Goal: Task Accomplishment & Management: Manage account settings

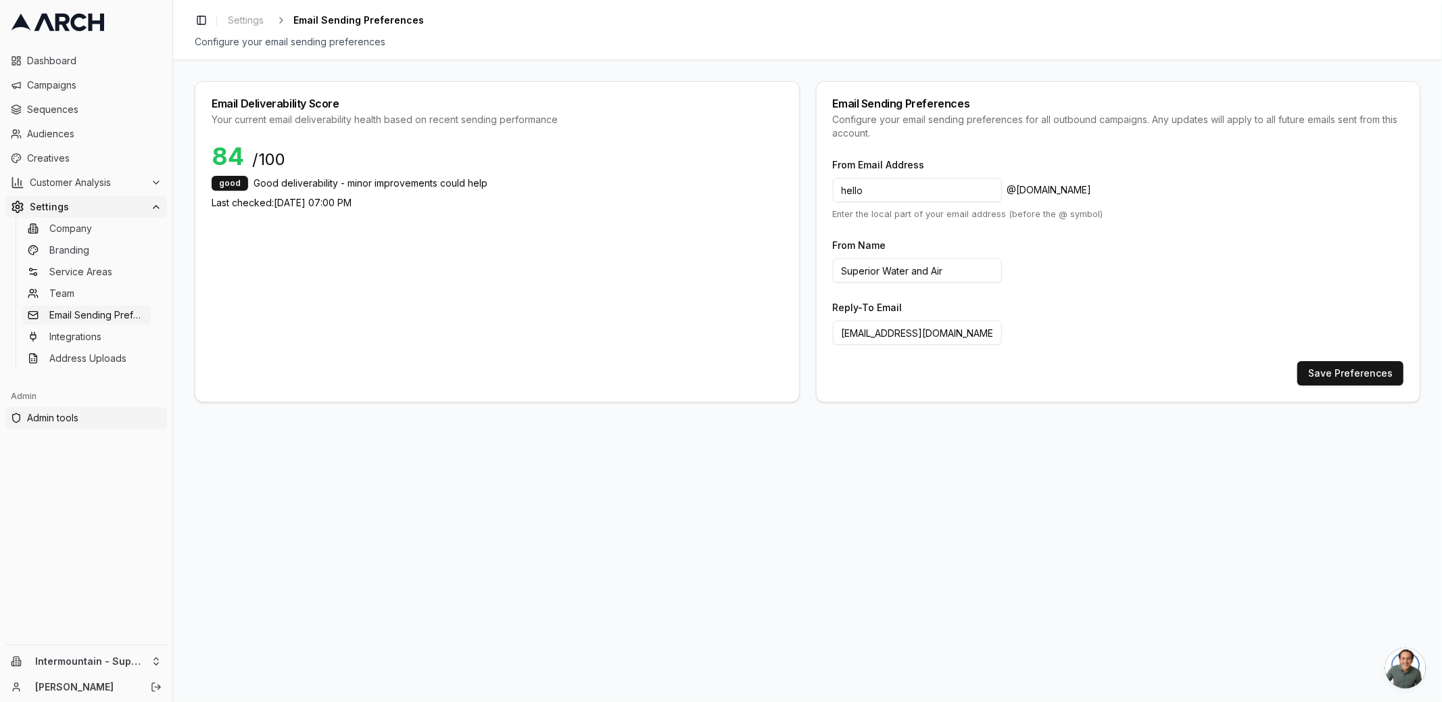
click at [56, 414] on span "Admin tools" at bounding box center [94, 418] width 135 height 14
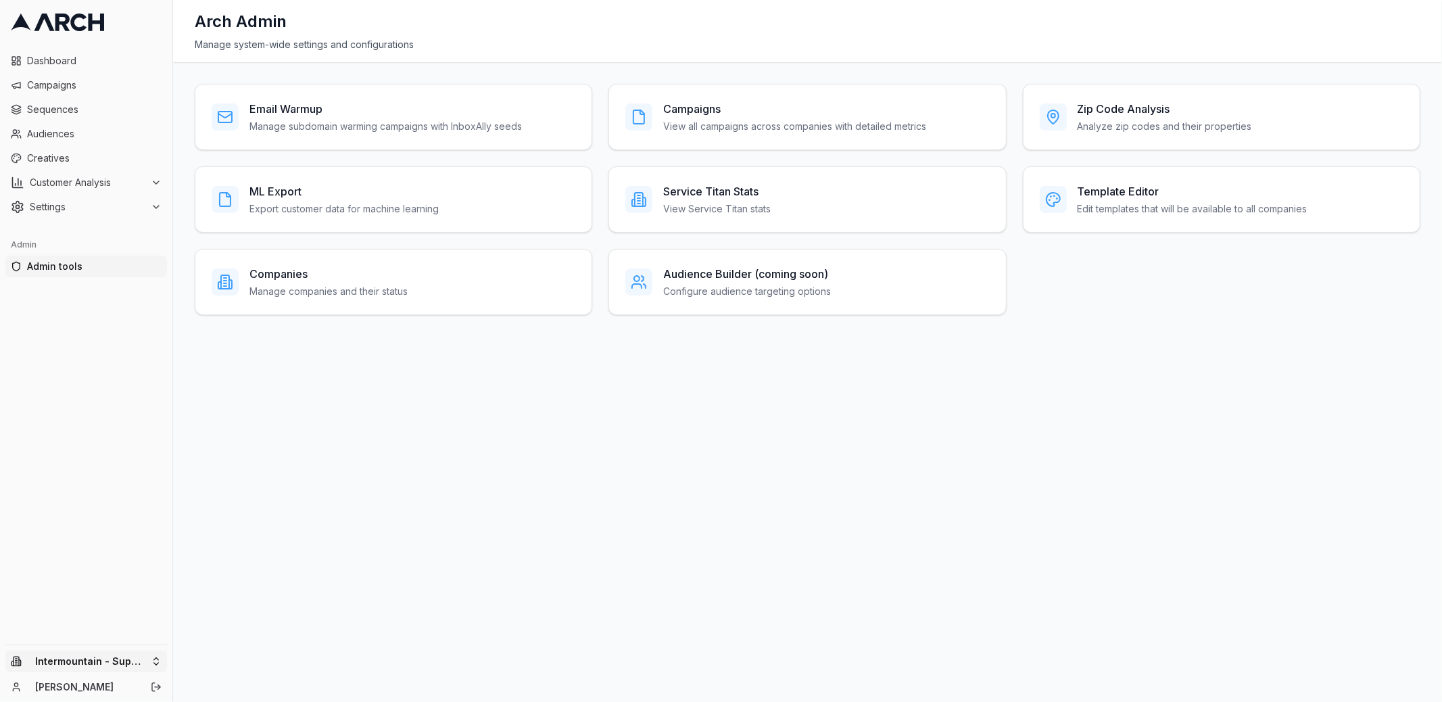
click at [137, 664] on html "Dashboard Campaigns Sequences Audiences Creatives Customer Analysis Settings Ad…" at bounding box center [721, 351] width 1442 height 702
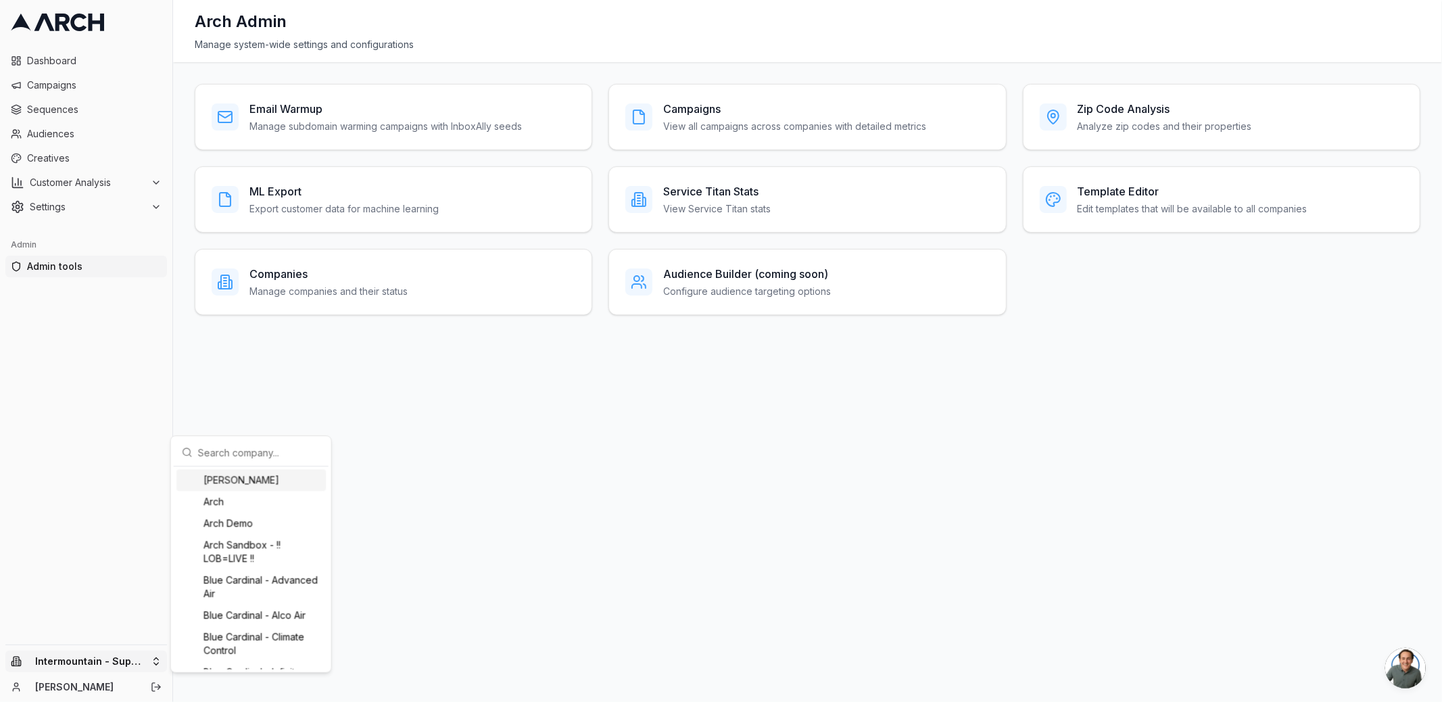
click at [245, 476] on div "Albert Nahman" at bounding box center [250, 480] width 149 height 22
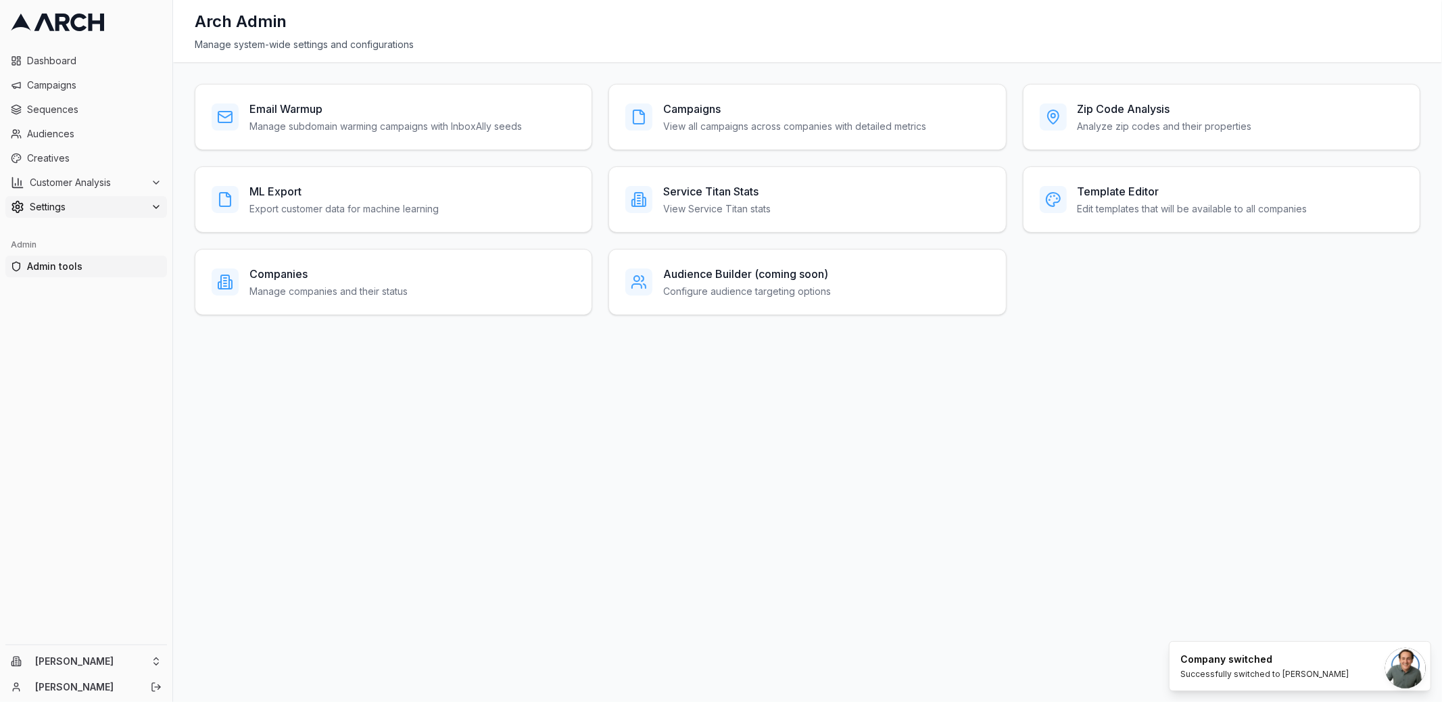
click at [140, 197] on button "Settings" at bounding box center [86, 207] width 162 height 22
click at [125, 311] on span "Email Sending Preferences" at bounding box center [97, 315] width 96 height 14
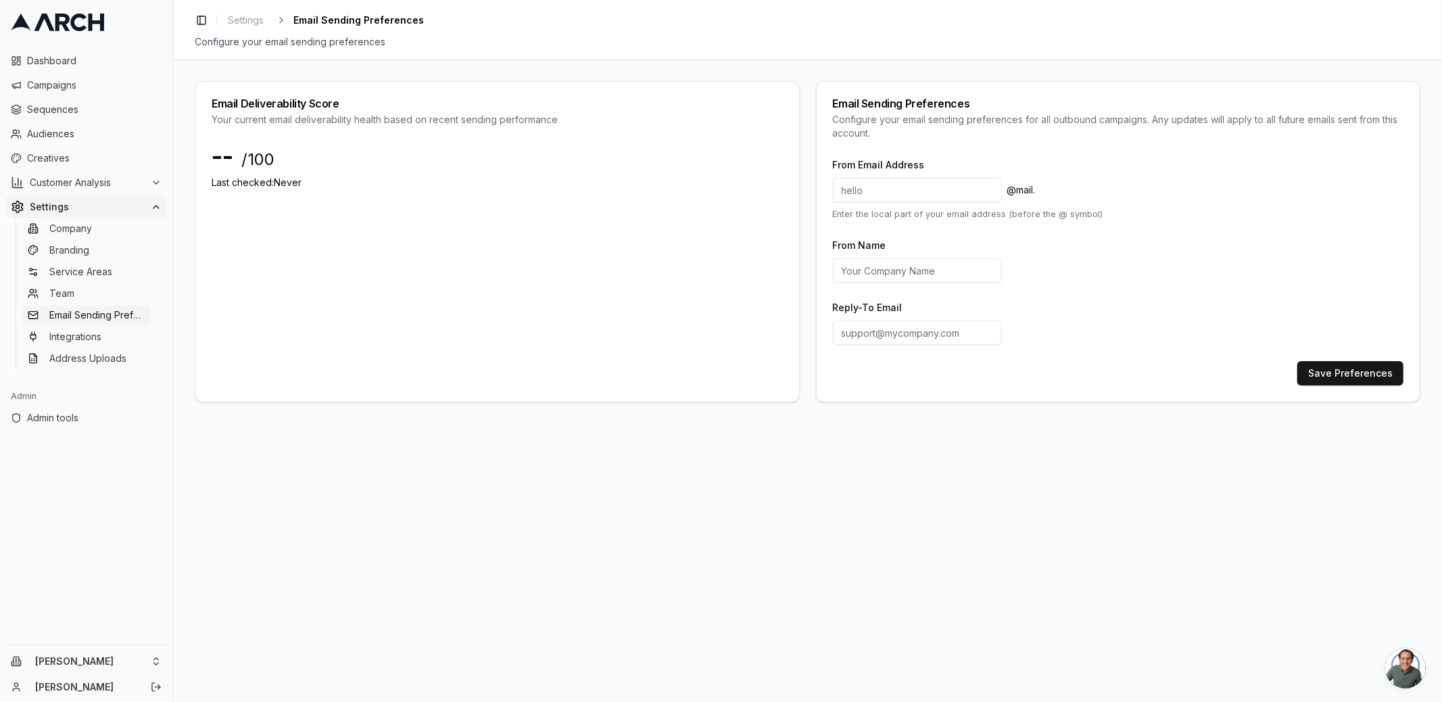
click at [94, 429] on div "Admin Admin tools" at bounding box center [86, 407] width 172 height 54
click at [96, 422] on span "Admin tools" at bounding box center [94, 418] width 135 height 14
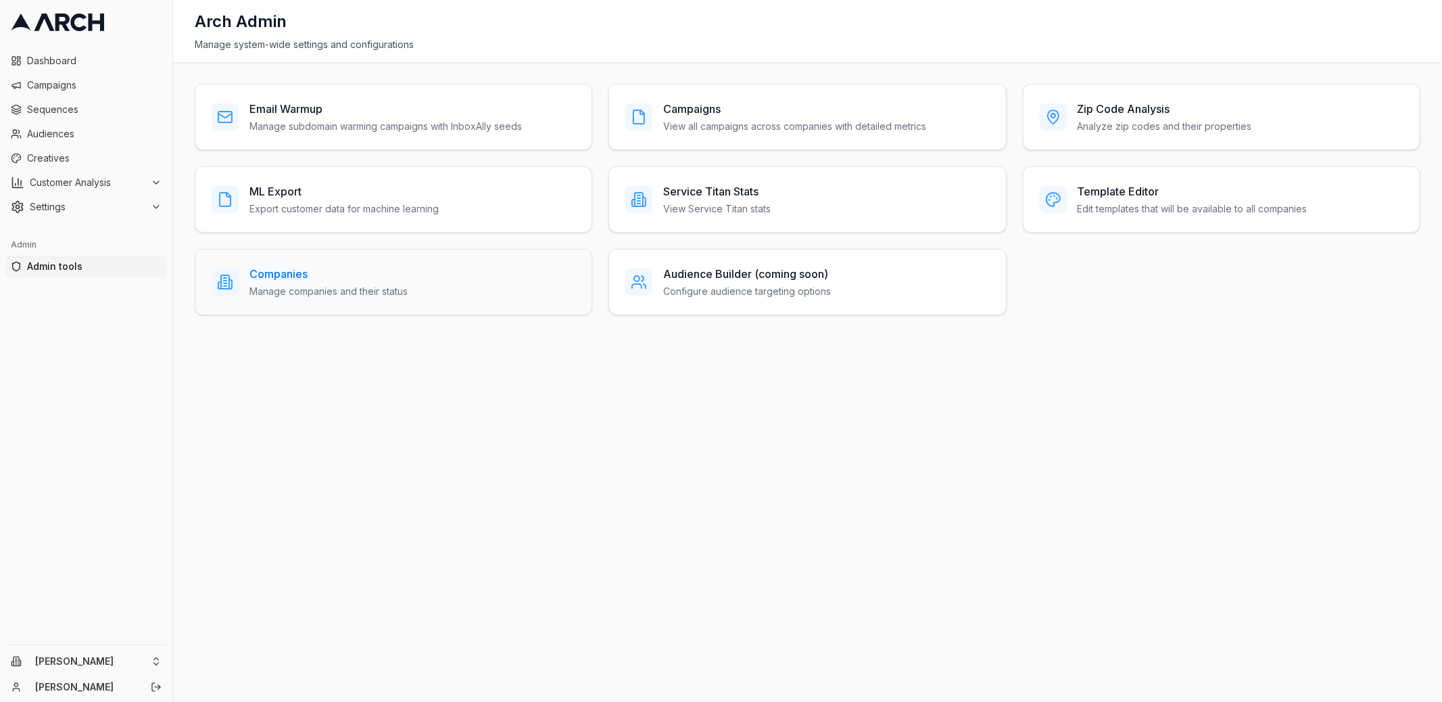
click at [328, 268] on h3 "Companies" at bounding box center [328, 274] width 158 height 16
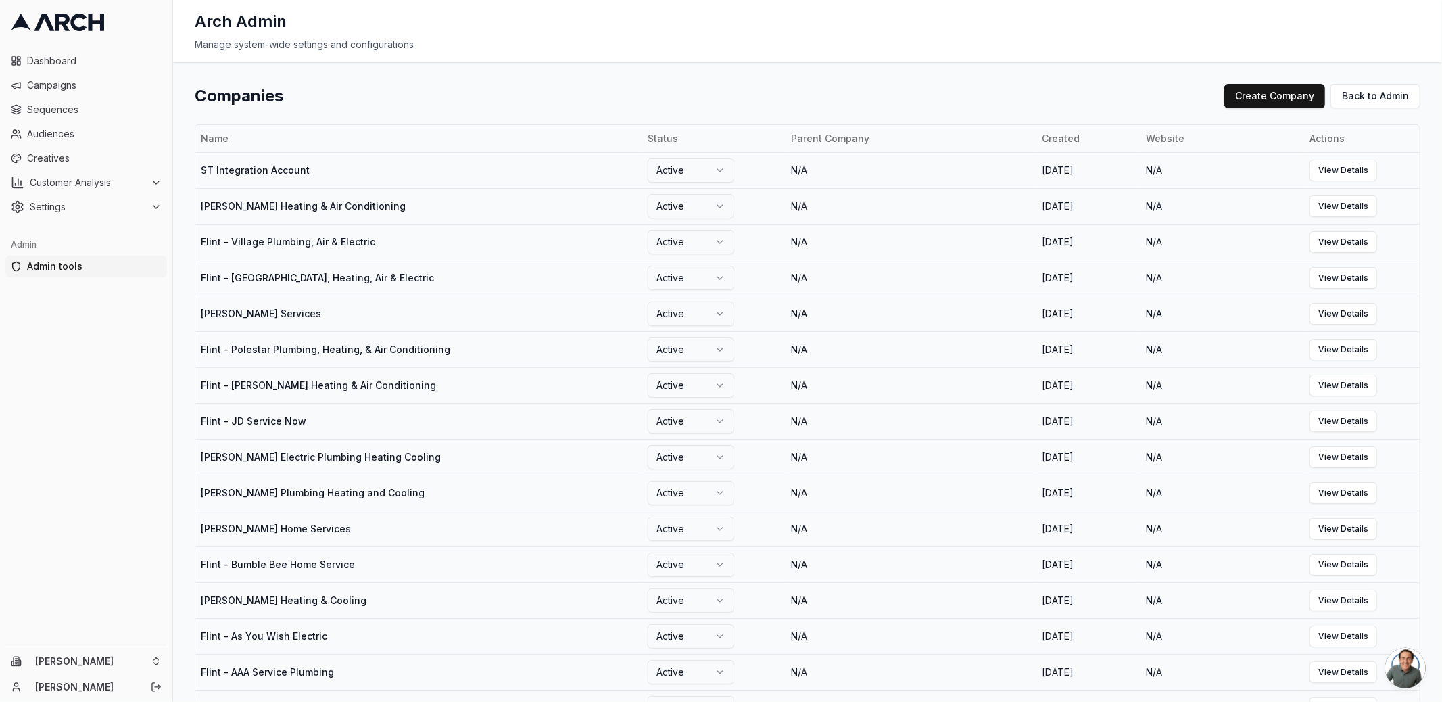
scroll to position [1330, 0]
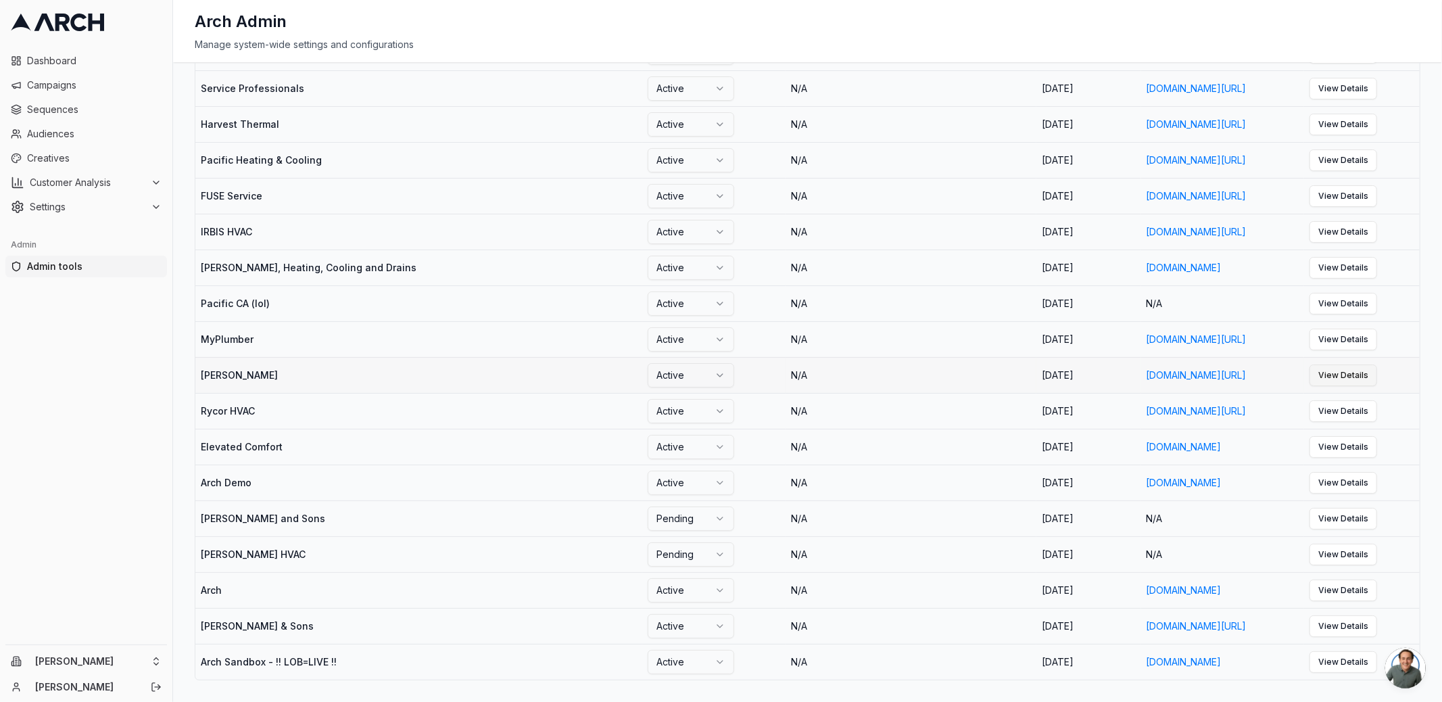
click at [1377, 378] on link "View Details" at bounding box center [1343, 375] width 68 height 22
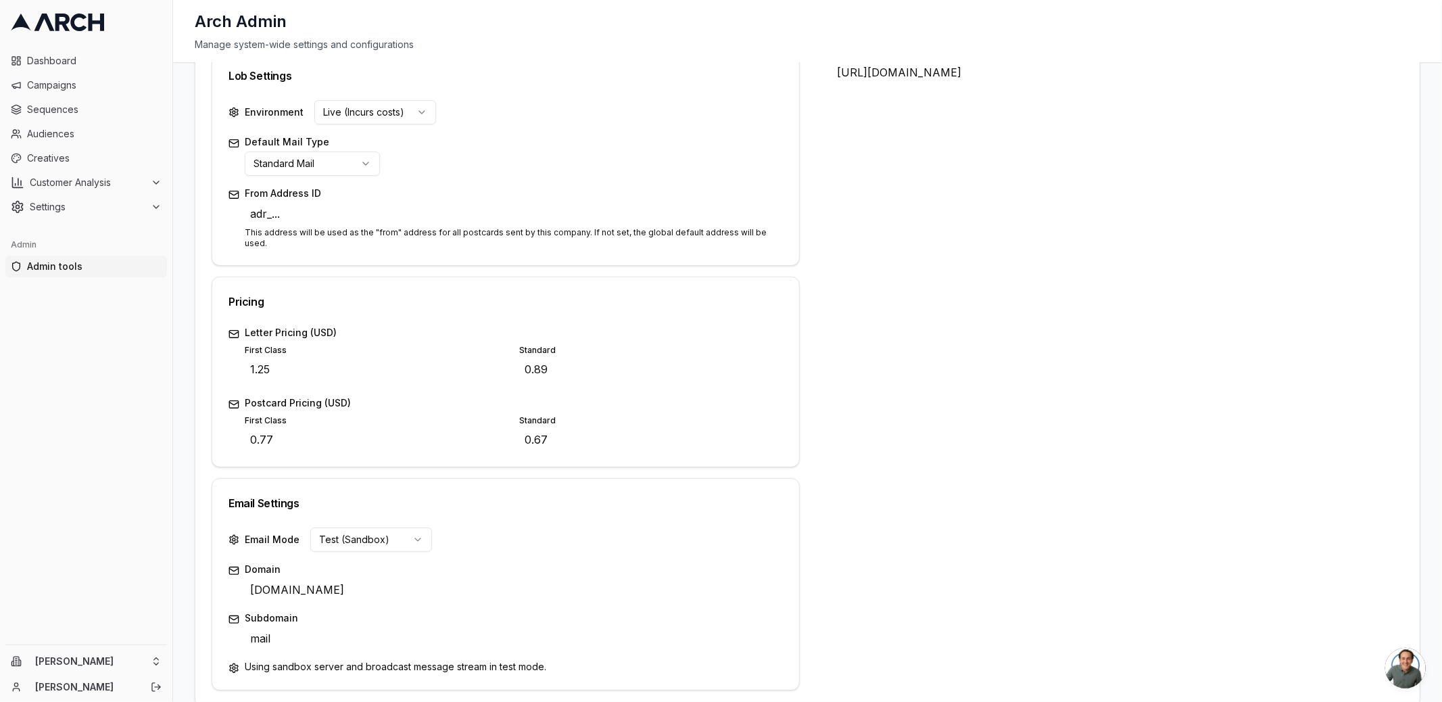
scroll to position [366, 0]
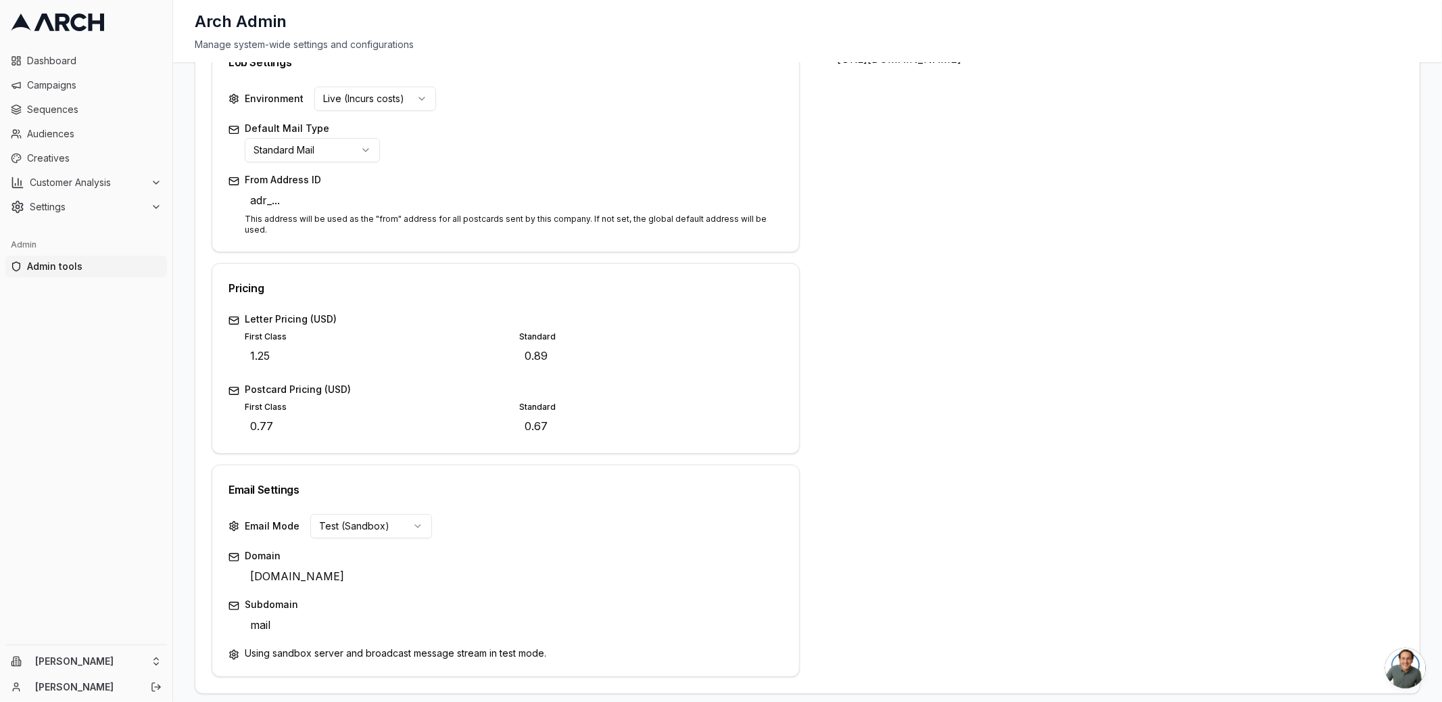
click at [270, 646] on p "Using sandbox server and broadcast message stream in test mode." at bounding box center [514, 653] width 538 height 14
click at [266, 646] on p "Using sandbox server and broadcast message stream in test mode." at bounding box center [514, 653] width 538 height 14
click at [401, 507] on html "Dashboard Campaigns Sequences Audiences Creatives Customer Analysis Settings Ad…" at bounding box center [721, 351] width 1442 height 702
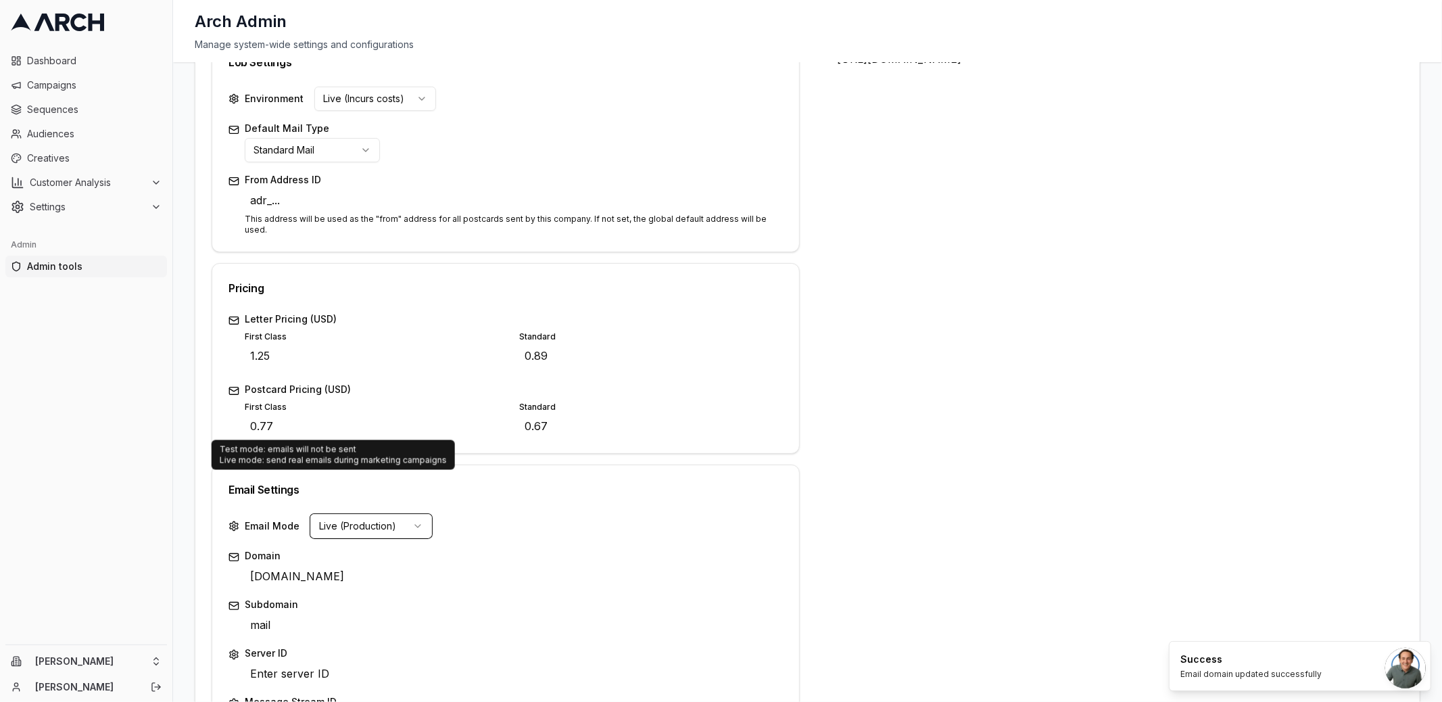
scroll to position [439, 0]
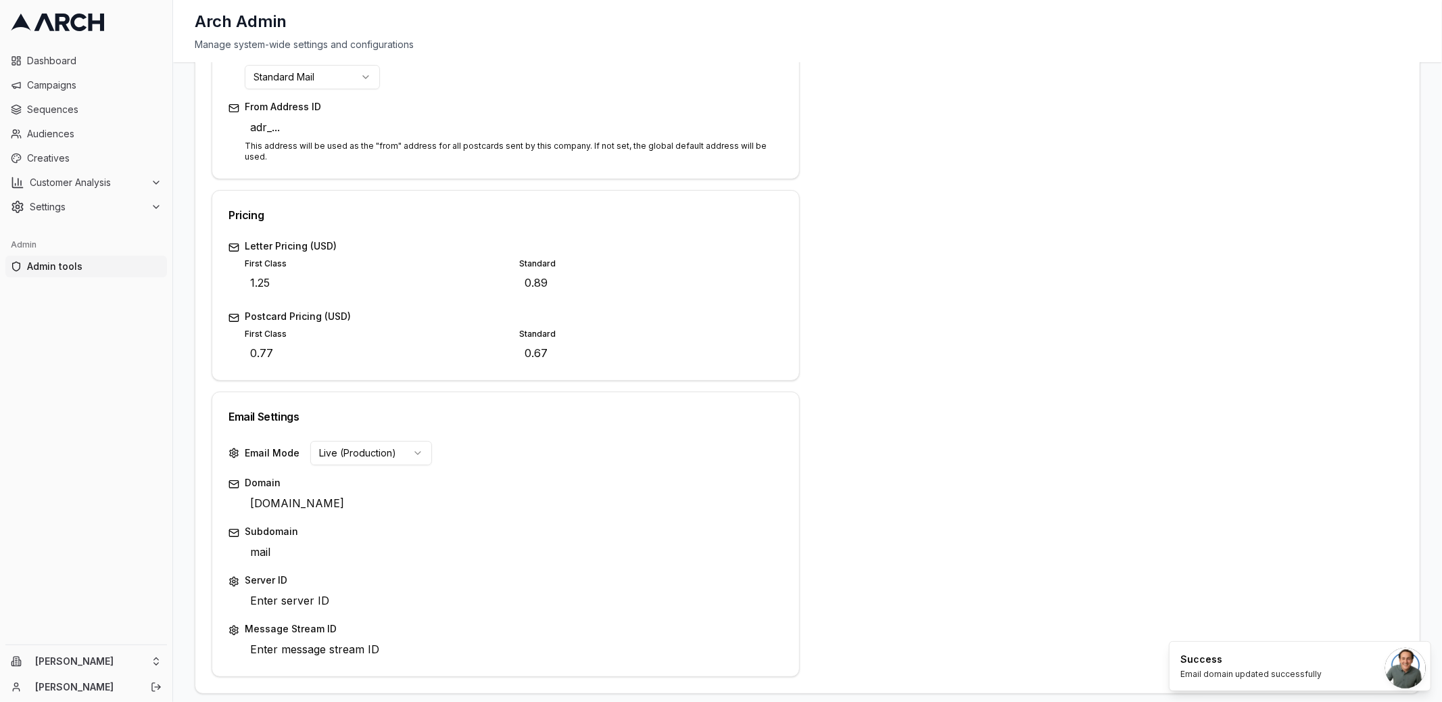
click at [825, 374] on div "Address 2616 Barrington Court Edit City Hayward Edit State CA Edit ZIP Code 945…" at bounding box center [1110, 220] width 588 height 912
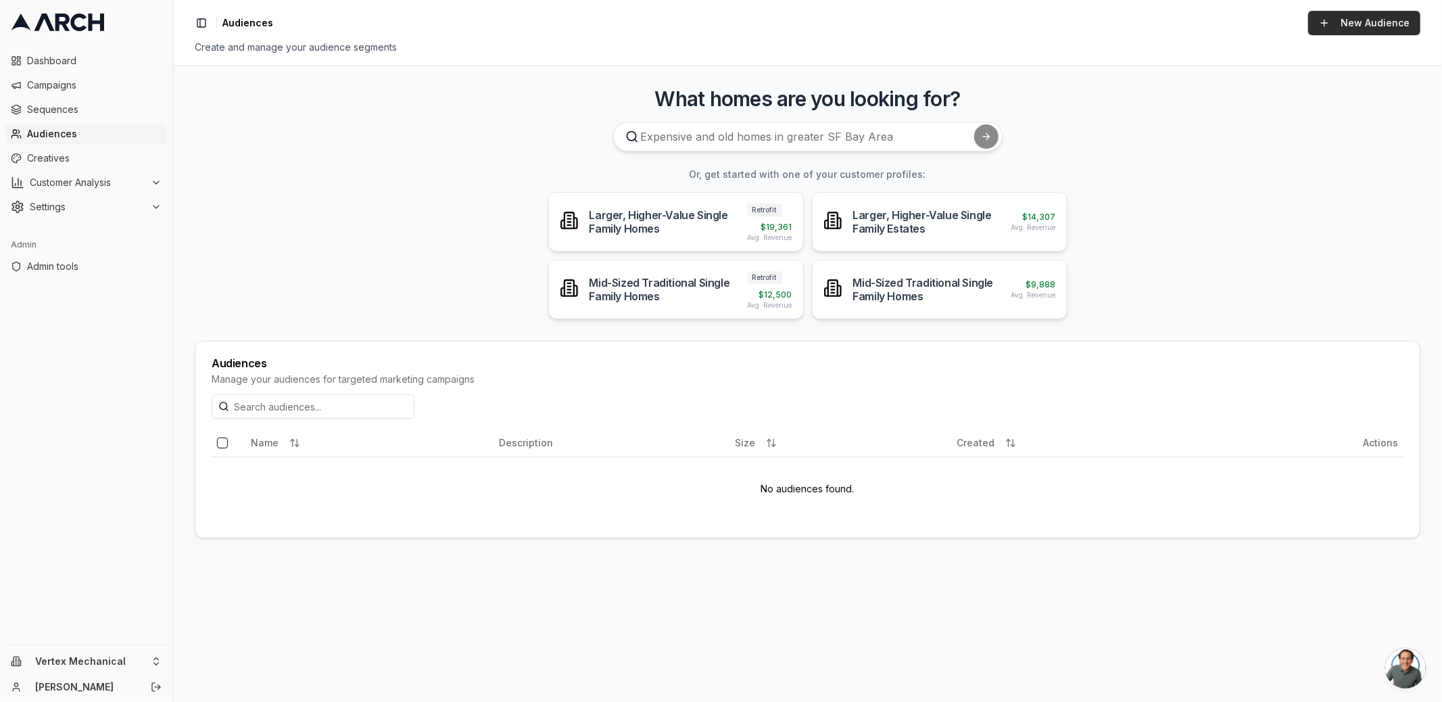
click at [1354, 16] on link "New Audience" at bounding box center [1364, 23] width 112 height 24
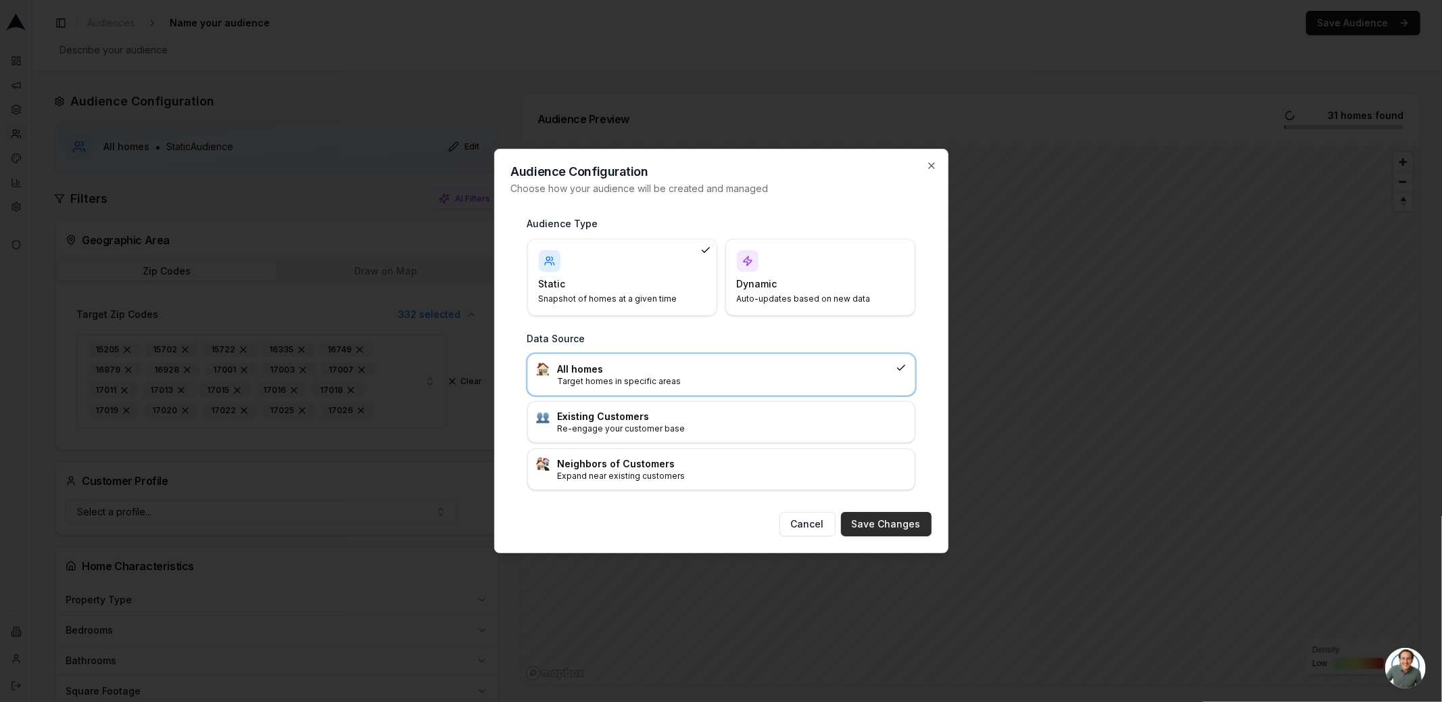
click at [887, 521] on button "Save Changes" at bounding box center [886, 524] width 91 height 24
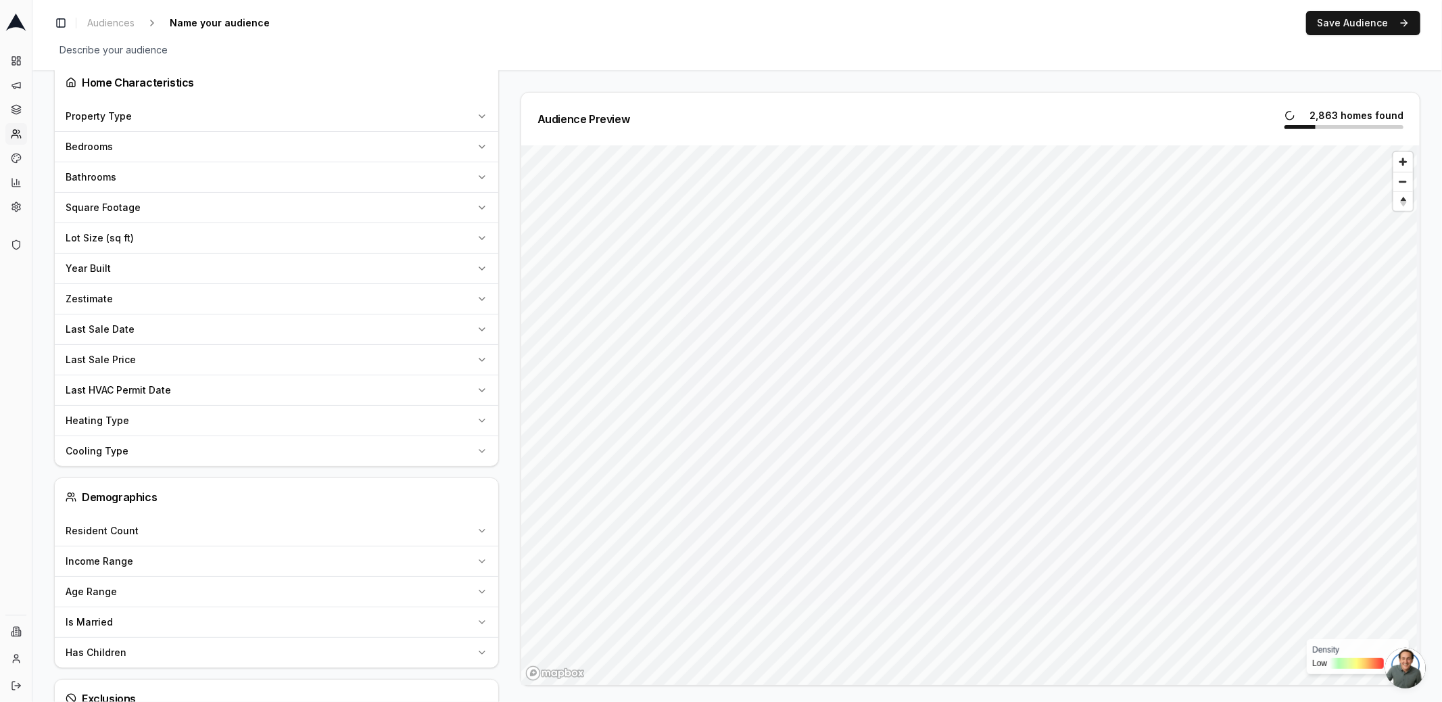
scroll to position [483, 0]
click at [482, 294] on icon "button" at bounding box center [482, 299] width 11 height 11
click at [106, 335] on input "number" at bounding box center [114, 332] width 97 height 24
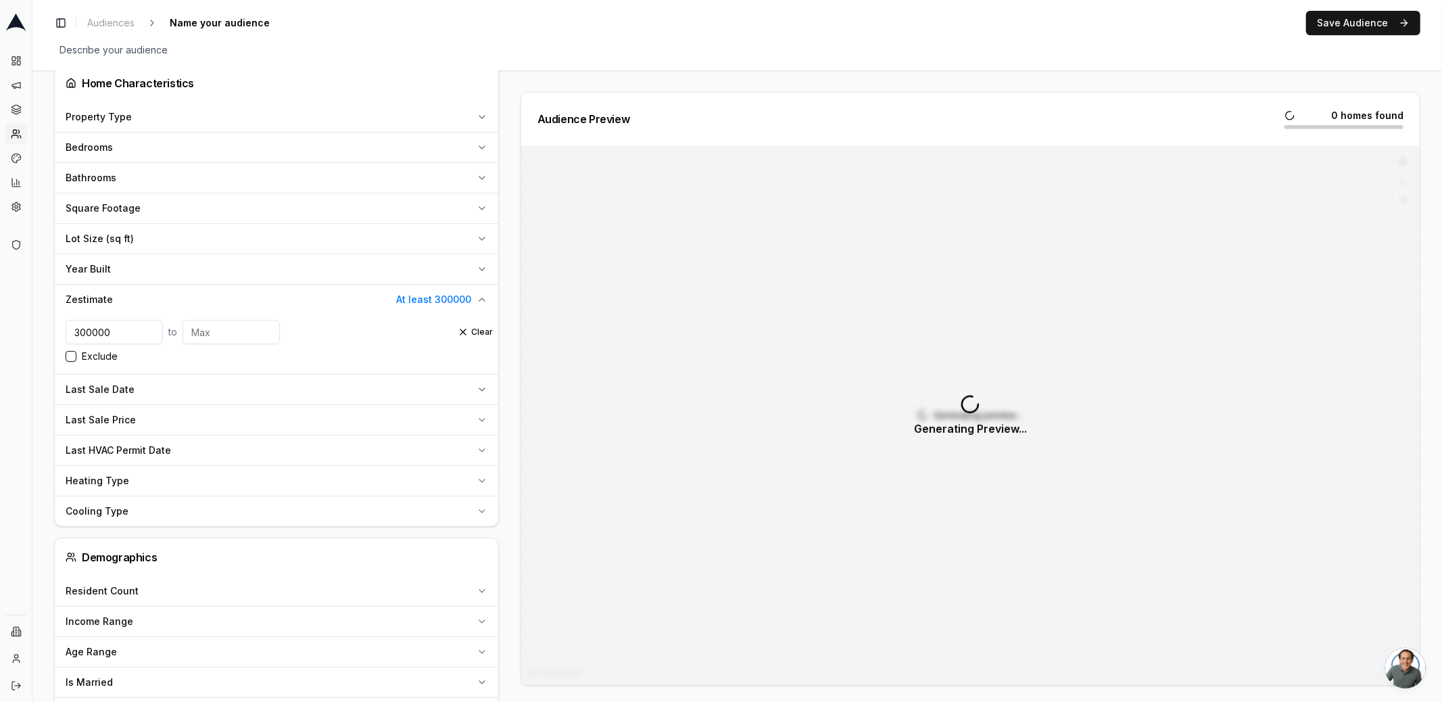
type input "300000"
click at [505, 395] on div "Audience Configuration All homes • Static Audience Edit Filters AI Filters Geog…" at bounding box center [282, 289] width 456 height 1361
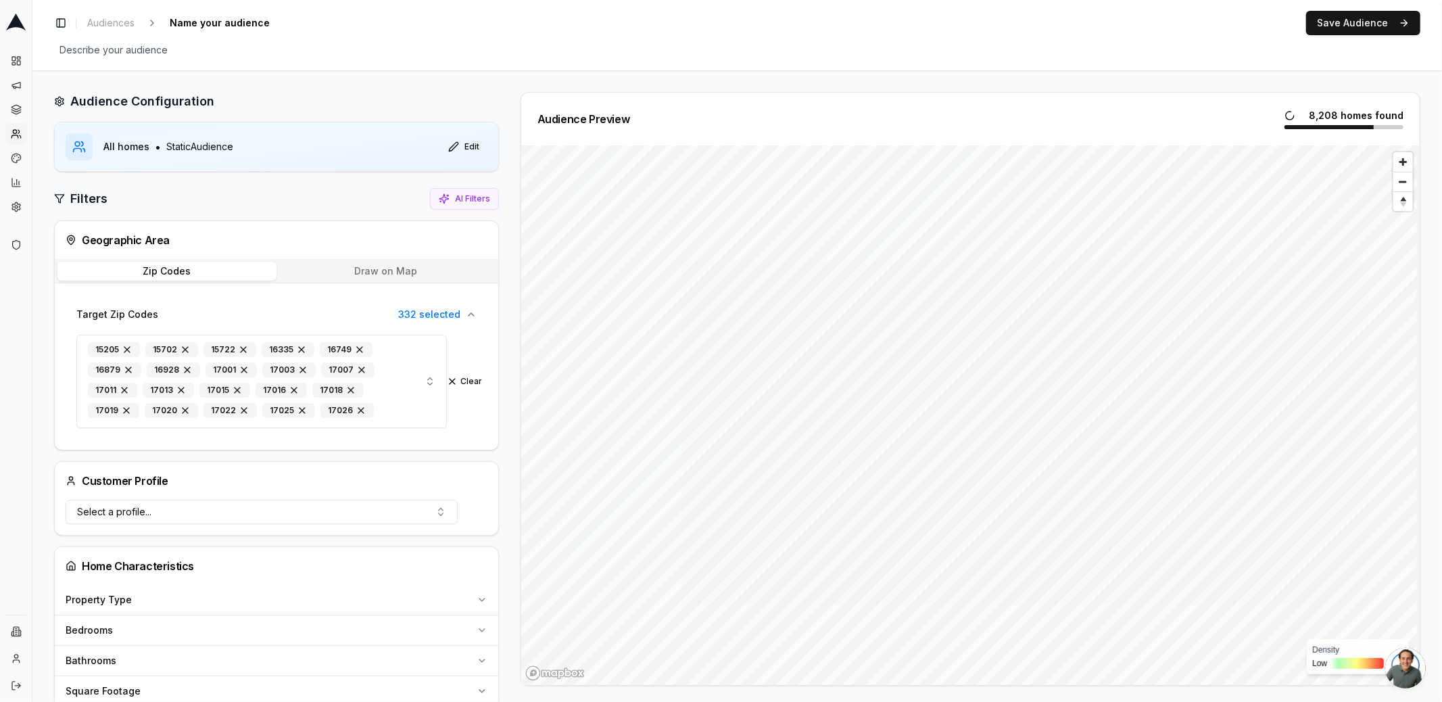
click at [510, 297] on div "Audience Preview 8,208 homes found Density Low High" at bounding box center [965, 388] width 910 height 593
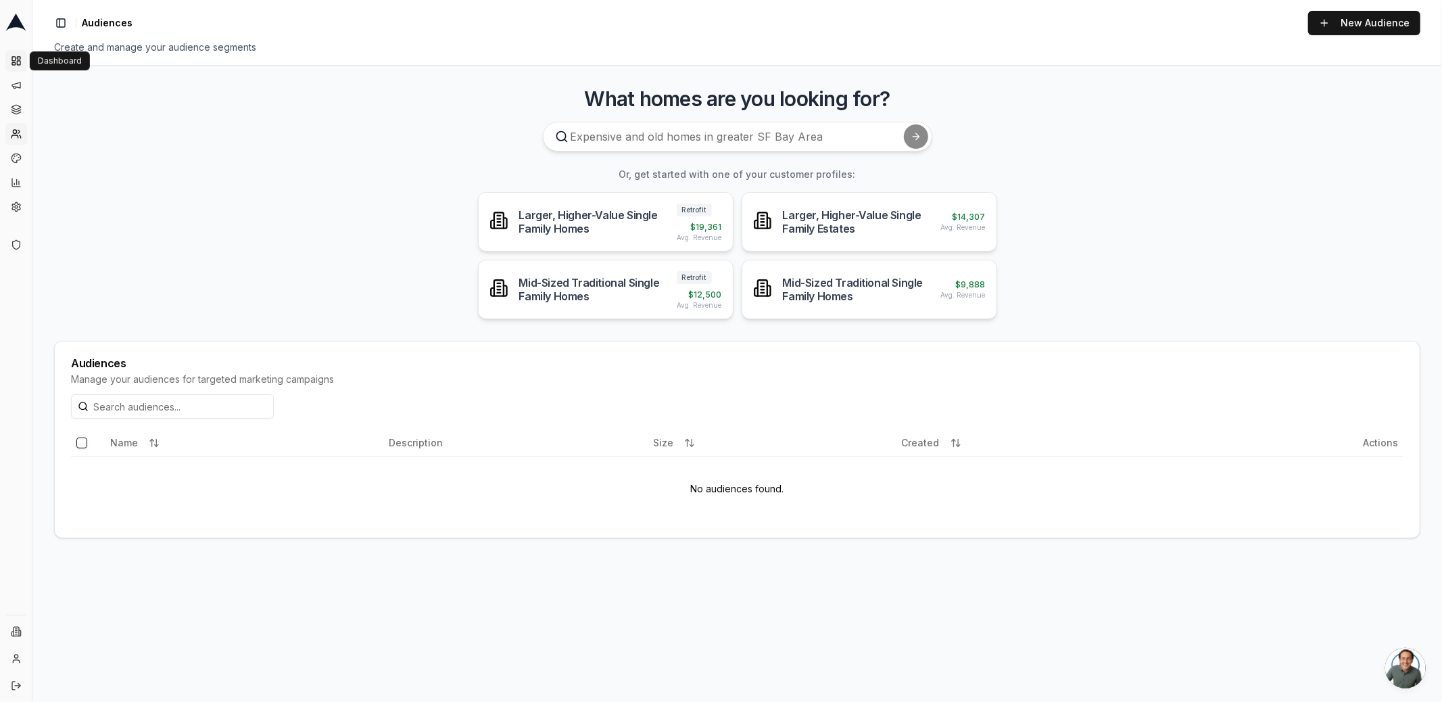
click at [11, 64] on icon at bounding box center [16, 60] width 11 height 11
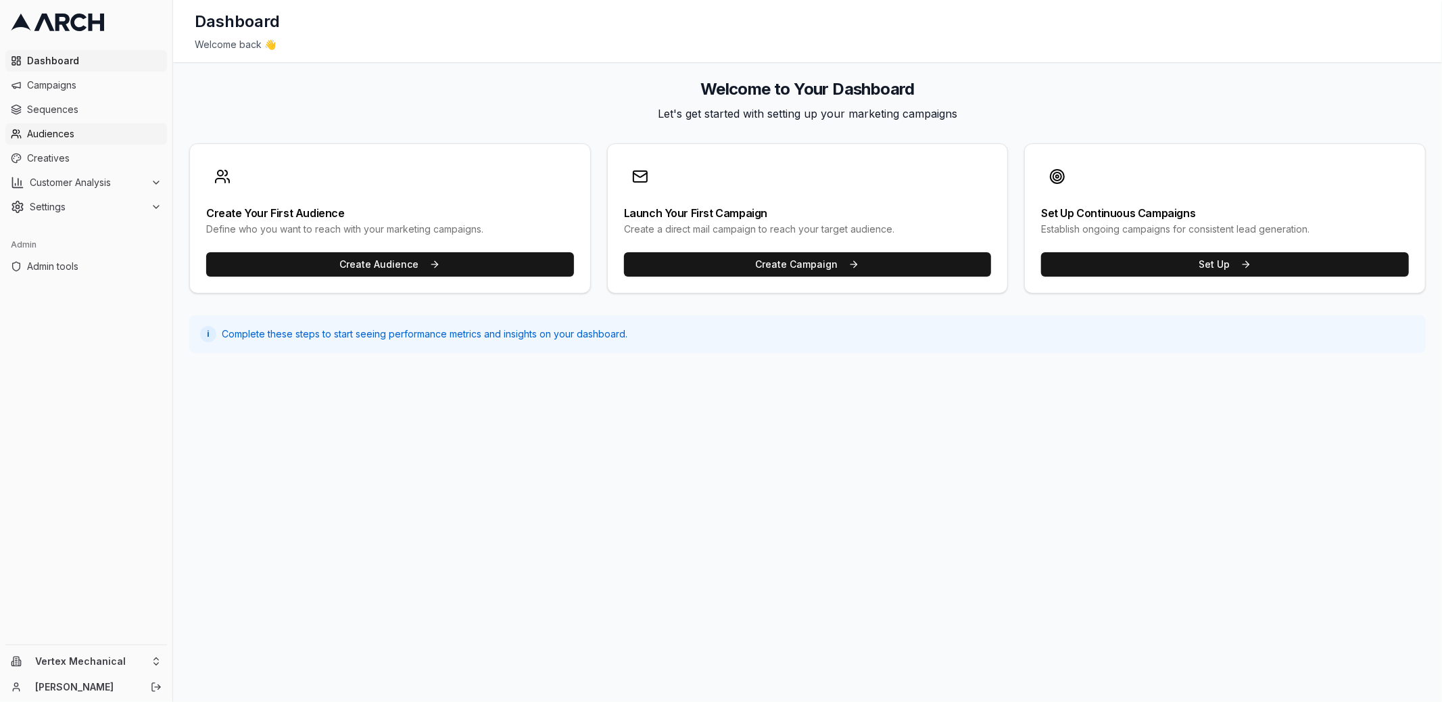
click at [74, 128] on span "Audiences" at bounding box center [94, 134] width 135 height 14
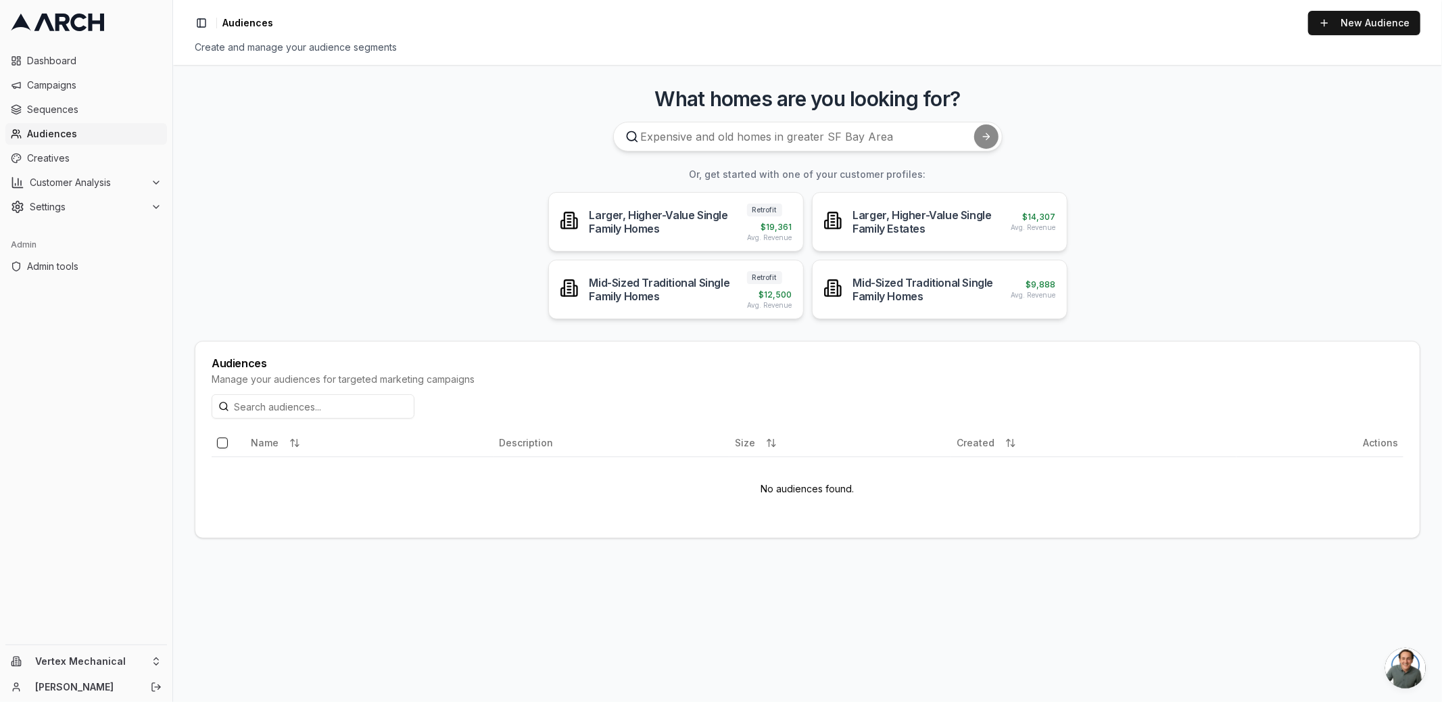
click at [287, 245] on main "What homes are you looking for? Or, get started with one of your customer profi…" at bounding box center [807, 383] width 1269 height 637
click at [81, 187] on span "Customer Analysis" at bounding box center [88, 183] width 116 height 14
click at [107, 229] on span "Customer Profiles" at bounding box center [88, 226] width 79 height 14
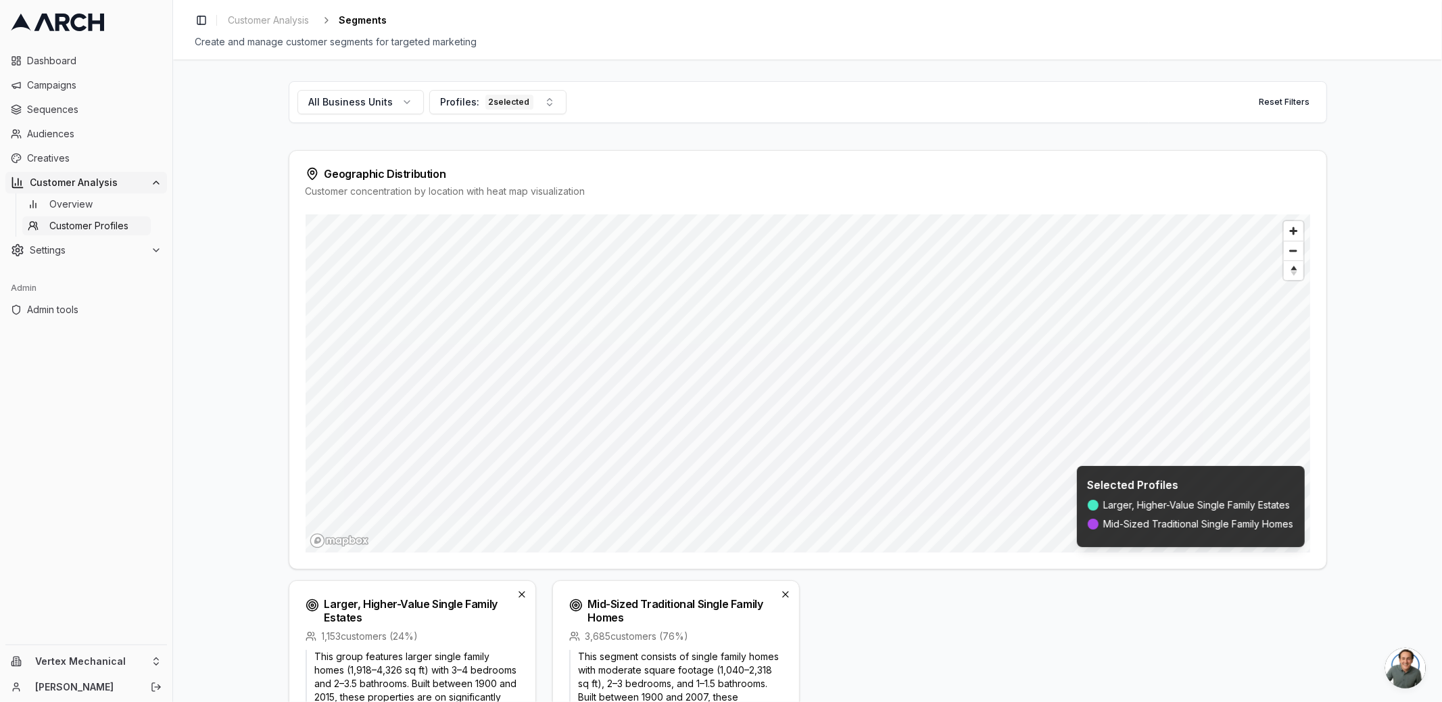
click at [1156, 41] on div "Create and manage customer segments for targeted marketing" at bounding box center [807, 42] width 1225 height 14
click at [163, 662] on html "Dashboard Campaigns Sequences Audiences Creatives Customer Analysis Overview Cu…" at bounding box center [721, 351] width 1442 height 702
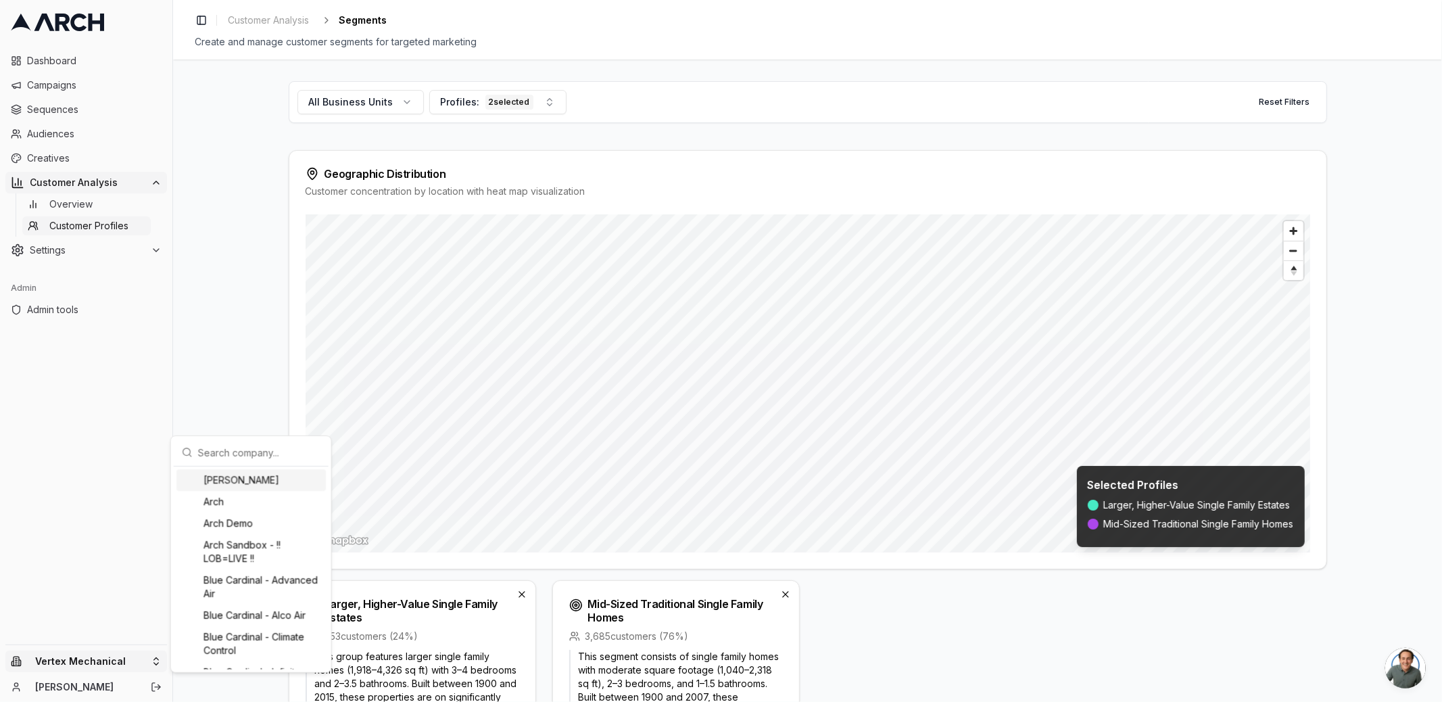
click at [276, 444] on input "text" at bounding box center [259, 452] width 122 height 27
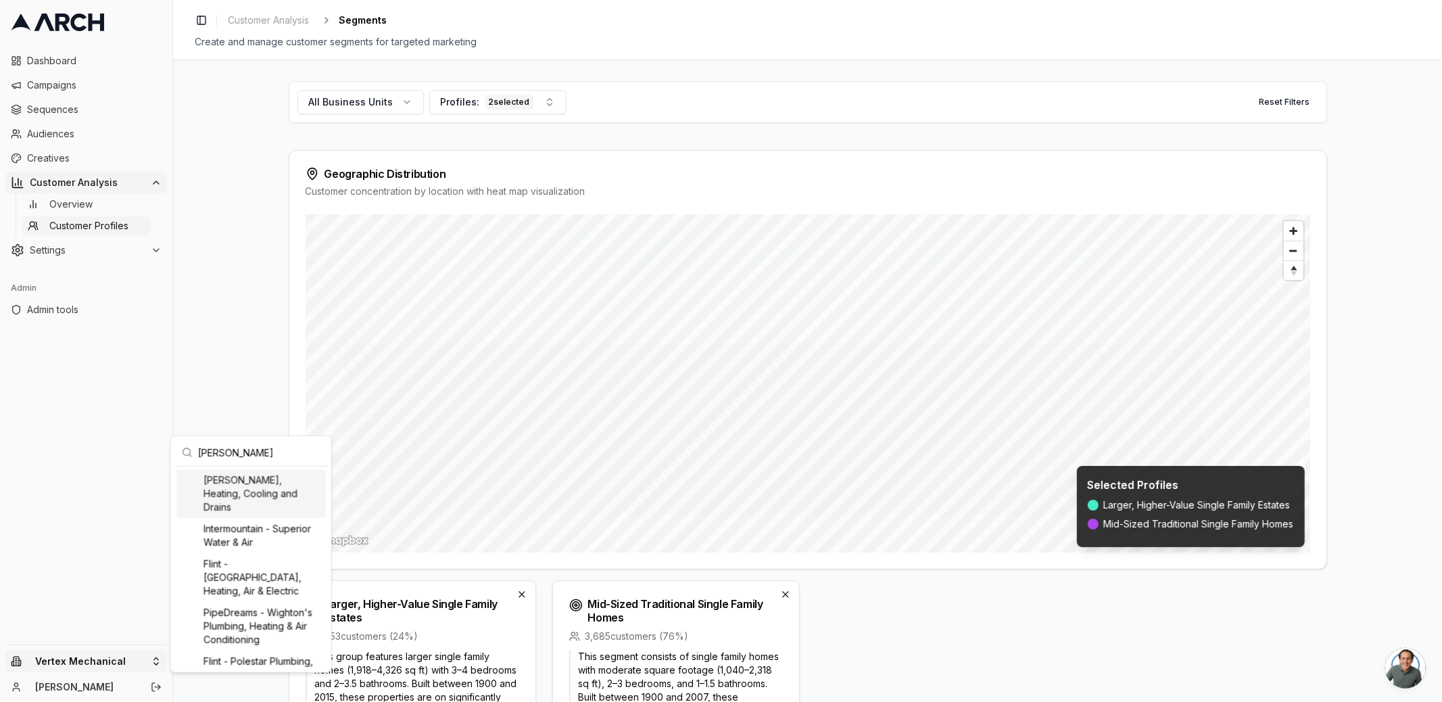
type input "peter"
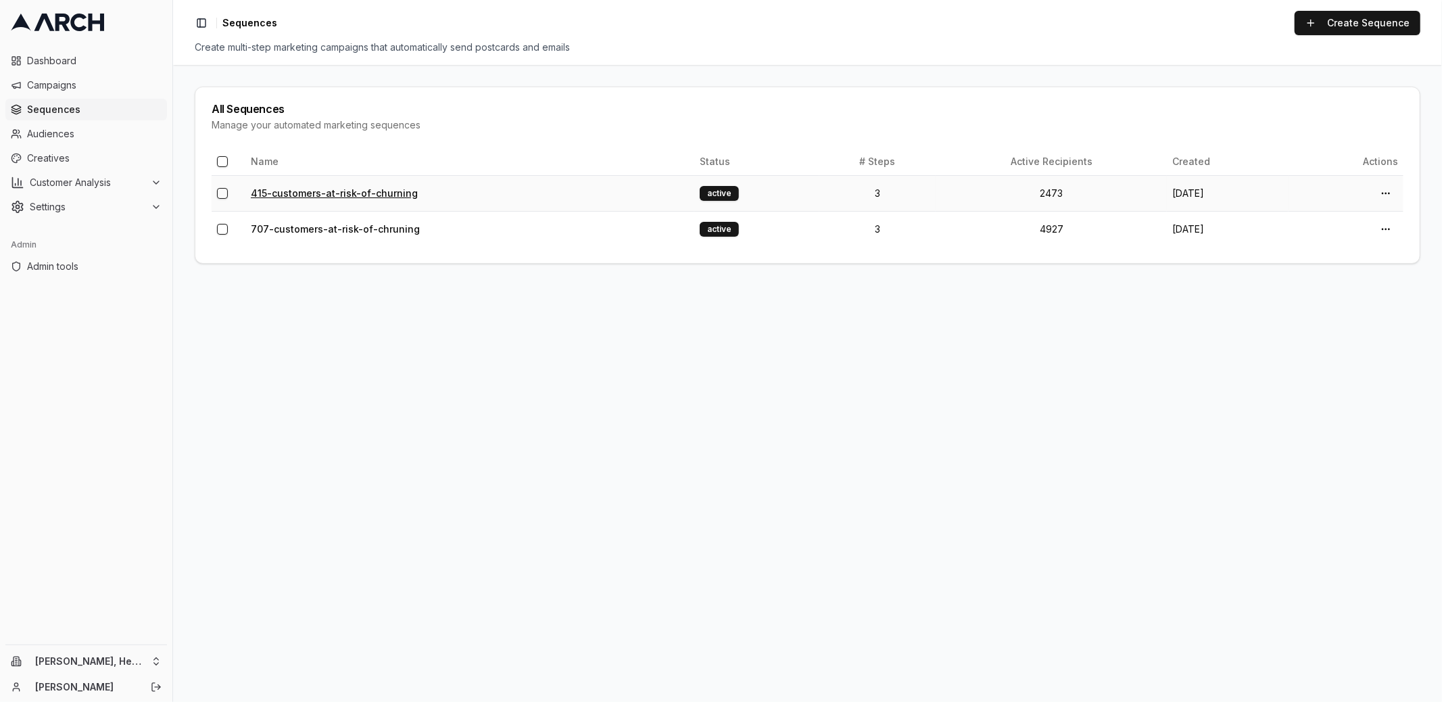
click at [309, 189] on link "415-customers-at-risk-of-churning" at bounding box center [334, 192] width 167 height 11
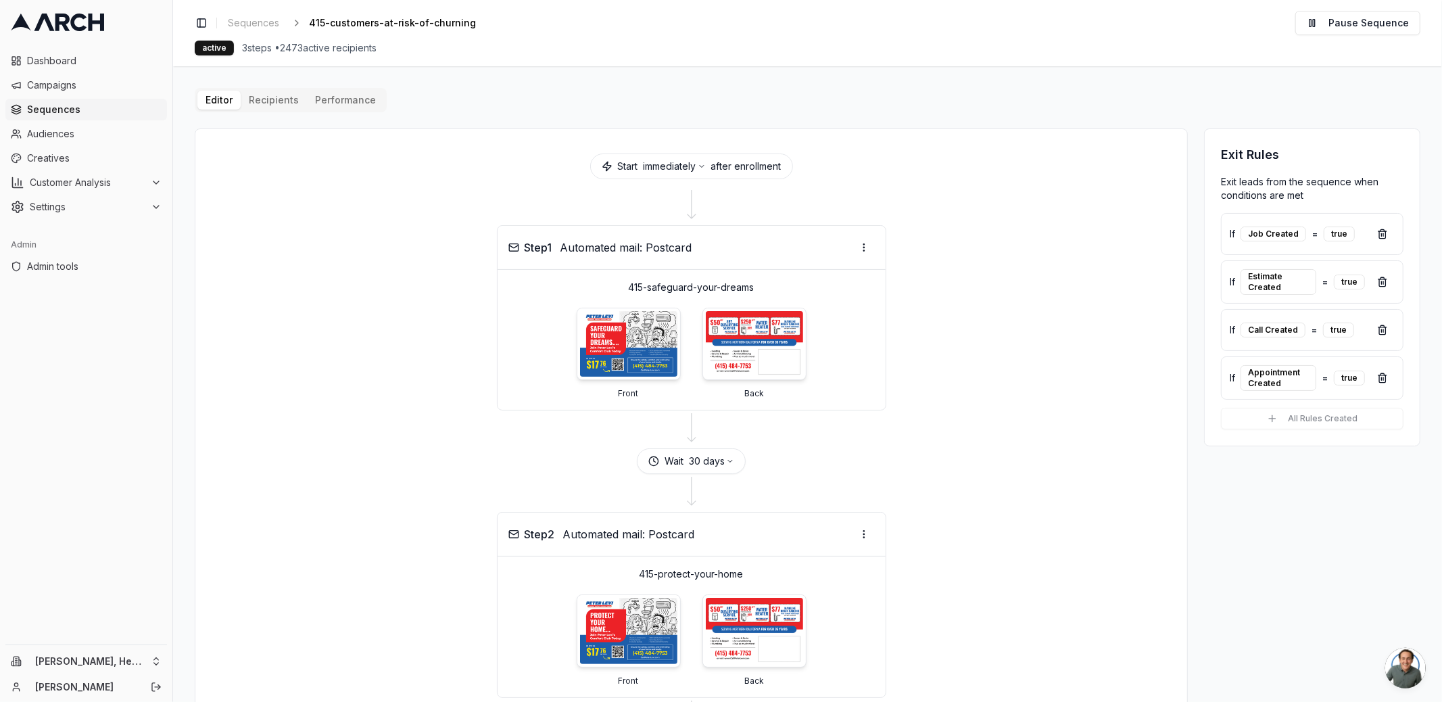
click at [273, 97] on div "Editor Recipients Performance Start immediately after enrollment Step 1 Automat…" at bounding box center [807, 555] width 1225 height 934
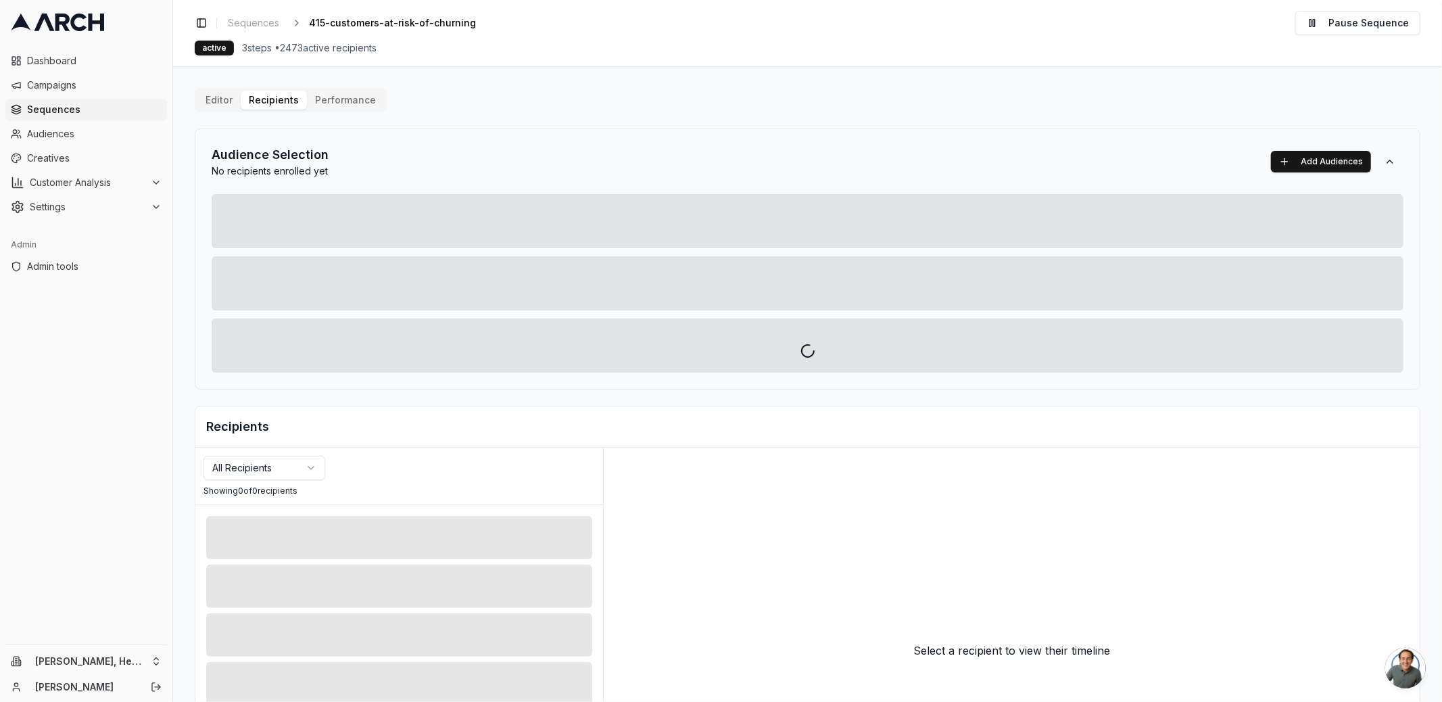
click at [320, 100] on div at bounding box center [807, 351] width 1269 height 702
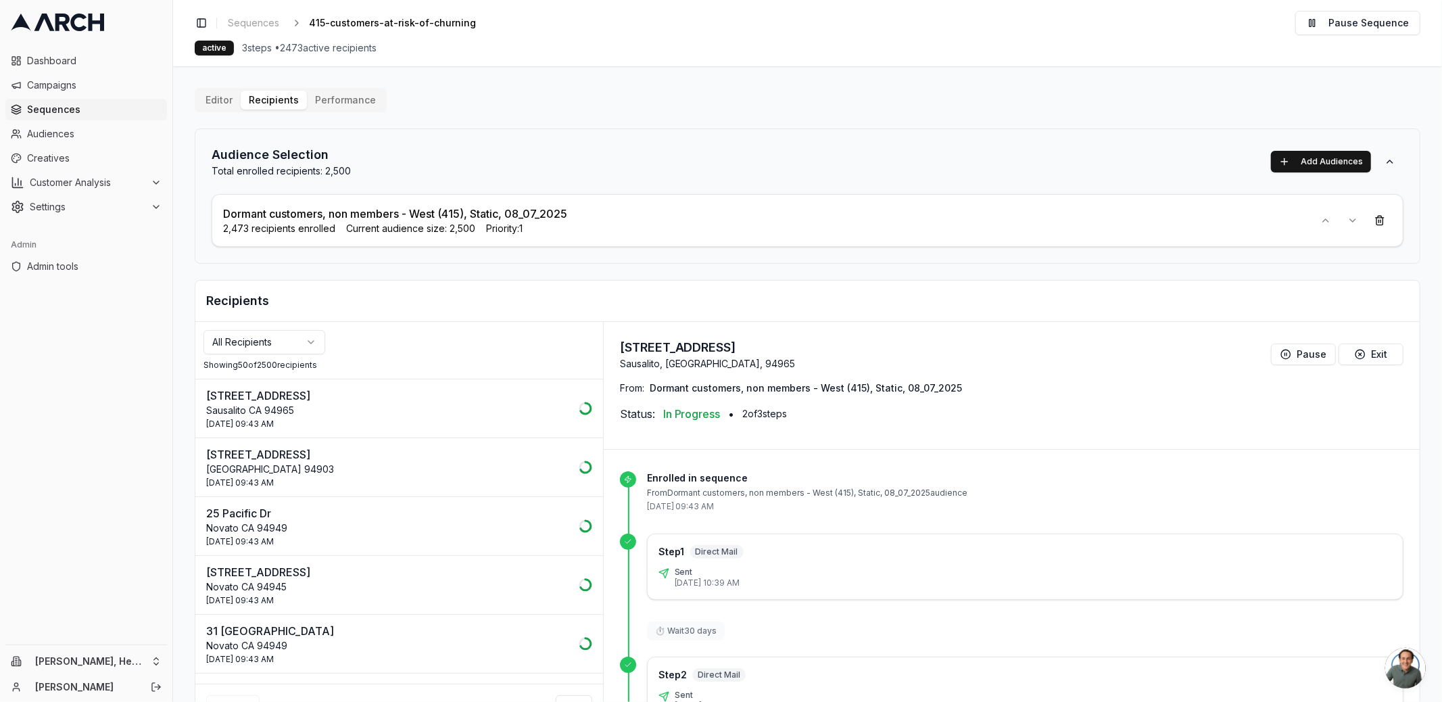
click at [335, 101] on button "Performance" at bounding box center [345, 100] width 77 height 19
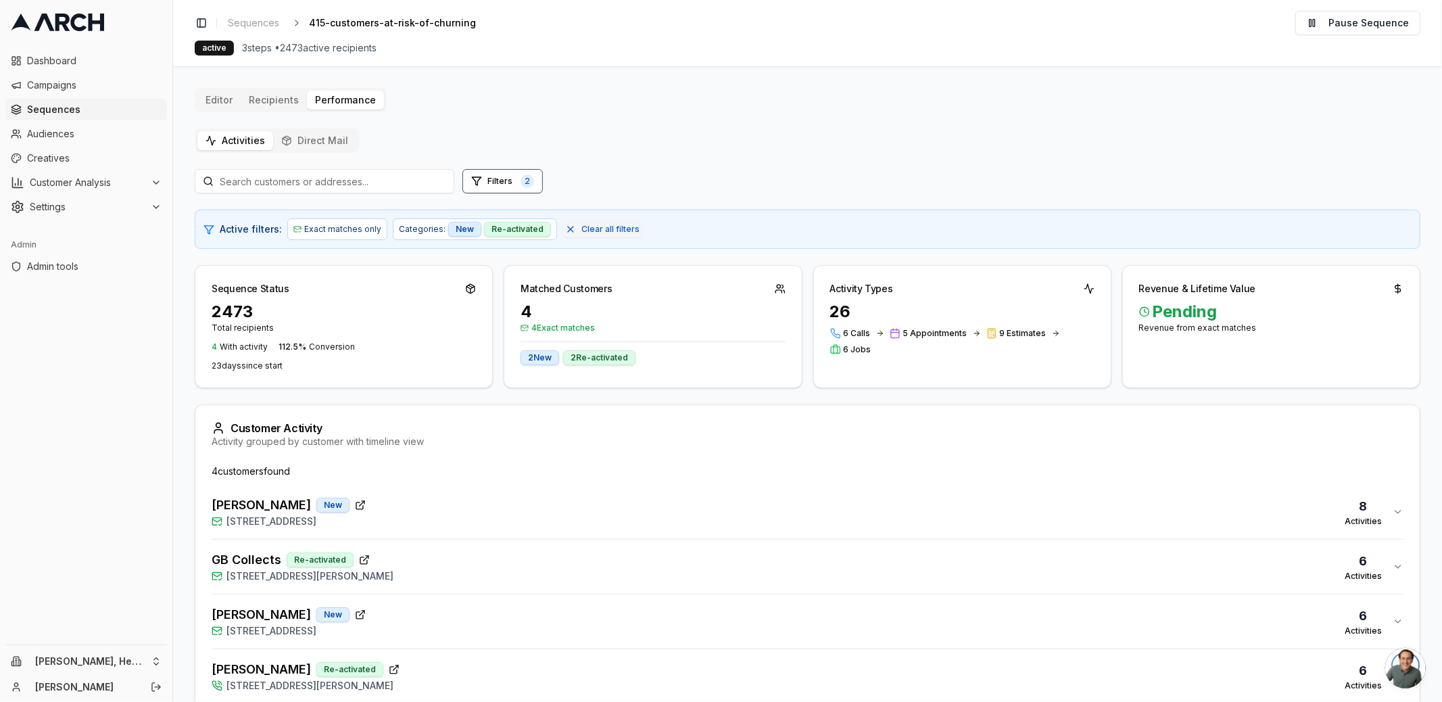
scroll to position [37, 0]
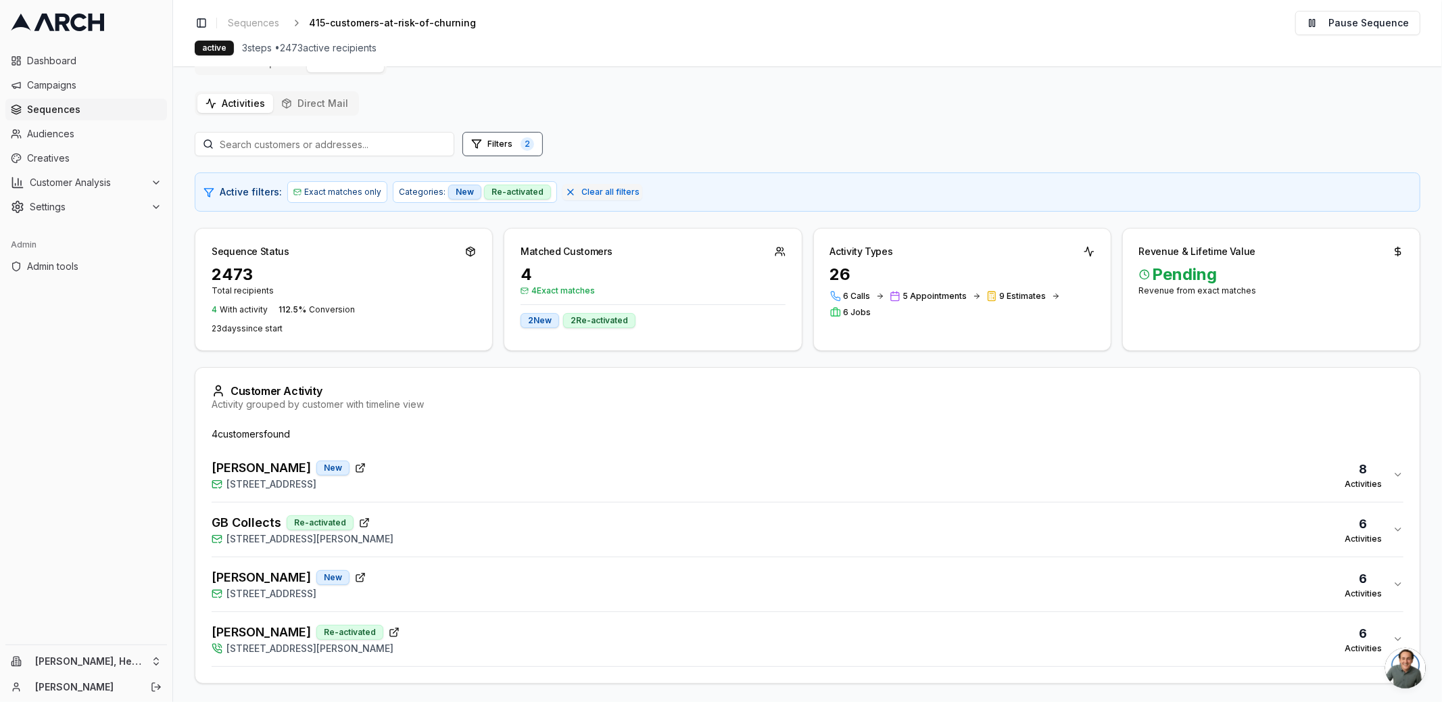
click at [495, 466] on div "Richard Jimenez New 218 Seagull Row, Novato, CA 94945 8 Activities" at bounding box center [802, 474] width 1181 height 32
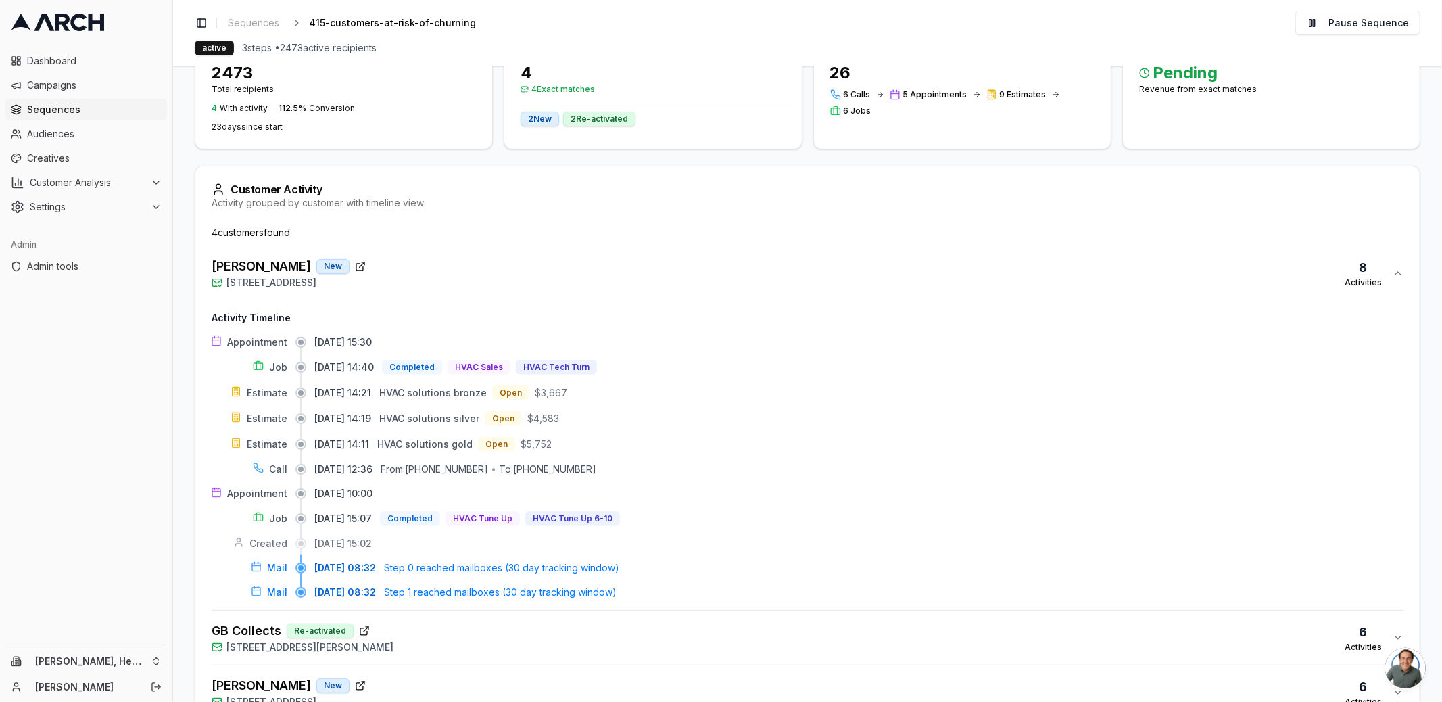
scroll to position [344, 0]
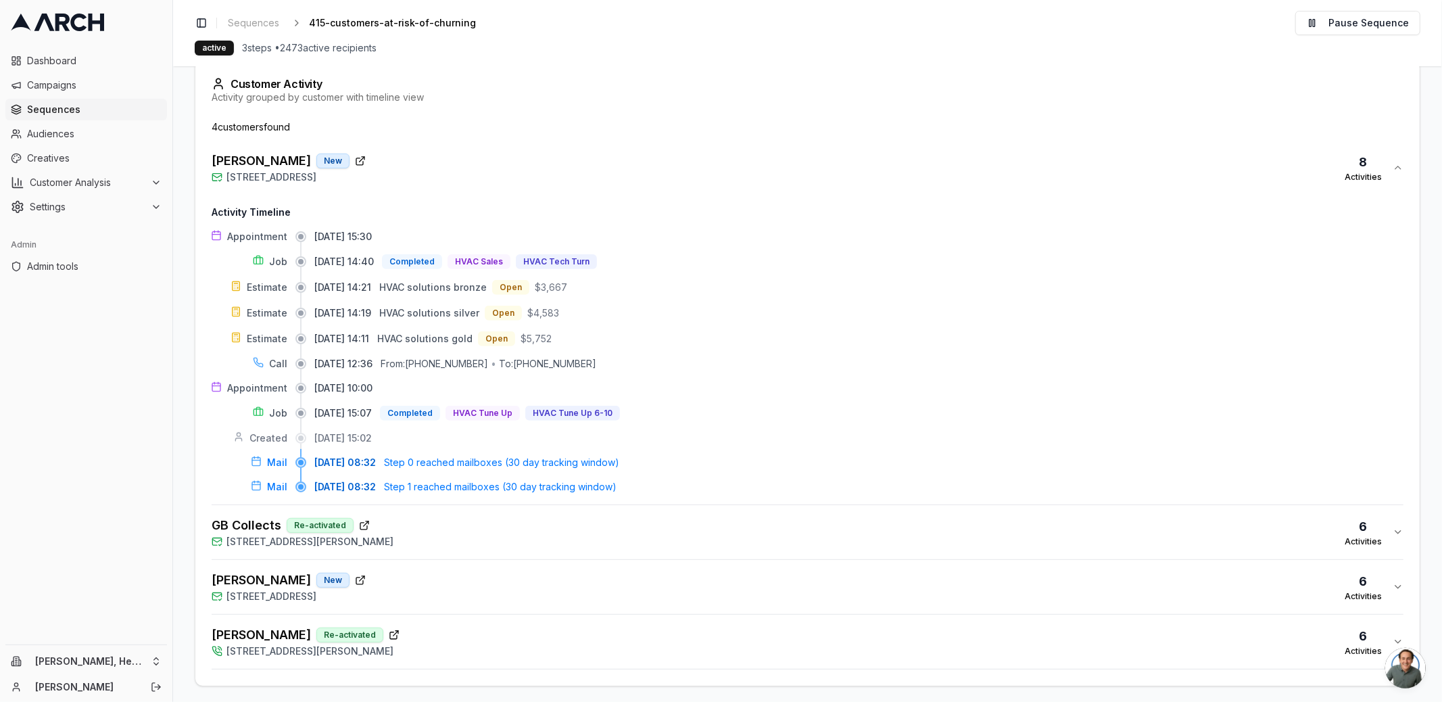
click at [502, 579] on div "Jan Cook New 111 Mariner Way, Novato, CA 94945 6 Activities" at bounding box center [802, 586] width 1181 height 32
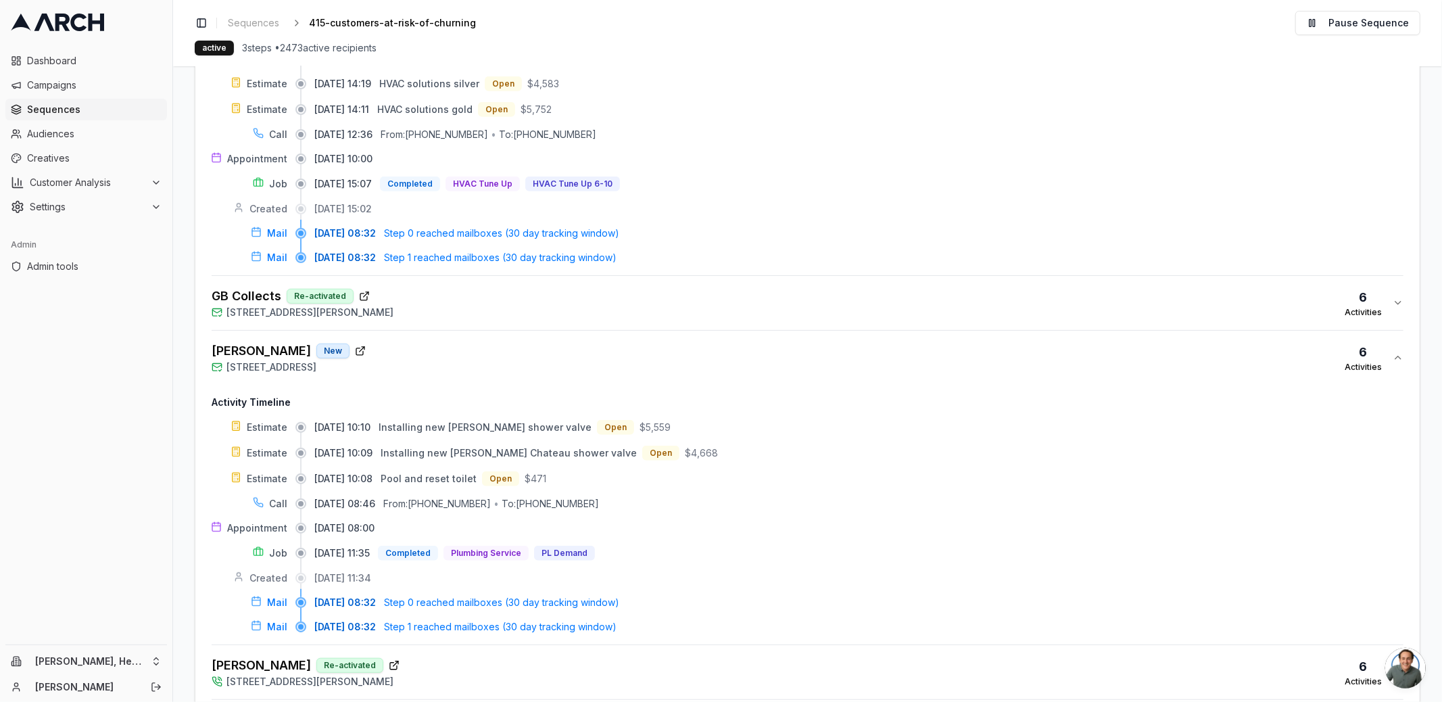
scroll to position [602, 0]
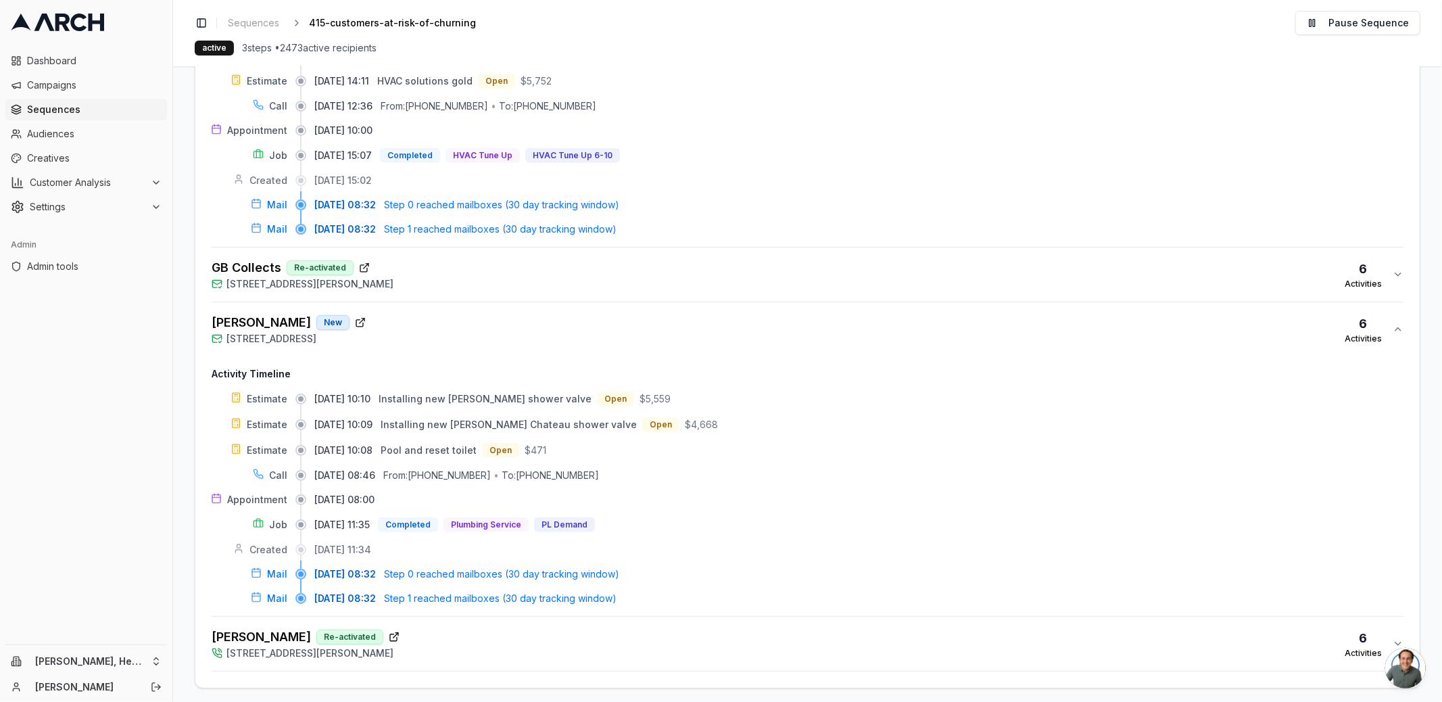
click at [505, 631] on div "McKenna, Martia Re-activated 28 Ramona Way, Novato, CA 94945 6 Activities" at bounding box center [802, 643] width 1181 height 32
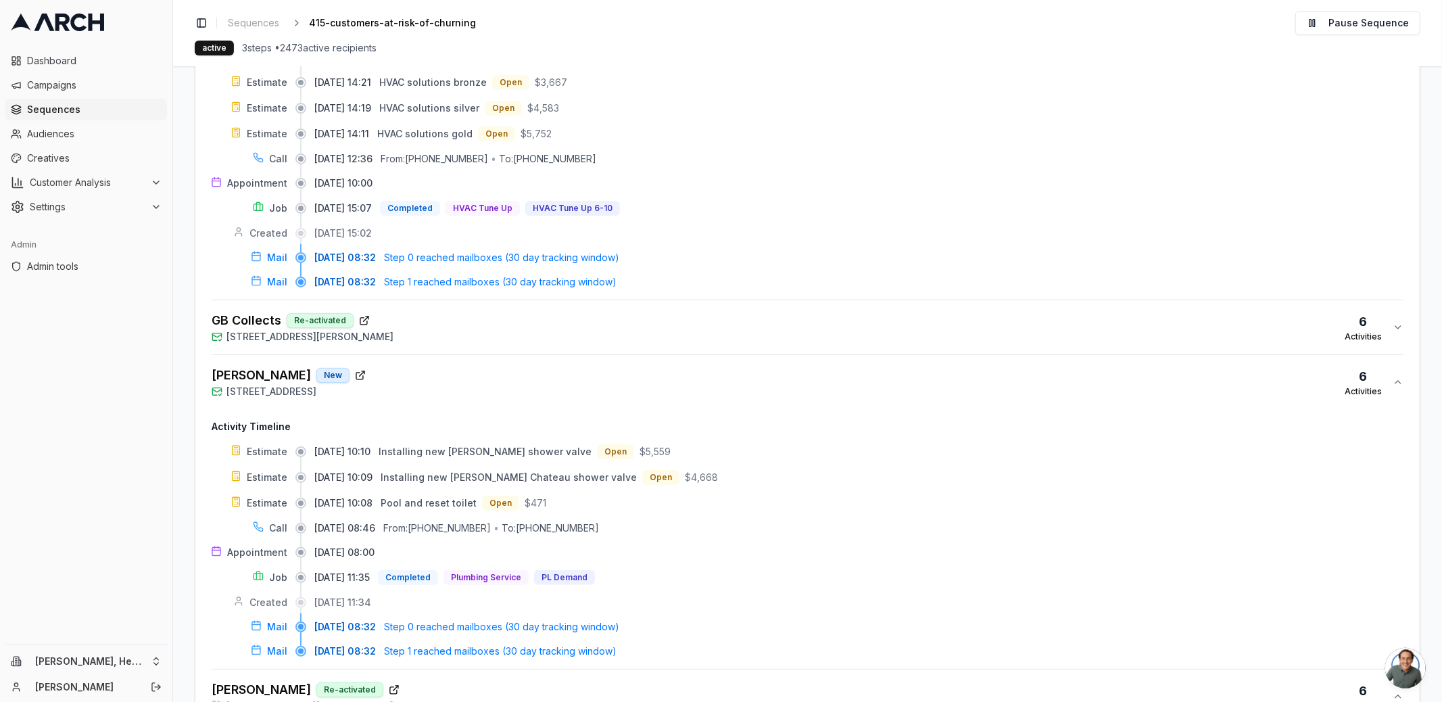
scroll to position [443, 0]
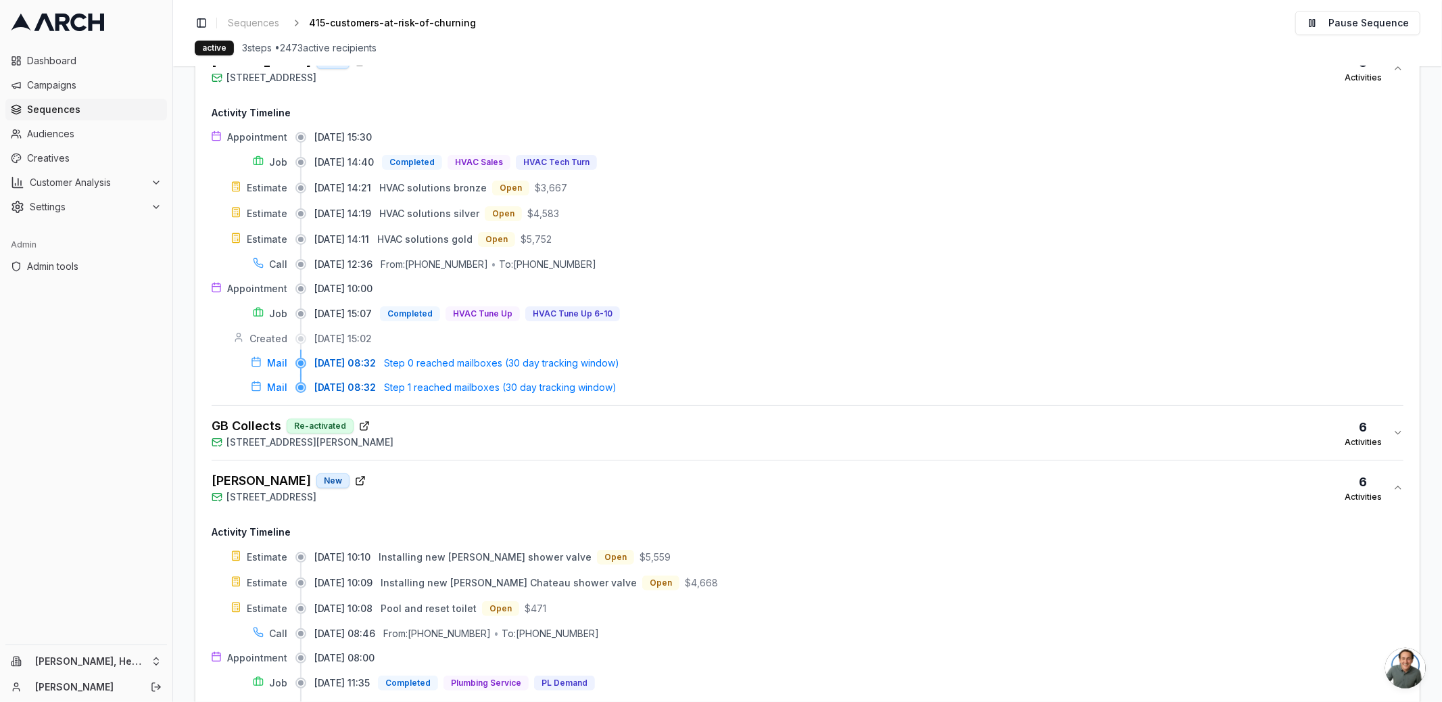
click at [478, 428] on div "GB Collects Re-activated 40 Corte Cordova, Greenbrae, CA 94904 6 Activities" at bounding box center [802, 432] width 1181 height 32
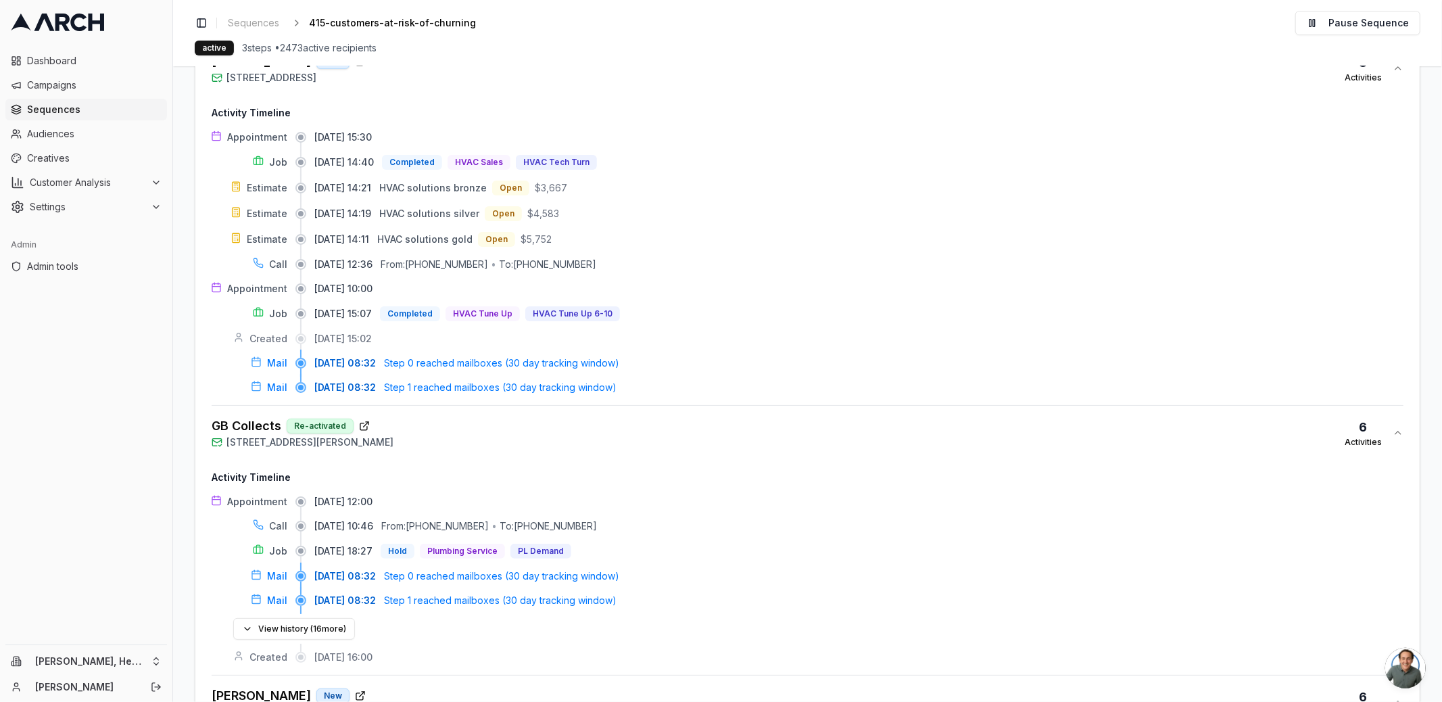
click at [478, 428] on div "GB Collects Re-activated 40 Corte Cordova, Greenbrae, CA 94904 6 Activities" at bounding box center [802, 432] width 1181 height 32
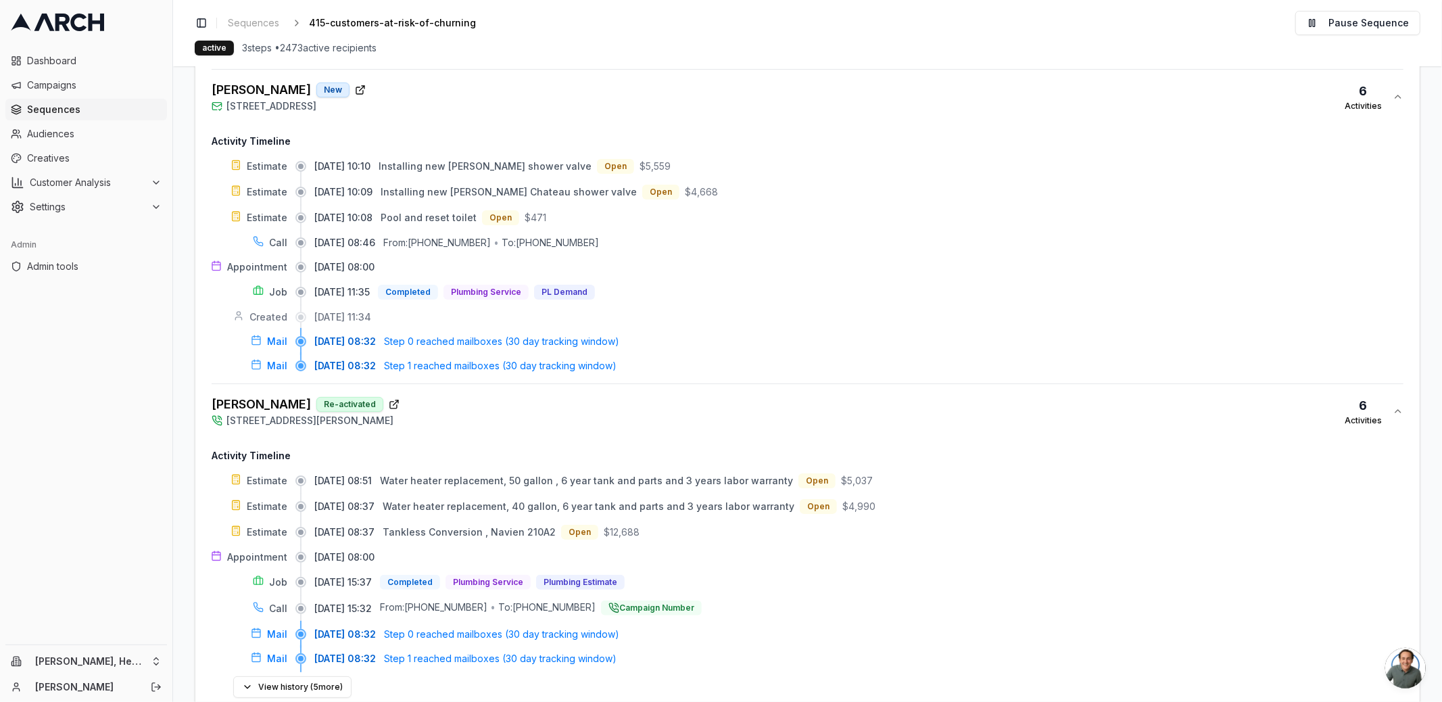
scroll to position [894, 0]
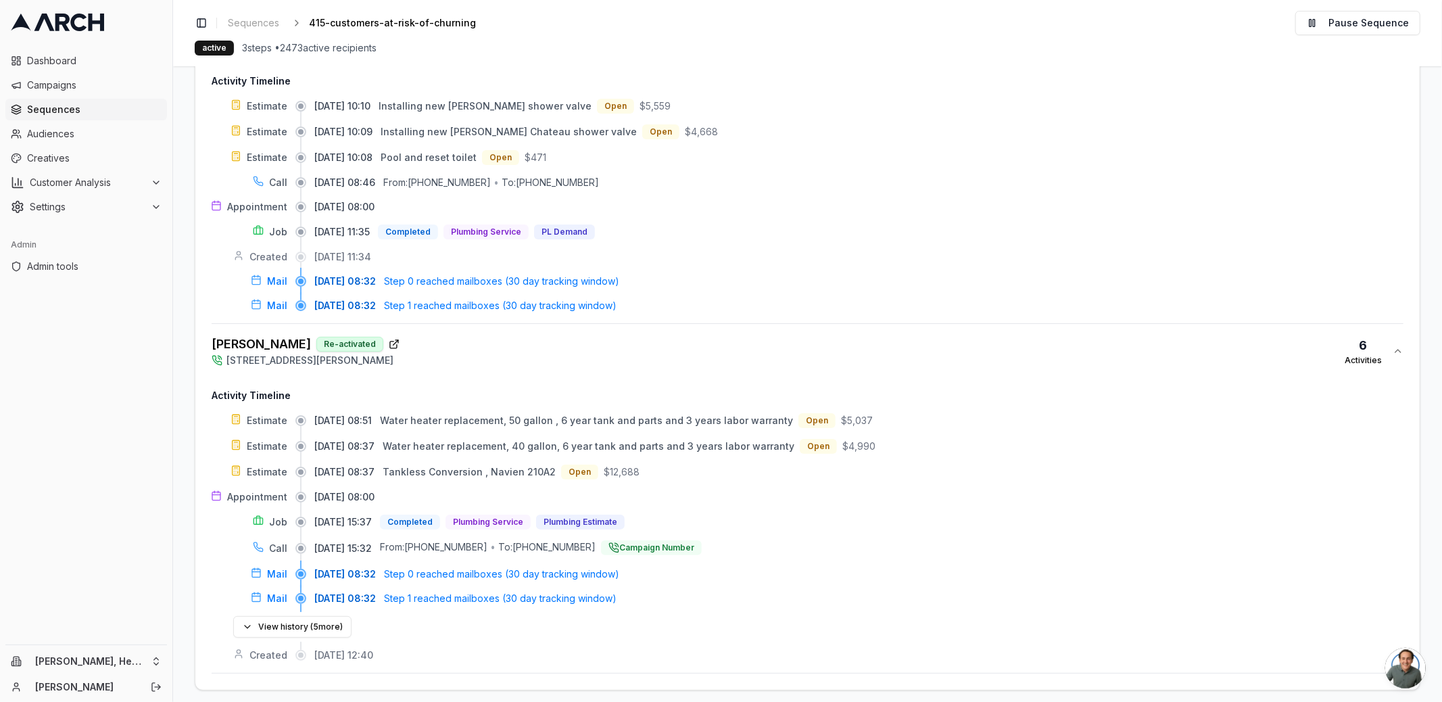
click at [479, 352] on div "McKenna, Martia Re-activated 28 Ramona Way, Novato, CA 94945 6 Activities" at bounding box center [802, 351] width 1181 height 32
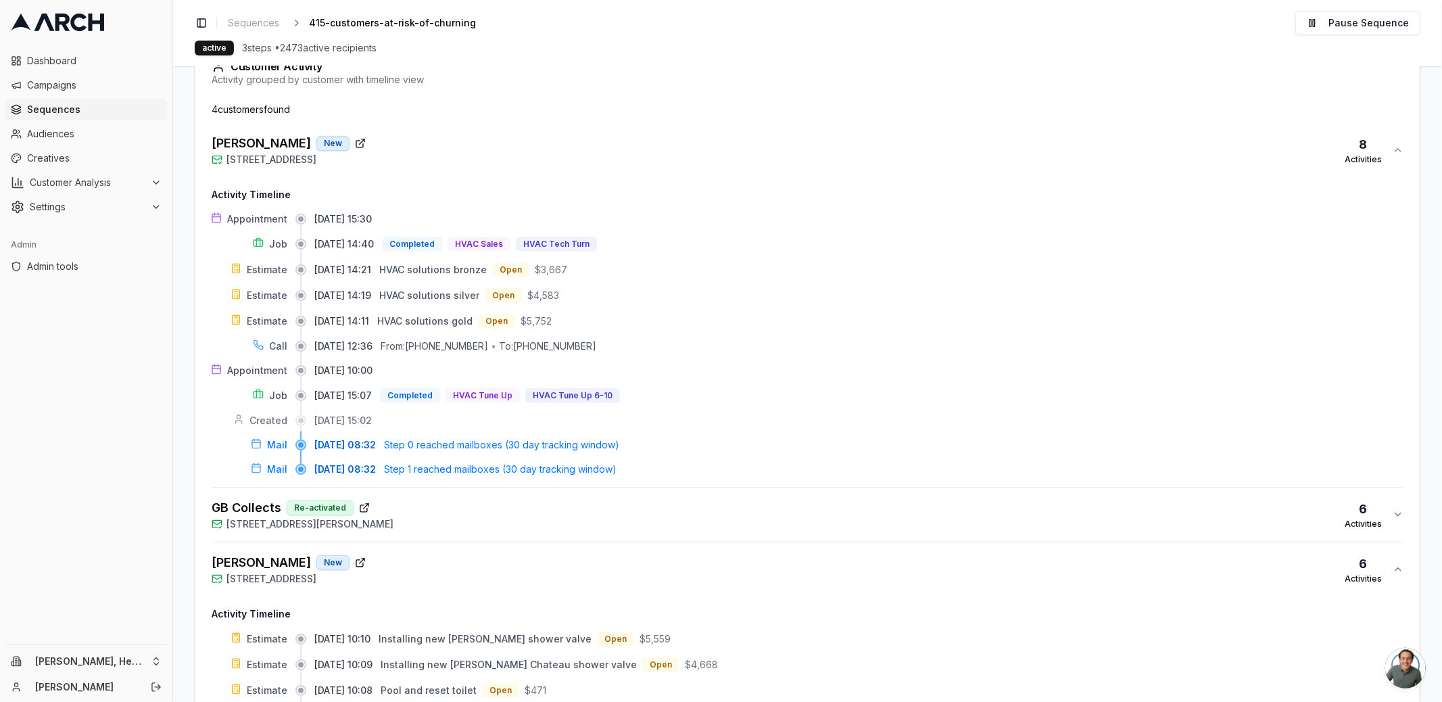
scroll to position [241, 0]
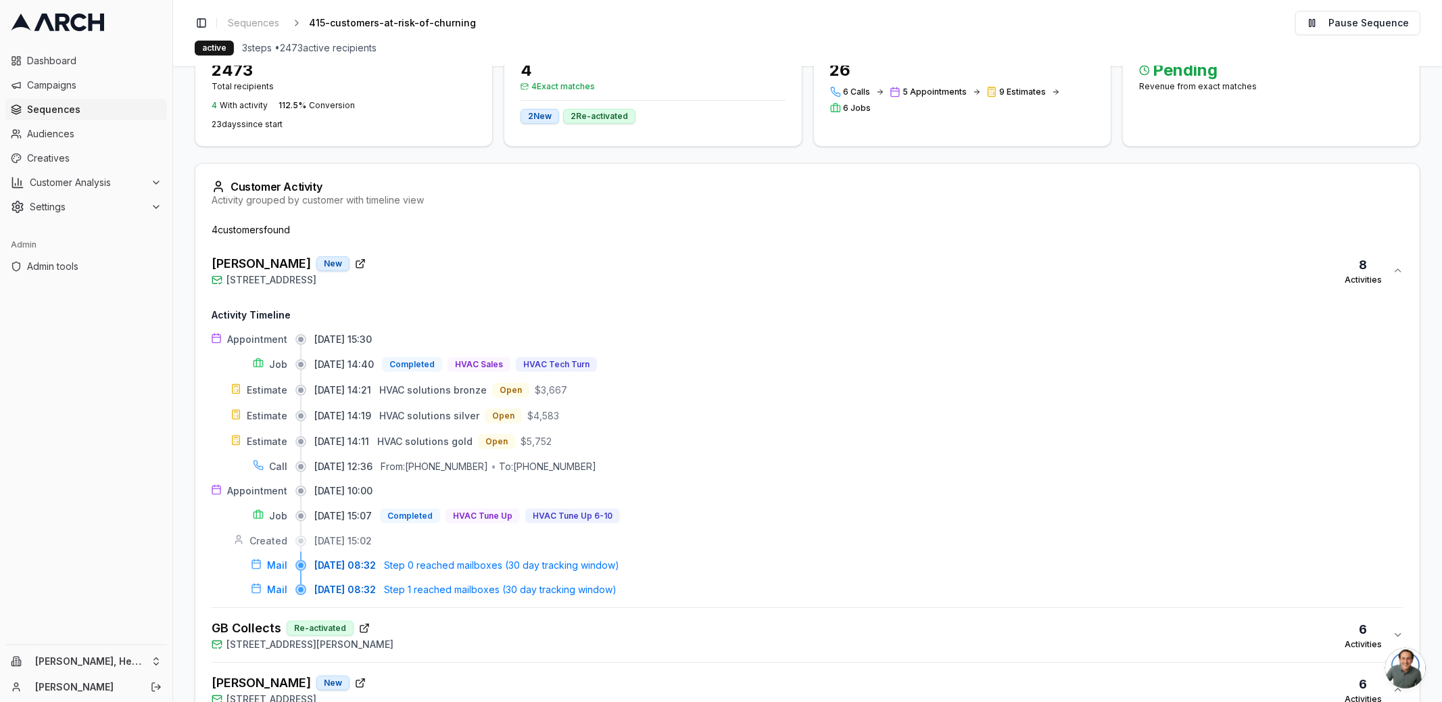
click at [465, 257] on div "Richard Jimenez New 218 Seagull Row, Novato, CA 94945 8 Activities" at bounding box center [802, 270] width 1181 height 32
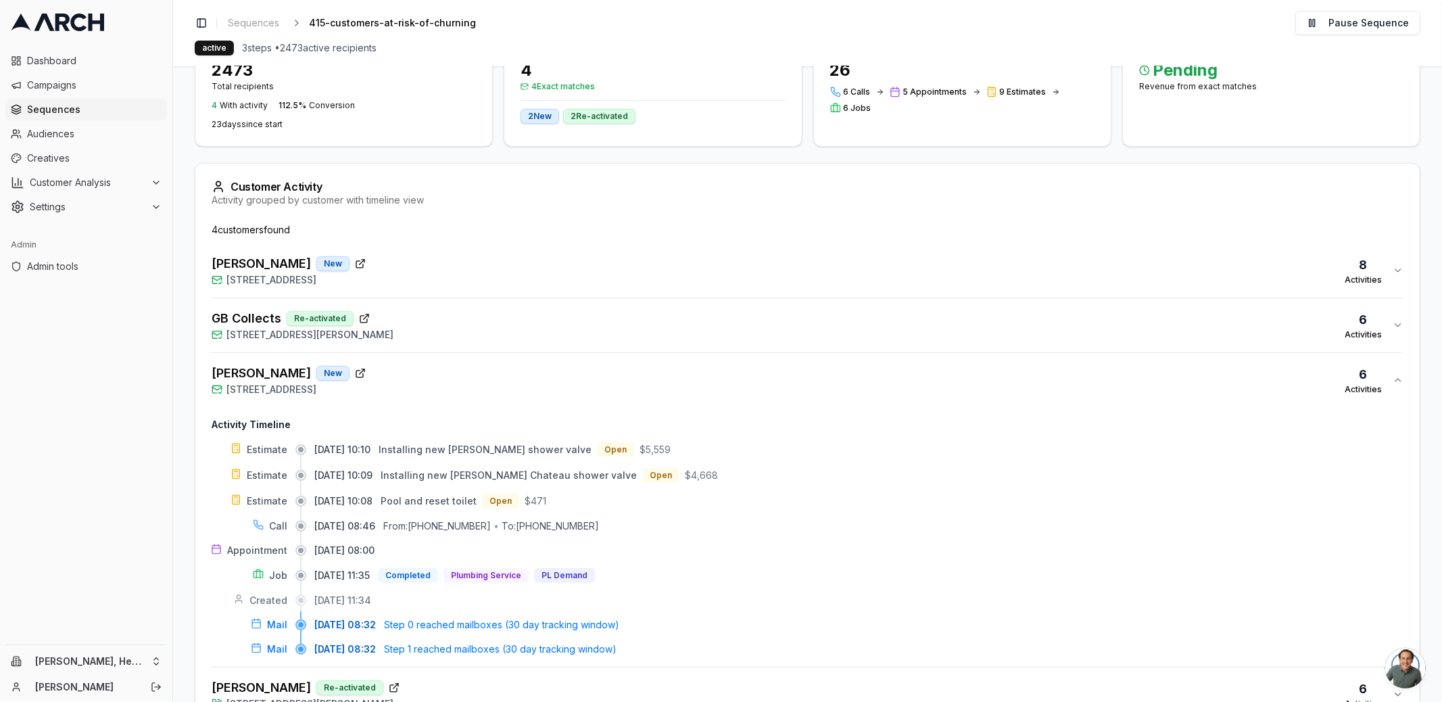
click at [477, 366] on div "Jan Cook New 111 Mariner Way, Novato, CA 94945 6 Activities" at bounding box center [802, 380] width 1181 height 32
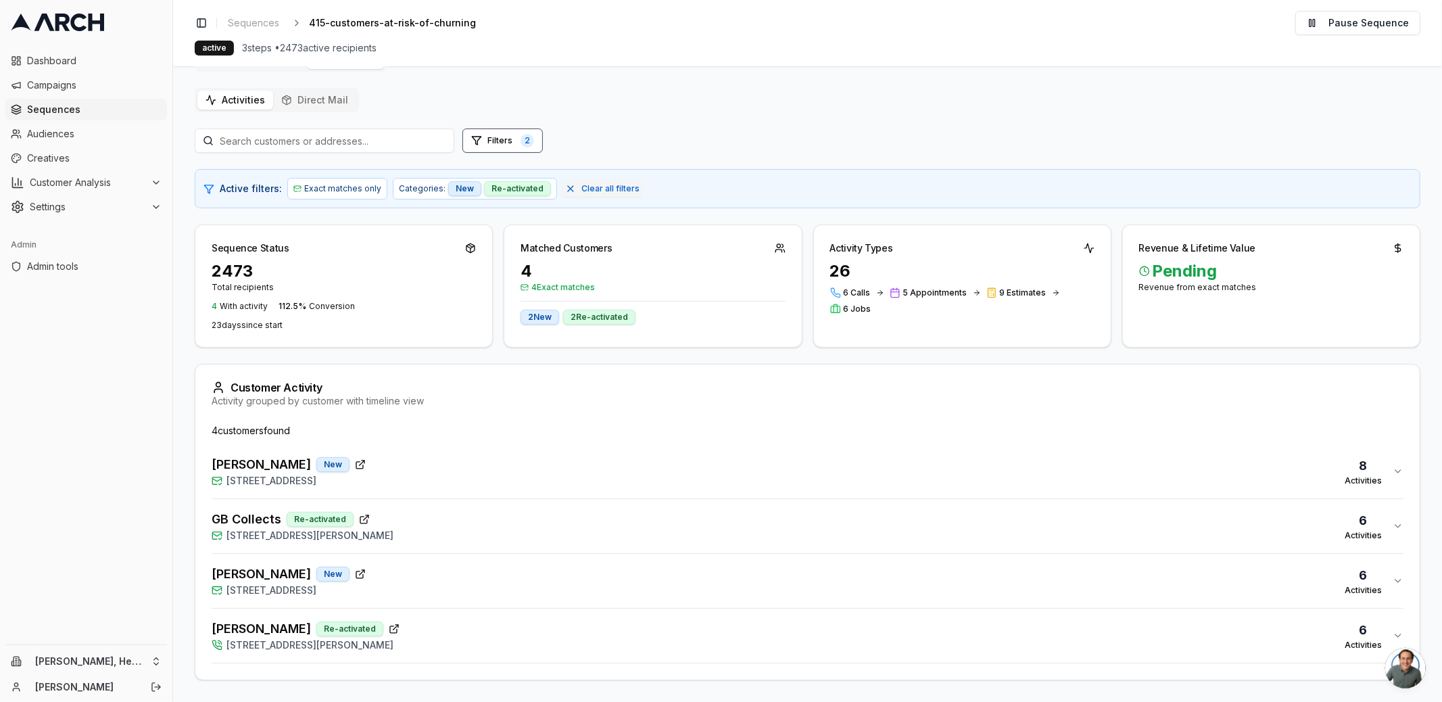
scroll to position [37, 0]
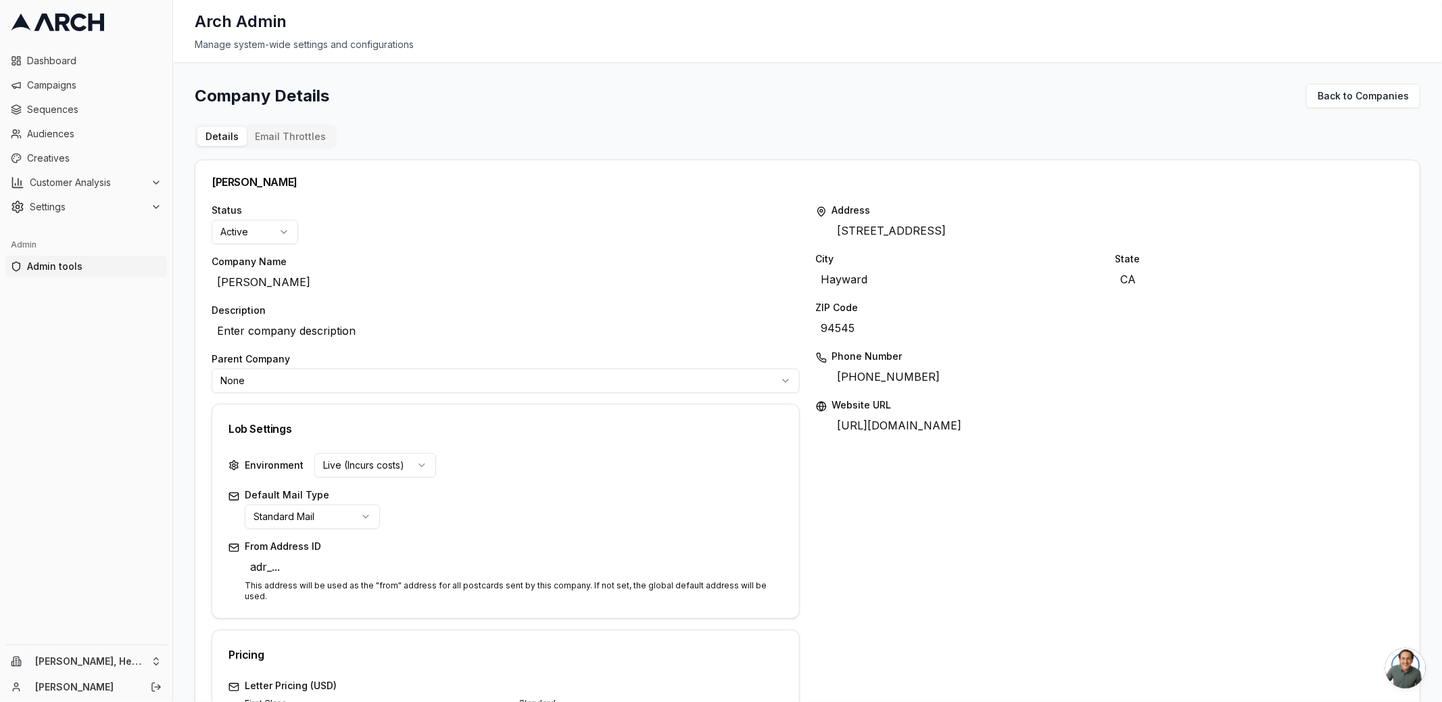
scroll to position [439, 0]
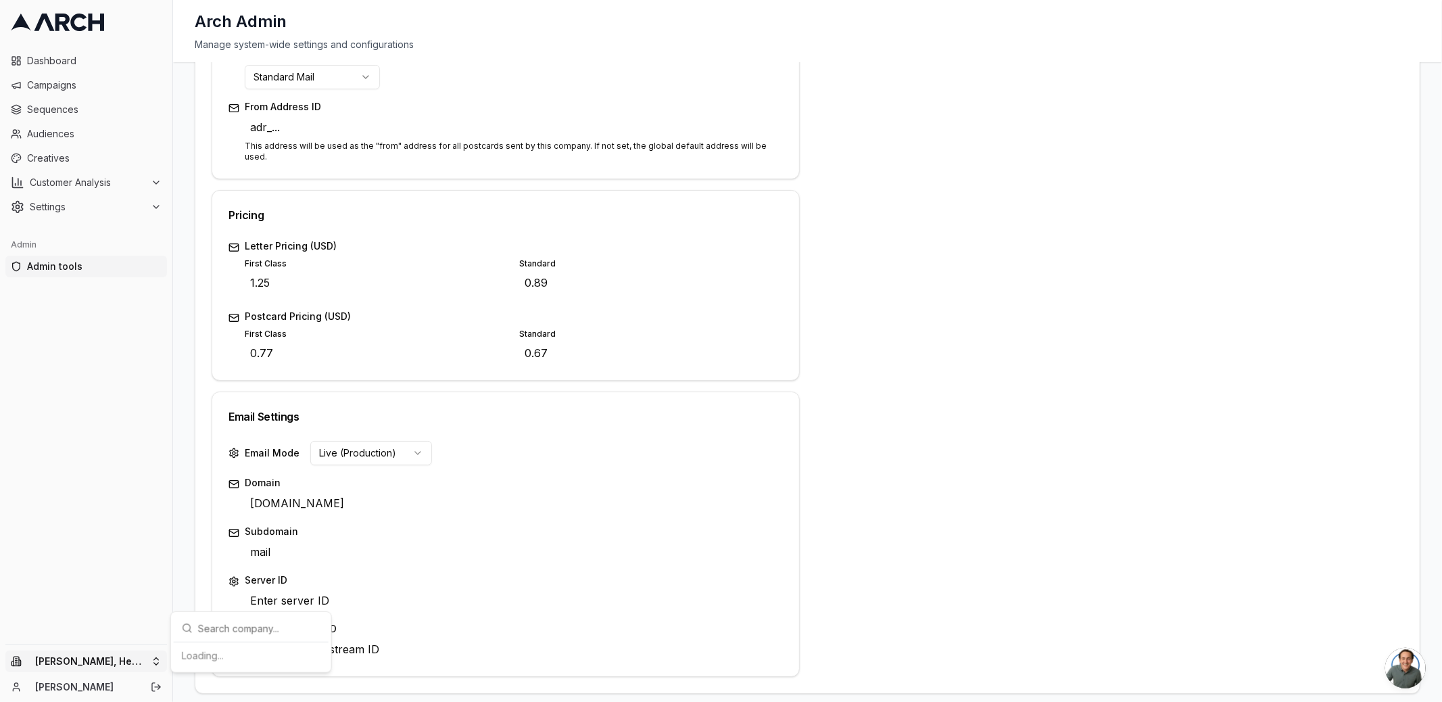
click at [143, 659] on html "Dashboard Campaigns Sequences Audiences Creatives Customer Analysis Settings Ad…" at bounding box center [721, 351] width 1442 height 702
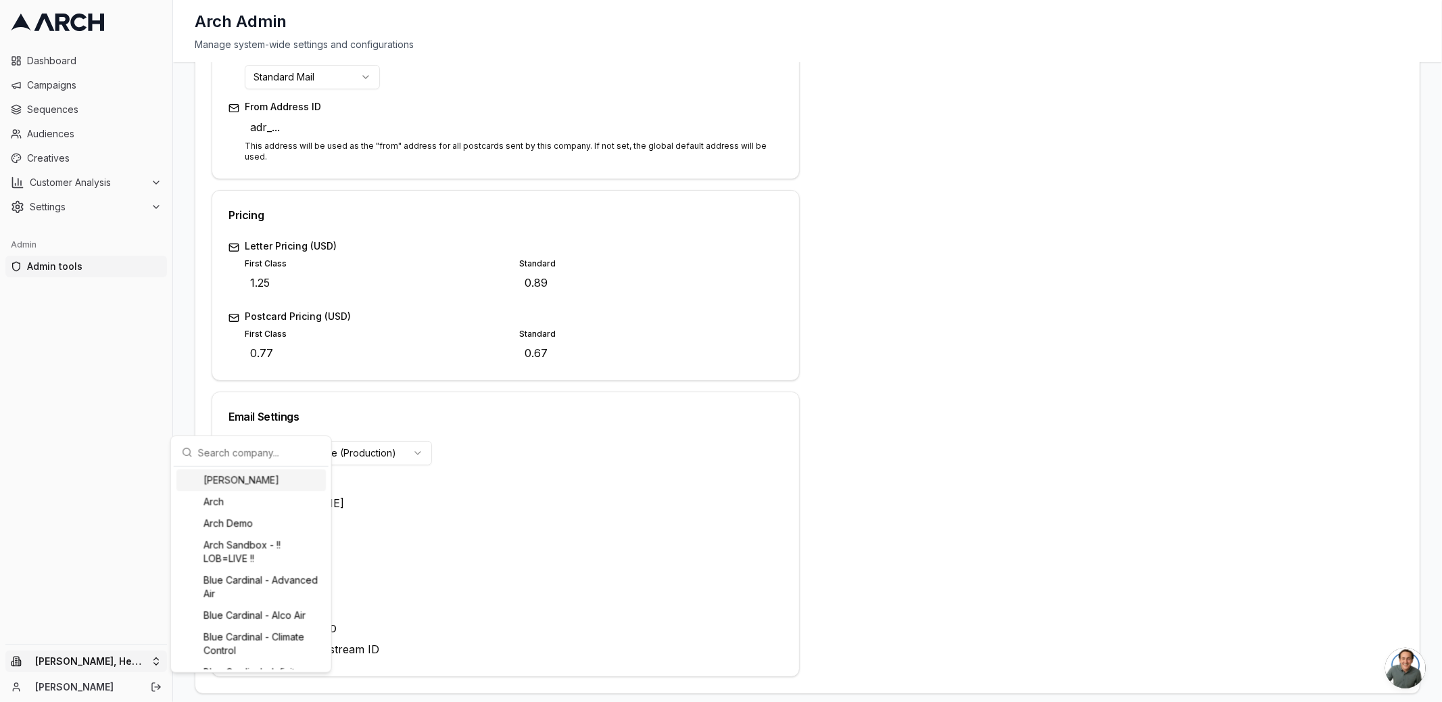
click at [215, 481] on div "[PERSON_NAME]" at bounding box center [250, 480] width 149 height 22
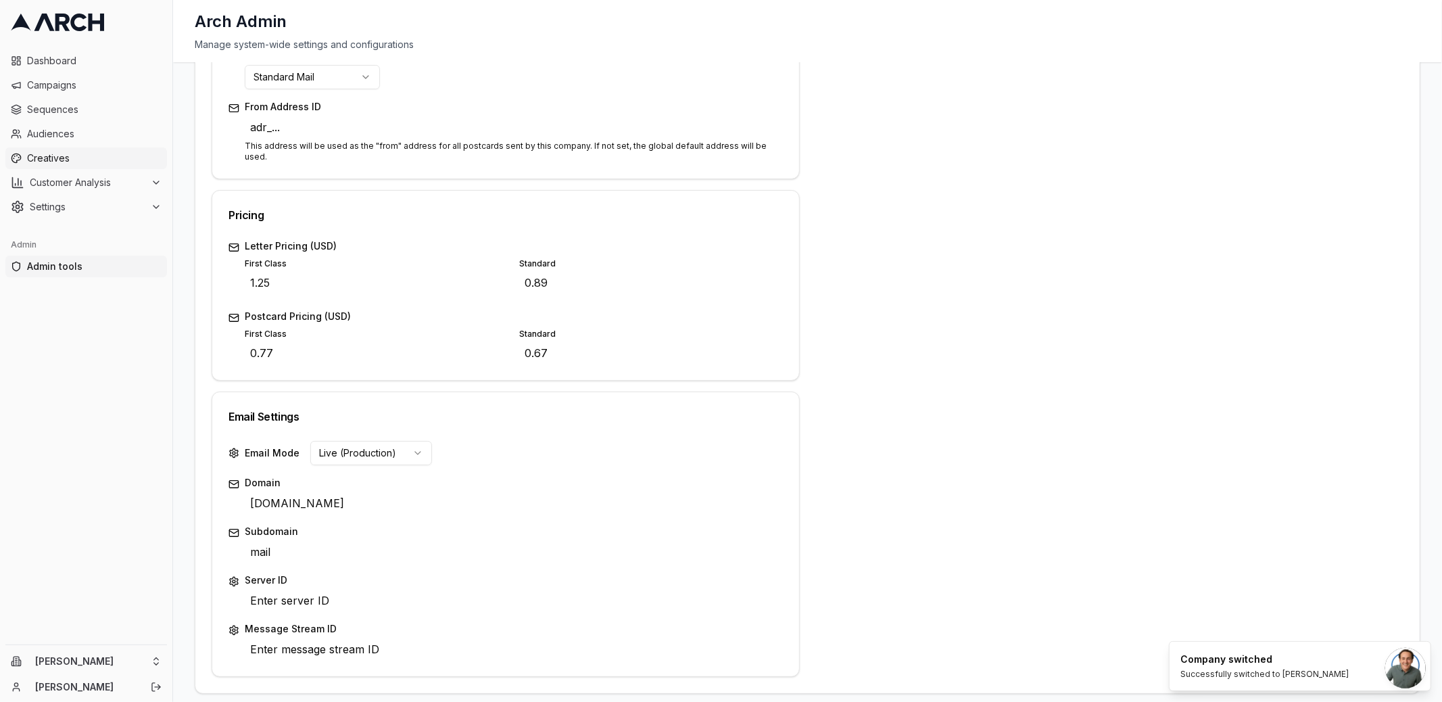
click at [82, 154] on span "Creatives" at bounding box center [94, 158] width 135 height 14
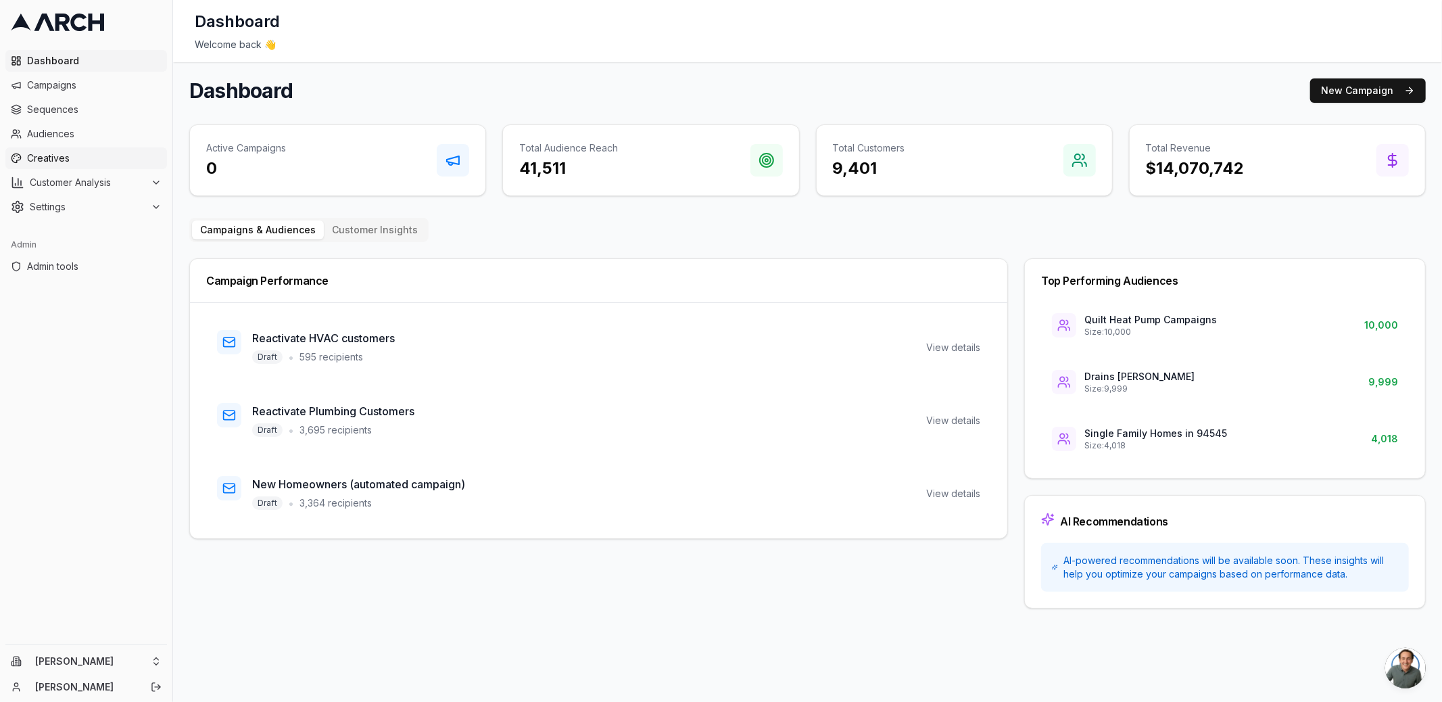
click at [106, 159] on span "Creatives" at bounding box center [94, 158] width 135 height 14
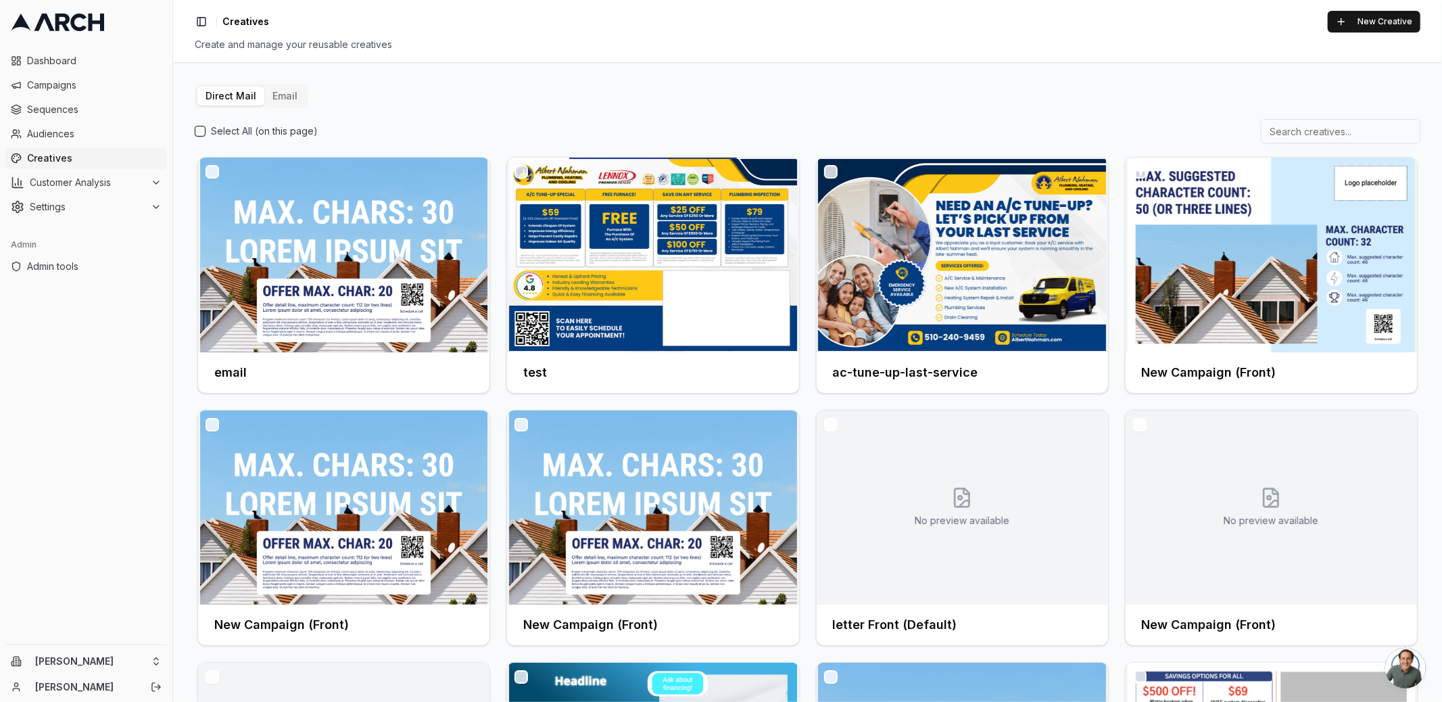
click at [264, 101] on button "Email" at bounding box center [284, 96] width 41 height 19
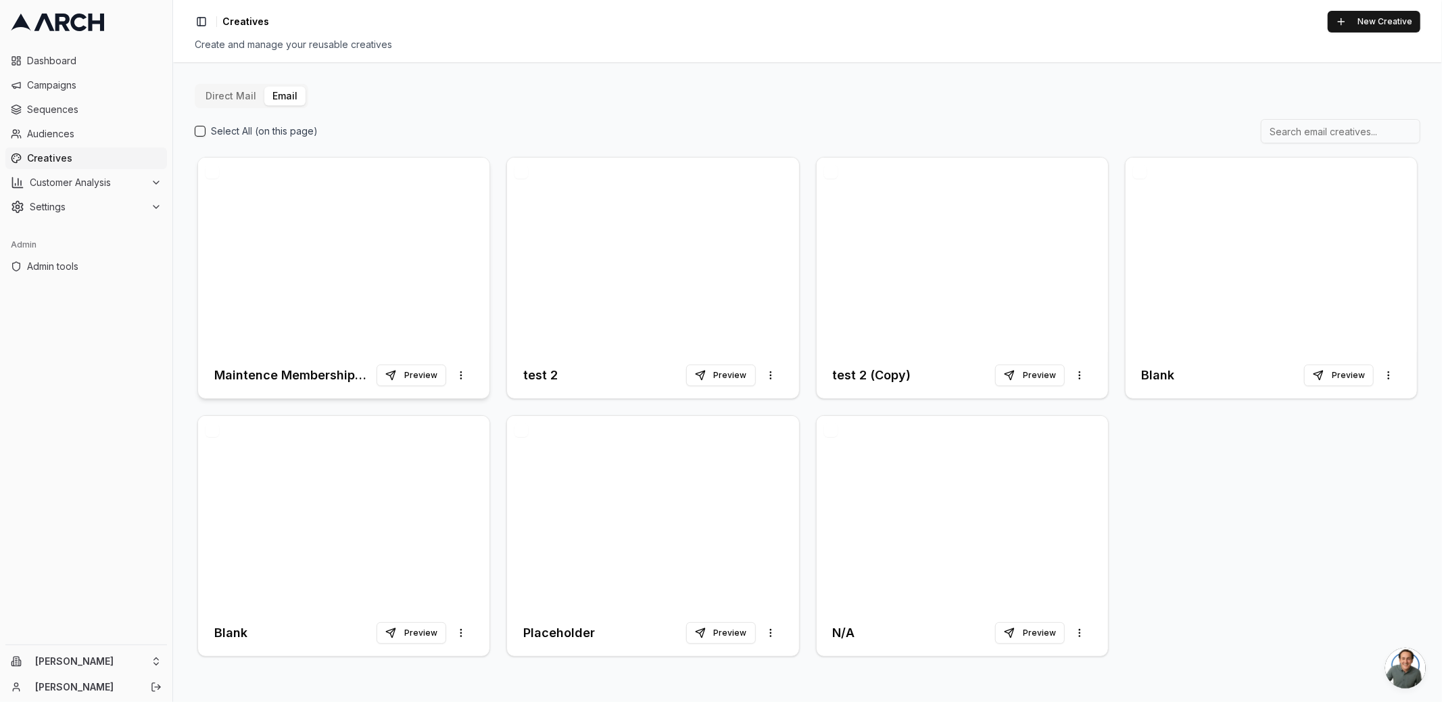
click at [348, 306] on div at bounding box center [343, 254] width 291 height 195
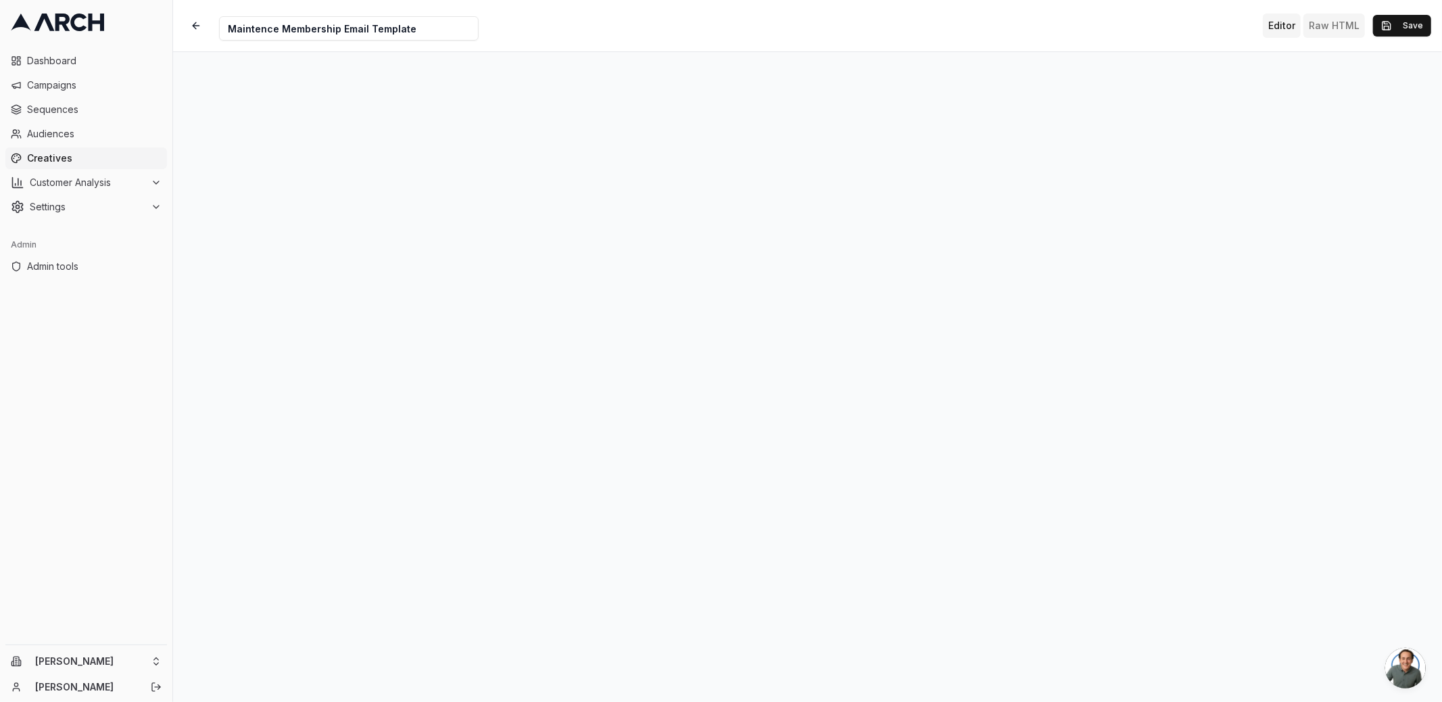
click at [1321, 26] on button "Raw HTML" at bounding box center [1334, 26] width 62 height 24
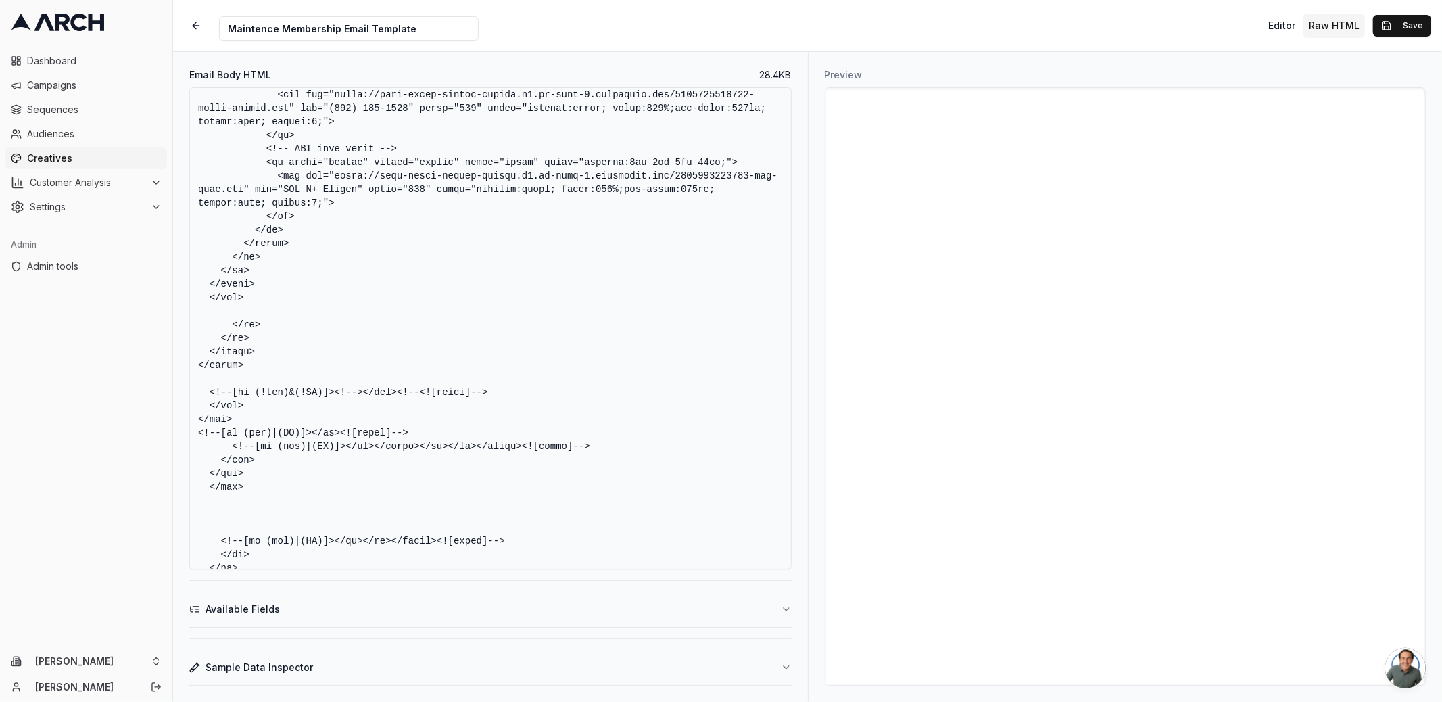
scroll to position [9045, 0]
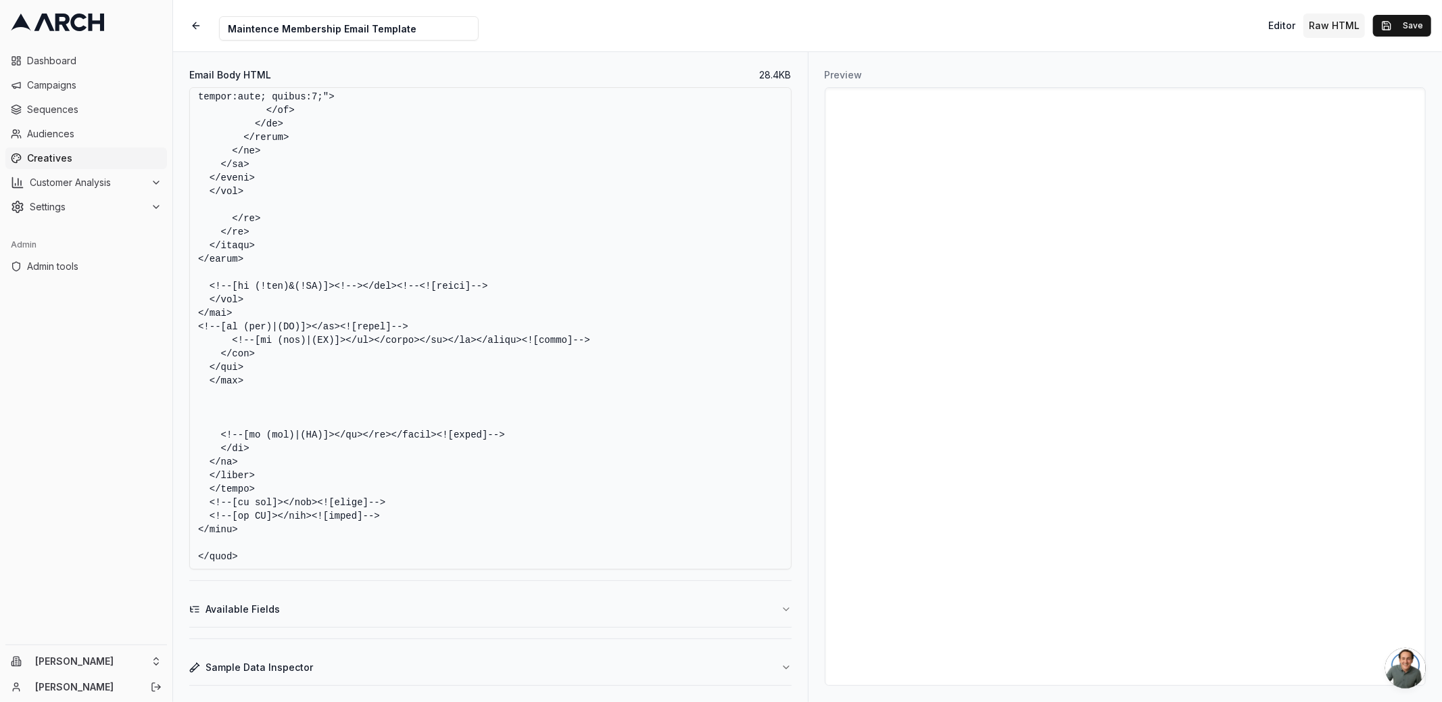
click at [720, 671] on button "Sample Data Inspector" at bounding box center [490, 667] width 602 height 35
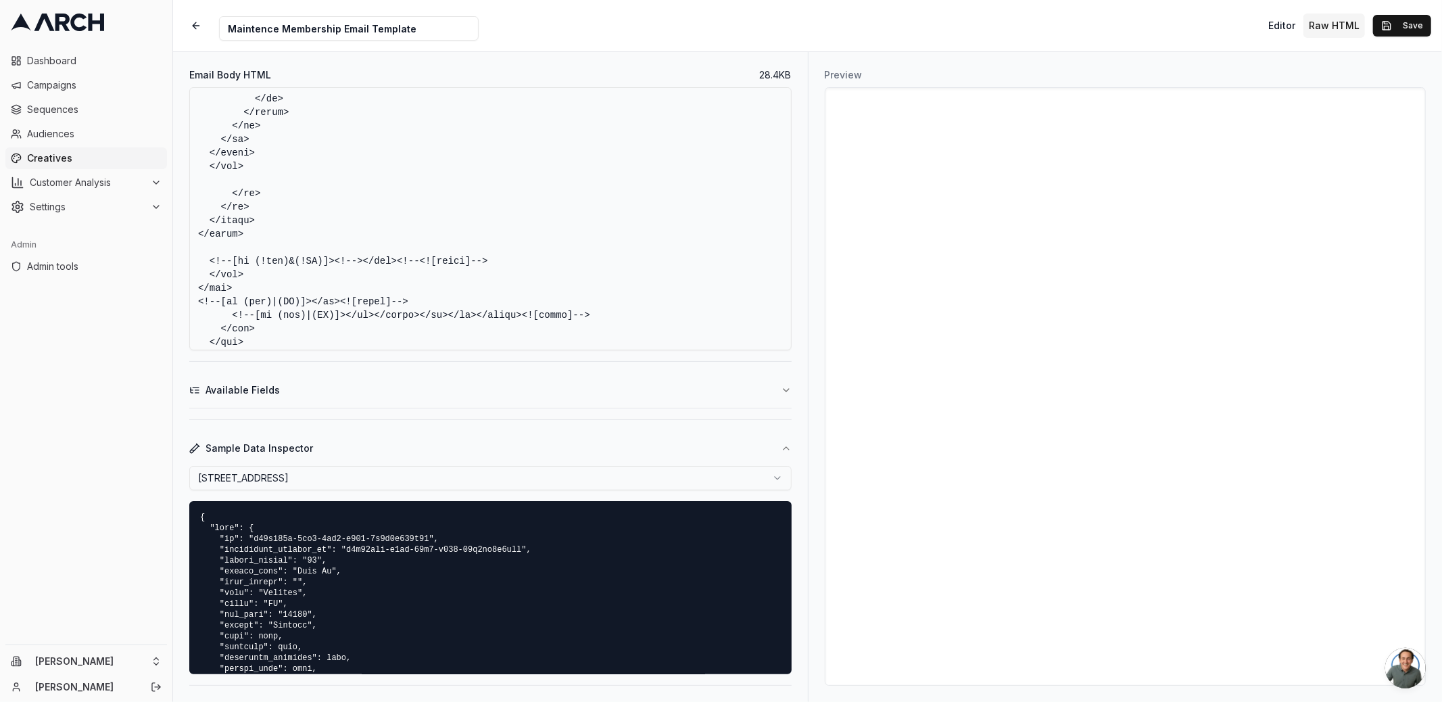
scroll to position [24, 0]
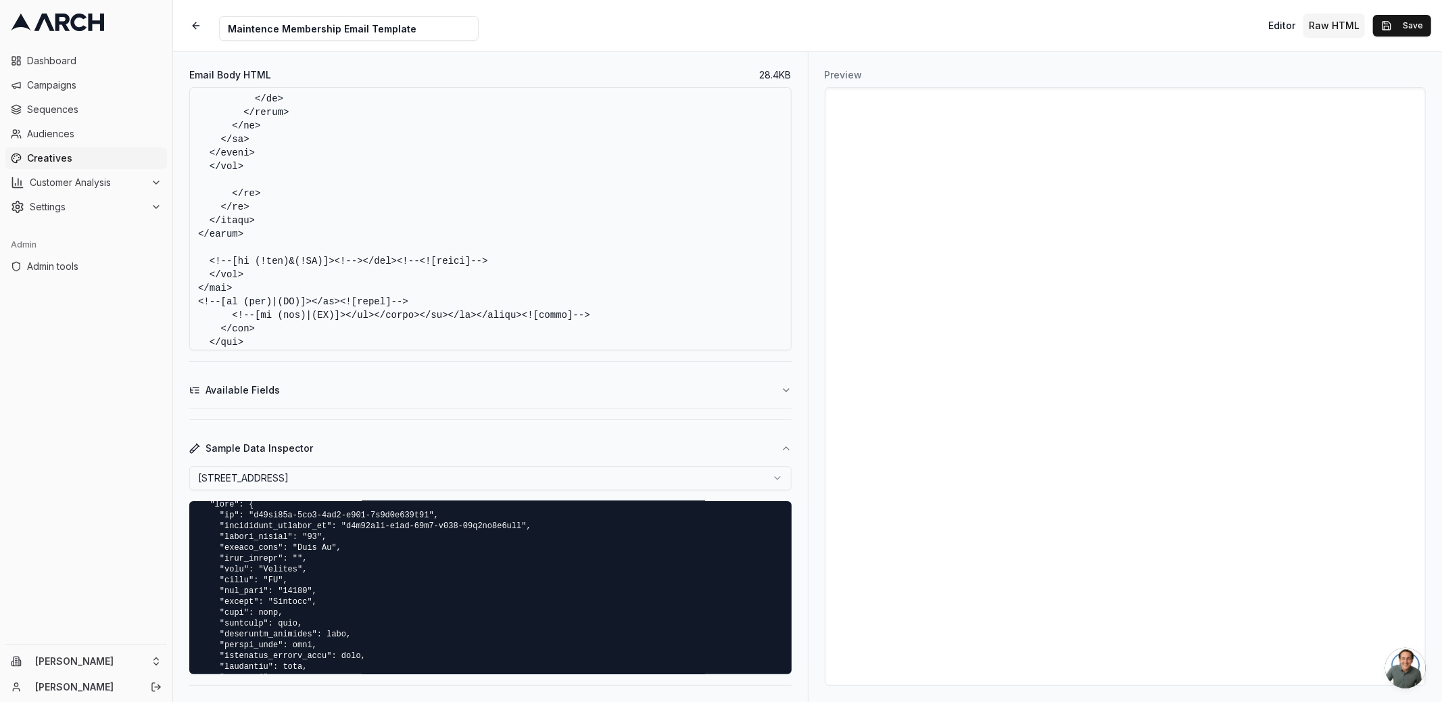
click at [568, 464] on button "Sample Data Inspector" at bounding box center [490, 448] width 602 height 35
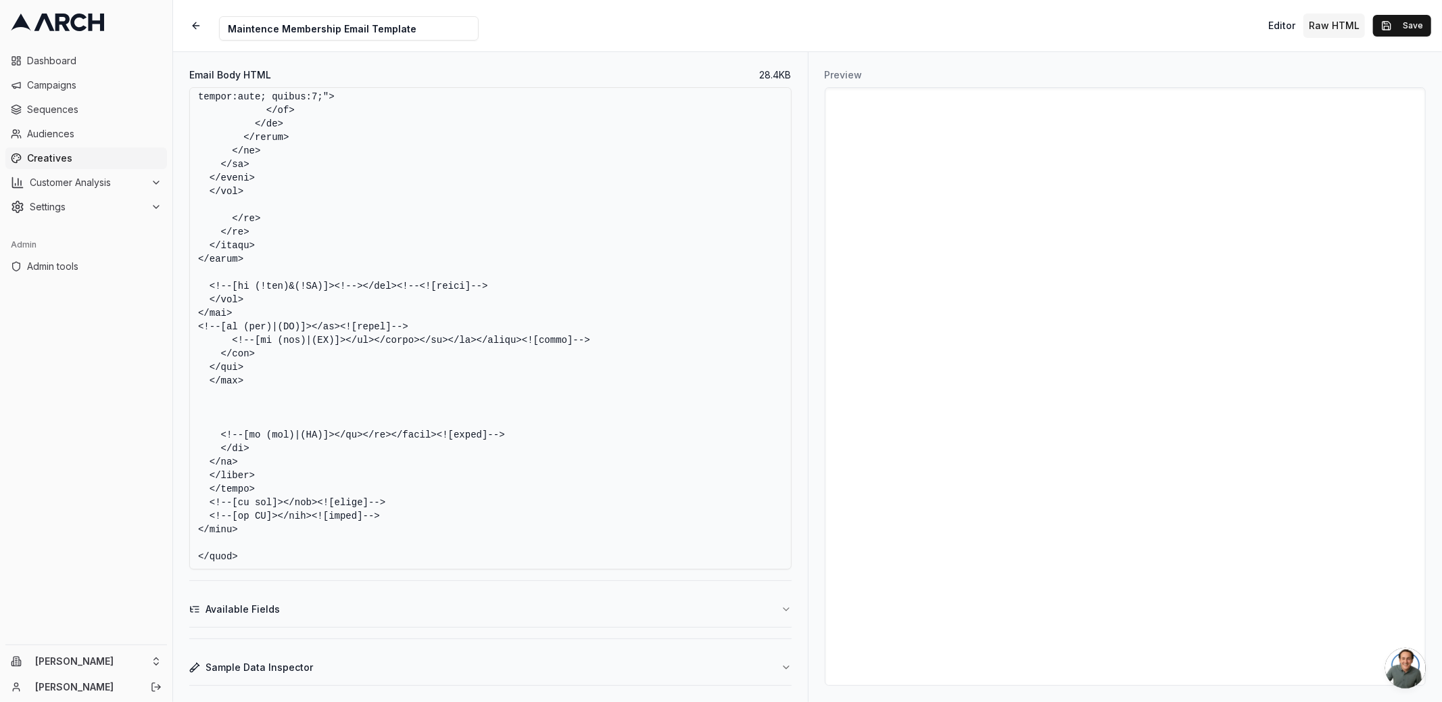
click at [474, 670] on button "Sample Data Inspector" at bounding box center [490, 667] width 602 height 35
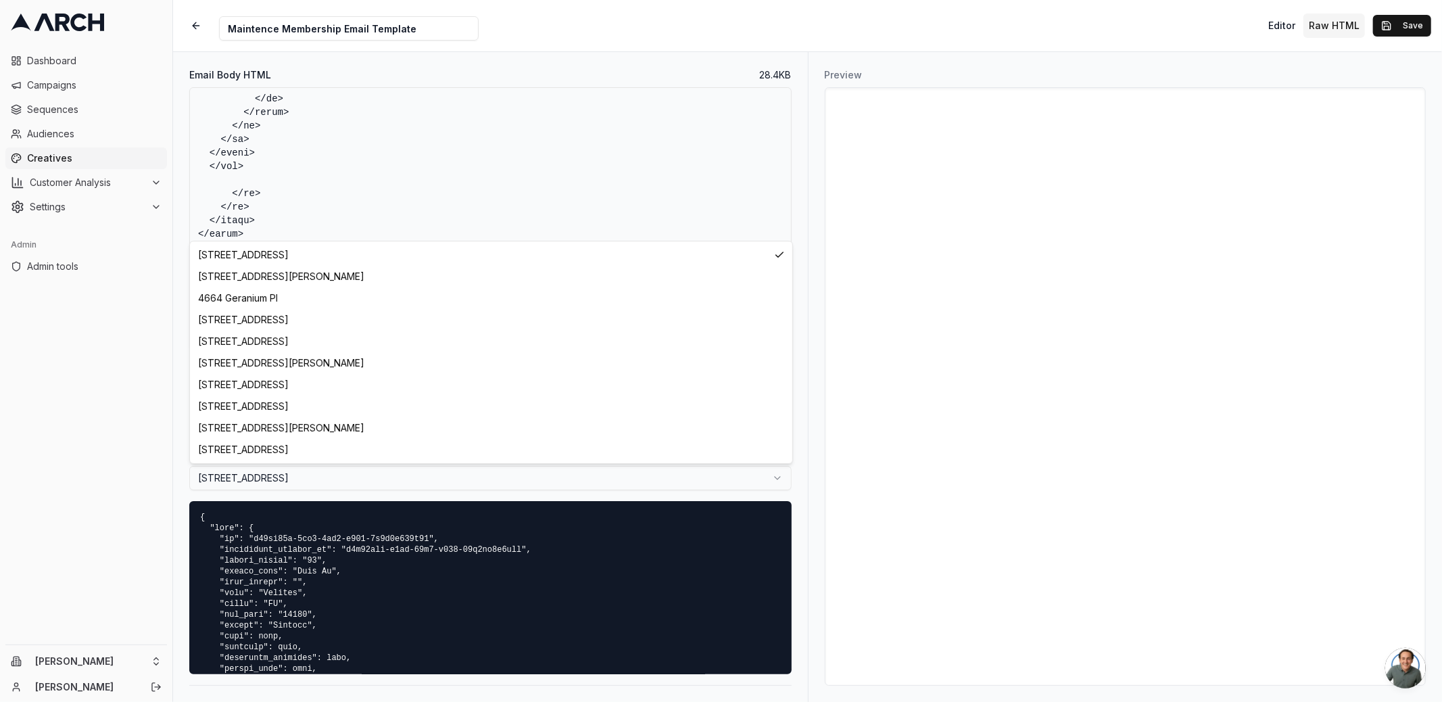
click at [391, 477] on html "Dashboard Campaigns Sequences Audiences Creatives Customer Analysis Settings Ad…" at bounding box center [721, 351] width 1442 height 702
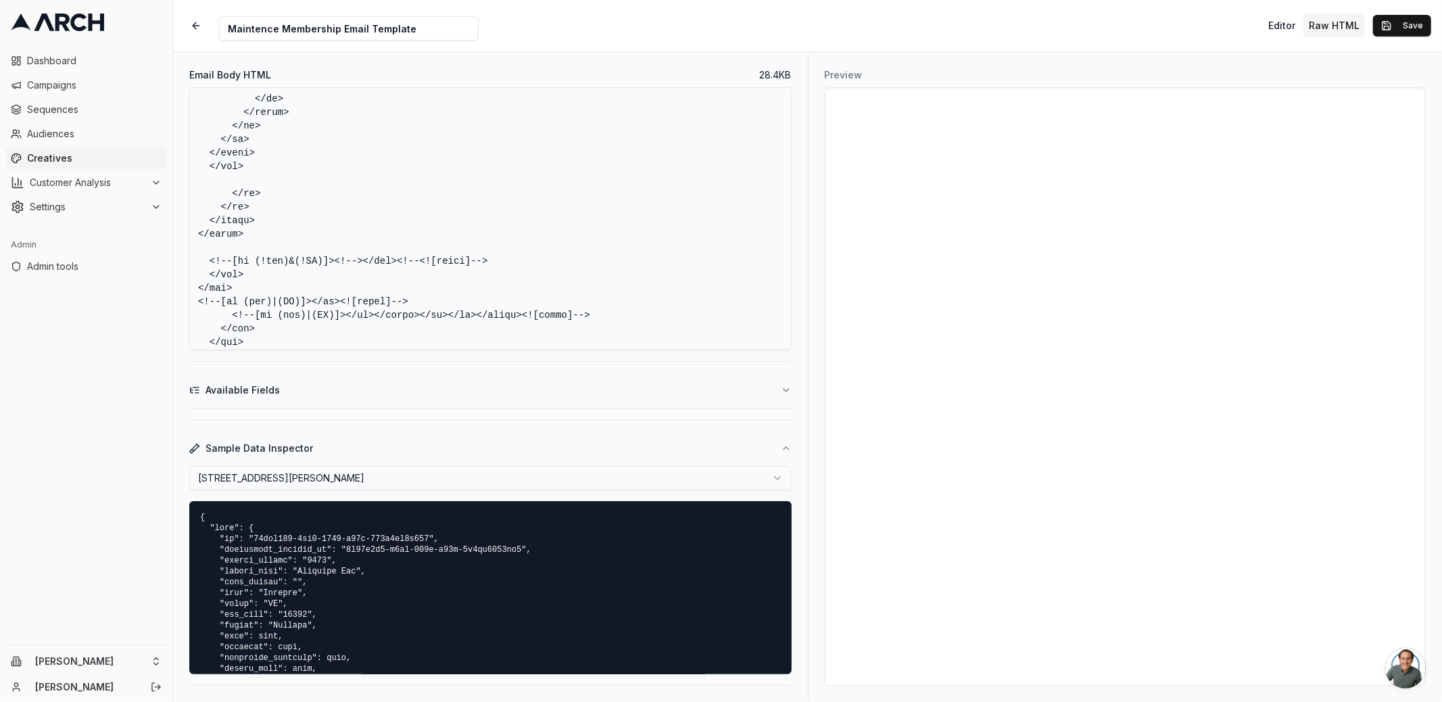
click at [335, 478] on html "Dashboard Campaigns Sequences Audiences Creatives Customer Analysis Settings Ad…" at bounding box center [721, 351] width 1442 height 702
click at [379, 470] on html "Dashboard Campaigns Sequences Audiences Creatives Customer Analysis Settings Ad…" at bounding box center [721, 351] width 1442 height 702
click at [389, 480] on html "Dashboard Campaigns Sequences Audiences Creatives Customer Analysis Settings Ad…" at bounding box center [721, 351] width 1442 height 702
click at [412, 476] on html "Dashboard Campaigns Sequences Audiences Creatives Customer Analysis Settings Ad…" at bounding box center [721, 351] width 1442 height 702
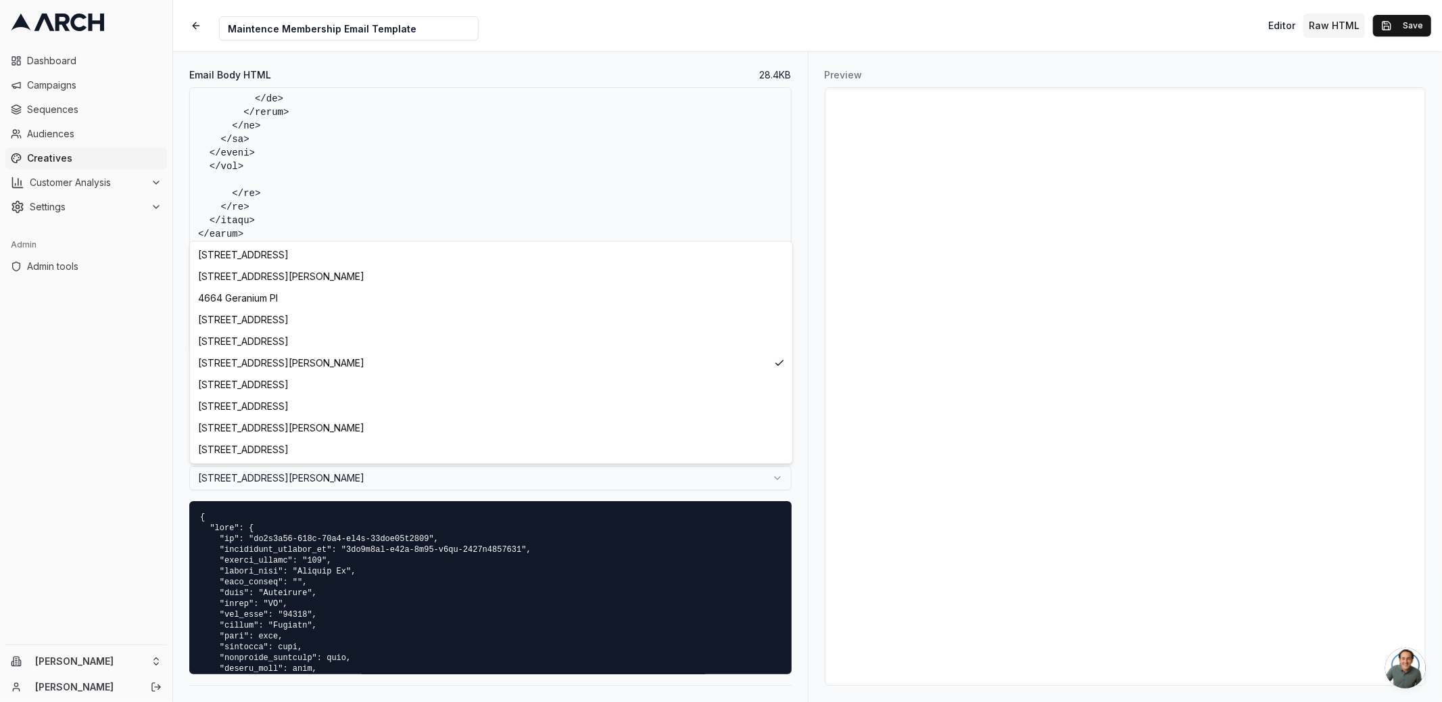
click at [419, 479] on html "Dashboard Campaigns Sequences Audiences Creatives Customer Analysis Settings Ad…" at bounding box center [721, 351] width 1442 height 702
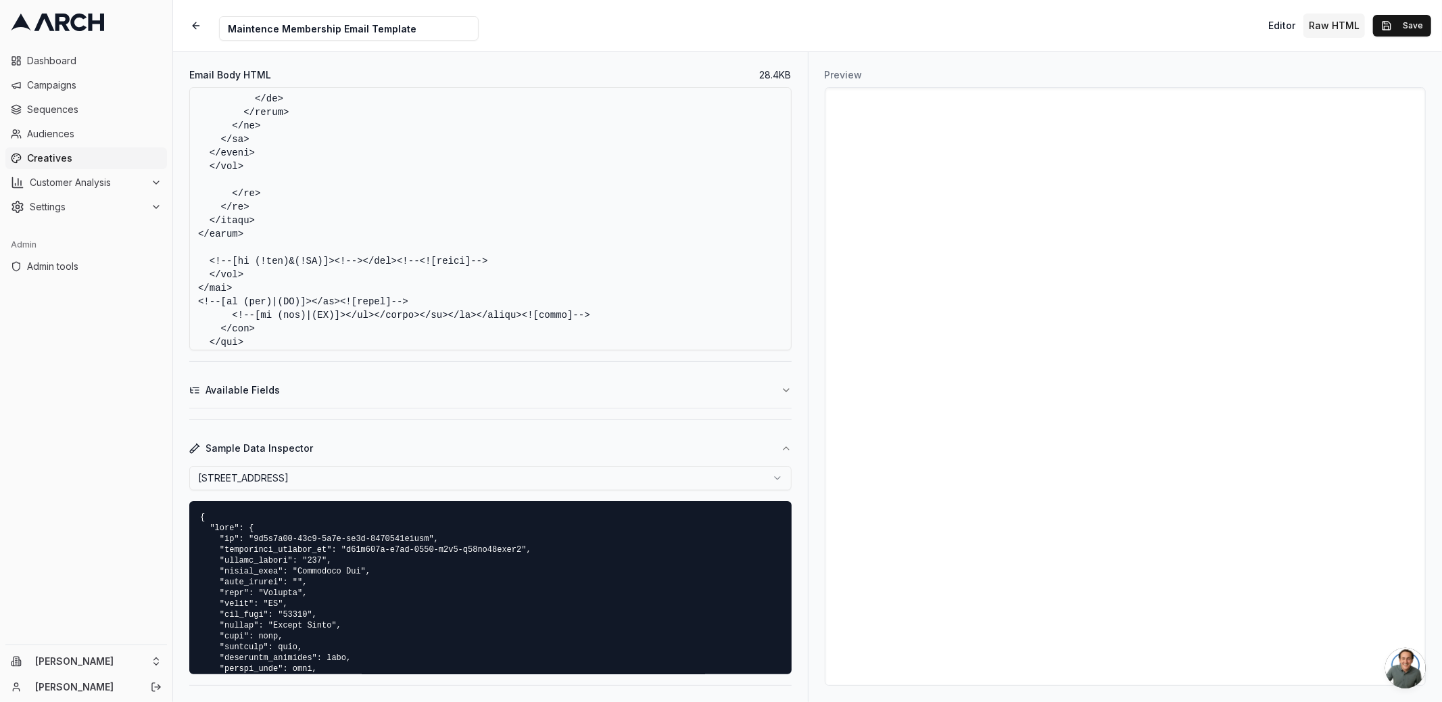
click at [422, 477] on html "Dashboard Campaigns Sequences Audiences Creatives Customer Analysis Settings Ad…" at bounding box center [721, 351] width 1442 height 702
click at [428, 478] on html "Dashboard Campaigns Sequences Audiences Creatives Customer Analysis Settings Ad…" at bounding box center [721, 351] width 1442 height 702
click at [391, 477] on html "Dashboard Campaigns Sequences Audiences Creatives Customer Analysis Settings Ad…" at bounding box center [721, 351] width 1442 height 702
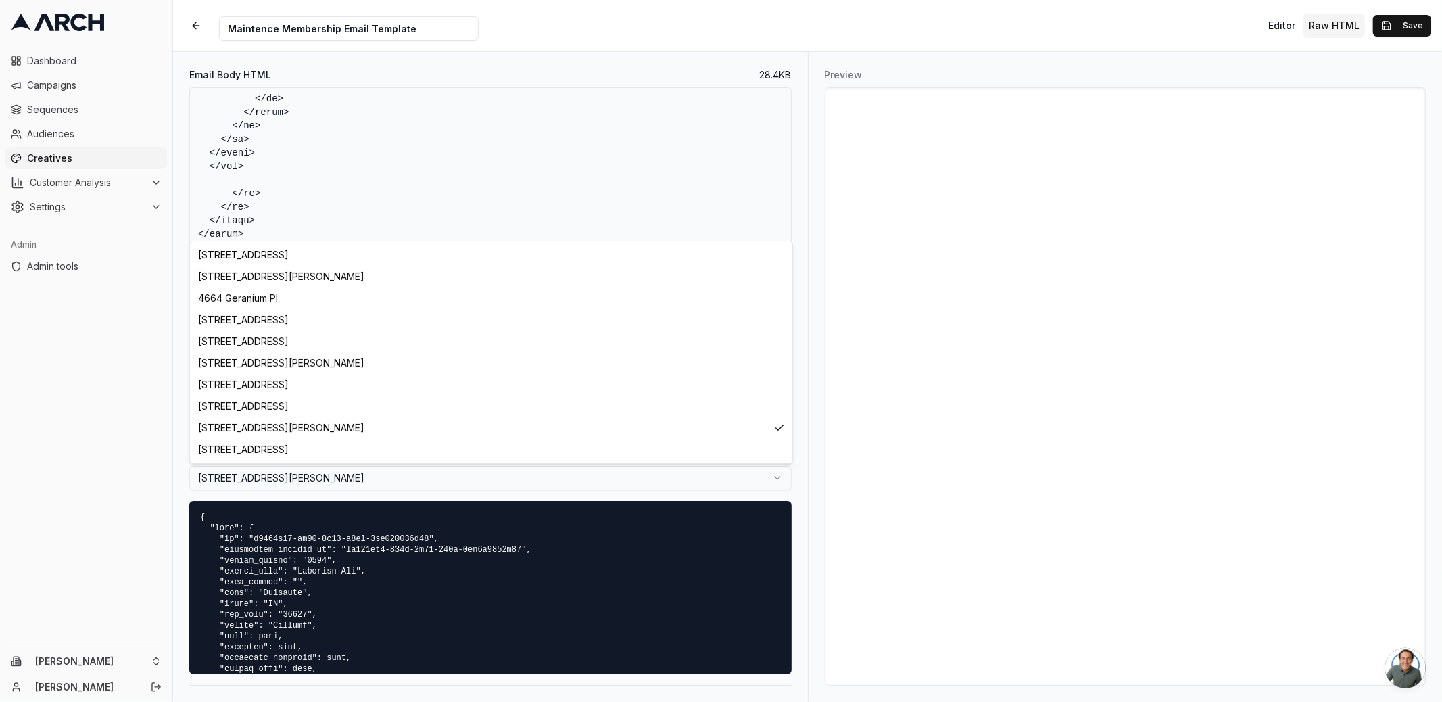
click at [400, 489] on html "Dashboard Campaigns Sequences Audiences Creatives Customer Analysis Settings Ad…" at bounding box center [721, 351] width 1442 height 702
select select "c4052389-da19-41df-9c2c-cb99b2e5303b"
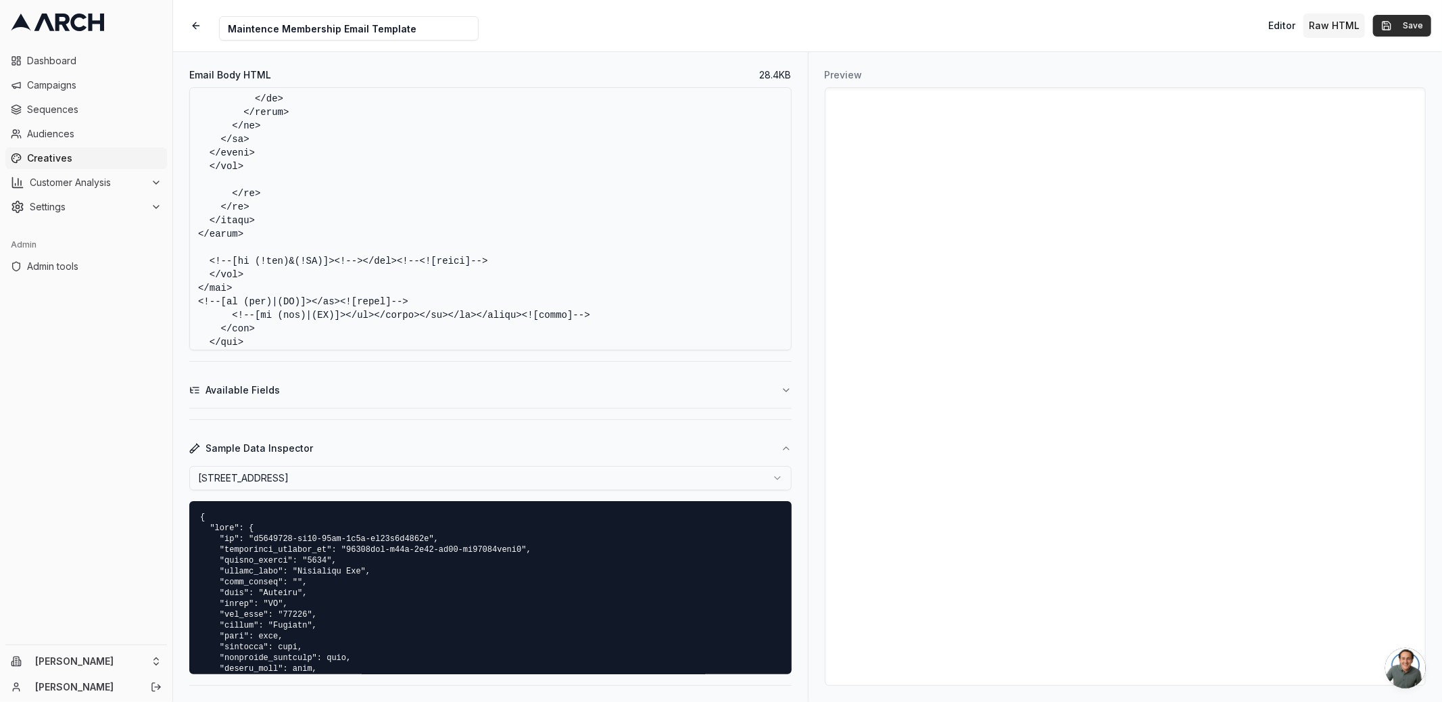
click at [1395, 24] on button "Save" at bounding box center [1402, 26] width 58 height 22
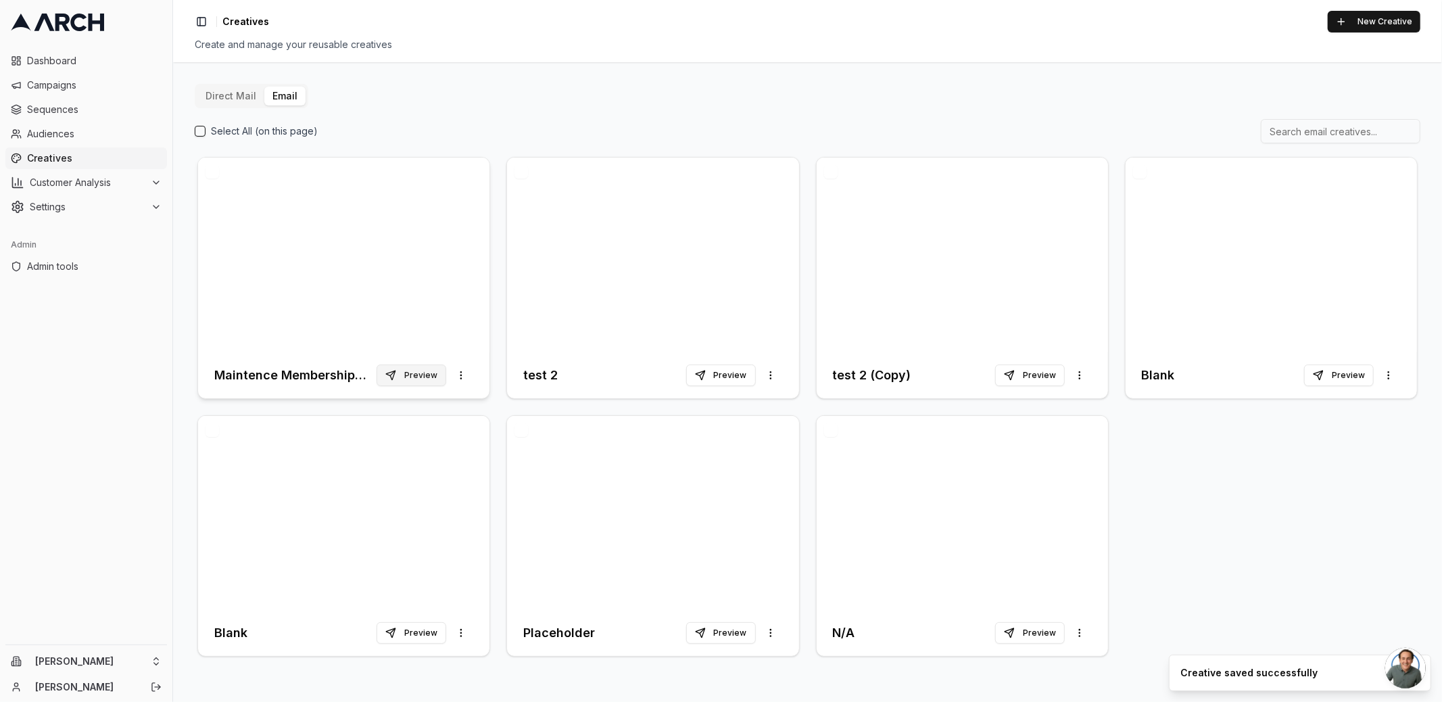
click at [415, 372] on button "Preview" at bounding box center [411, 375] width 70 height 22
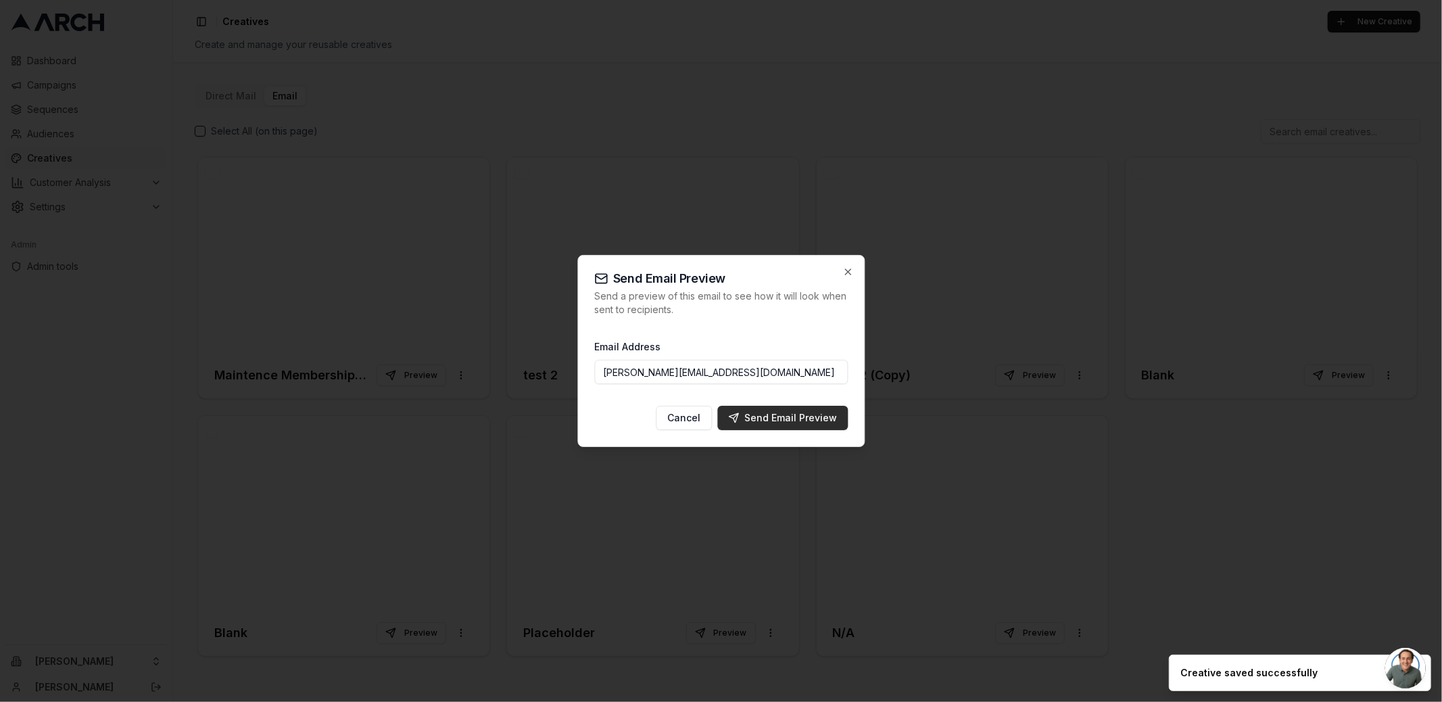
click at [783, 415] on div "Send Email Preview" at bounding box center [782, 418] width 109 height 14
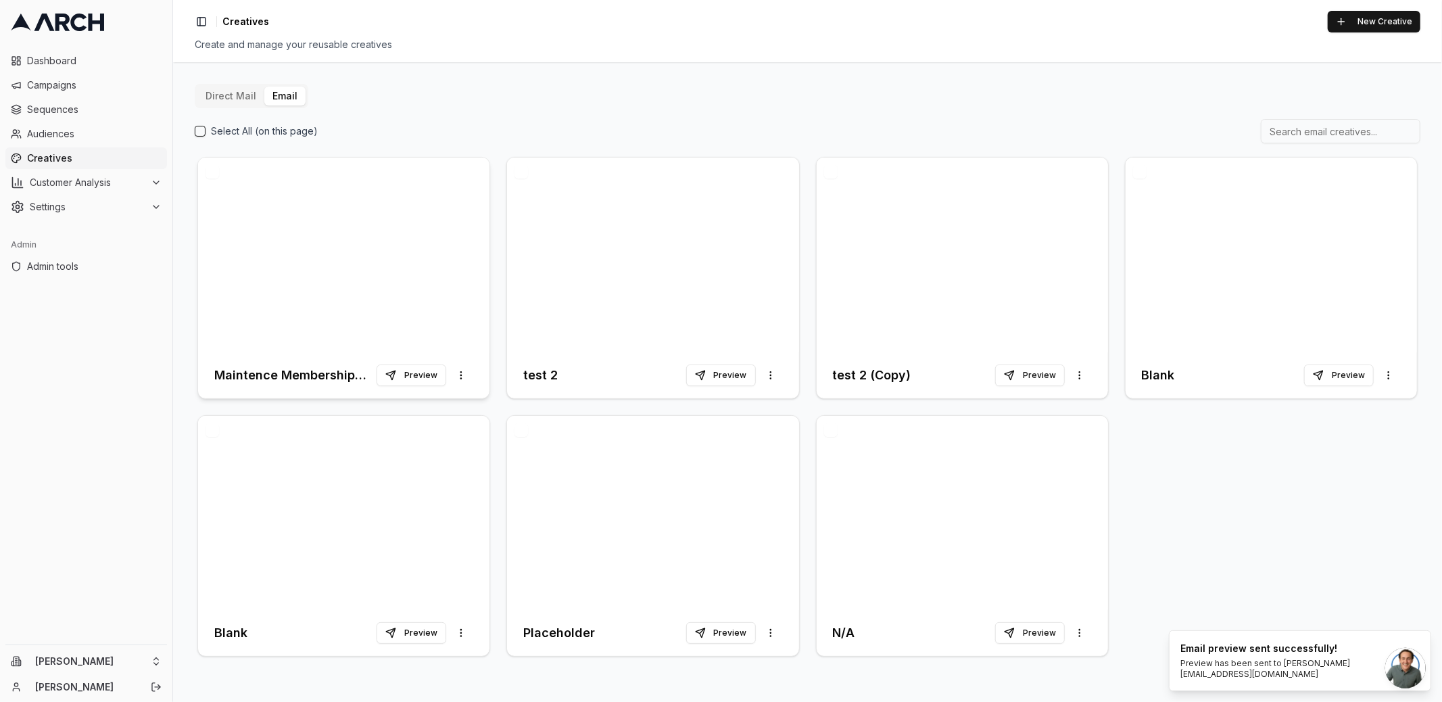
click at [344, 289] on div at bounding box center [343, 254] width 291 height 195
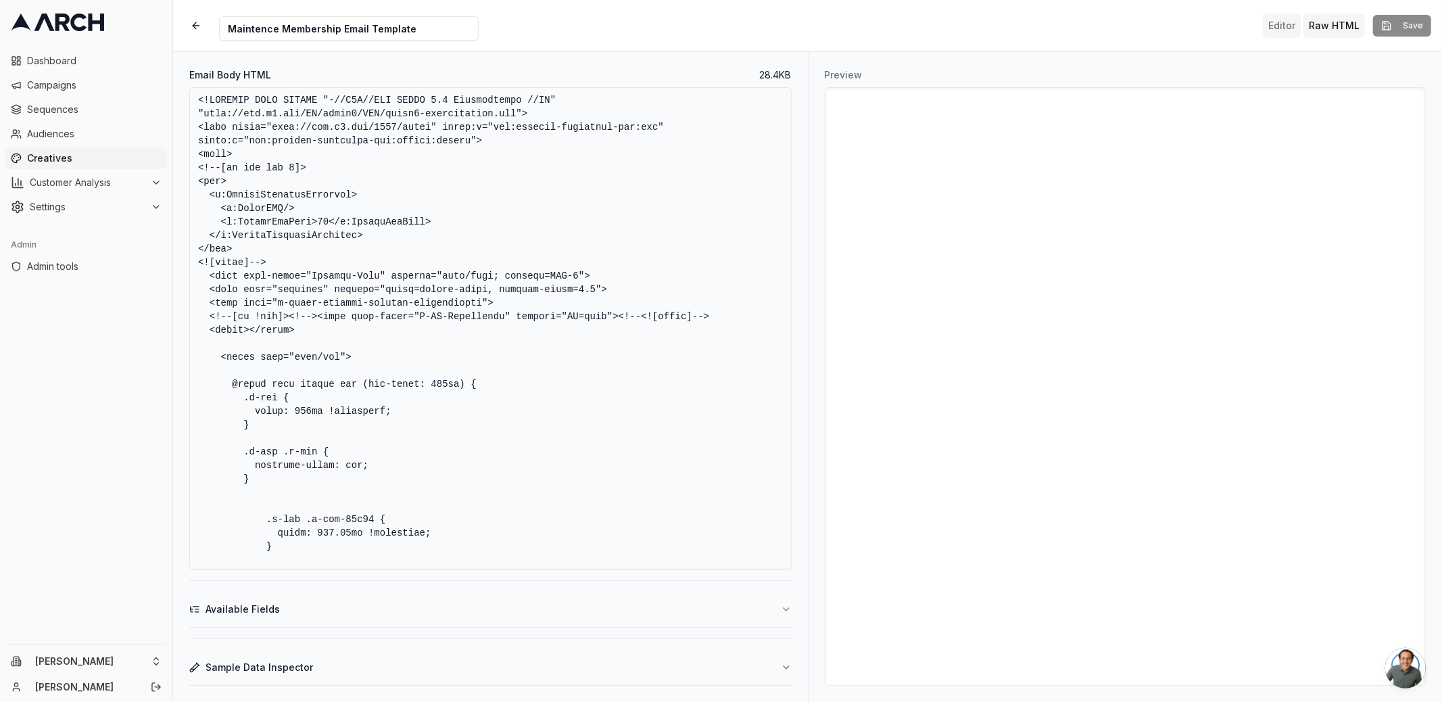
click at [1271, 22] on button "Editor" at bounding box center [1282, 26] width 38 height 24
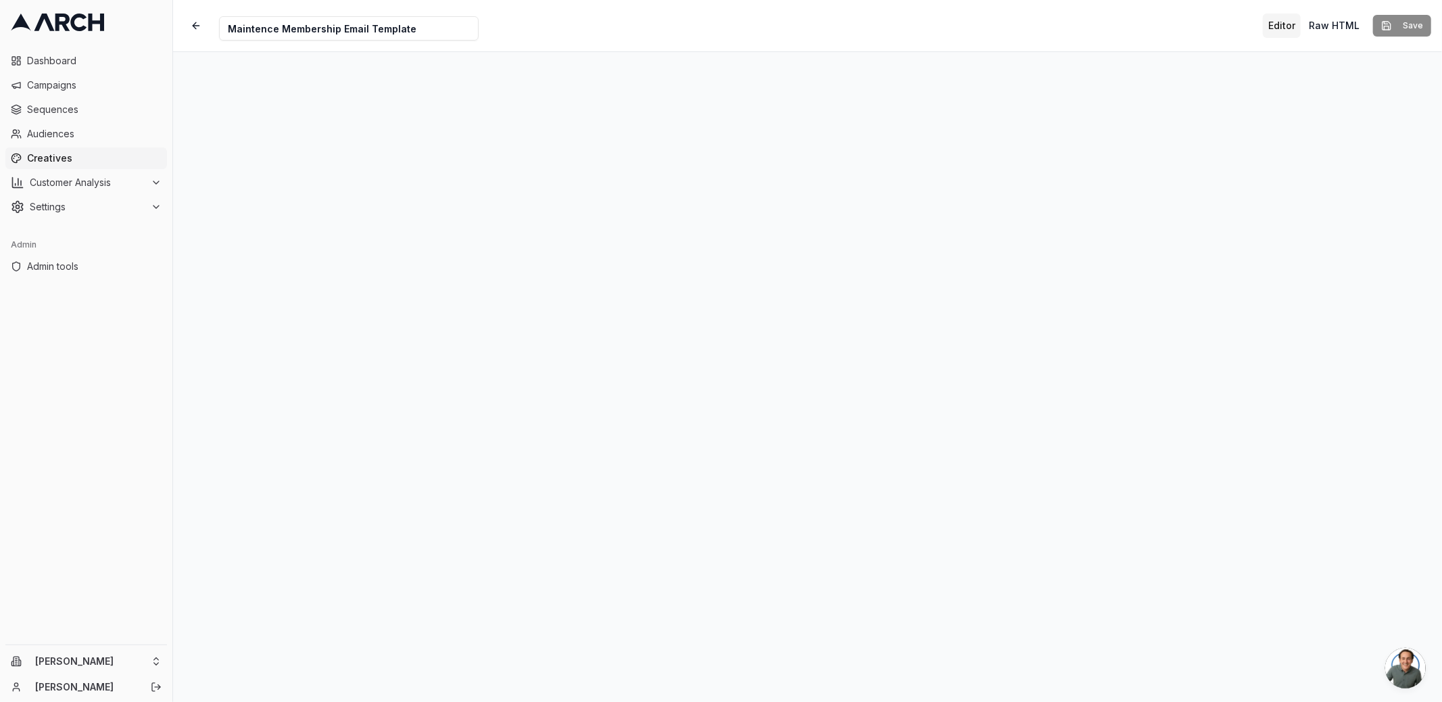
click at [1388, 24] on div "Editor Raw HTML Save" at bounding box center [1347, 26] width 168 height 24
click at [191, 26] on button "button" at bounding box center [196, 26] width 24 height 24
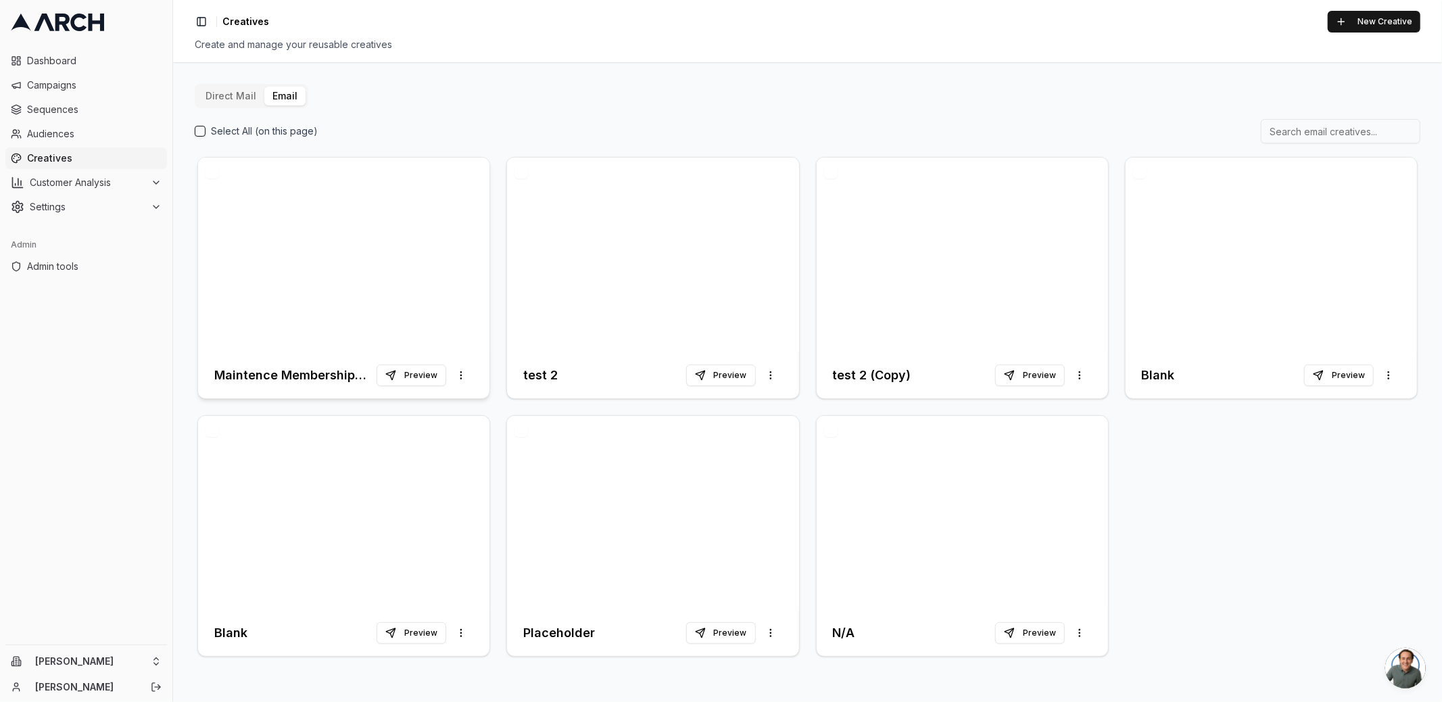
click at [312, 235] on div at bounding box center [343, 254] width 291 height 195
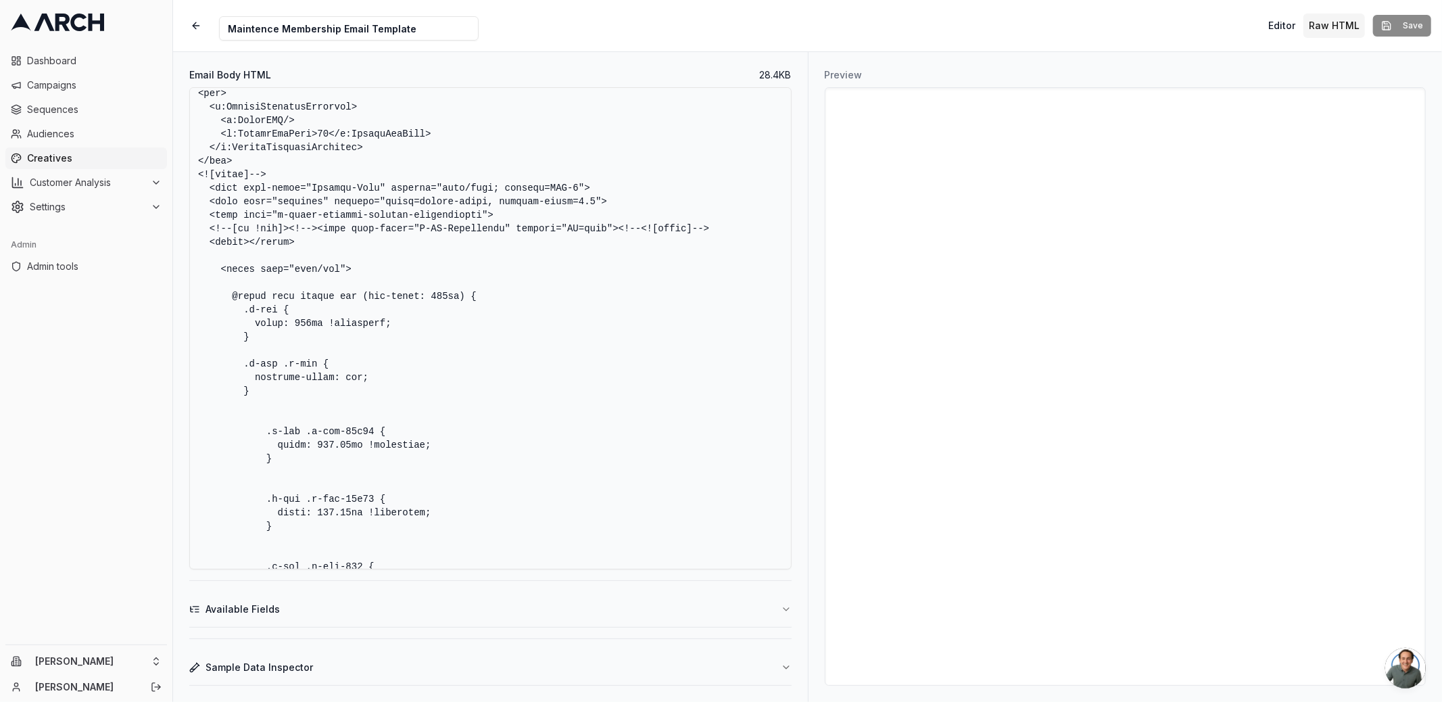
scroll to position [325, 0]
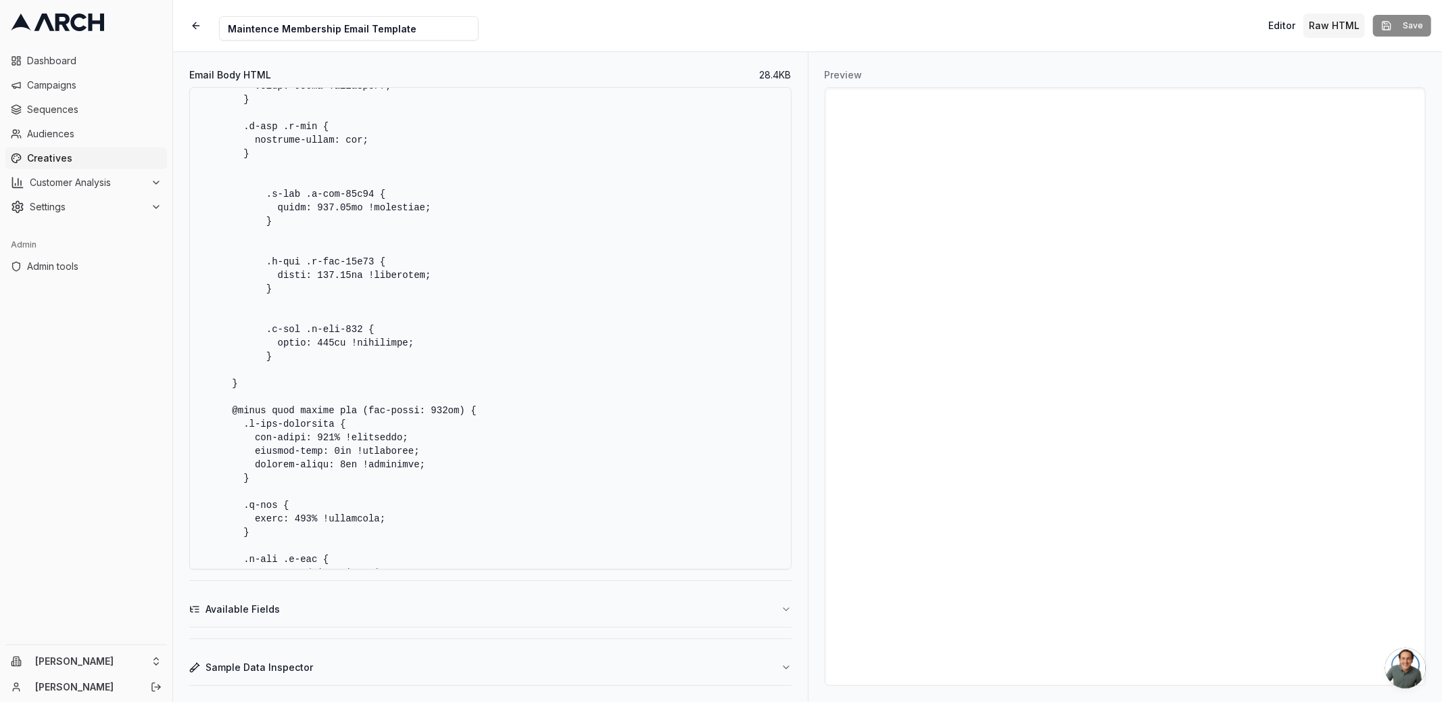
click at [412, 325] on textarea "Email Body HTML" at bounding box center [490, 328] width 602 height 482
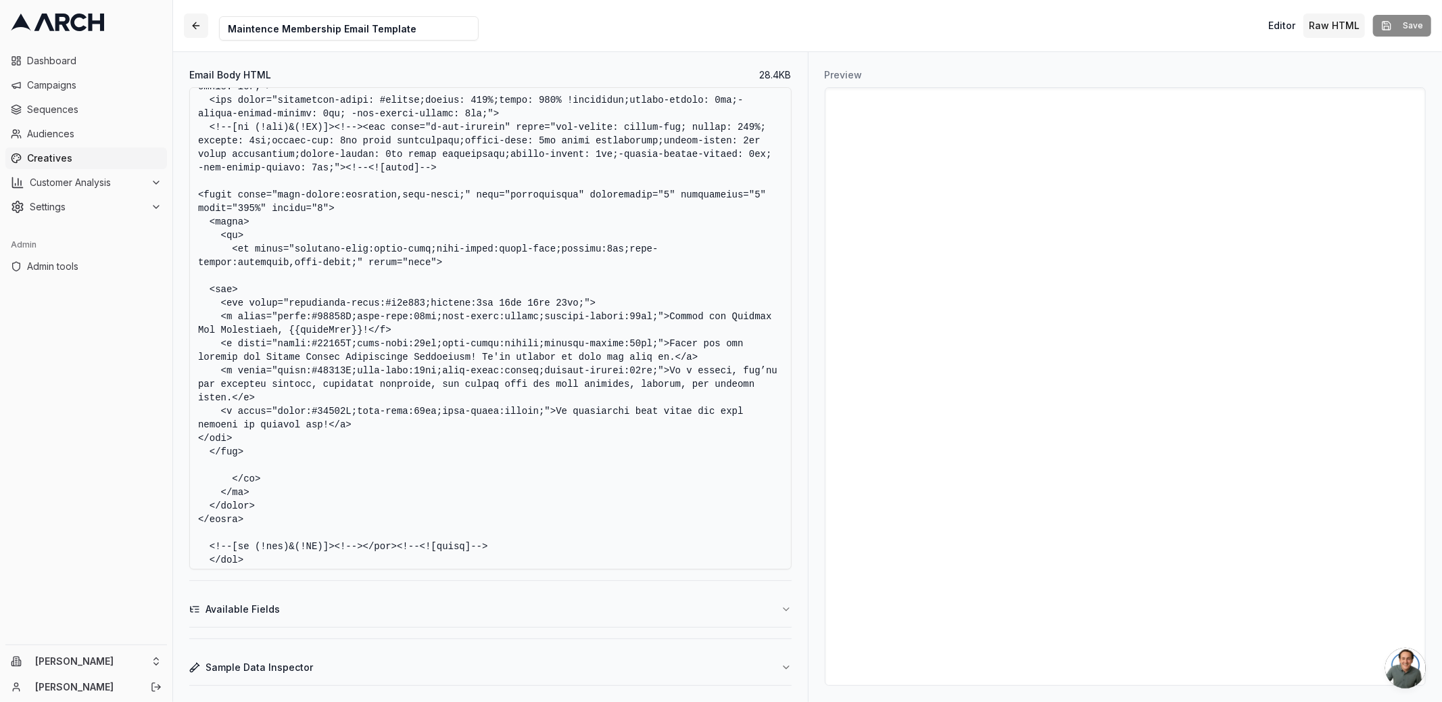
click at [188, 25] on button "button" at bounding box center [196, 26] width 24 height 24
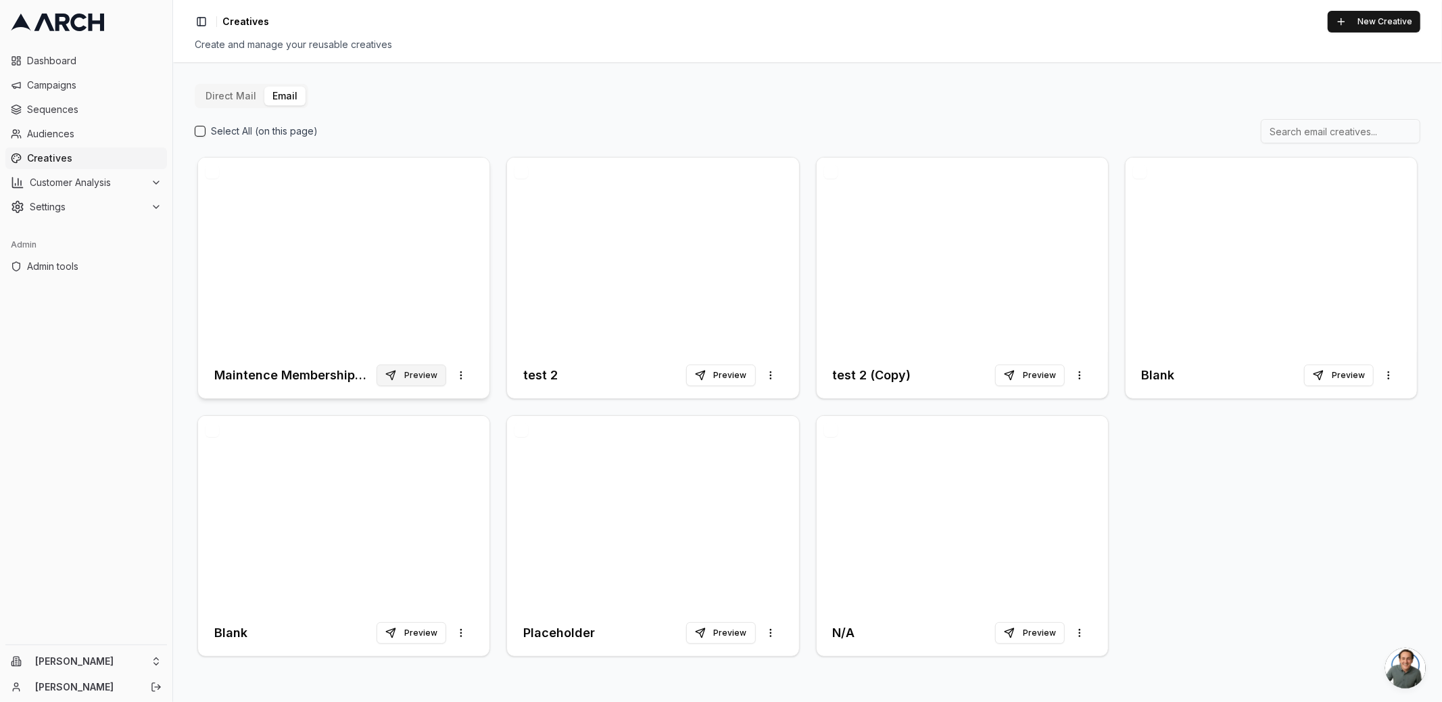
click at [412, 379] on button "Preview" at bounding box center [411, 375] width 70 height 22
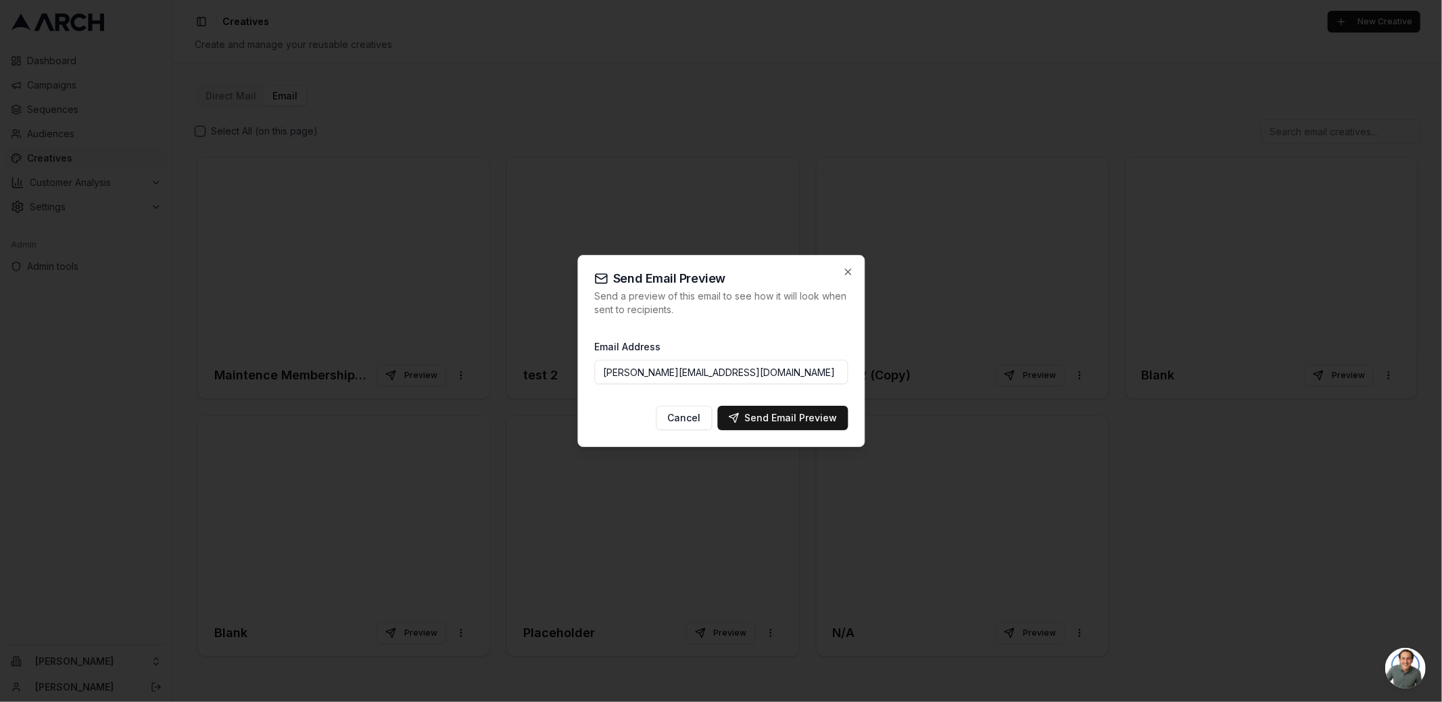
click at [629, 373] on input "jimmy@getarch.com" at bounding box center [720, 372] width 253 height 24
click at [804, 412] on div "Send Email Preview" at bounding box center [782, 418] width 109 height 14
type input "jimmy@getarch.com"
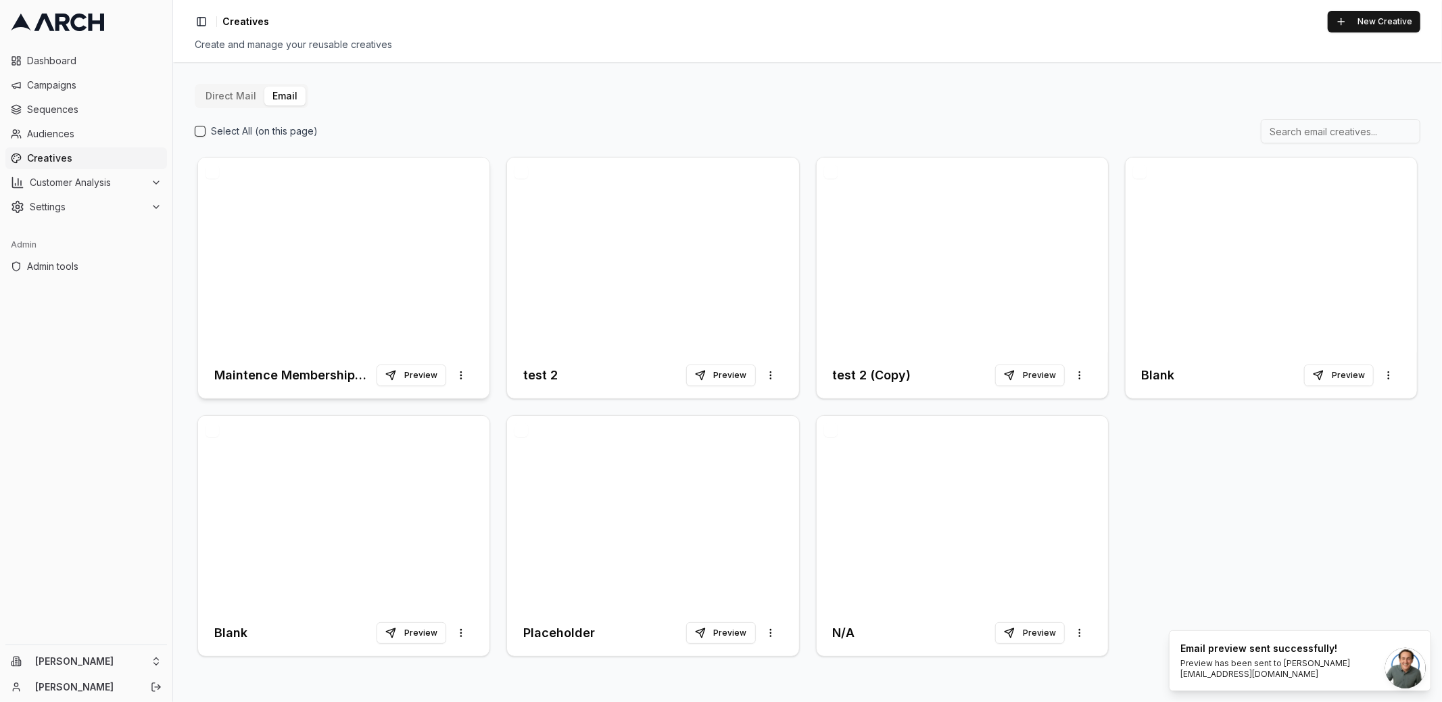
click at [347, 235] on div at bounding box center [343, 254] width 291 height 195
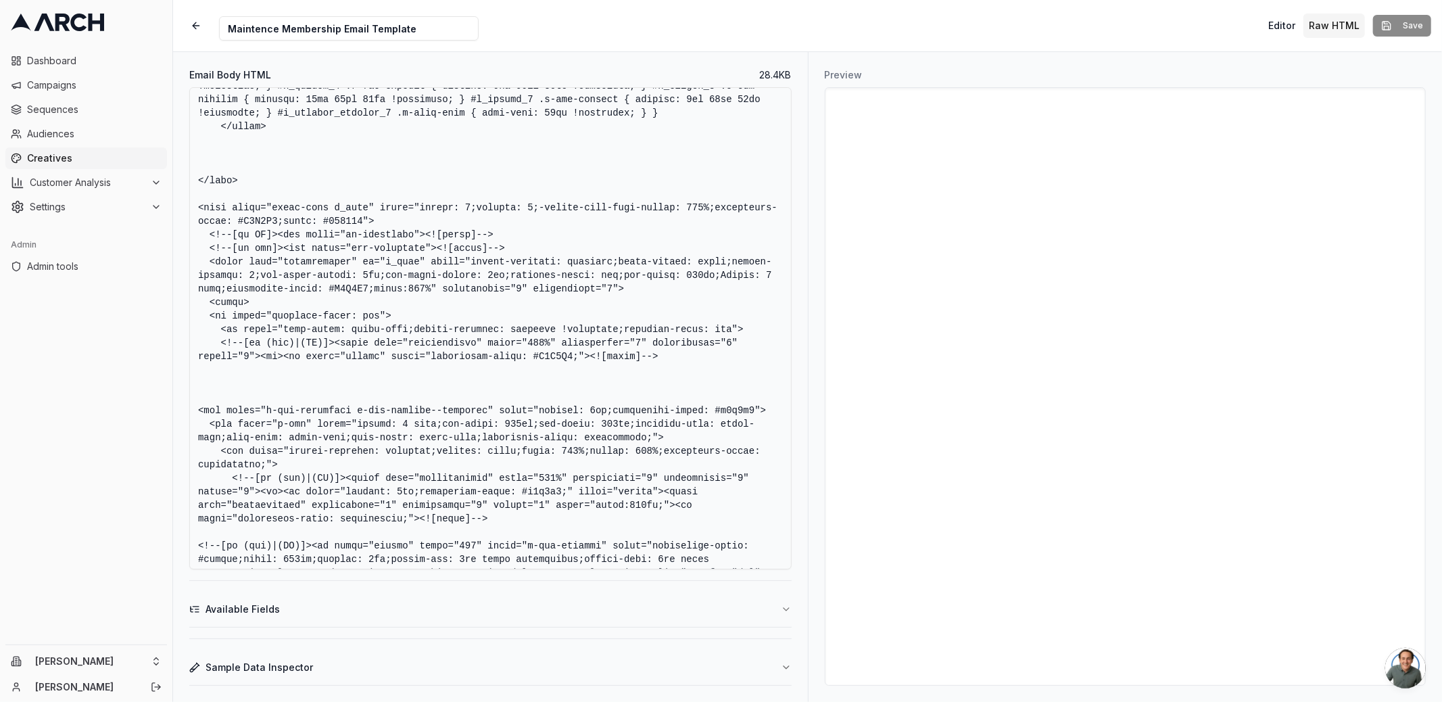
scroll to position [1295, 0]
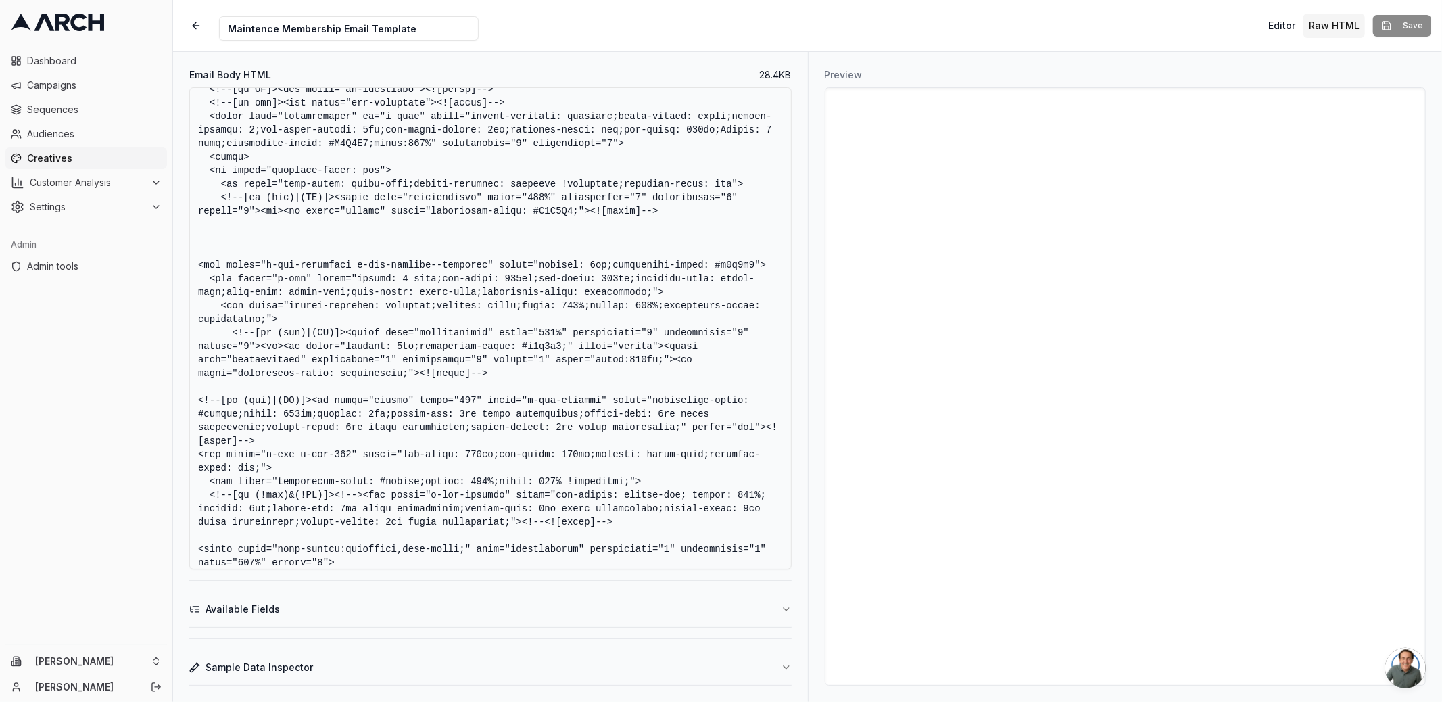
click at [529, 410] on textarea "Email Body HTML" at bounding box center [490, 328] width 602 height 482
type textarea "<!DOCTYPE HTML PUBLIC "-//W3C//DTD XHTML 1.0 Transitional //EN" "http://www.w3.…"
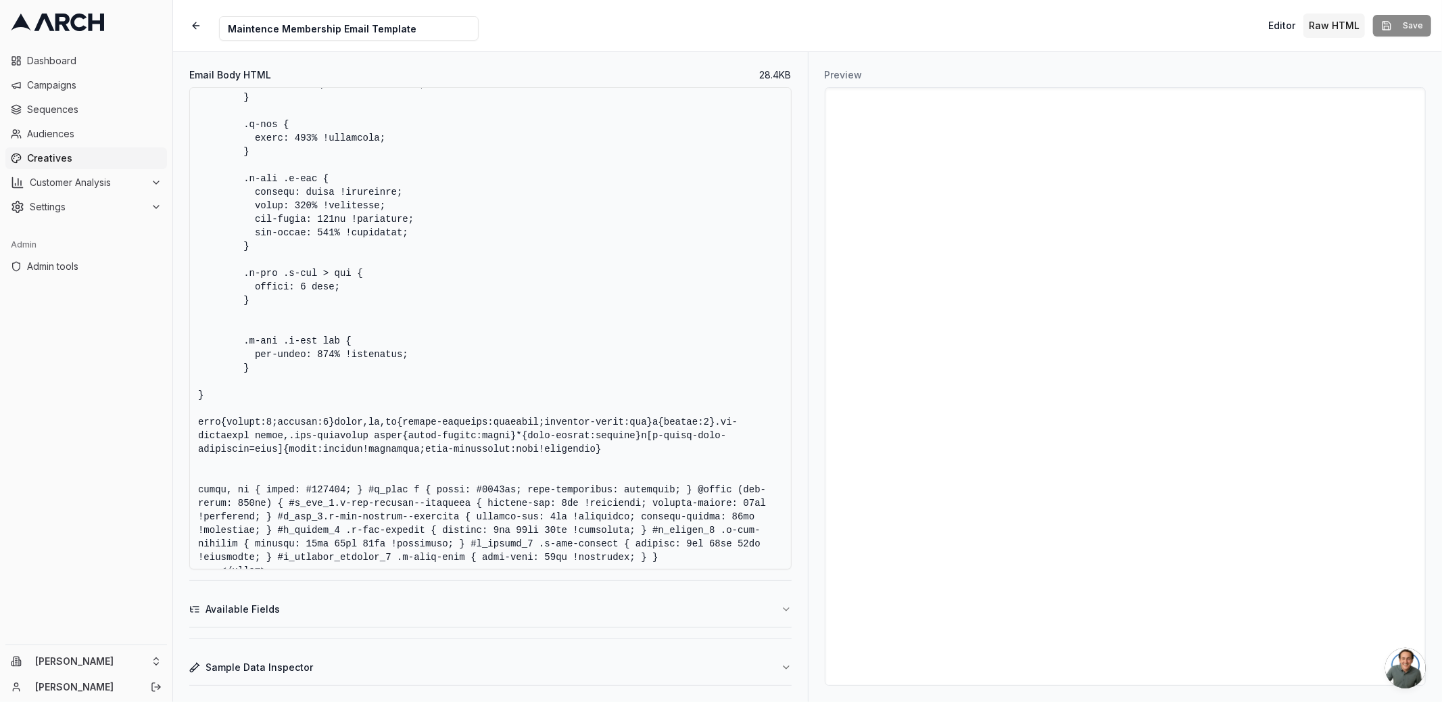
scroll to position [0, 0]
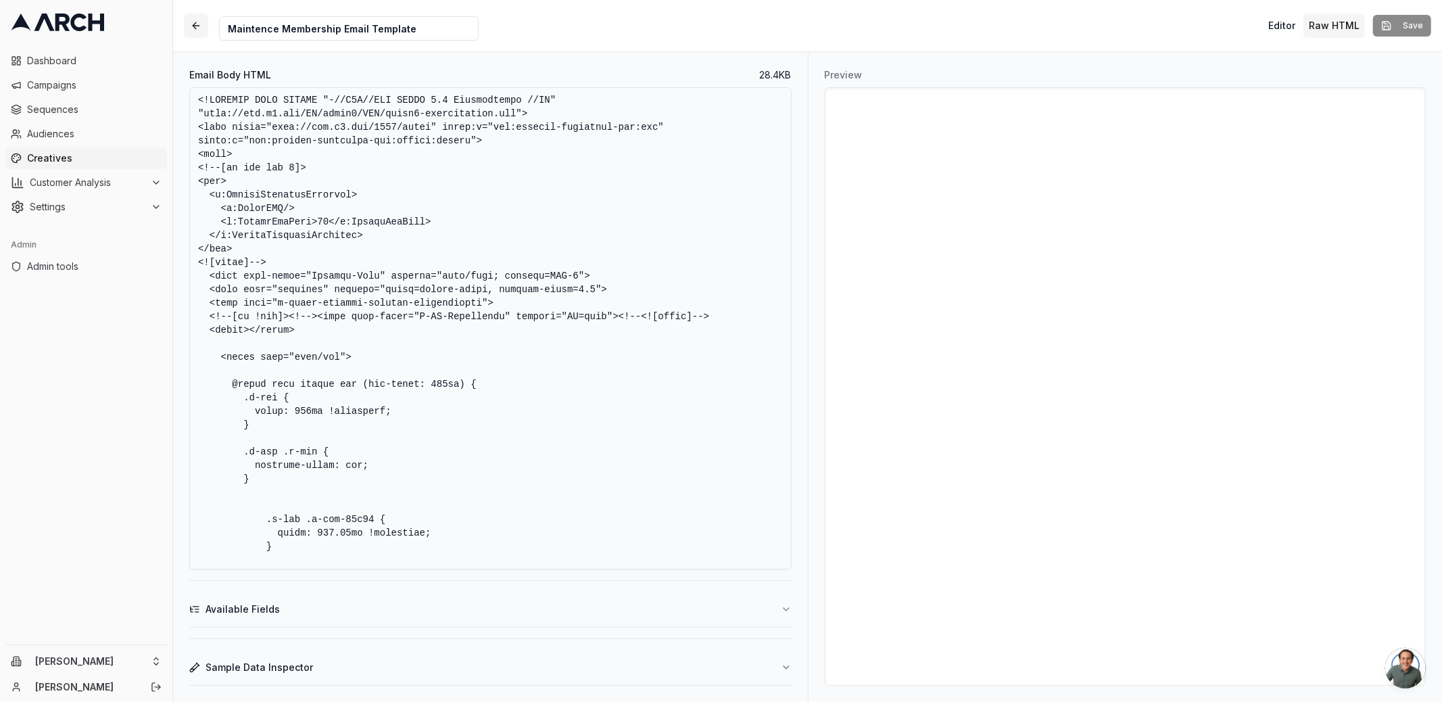
click at [191, 21] on button "button" at bounding box center [196, 26] width 24 height 24
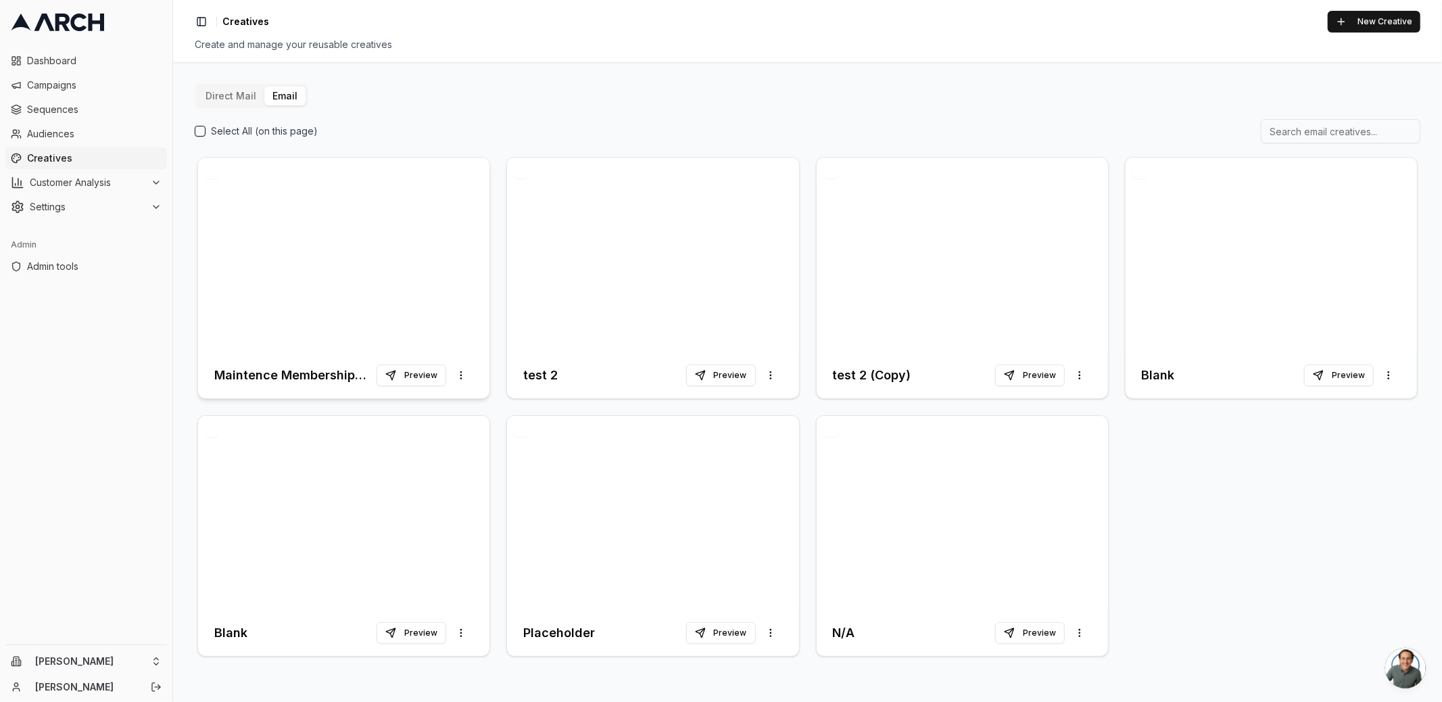
click at [383, 253] on div at bounding box center [343, 254] width 291 height 195
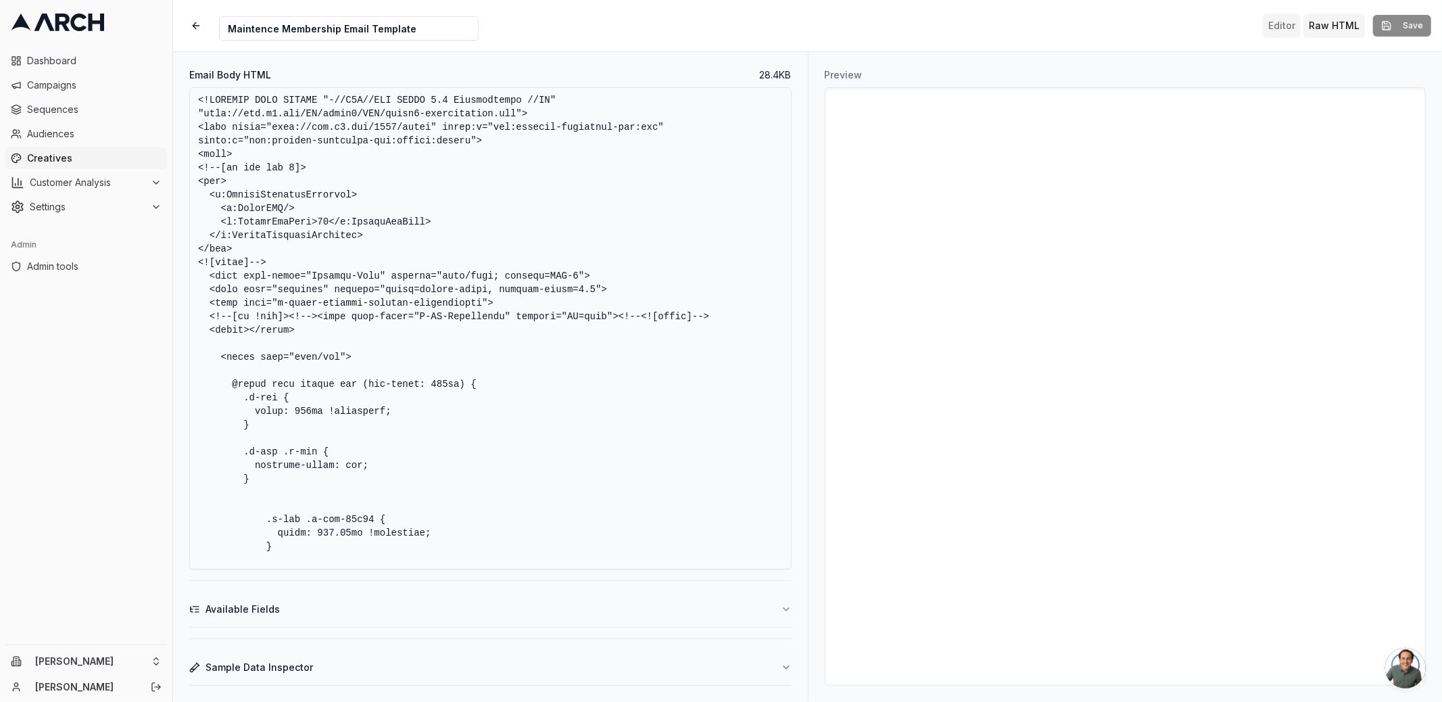
click at [1294, 18] on button "Editor" at bounding box center [1282, 26] width 38 height 24
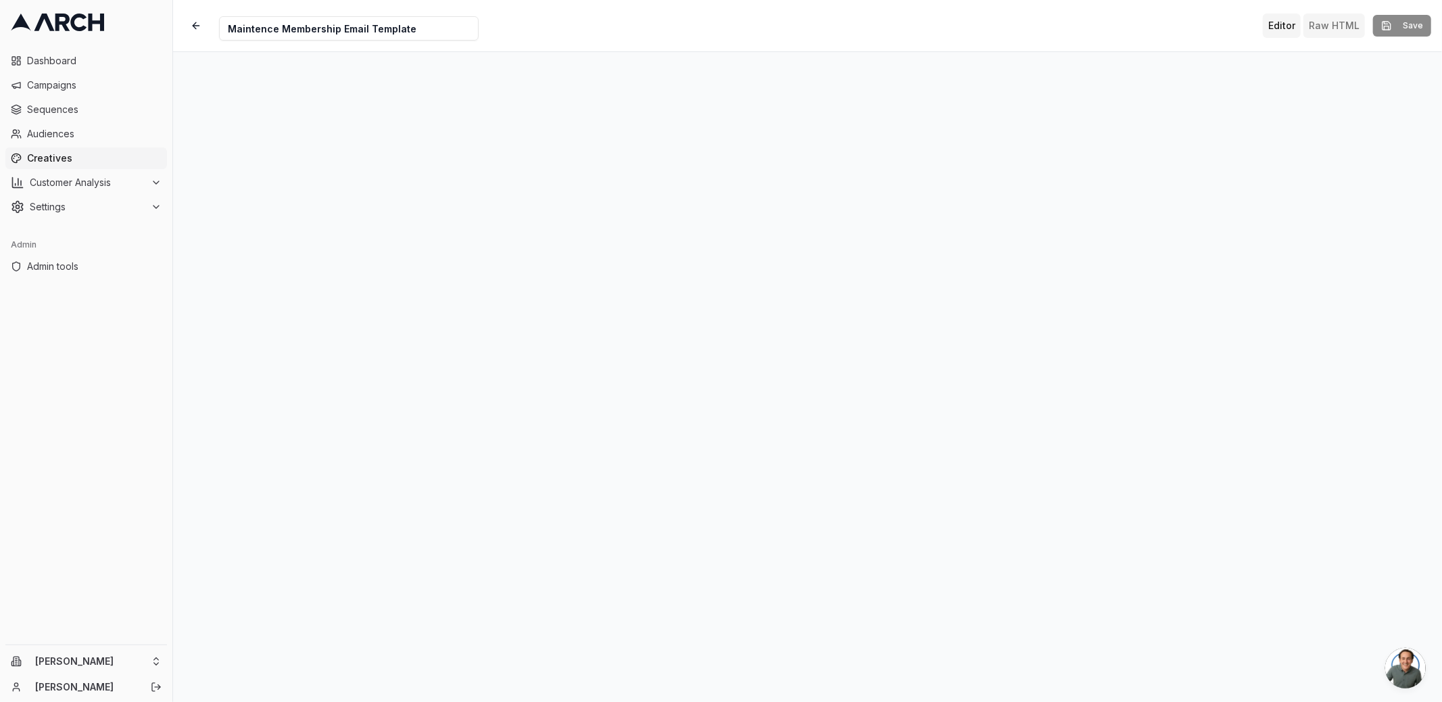
click at [1323, 24] on button "Raw HTML" at bounding box center [1334, 26] width 62 height 24
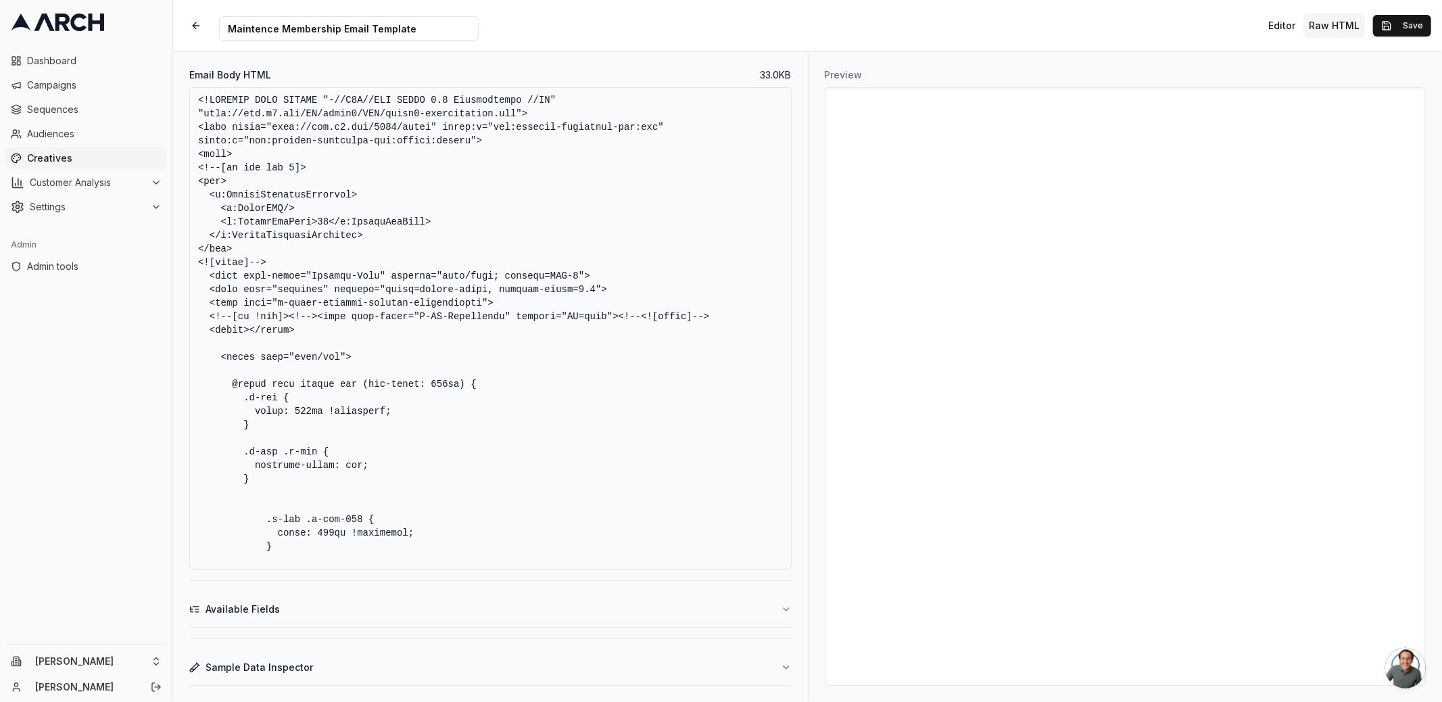
click at [445, 346] on textarea "Email Body HTML" at bounding box center [490, 328] width 602 height 482
click at [195, 17] on button "button" at bounding box center [196, 26] width 24 height 24
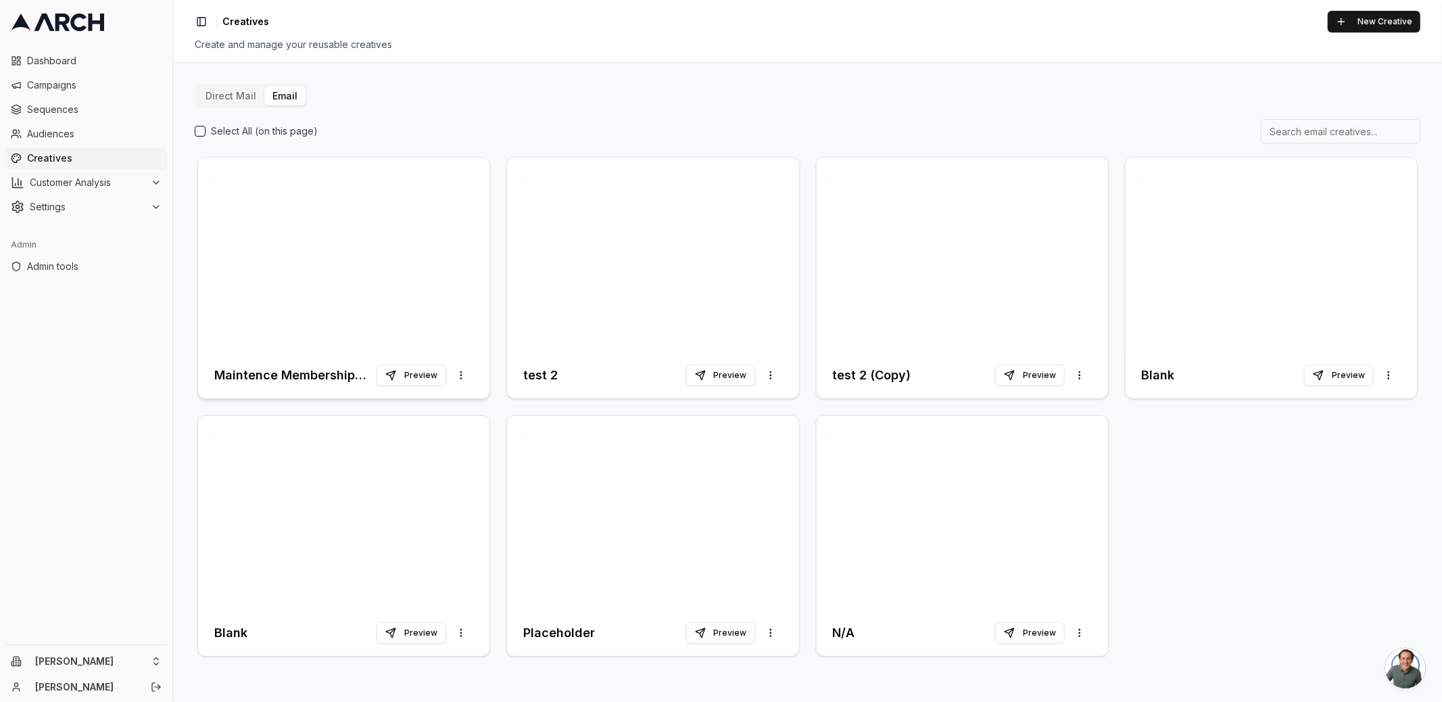
click at [393, 283] on div at bounding box center [343, 254] width 291 height 195
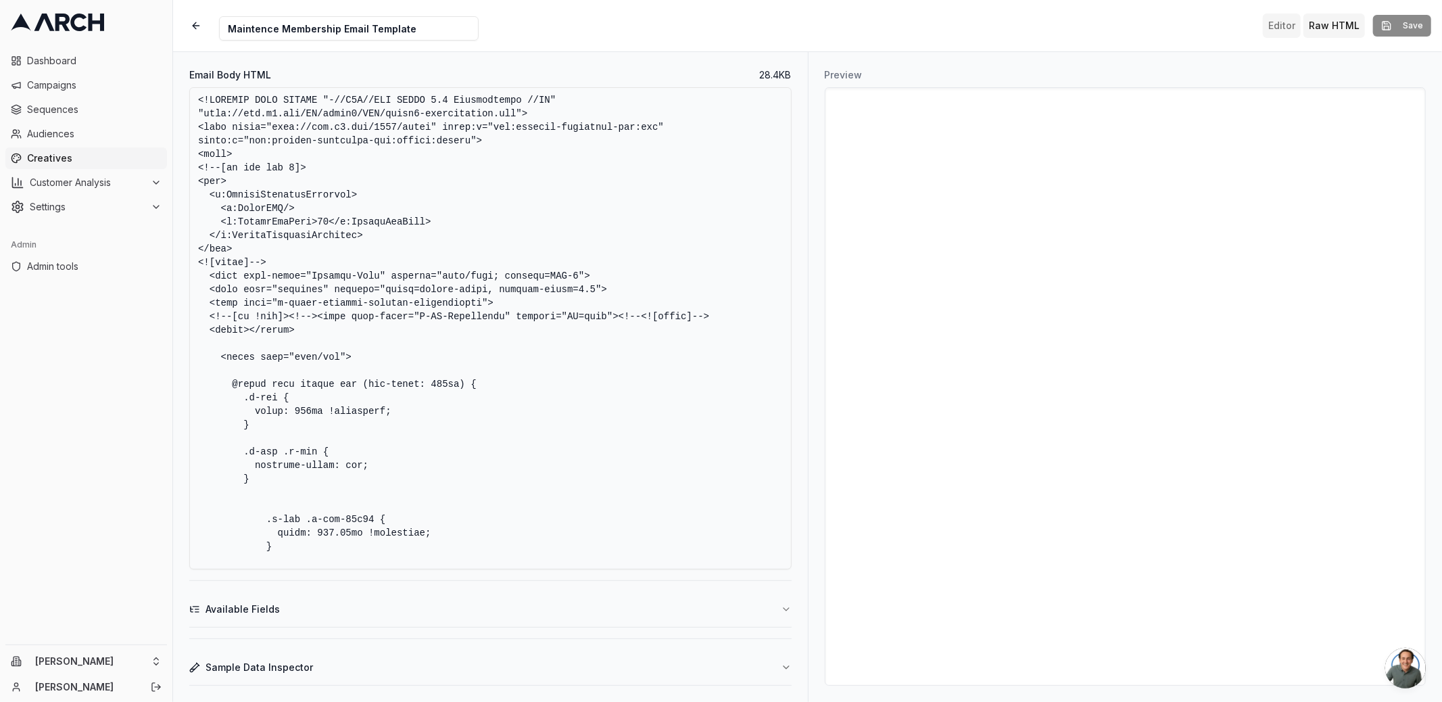
click at [1290, 32] on button "Editor" at bounding box center [1282, 26] width 38 height 24
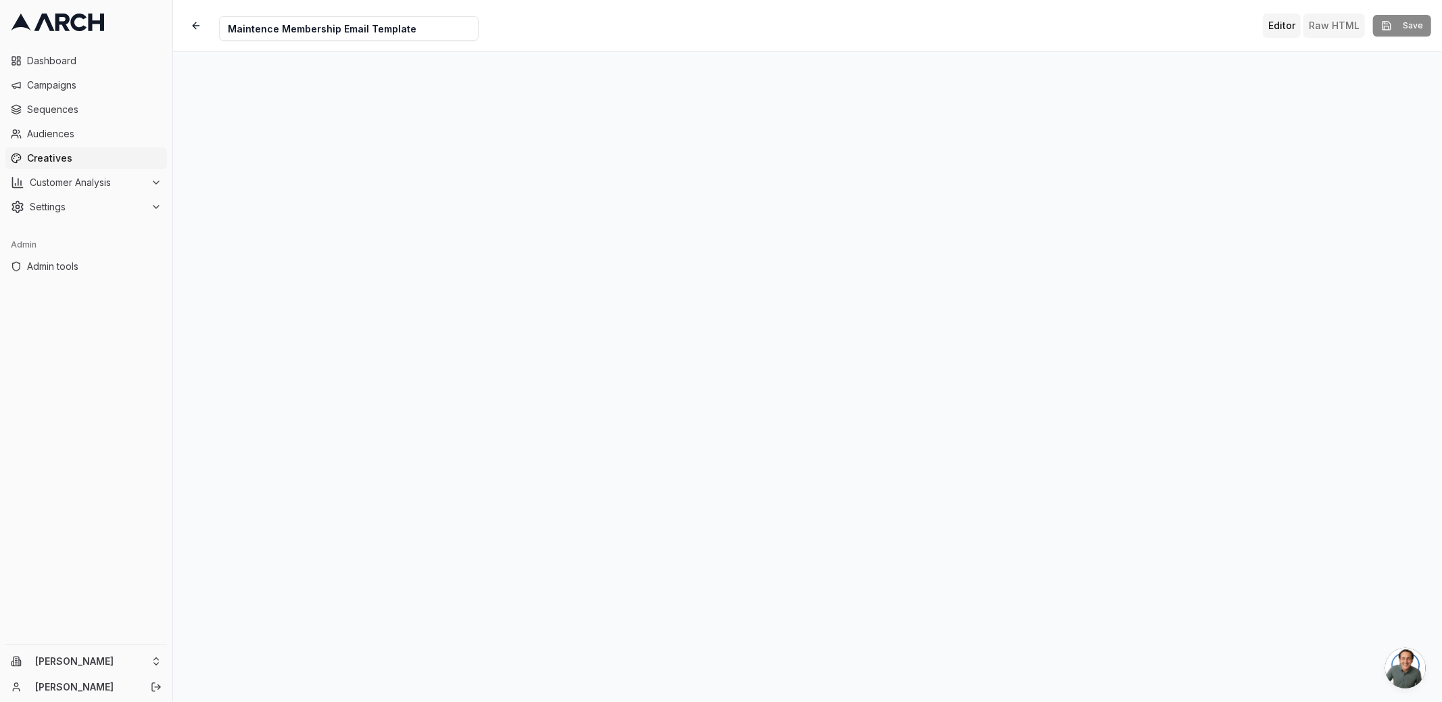
click at [1334, 22] on button "Raw HTML" at bounding box center [1334, 26] width 62 height 24
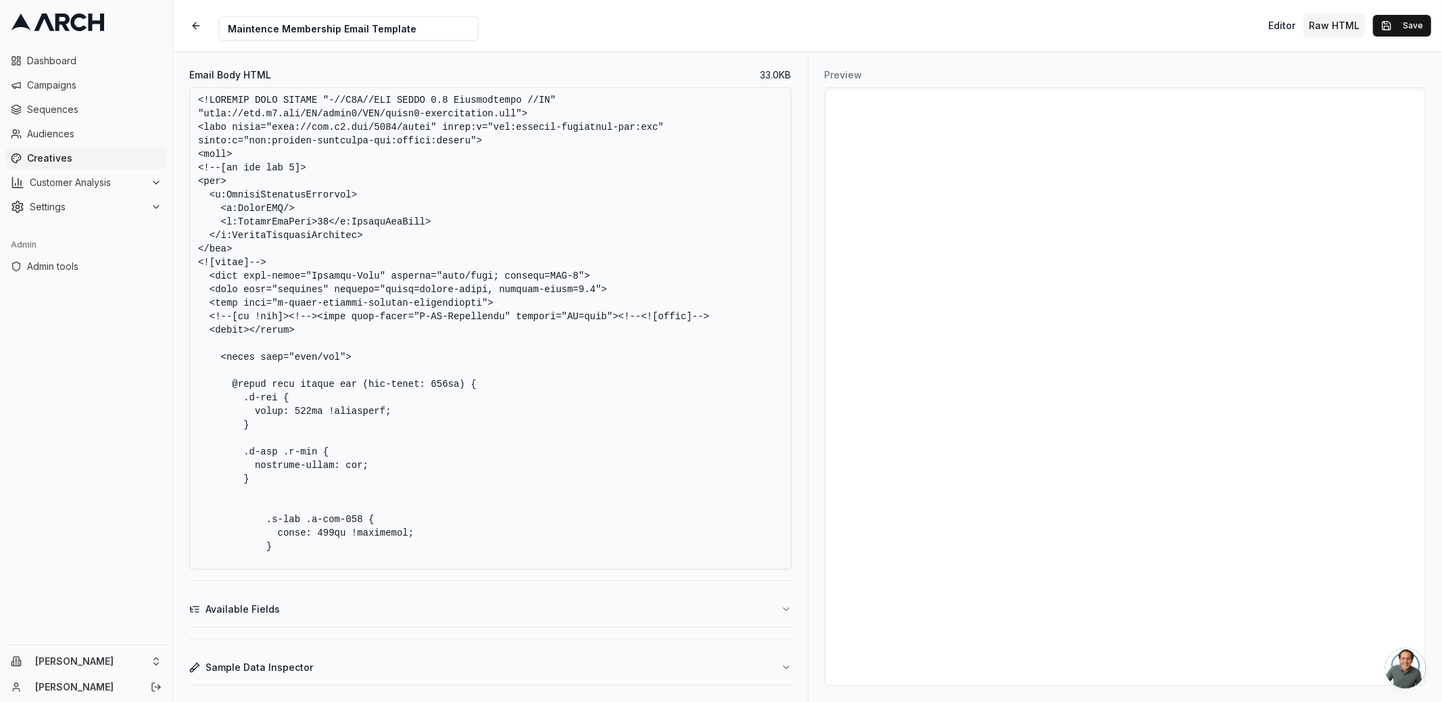
click at [557, 658] on button "Sample Data Inspector" at bounding box center [490, 667] width 602 height 35
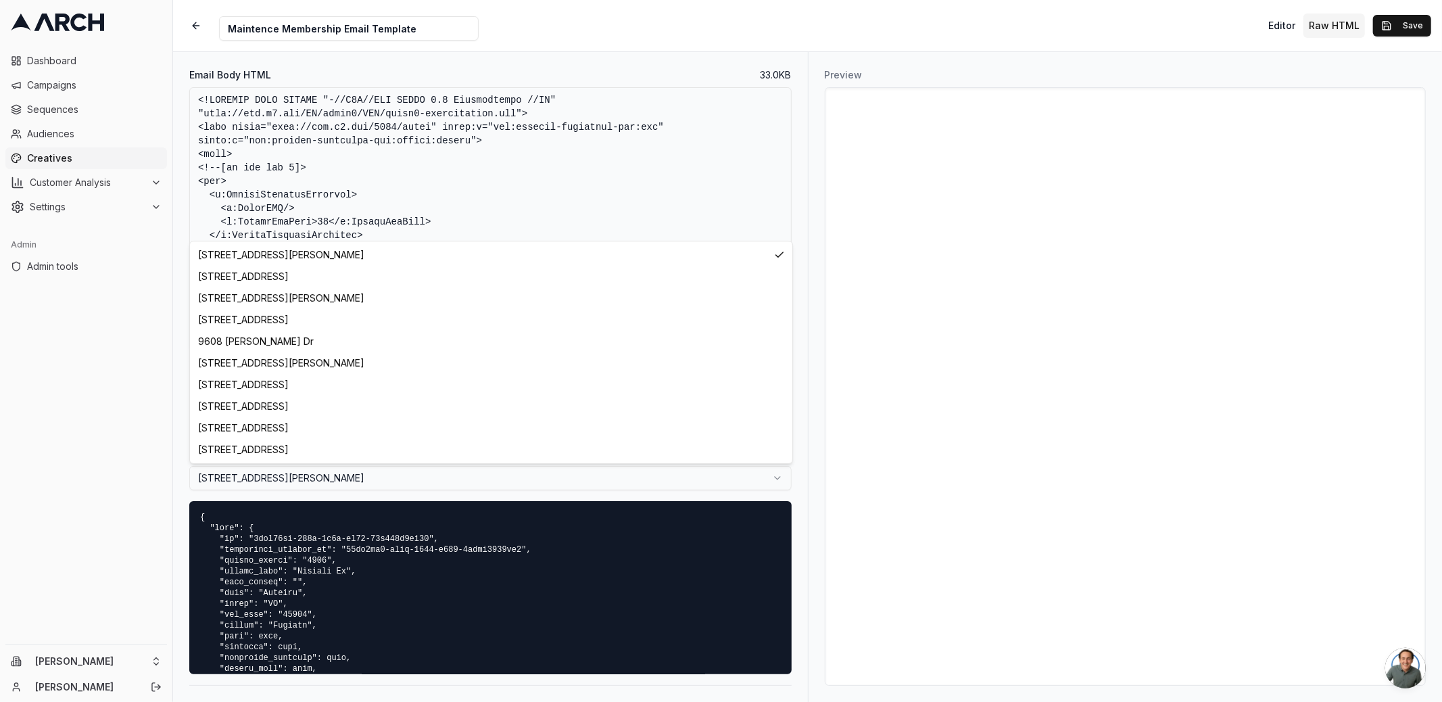
click at [454, 477] on html "Dashboard Campaigns Sequences Audiences Creatives Customer Analysis Settings Ad…" at bounding box center [721, 351] width 1442 height 702
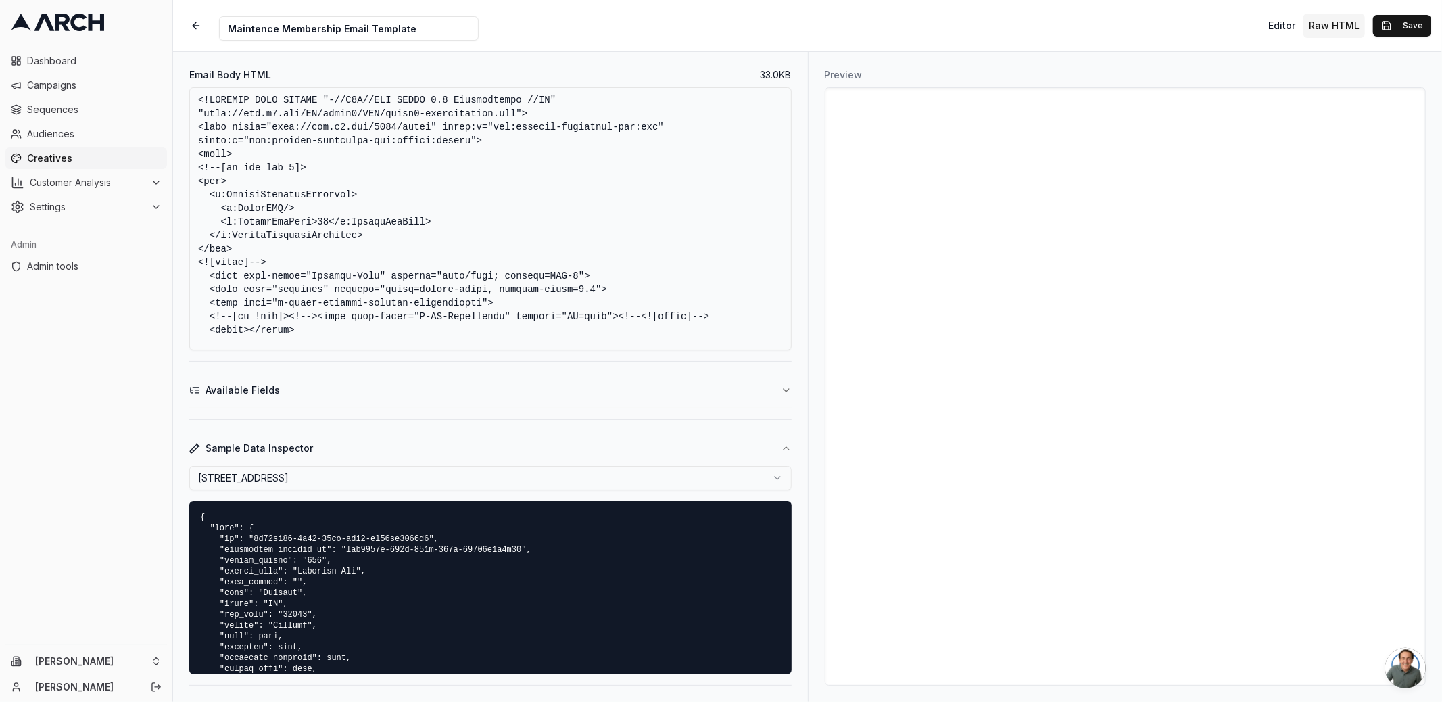
click at [403, 483] on html "Dashboard Campaigns Sequences Audiences Creatives Customer Analysis Settings Ad…" at bounding box center [721, 351] width 1442 height 702
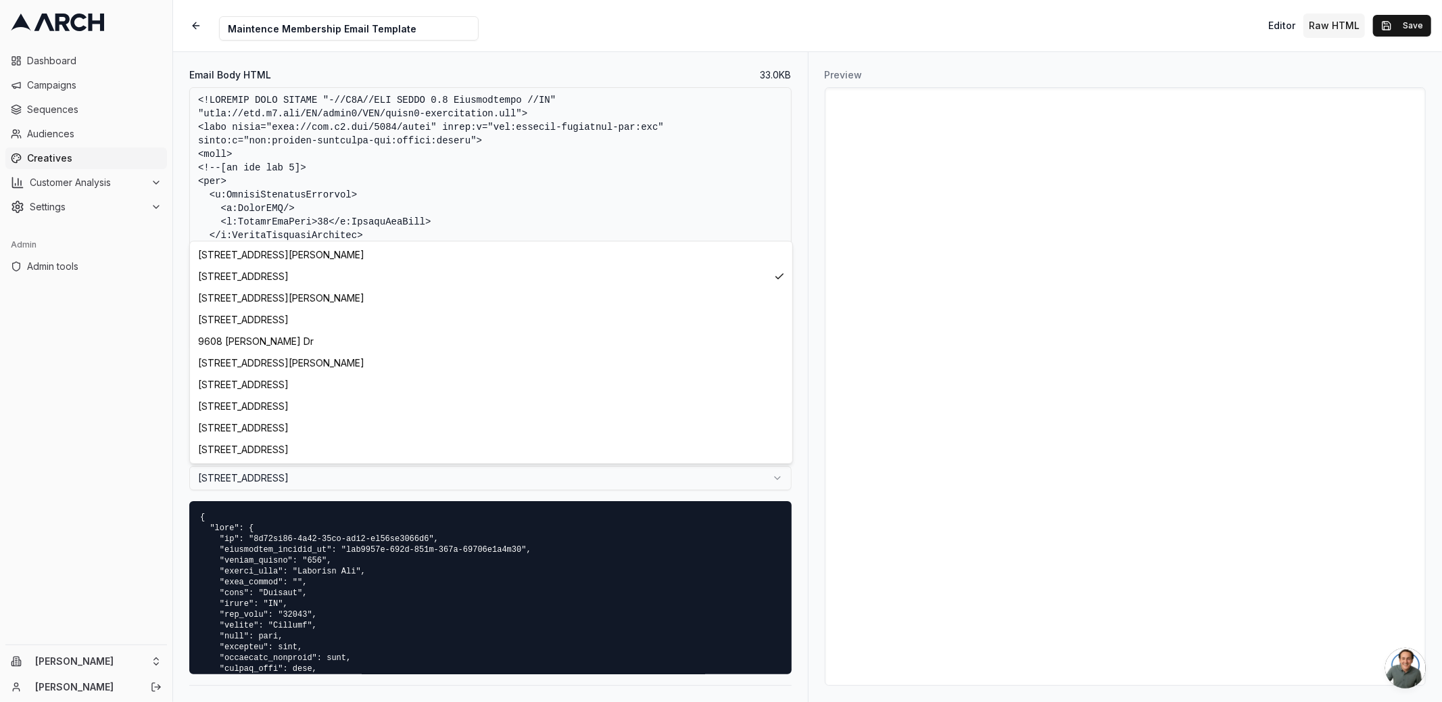
select select "5e9ba2e5-e917-40b5-9e5e-099d4968a515"
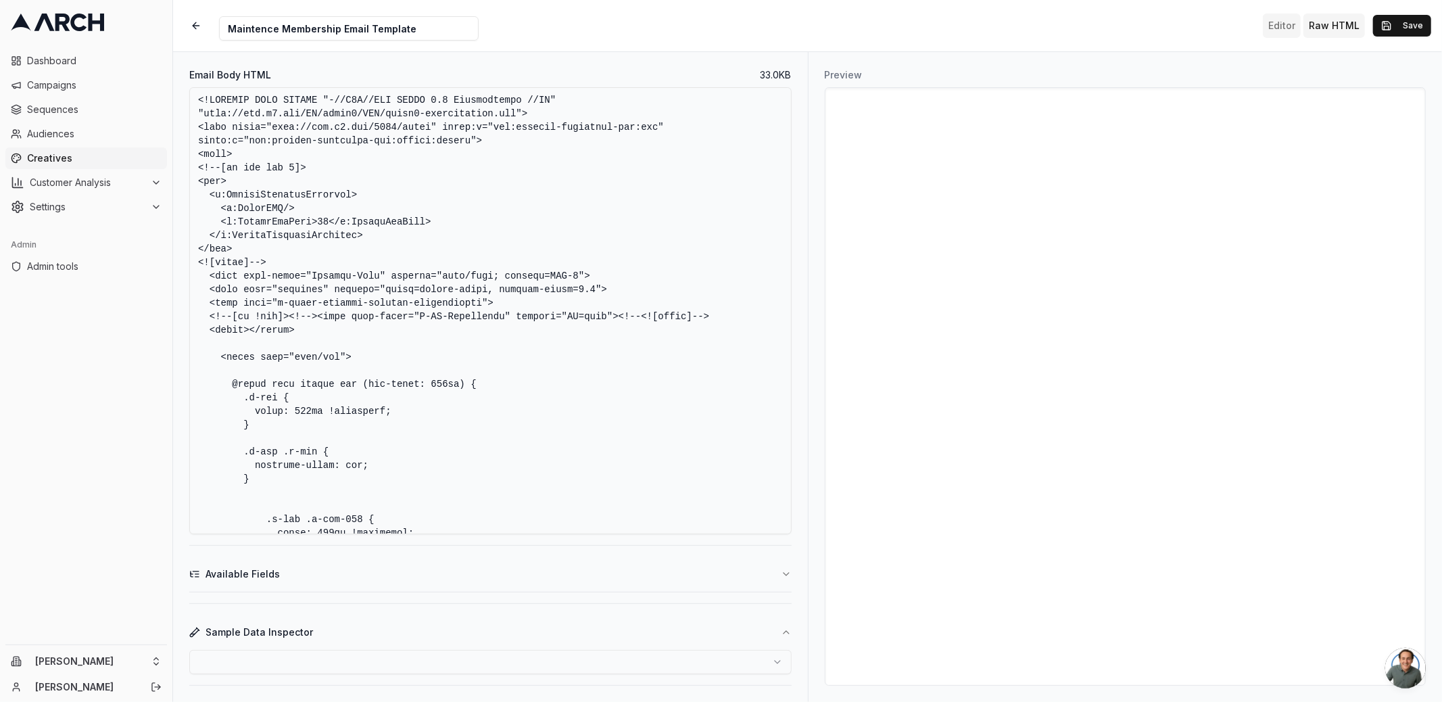
click at [1275, 21] on button "Editor" at bounding box center [1282, 26] width 38 height 24
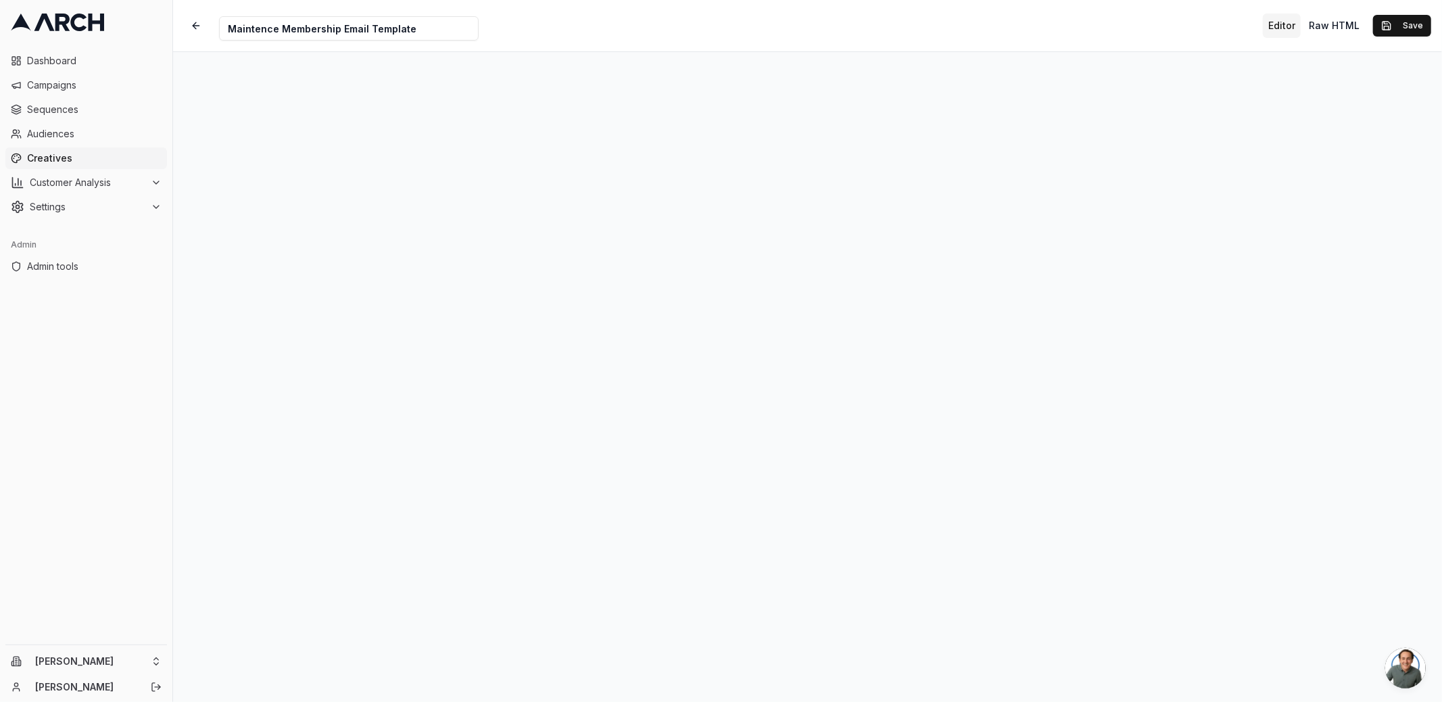
click at [252, 28] on input "Maintence Membership Email Template" at bounding box center [349, 28] width 260 height 24
type input "Maintenance Membership Email Template"
click at [1397, 27] on button "Save" at bounding box center [1402, 26] width 58 height 22
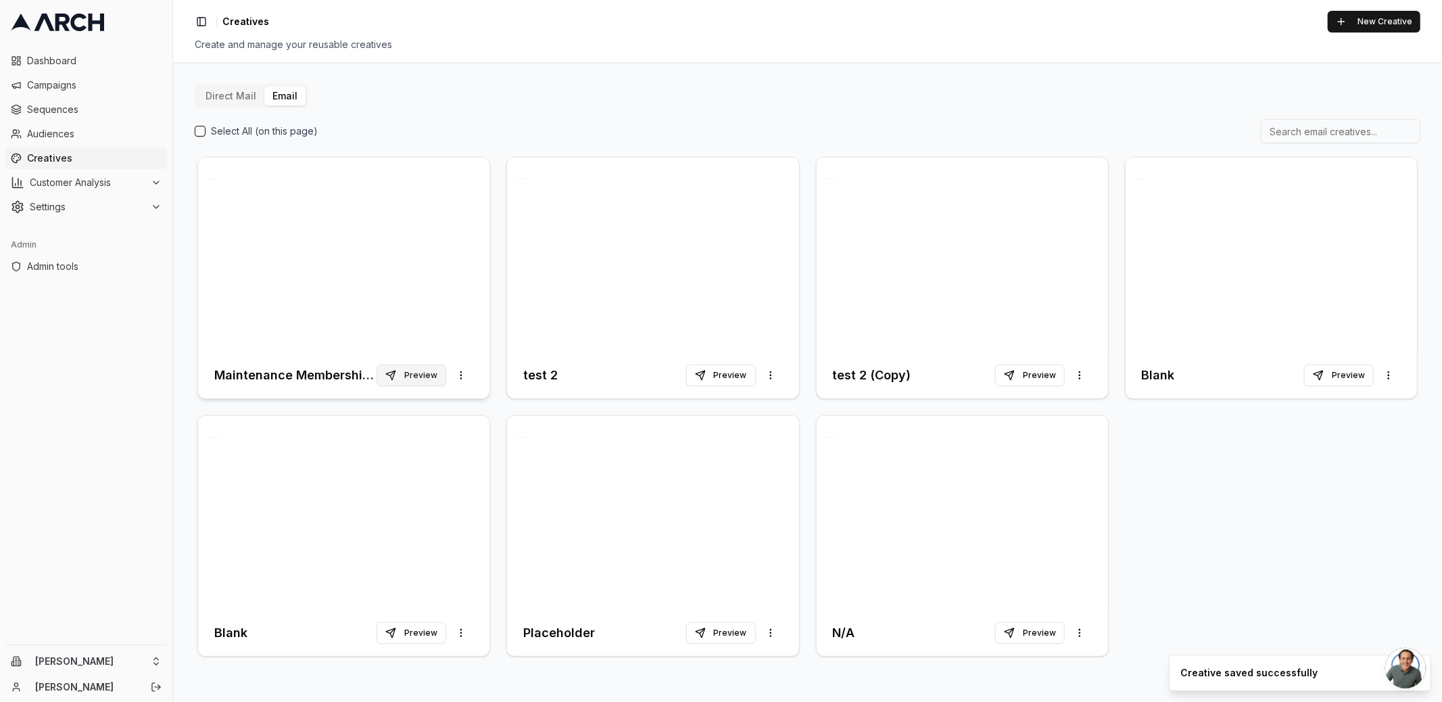
click at [422, 374] on button "Preview" at bounding box center [411, 375] width 70 height 22
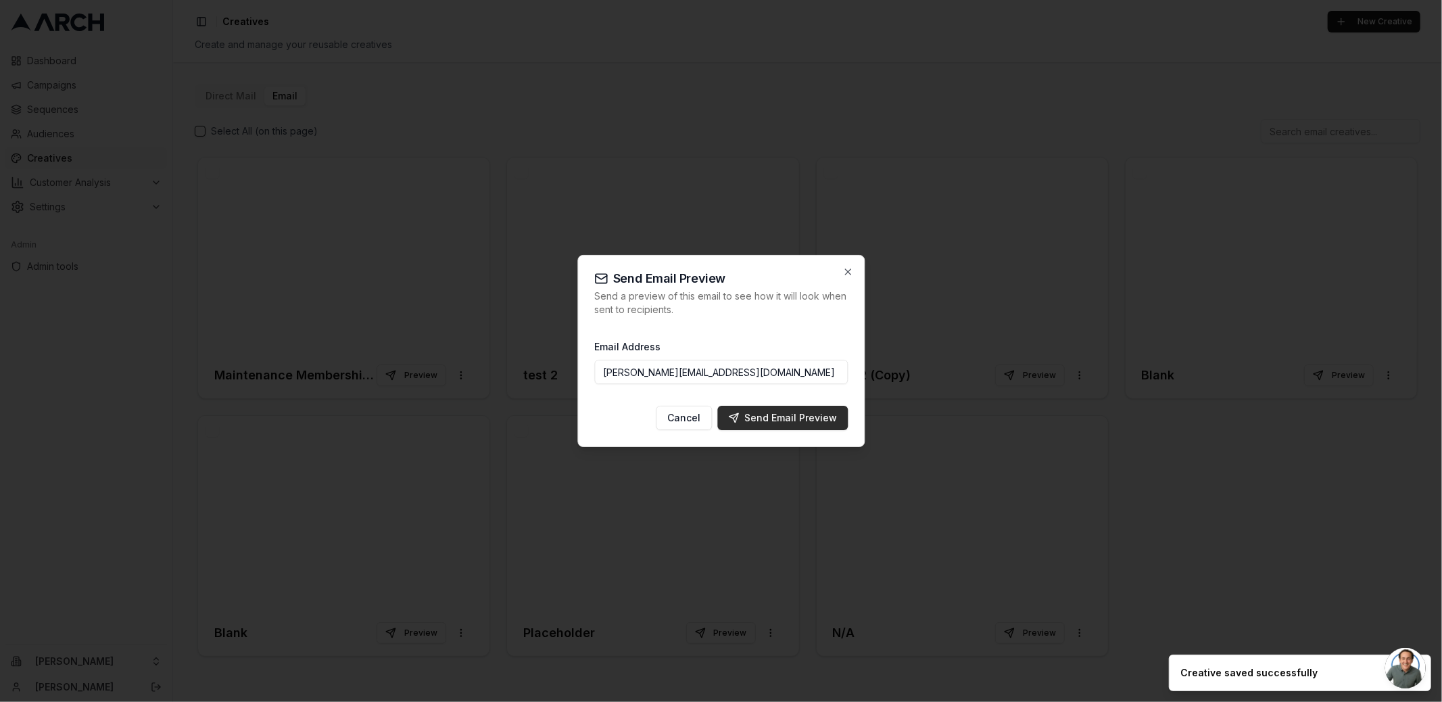
click at [775, 420] on div "Send Email Preview" at bounding box center [782, 418] width 109 height 14
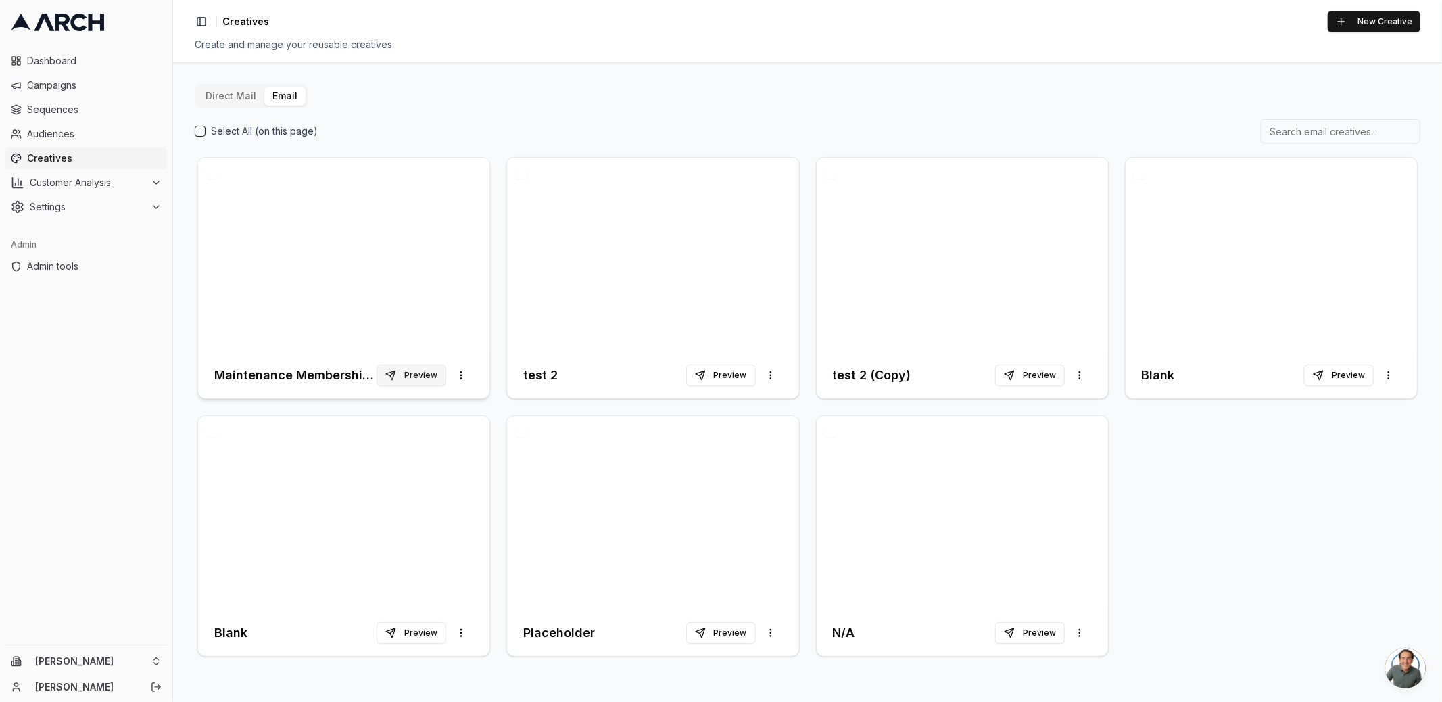
click at [414, 375] on button "Preview" at bounding box center [411, 375] width 70 height 22
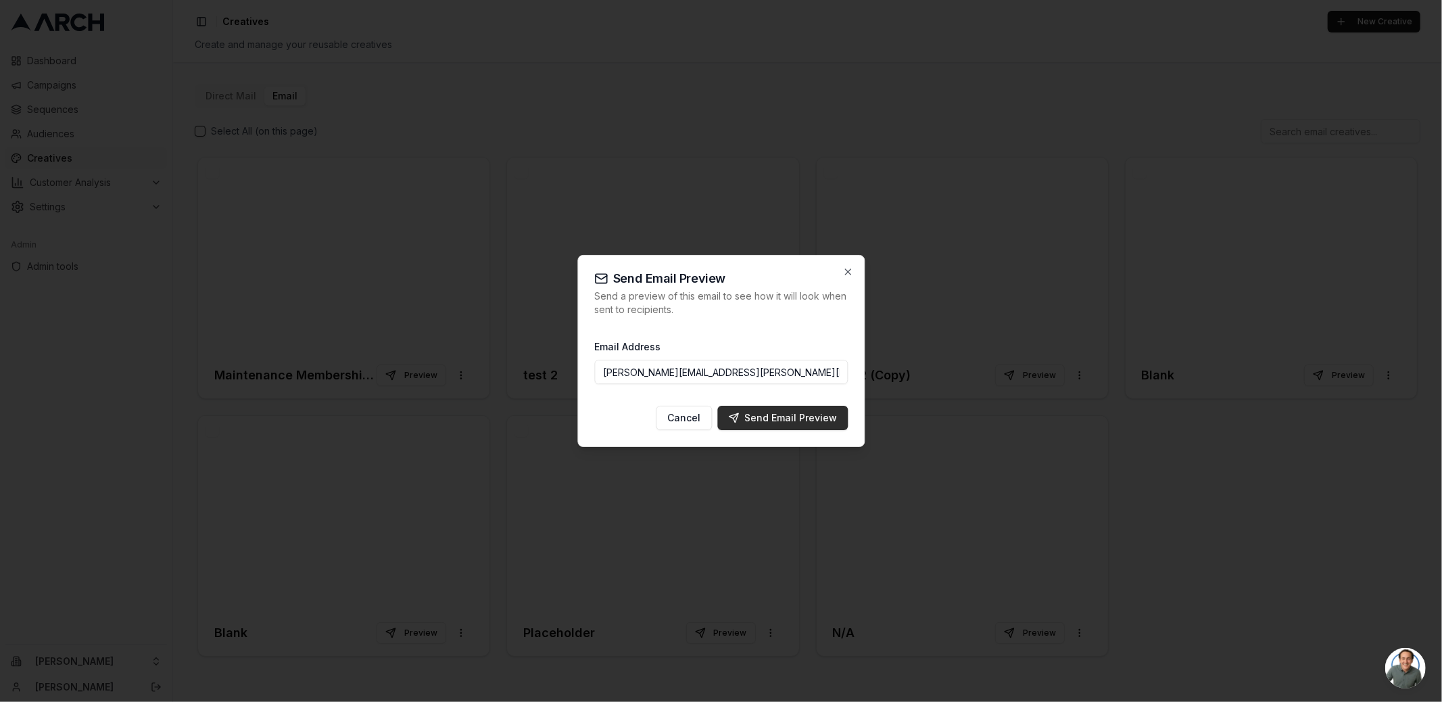
click at [791, 411] on div "Send Email Preview" at bounding box center [782, 418] width 109 height 14
type input "jimmy@getarch.com"
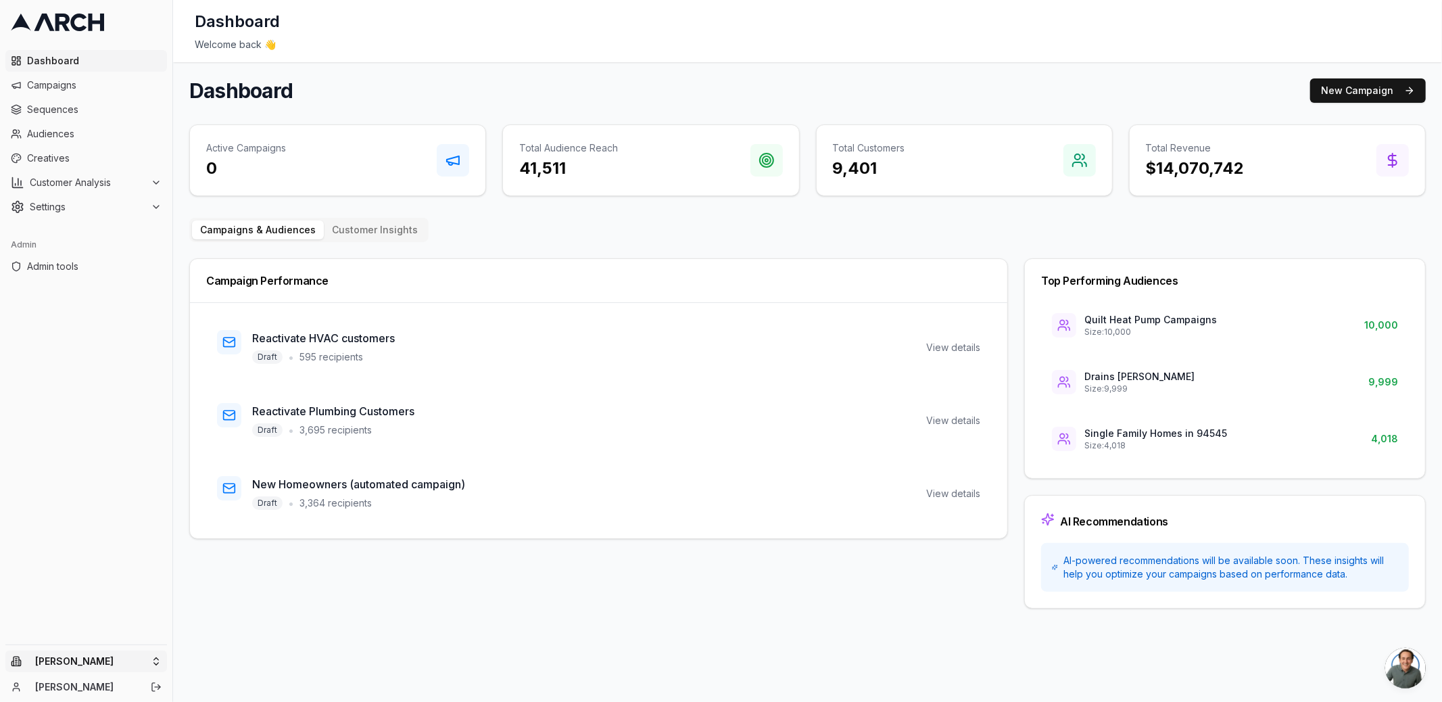
drag, startPoint x: 153, startPoint y: 647, endPoint x: 151, endPoint y: 654, distance: 7.7
click at [151, 653] on div "[PERSON_NAME] [PERSON_NAME]" at bounding box center [86, 673] width 172 height 57
click at [151, 655] on html "Dashboard Campaigns Sequences Audiences Creatives Customer Analysis Settings Ad…" at bounding box center [721, 351] width 1442 height 702
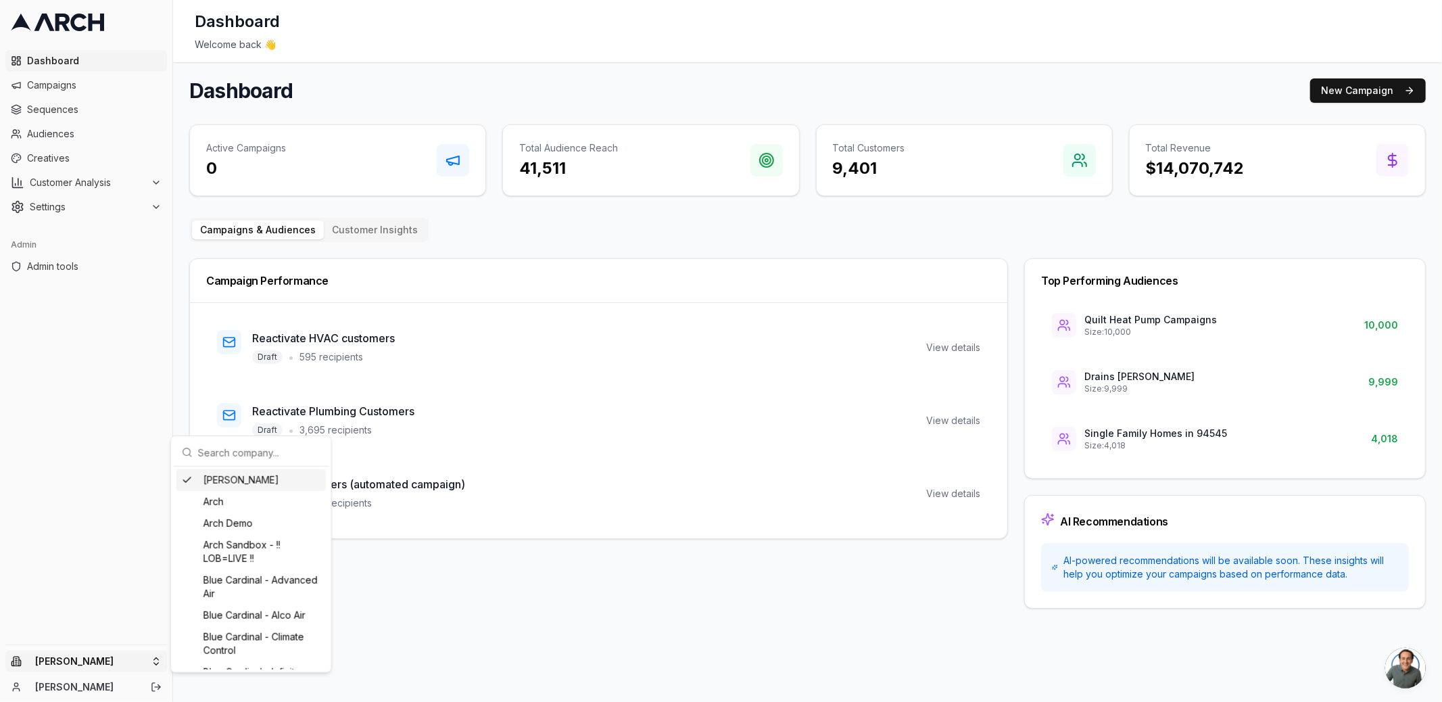
click at [243, 453] on input "text" at bounding box center [259, 452] width 122 height 27
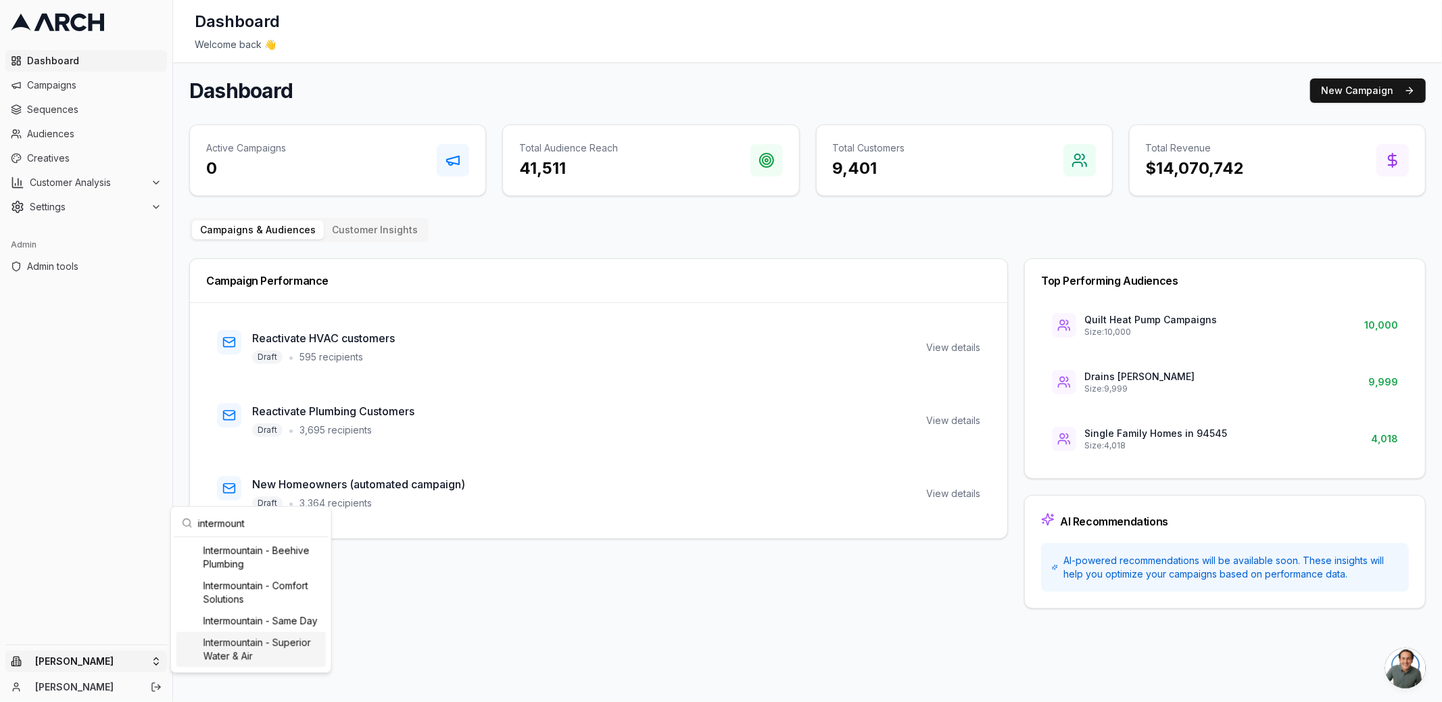
type input "intermount"
click at [245, 664] on div "Intermountain - Superior Water & Air" at bounding box center [250, 648] width 149 height 35
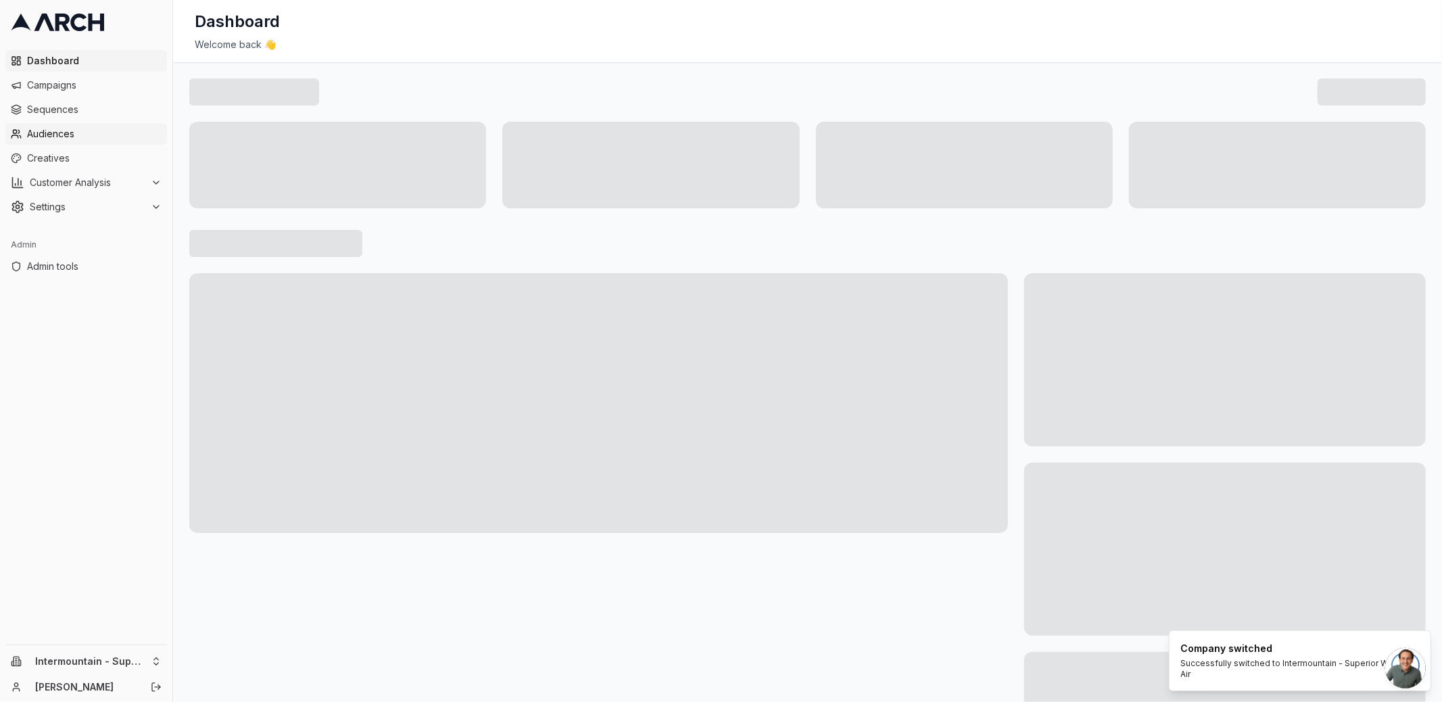
click at [106, 137] on span "Audiences" at bounding box center [94, 134] width 135 height 14
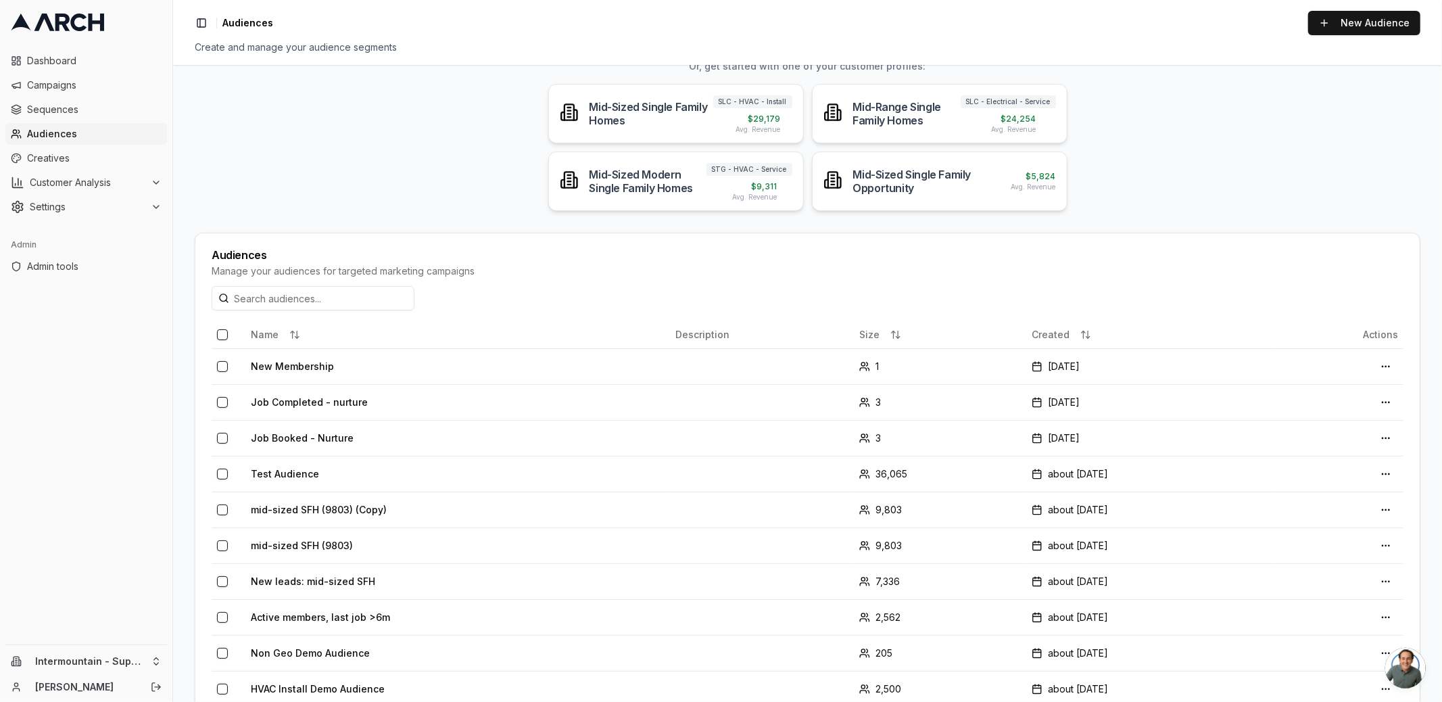
scroll to position [146, 0]
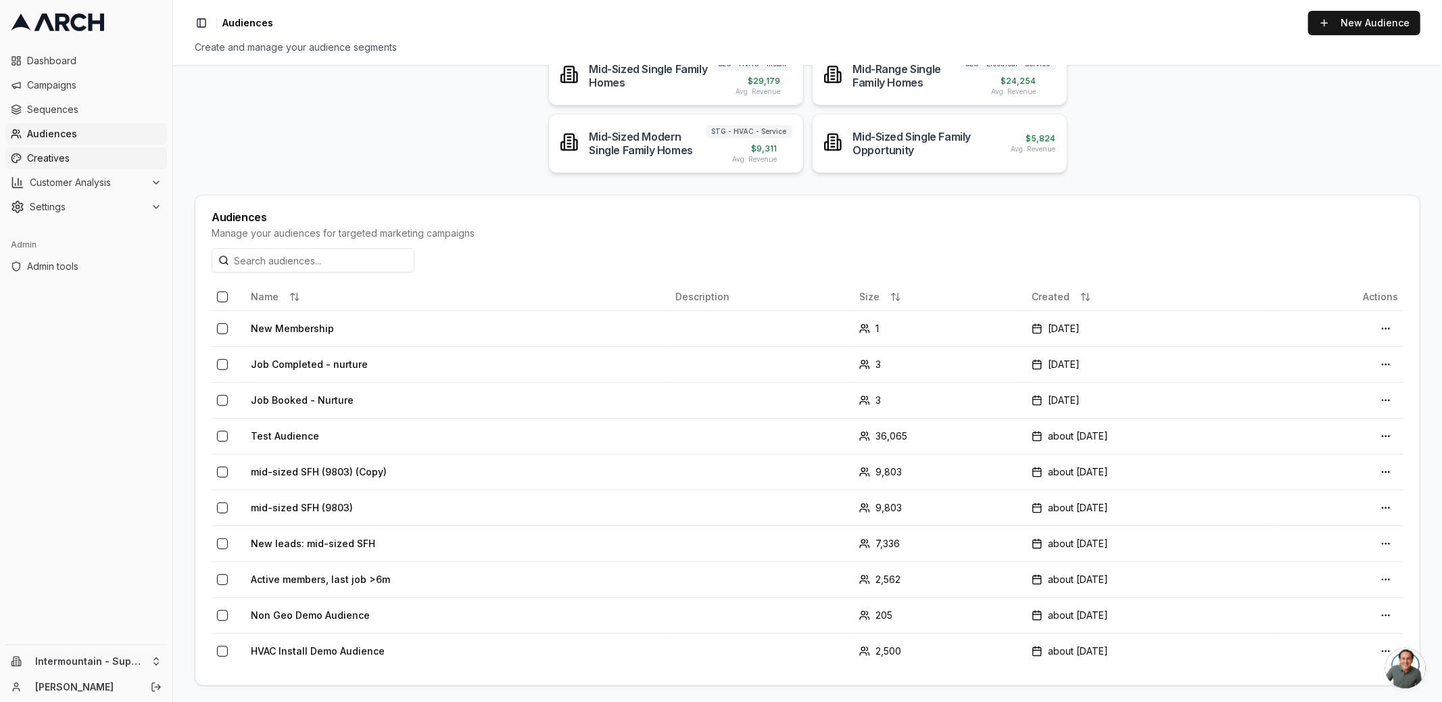
click at [47, 155] on span "Creatives" at bounding box center [94, 158] width 135 height 14
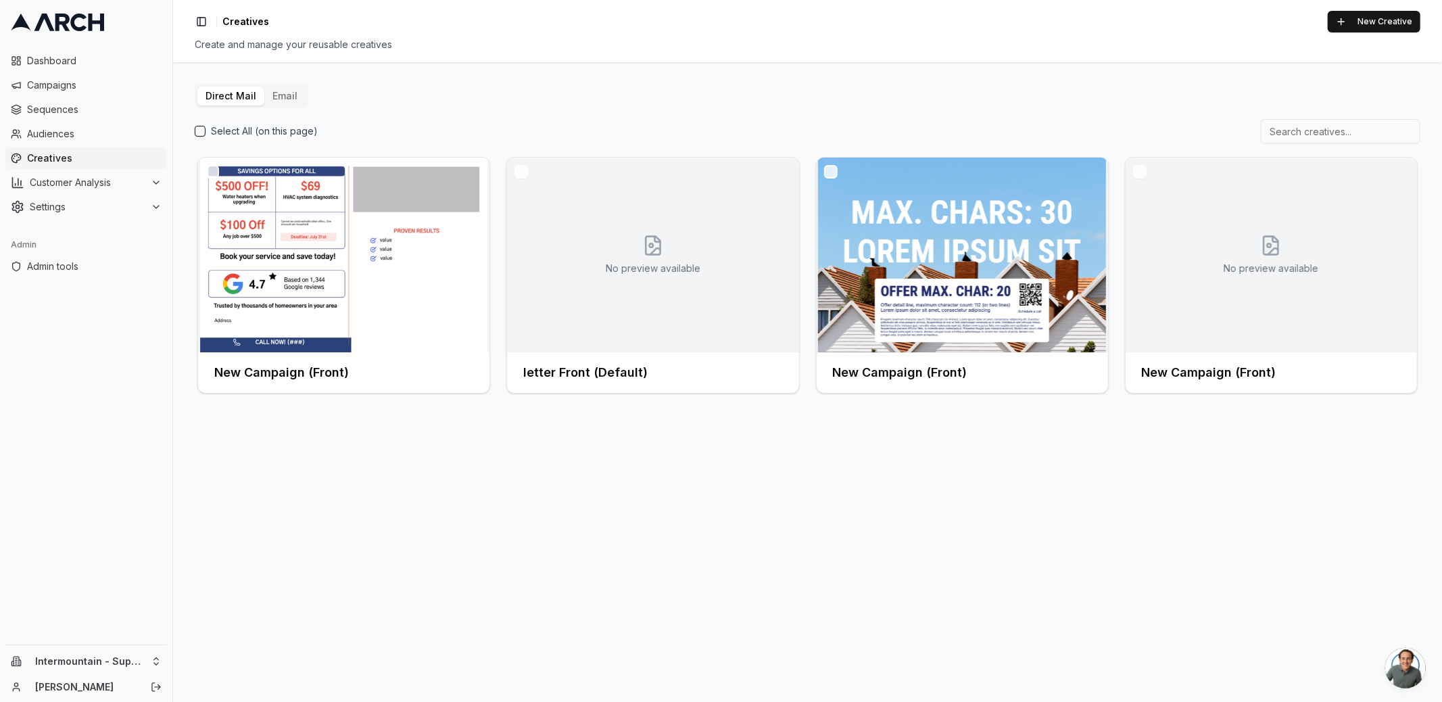
click at [290, 99] on button "Email" at bounding box center [284, 96] width 41 height 19
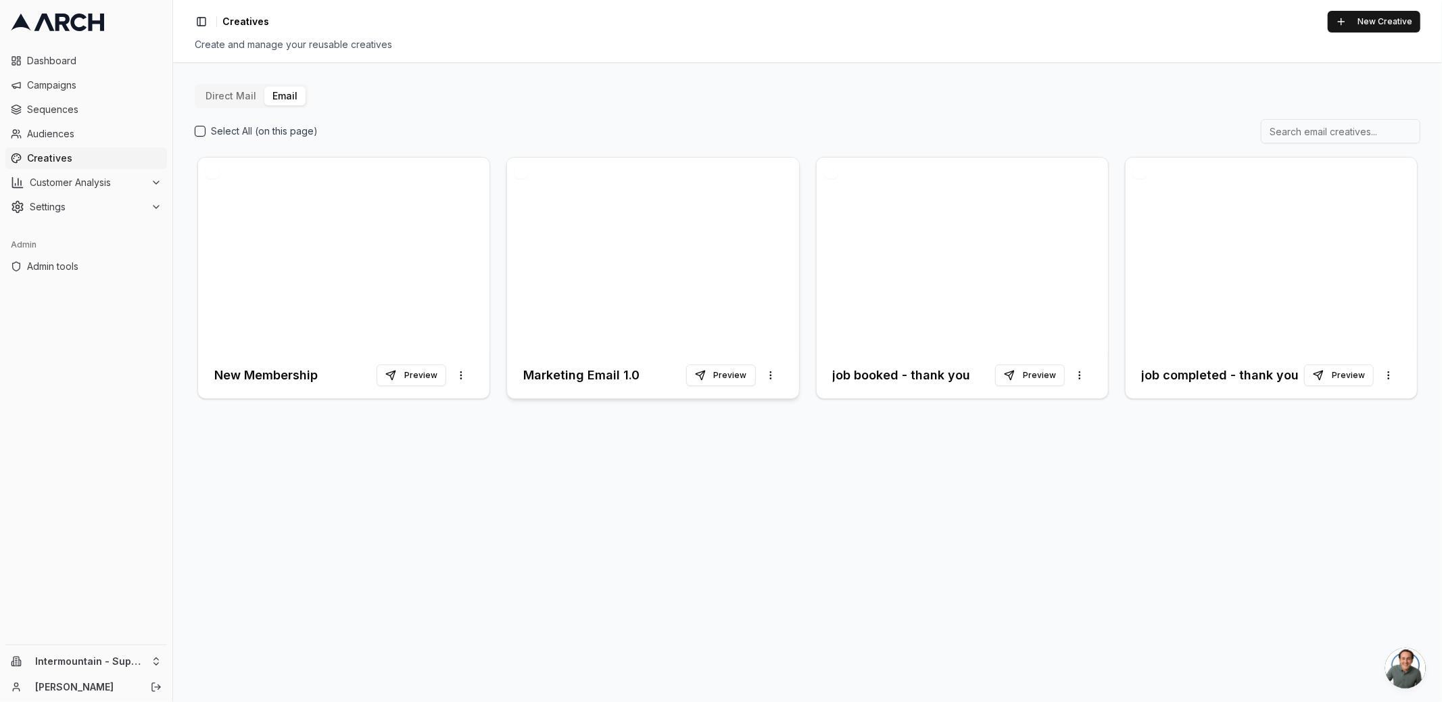
click at [583, 381] on h3 "Marketing Email 1.0" at bounding box center [581, 375] width 116 height 19
click at [152, 652] on html "Dashboard Campaigns Sequences Audiences Creatives Customer Analysis Settings Ad…" at bounding box center [721, 351] width 1442 height 702
click at [226, 447] on input "text" at bounding box center [259, 452] width 122 height 27
type input "intermount"
click at [258, 623] on div "Intermountain - Same Day" at bounding box center [250, 621] width 149 height 22
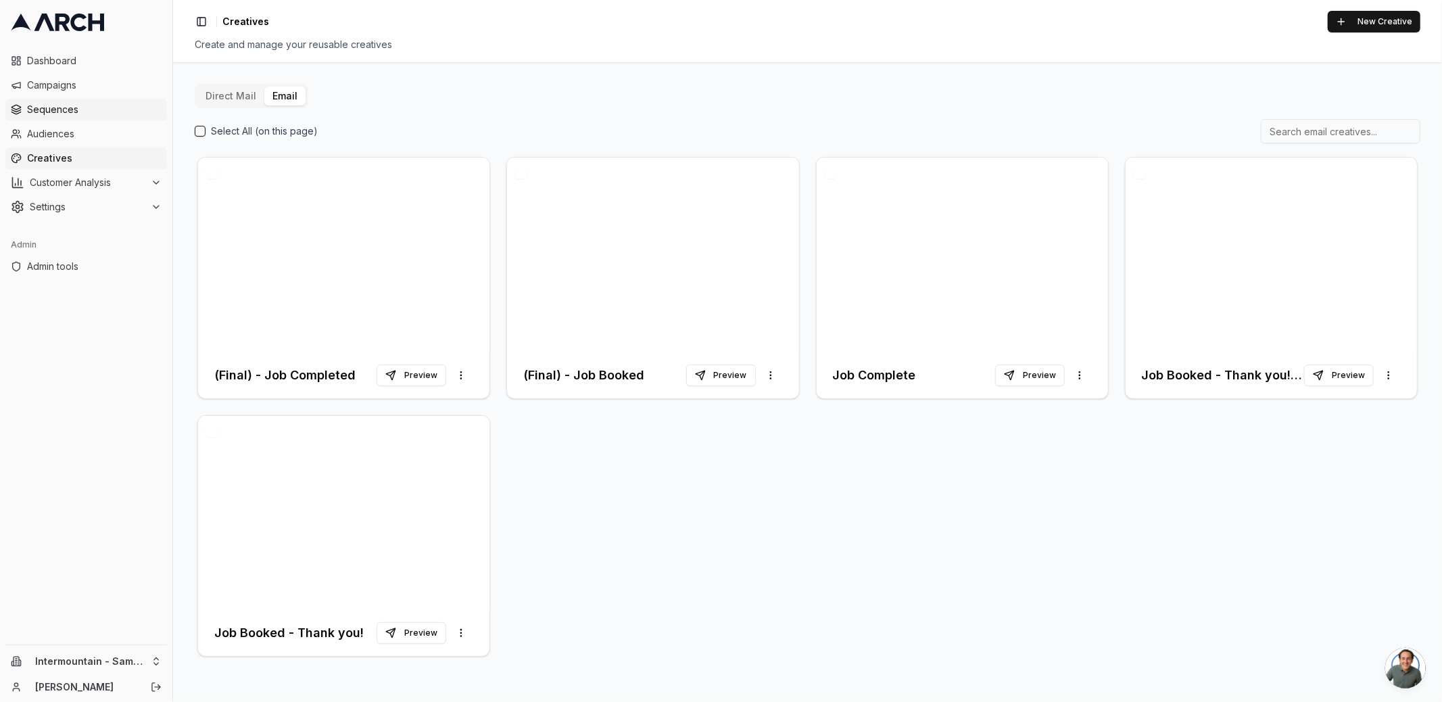
click at [116, 107] on span "Sequences" at bounding box center [94, 110] width 135 height 14
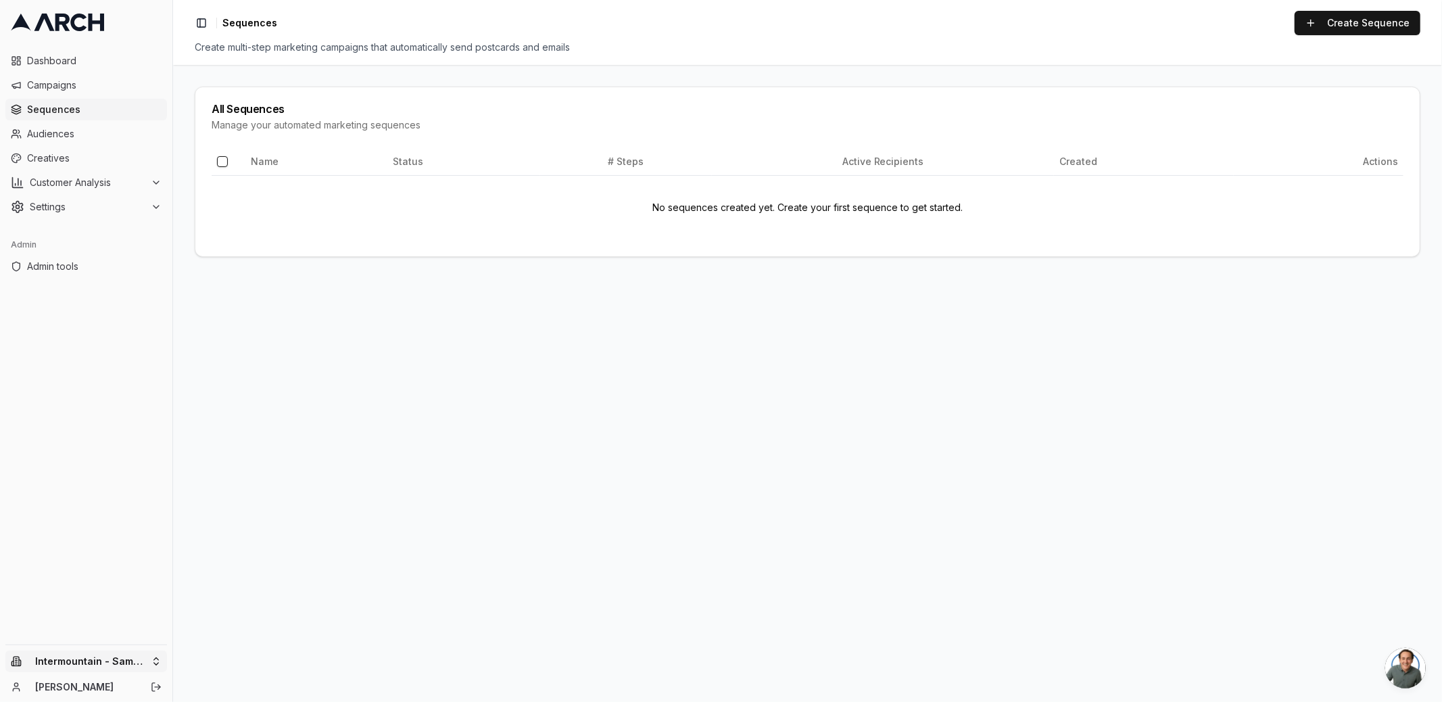
click at [147, 660] on html "Dashboard Campaigns Sequences Audiences Creatives Customer Analysis Settings Ad…" at bounding box center [721, 351] width 1442 height 702
click at [231, 460] on input "text" at bounding box center [259, 452] width 122 height 27
type input "intermount"
click at [260, 595] on div "Intermountain - Comfort Solutions" at bounding box center [250, 592] width 149 height 35
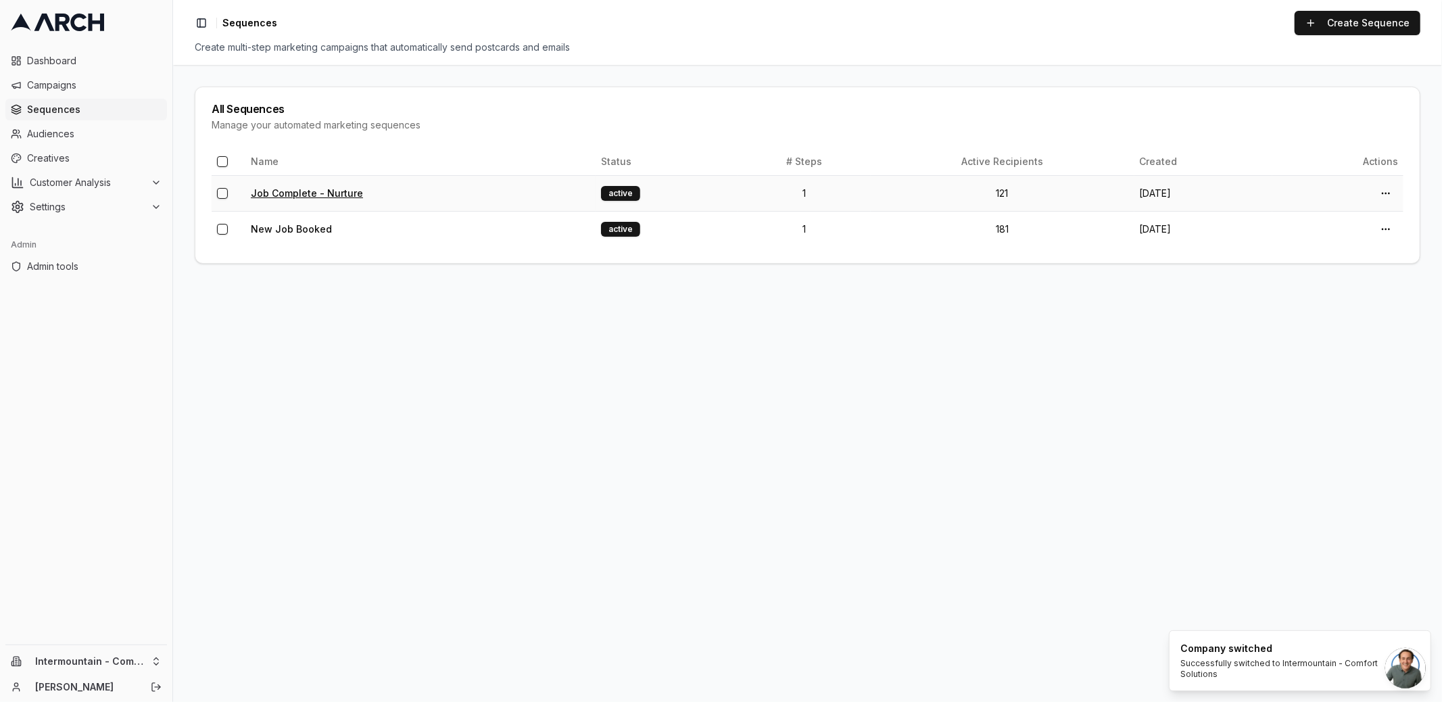
click at [290, 188] on link "Job Complete - Nurture" at bounding box center [307, 192] width 112 height 11
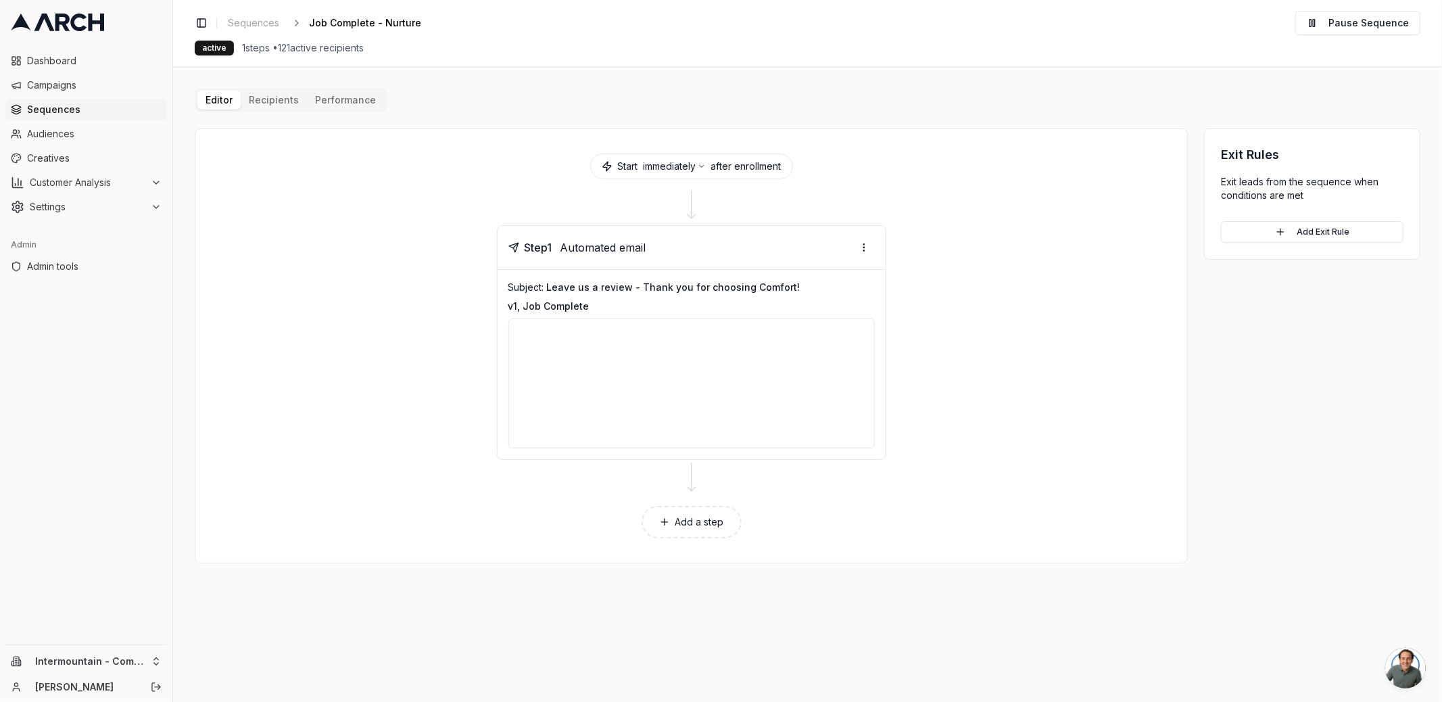
click at [219, 99] on button "Editor" at bounding box center [218, 100] width 43 height 19
click at [75, 55] on span "Dashboard" at bounding box center [94, 61] width 135 height 14
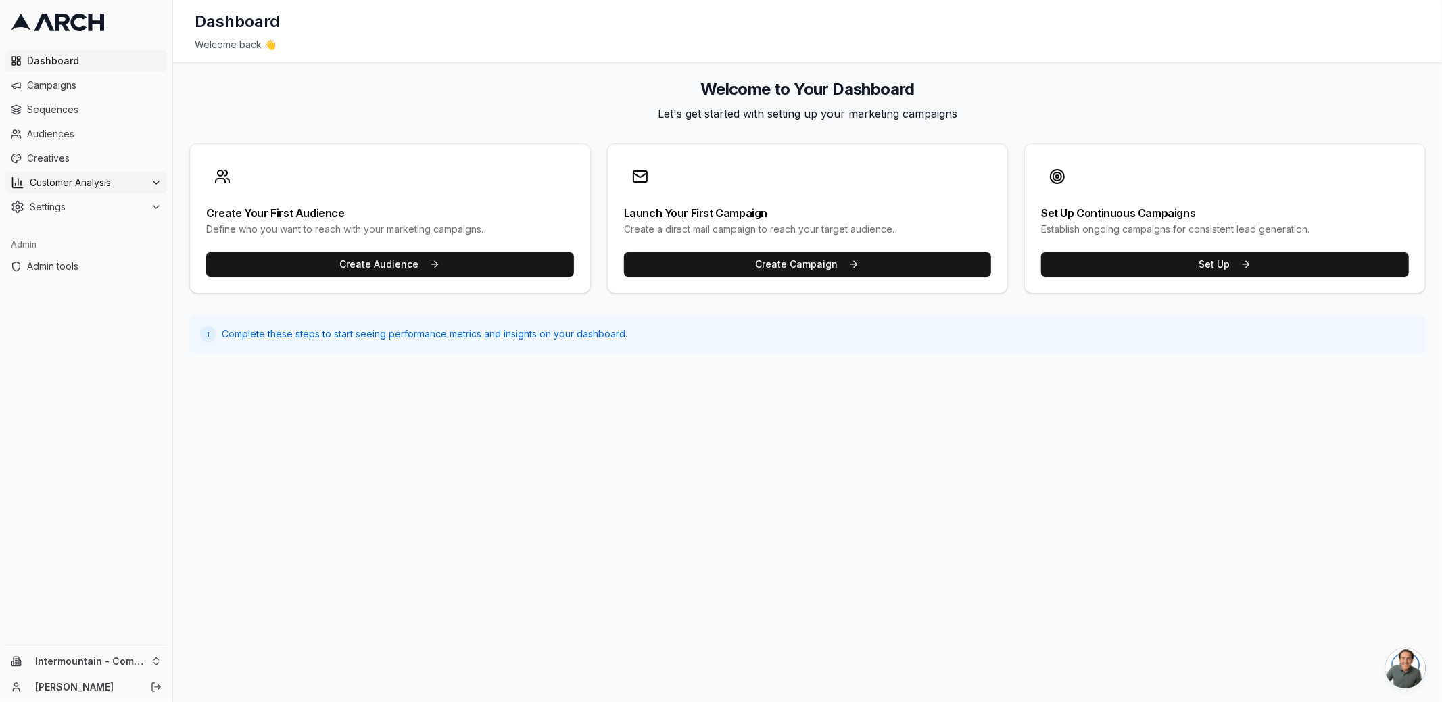
click at [103, 189] on button "Customer Analysis" at bounding box center [86, 183] width 162 height 22
click at [109, 248] on span "Settings" at bounding box center [88, 250] width 116 height 14
click at [115, 656] on html "Dashboard Campaigns Sequences Audiences Creatives Customer Analysis Settings Ad…" at bounding box center [721, 351] width 1442 height 702
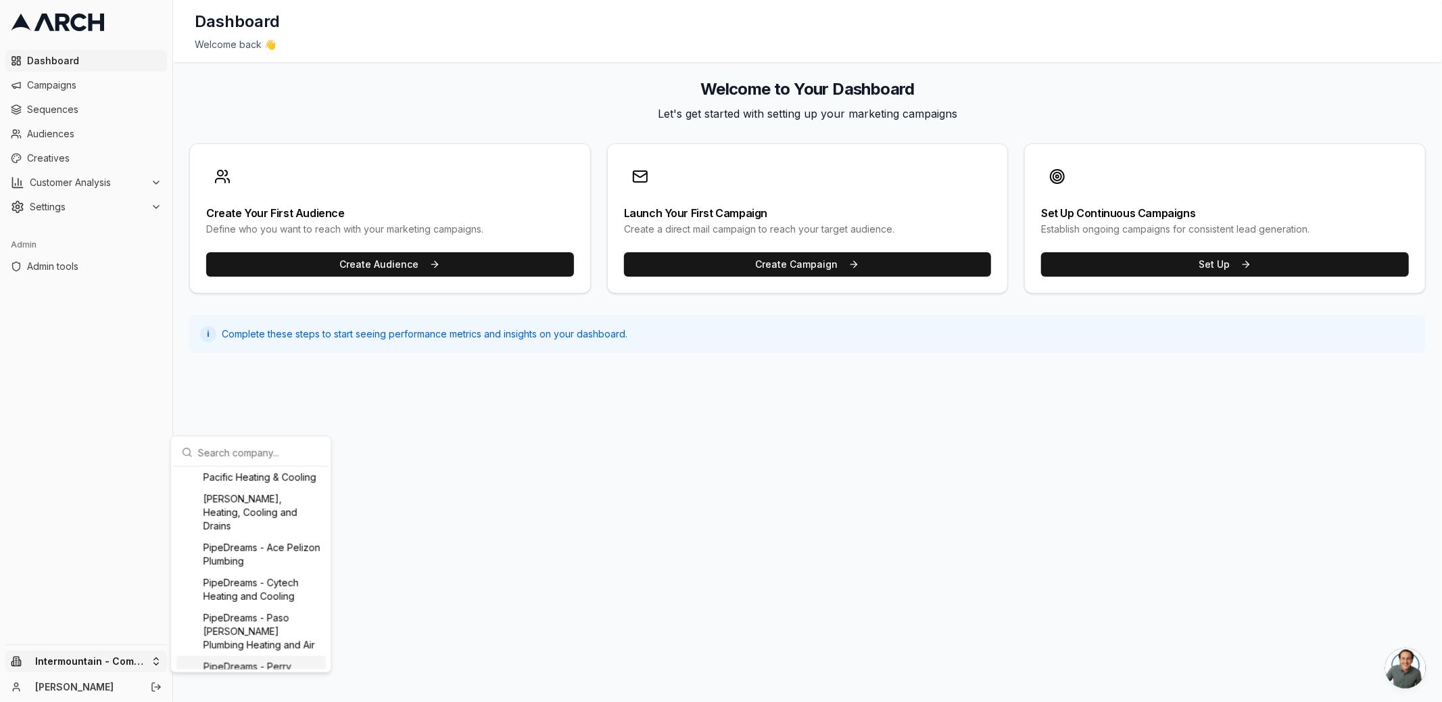
scroll to position [1163, 0]
click at [259, 515] on div "Pacific Heating & Cooling" at bounding box center [250, 504] width 149 height 22
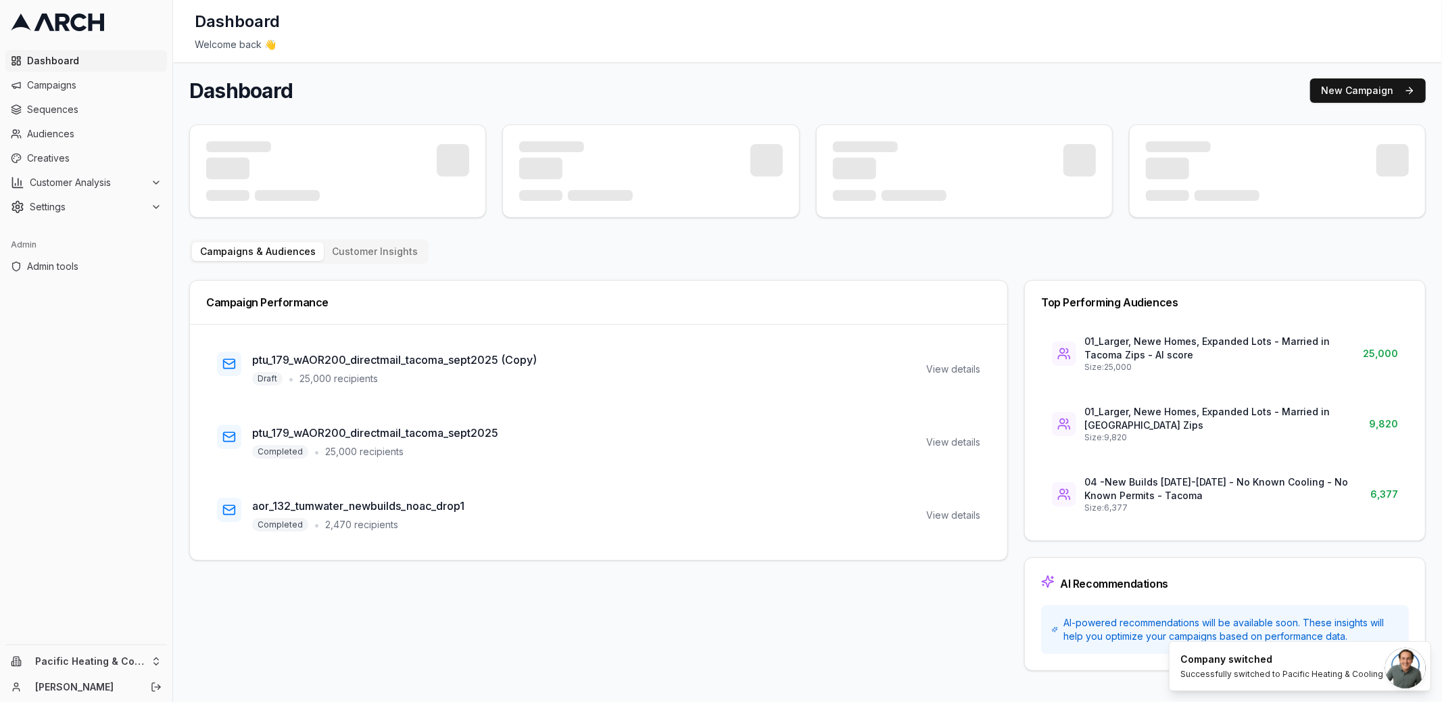
click at [101, 97] on ul "Dashboard Campaigns Sequences Audiences Creatives Customer Analysis Settings" at bounding box center [86, 134] width 162 height 168
click at [101, 95] on link "Campaigns" at bounding box center [86, 85] width 162 height 22
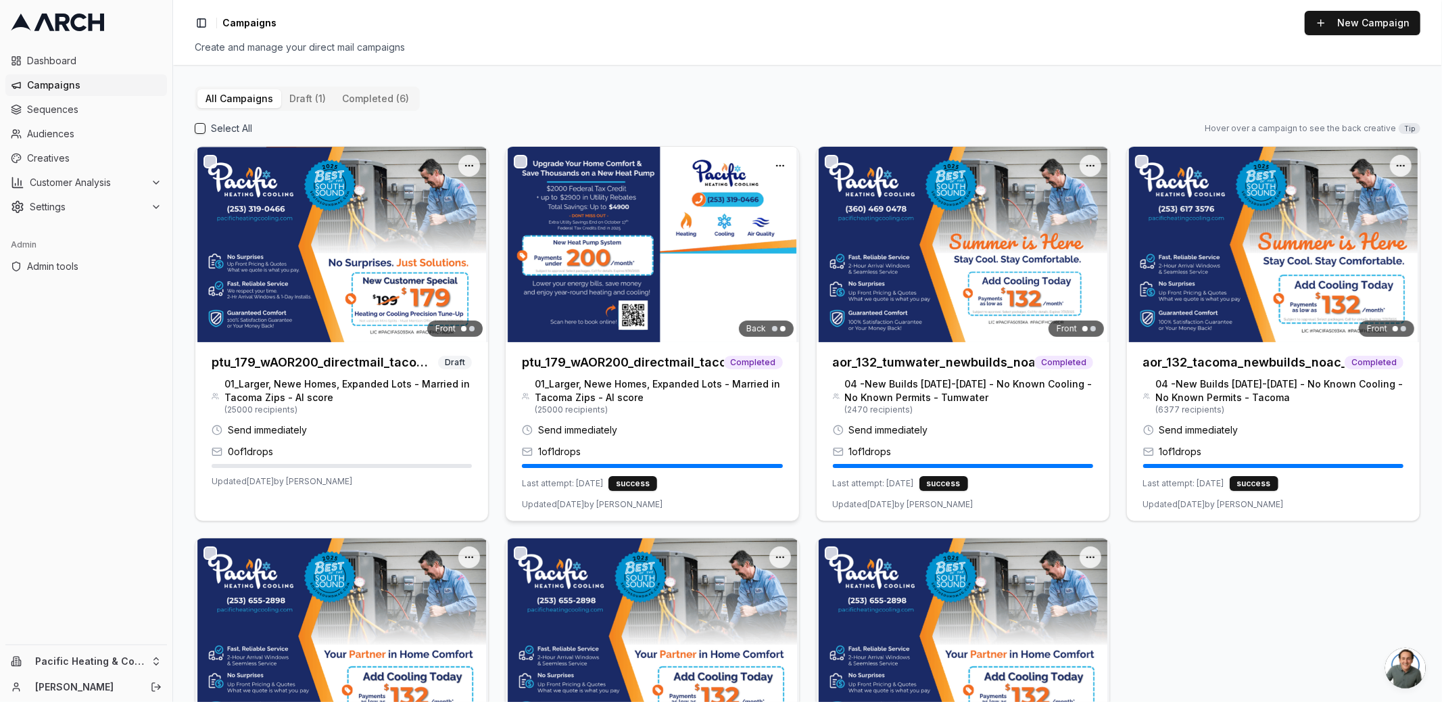
click at [575, 255] on img at bounding box center [652, 244] width 293 height 195
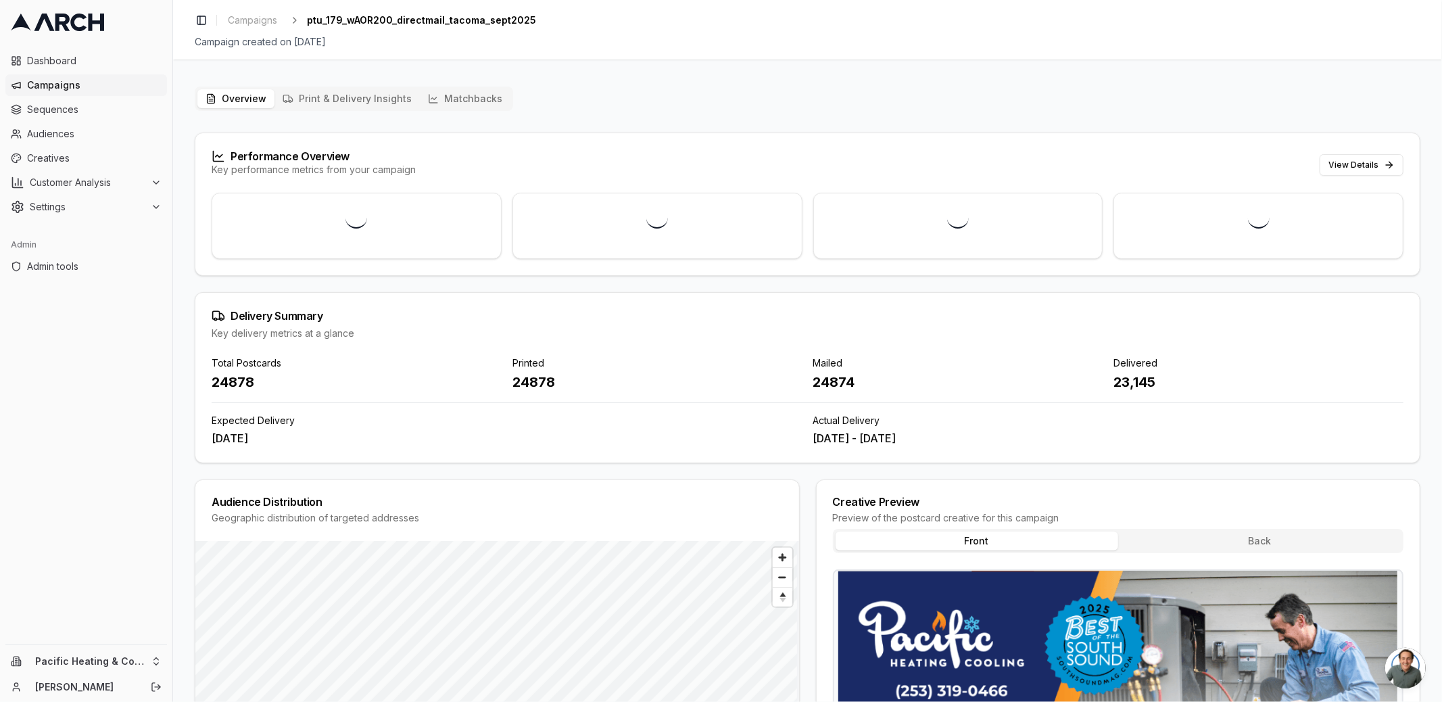
click at [455, 99] on button "Matchbacks" at bounding box center [465, 98] width 91 height 19
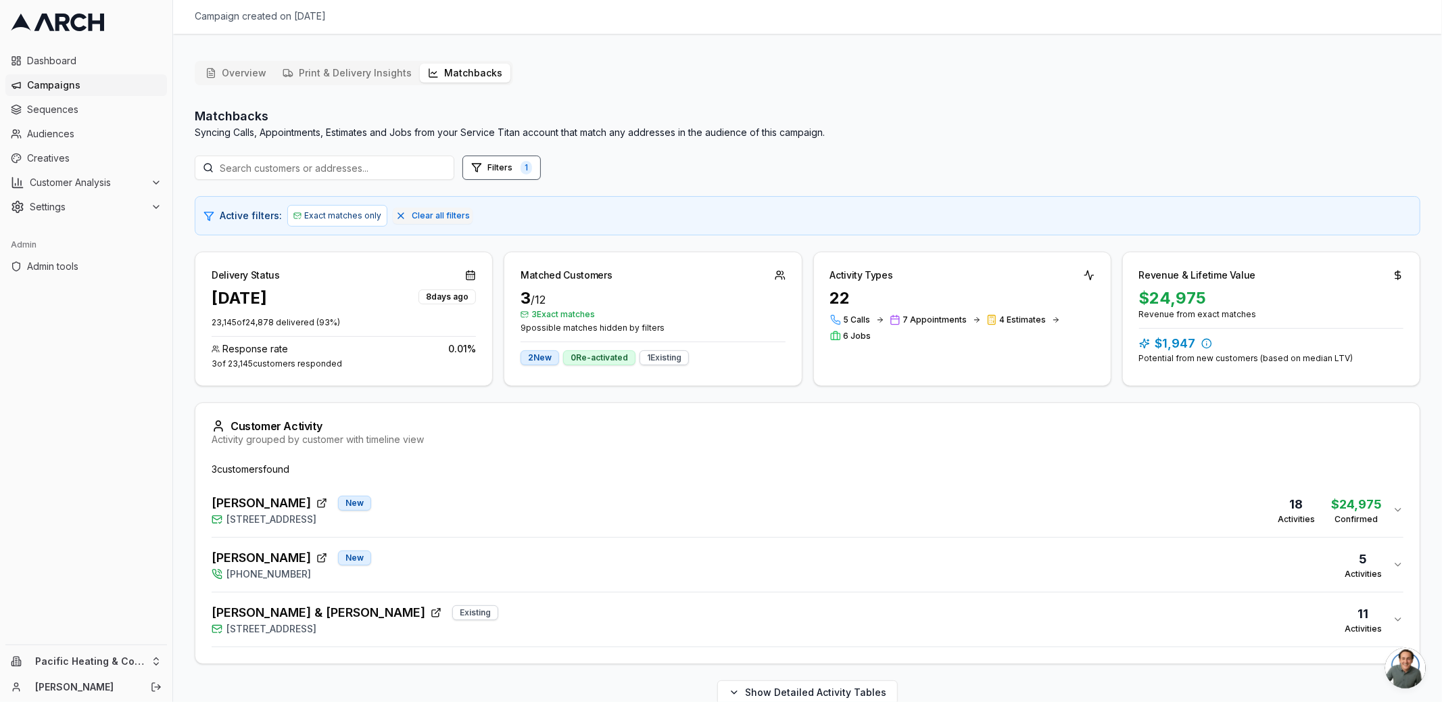
scroll to position [47, 0]
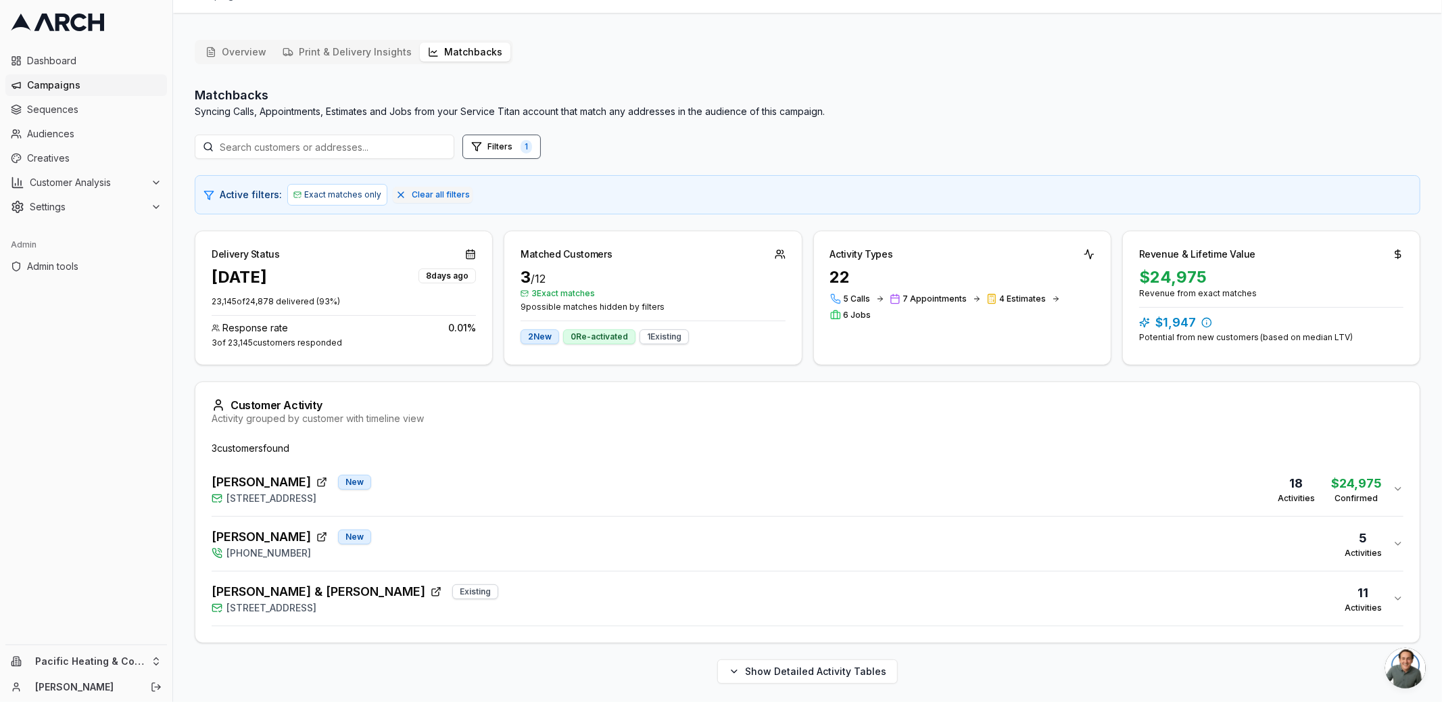
click at [550, 493] on div "[PERSON_NAME] [GEOGRAPHIC_DATA][STREET_ADDRESS] 18 Activities $24,975 Confirmed" at bounding box center [802, 488] width 1181 height 32
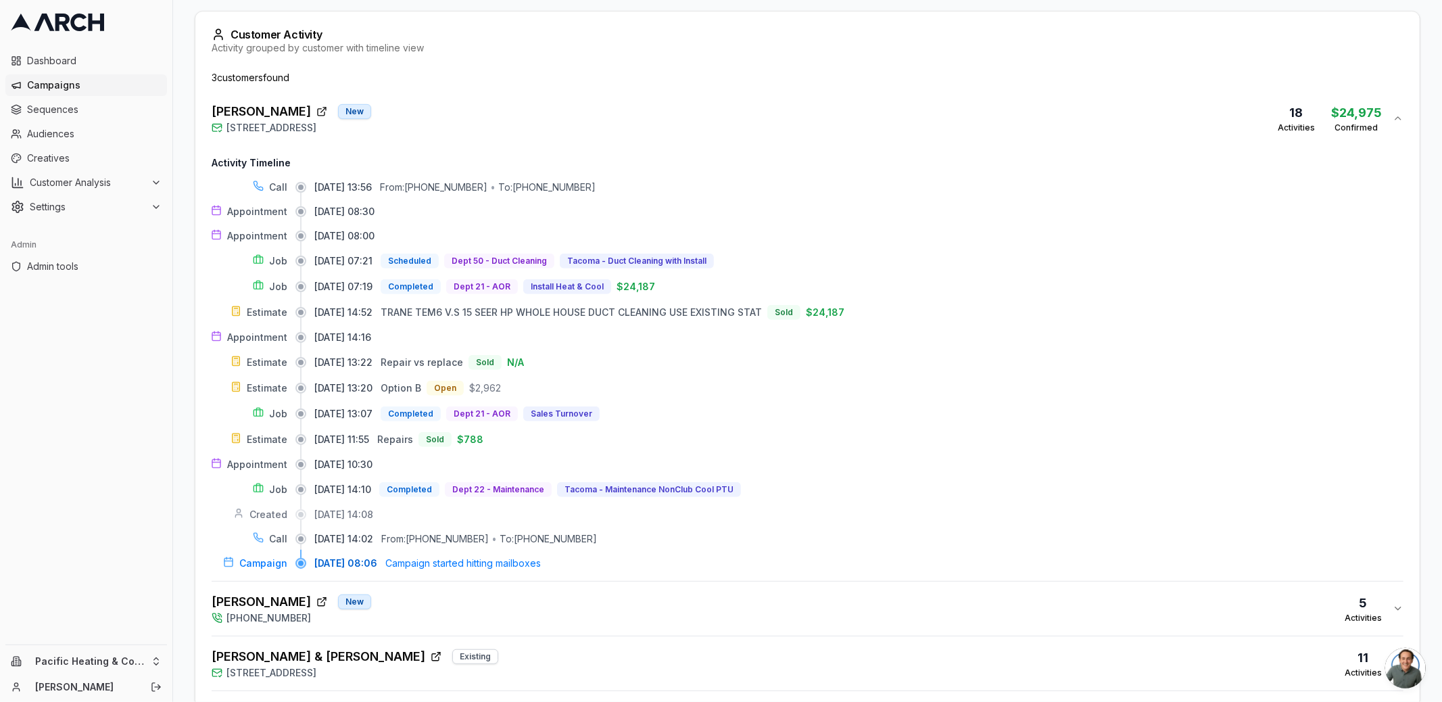
scroll to position [479, 0]
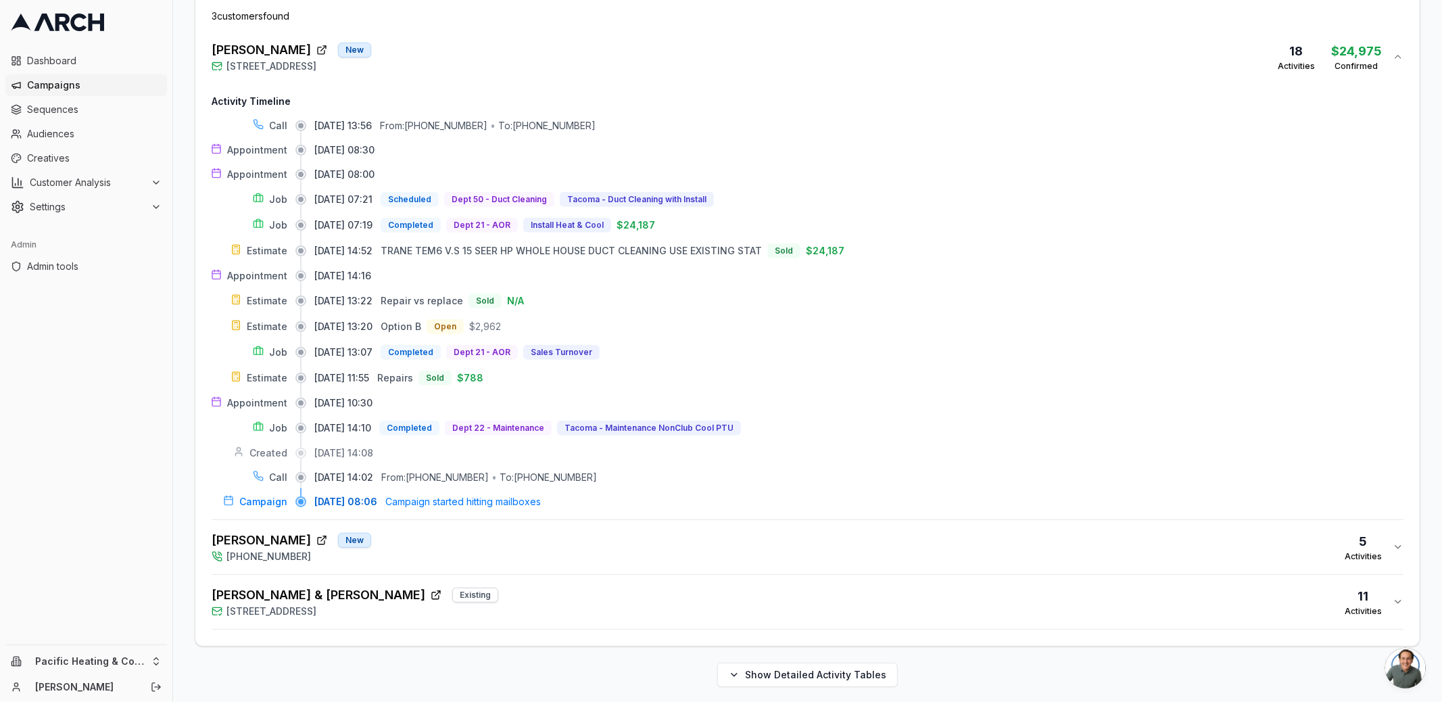
click at [541, 544] on div "[PERSON_NAME] New [PHONE_NUMBER] 5 Activities" at bounding box center [802, 547] width 1181 height 32
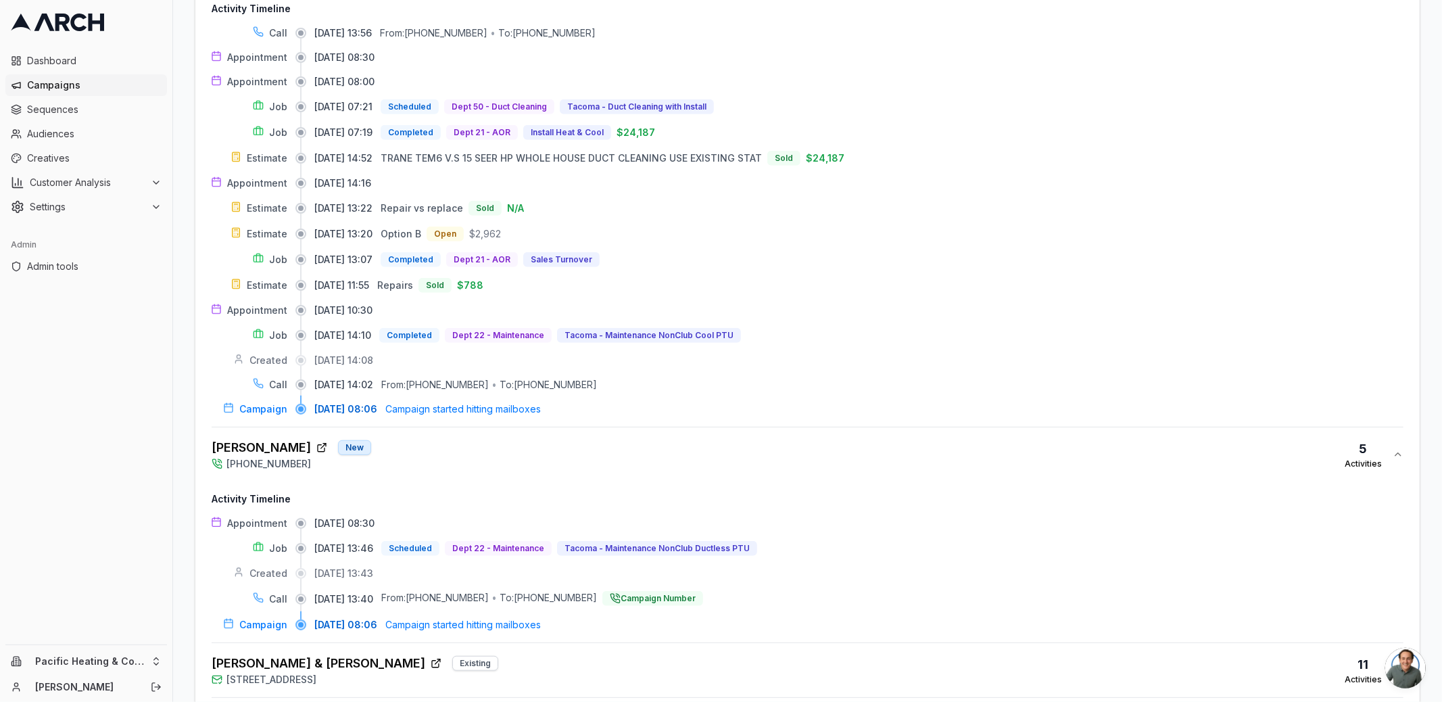
scroll to position [639, 0]
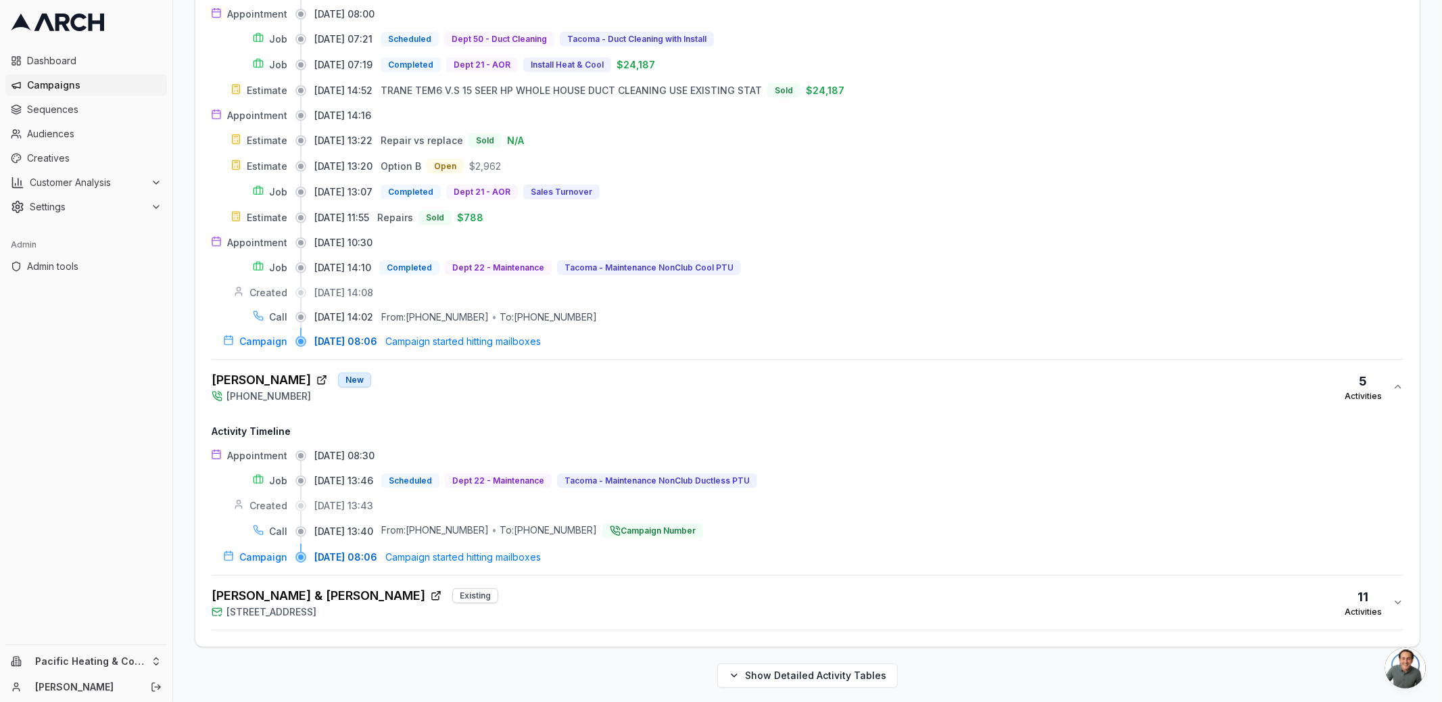
click at [527, 595] on div "[PERSON_NAME] & [PERSON_NAME] Existing [STREET_ADDRESS] Activities" at bounding box center [802, 602] width 1181 height 32
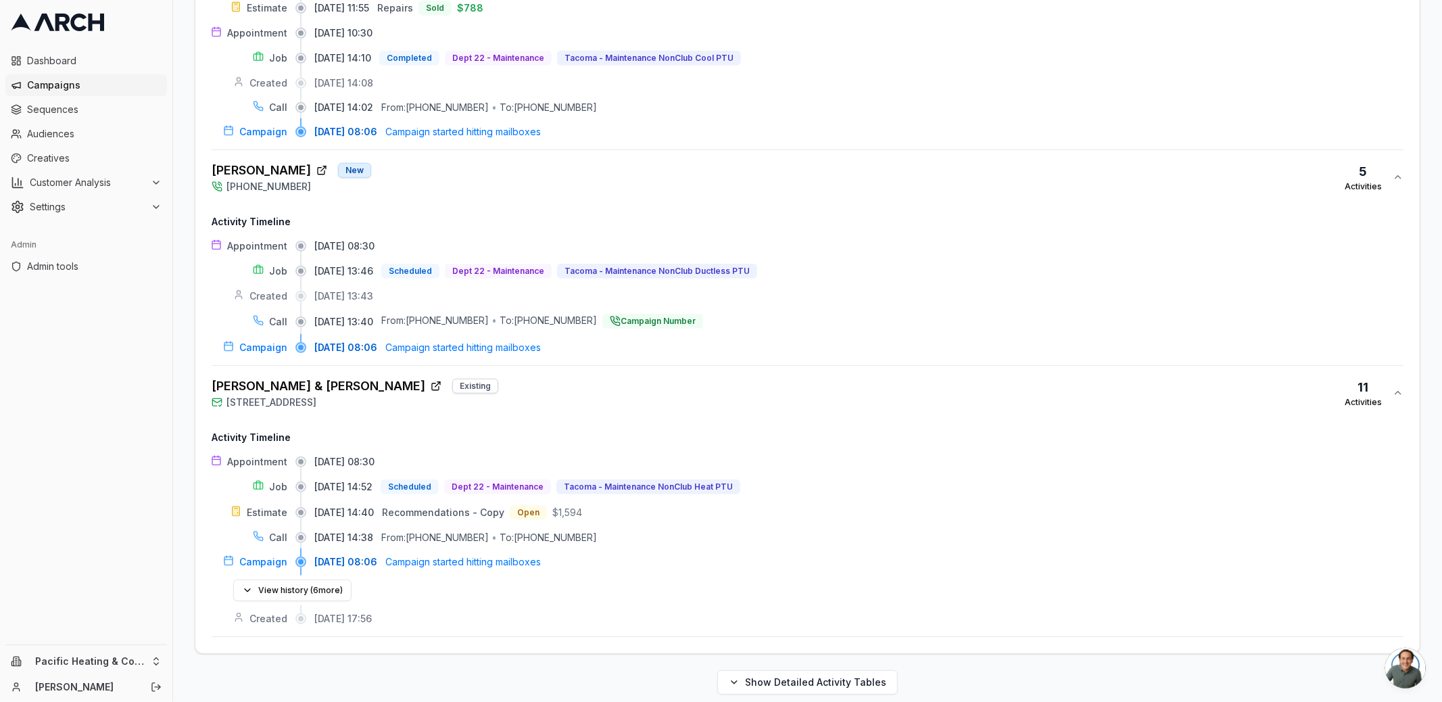
scroll to position [854, 0]
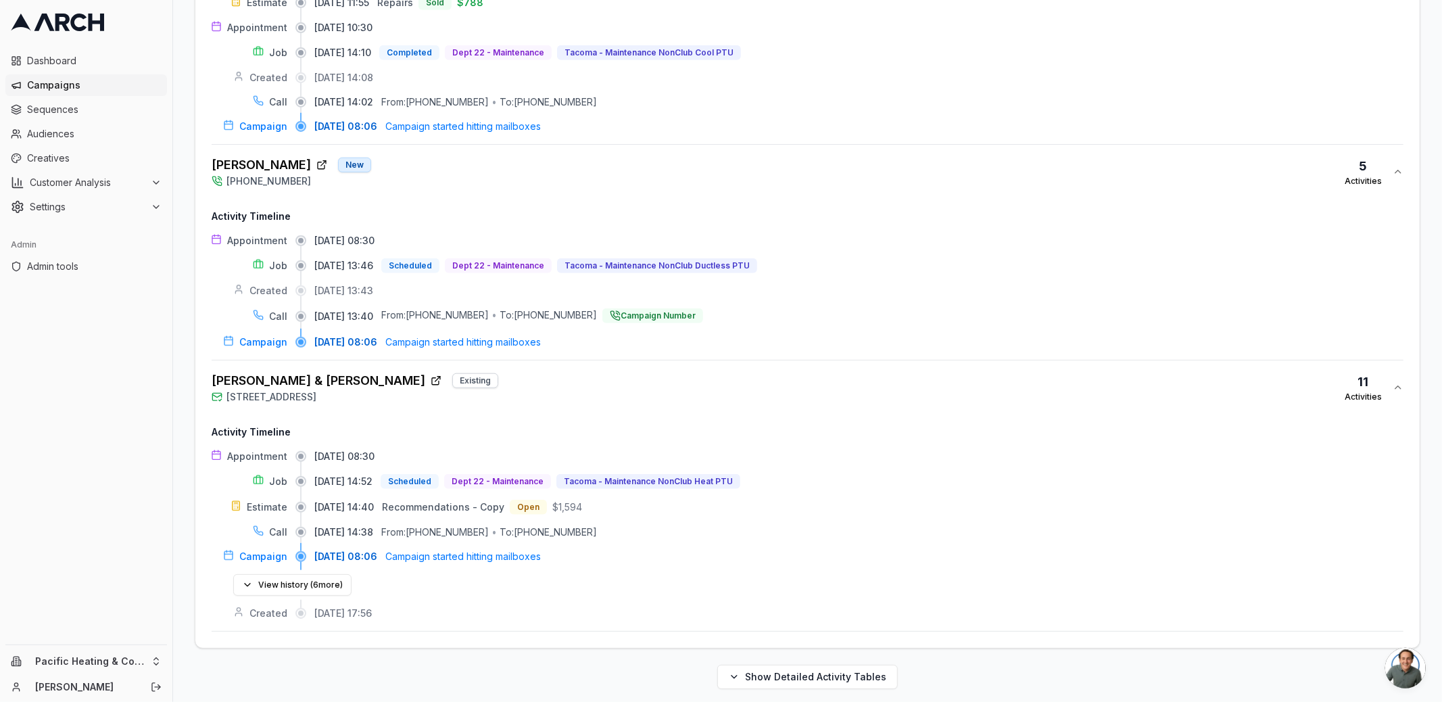
click at [512, 386] on div "[PERSON_NAME] & [PERSON_NAME] Existing [STREET_ADDRESS] Activities" at bounding box center [802, 387] width 1181 height 32
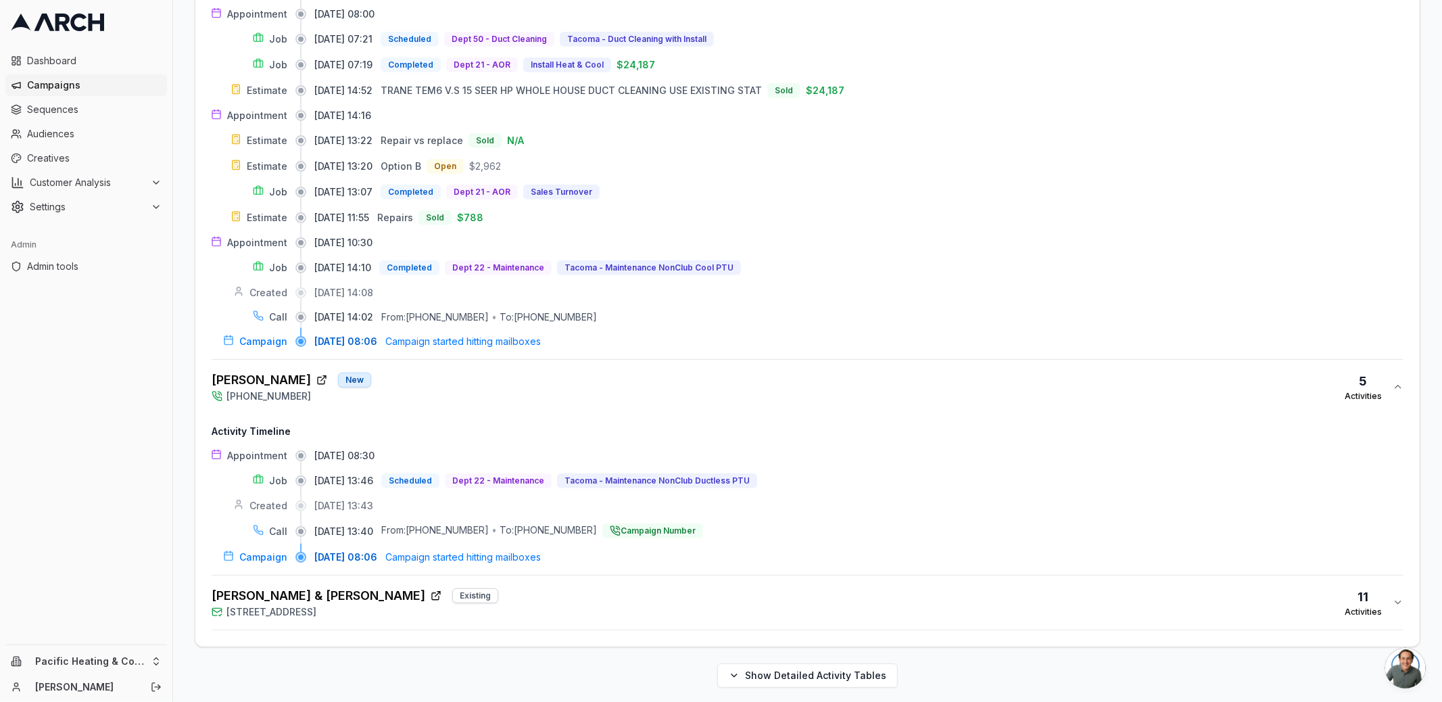
click at [545, 589] on div "[PERSON_NAME] & [PERSON_NAME] Existing [STREET_ADDRESS] Activities" at bounding box center [802, 602] width 1181 height 32
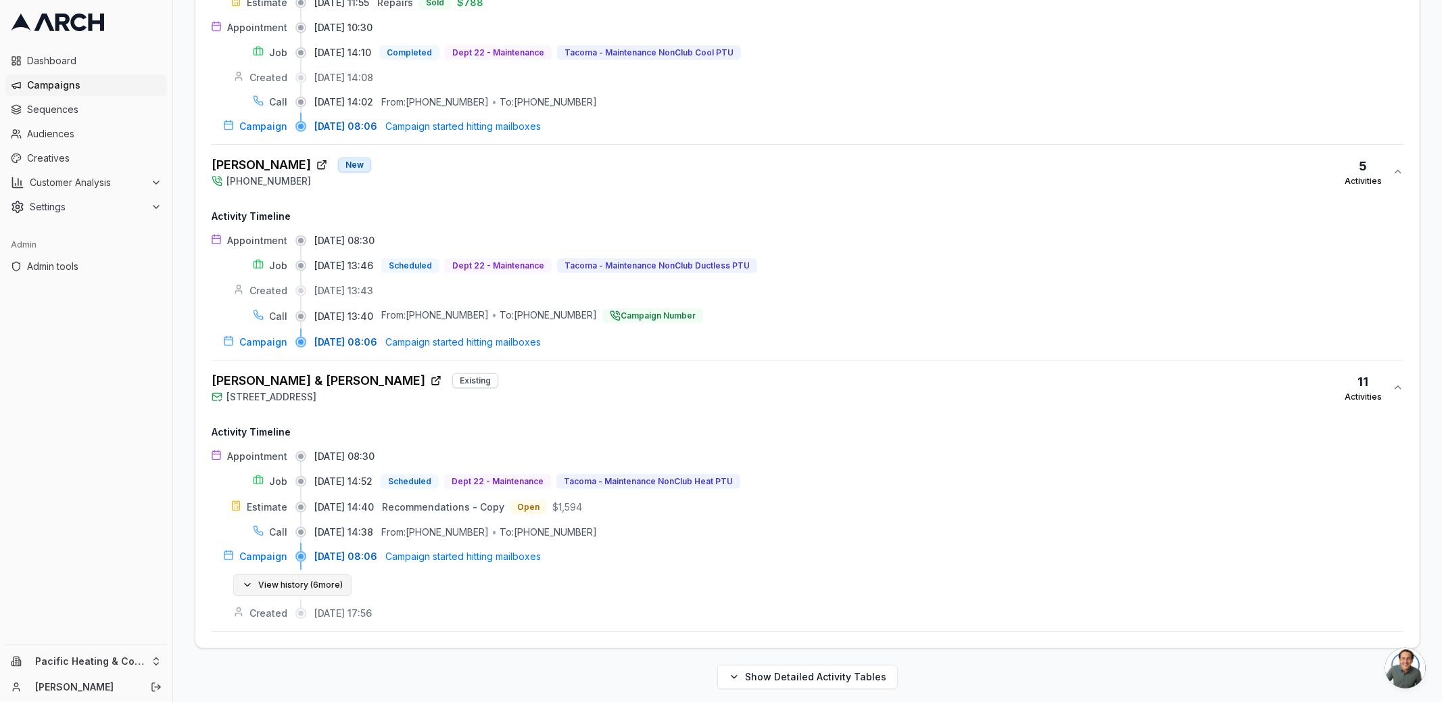
click at [324, 574] on button "View history ( 6 more)" at bounding box center [292, 585] width 118 height 22
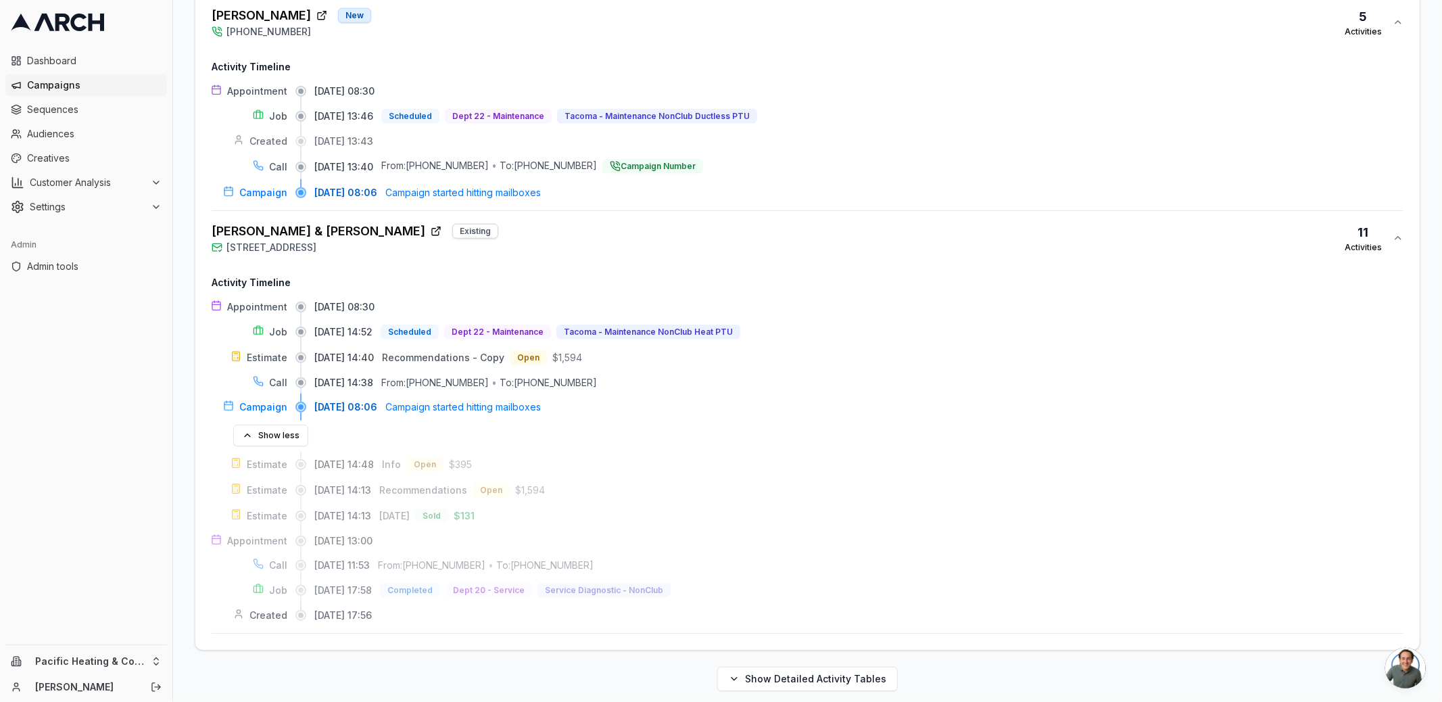
scroll to position [1004, 0]
drag, startPoint x: 399, startPoint y: 602, endPoint x: 315, endPoint y: 604, distance: 84.5
click at [315, 608] on div "08/25/2025, 17:56" at bounding box center [858, 615] width 1089 height 14
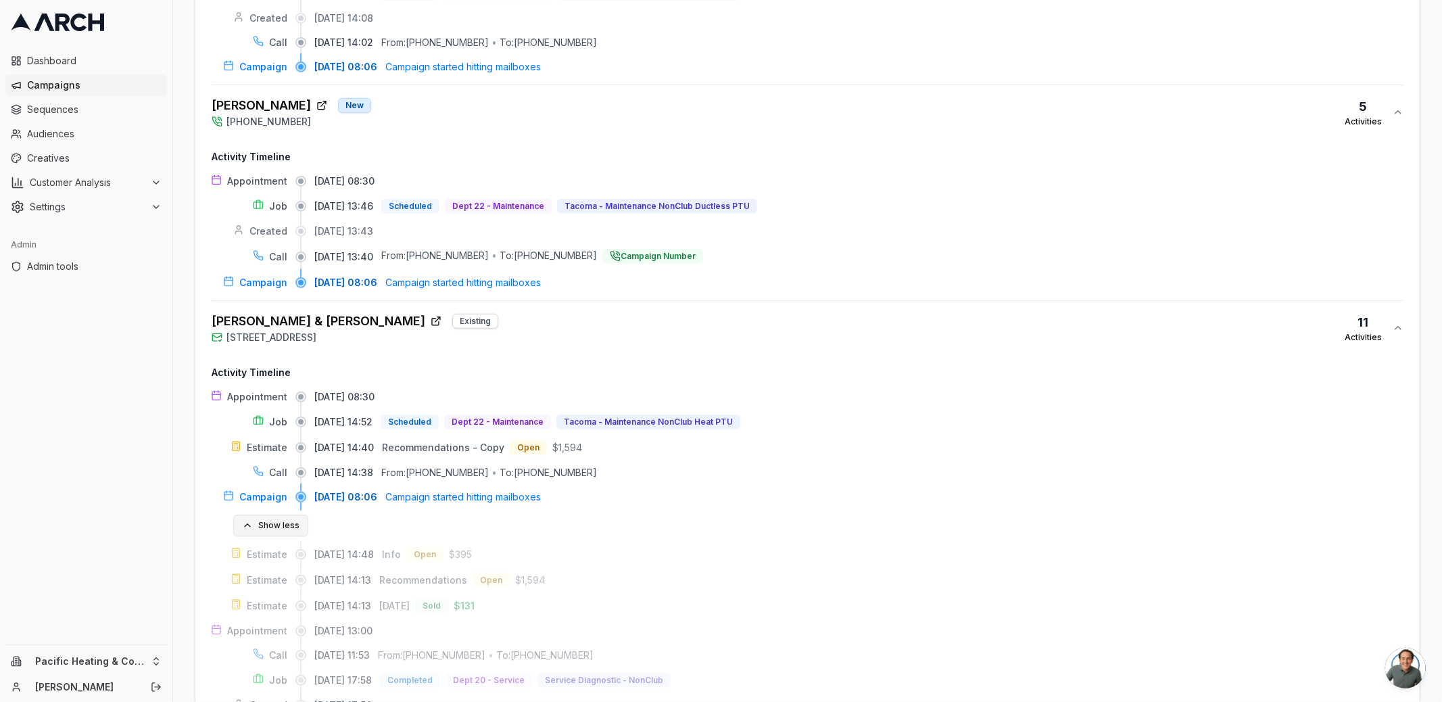
click at [282, 520] on button "Show less" at bounding box center [270, 525] width 75 height 22
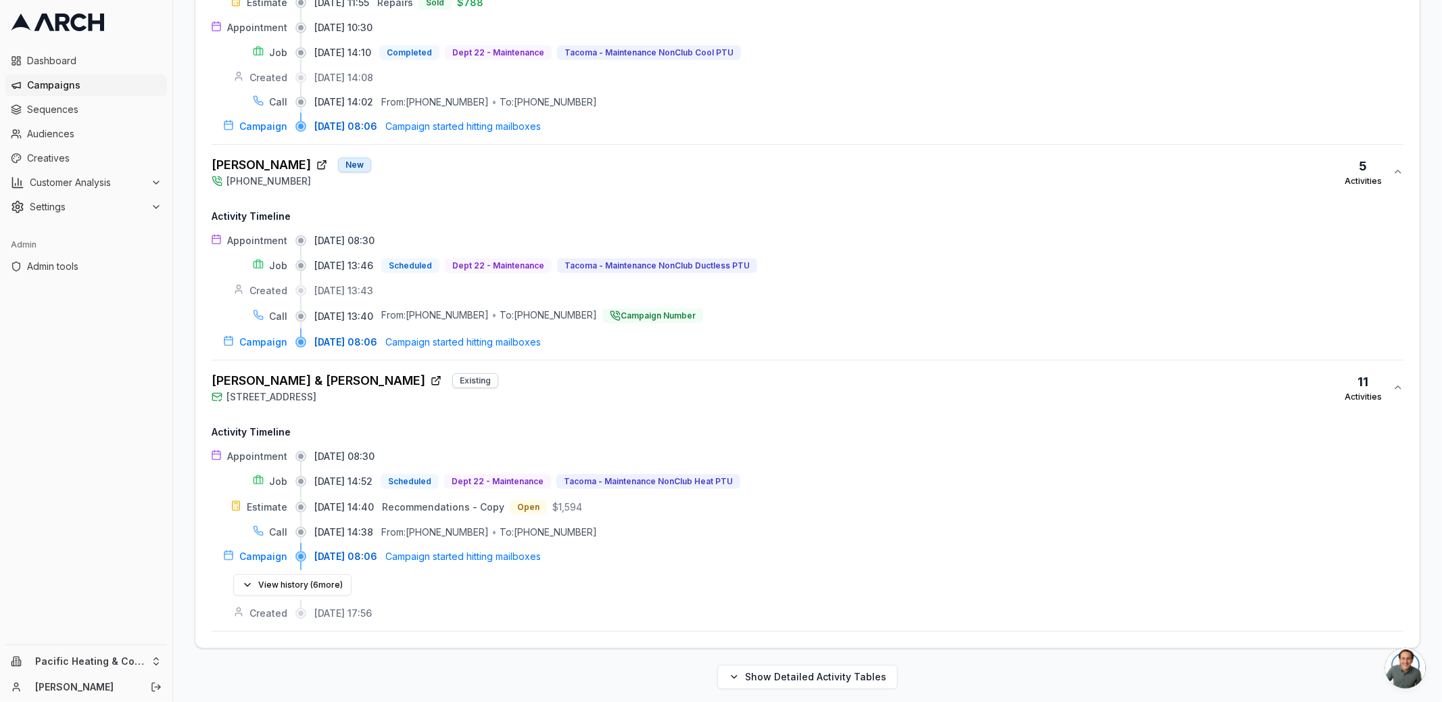
click at [488, 381] on div "Liam & Kristen Shorrock Existing 2040 North Fremont Circle, Tacoma, WA 98406 11…" at bounding box center [802, 387] width 1181 height 32
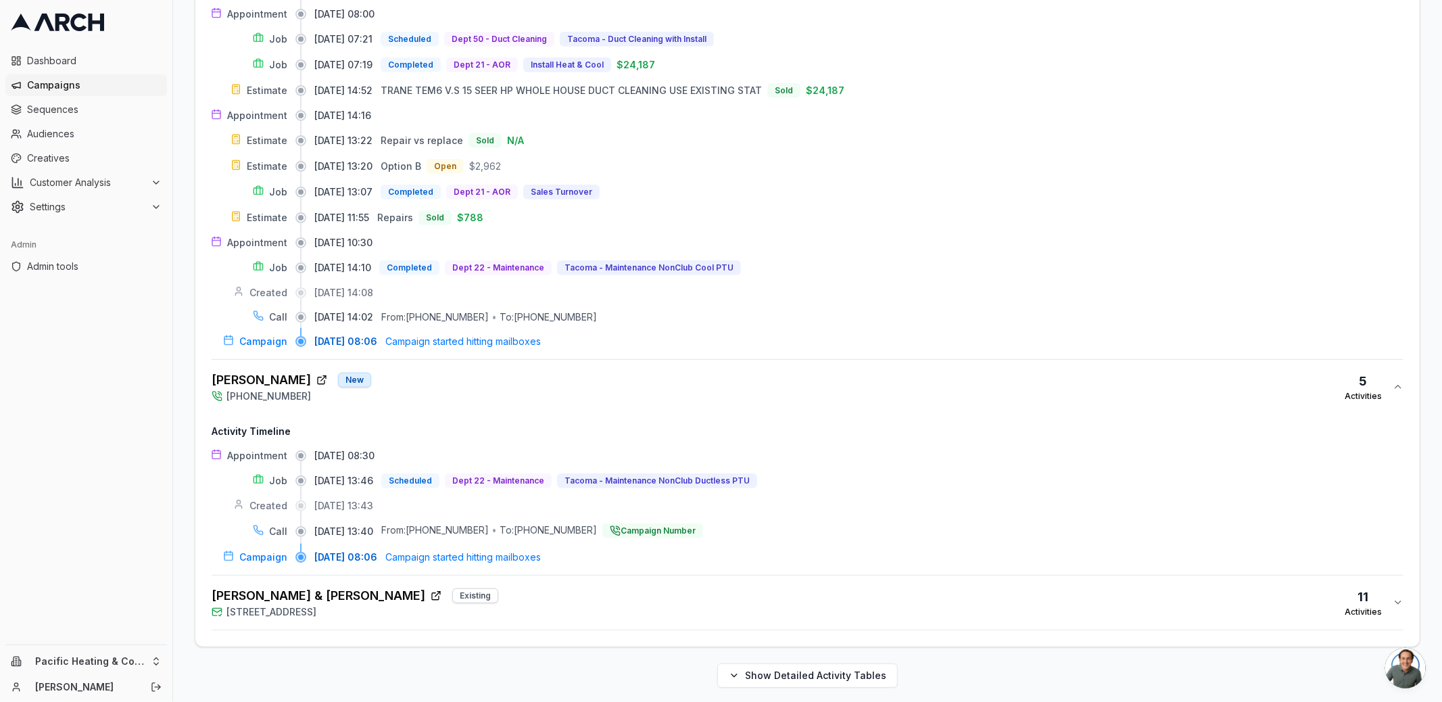
click at [488, 381] on div "Adrien McKiness New (253) 319-0466 5 Activities" at bounding box center [802, 386] width 1181 height 32
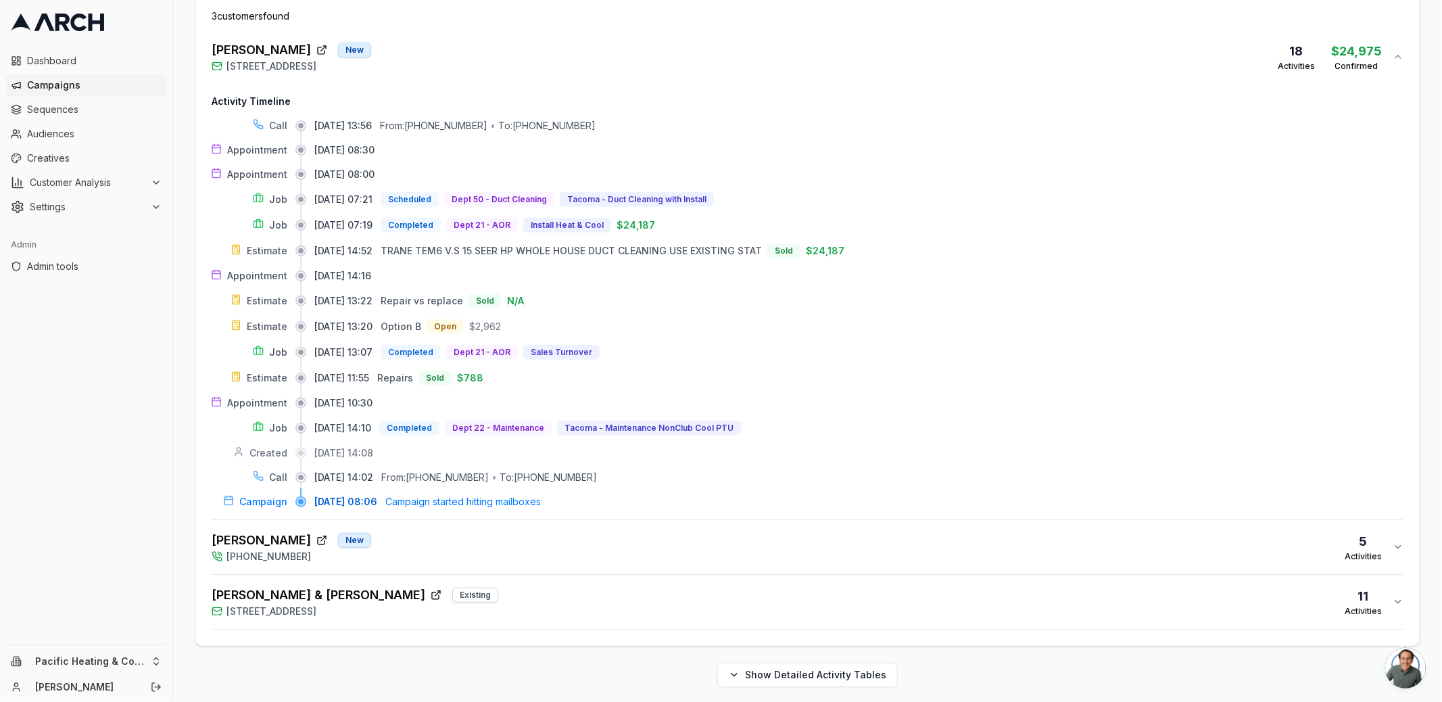
scroll to position [298, 0]
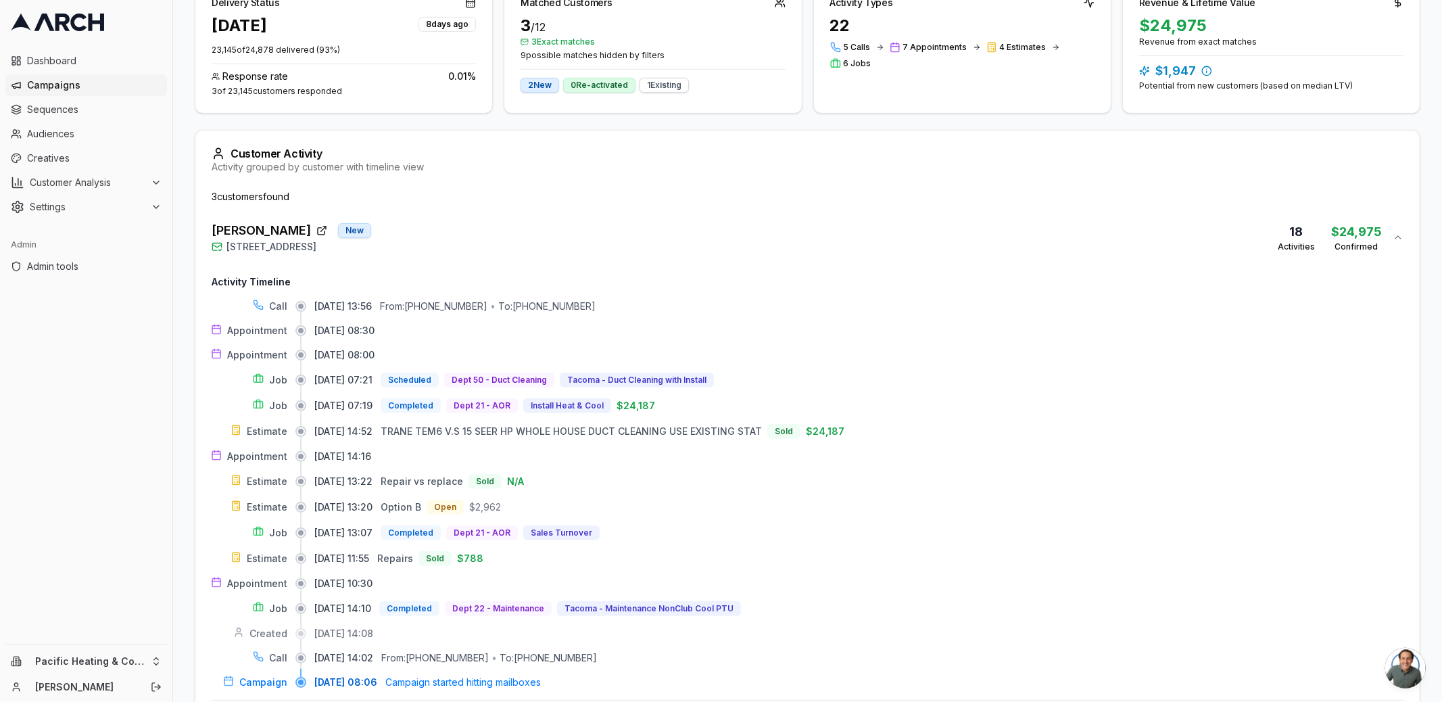
click at [465, 224] on div "Dave Houser New 715 North Sunset Drive, Tacoma, WA 98406 18 Activities $24,975 …" at bounding box center [802, 237] width 1181 height 32
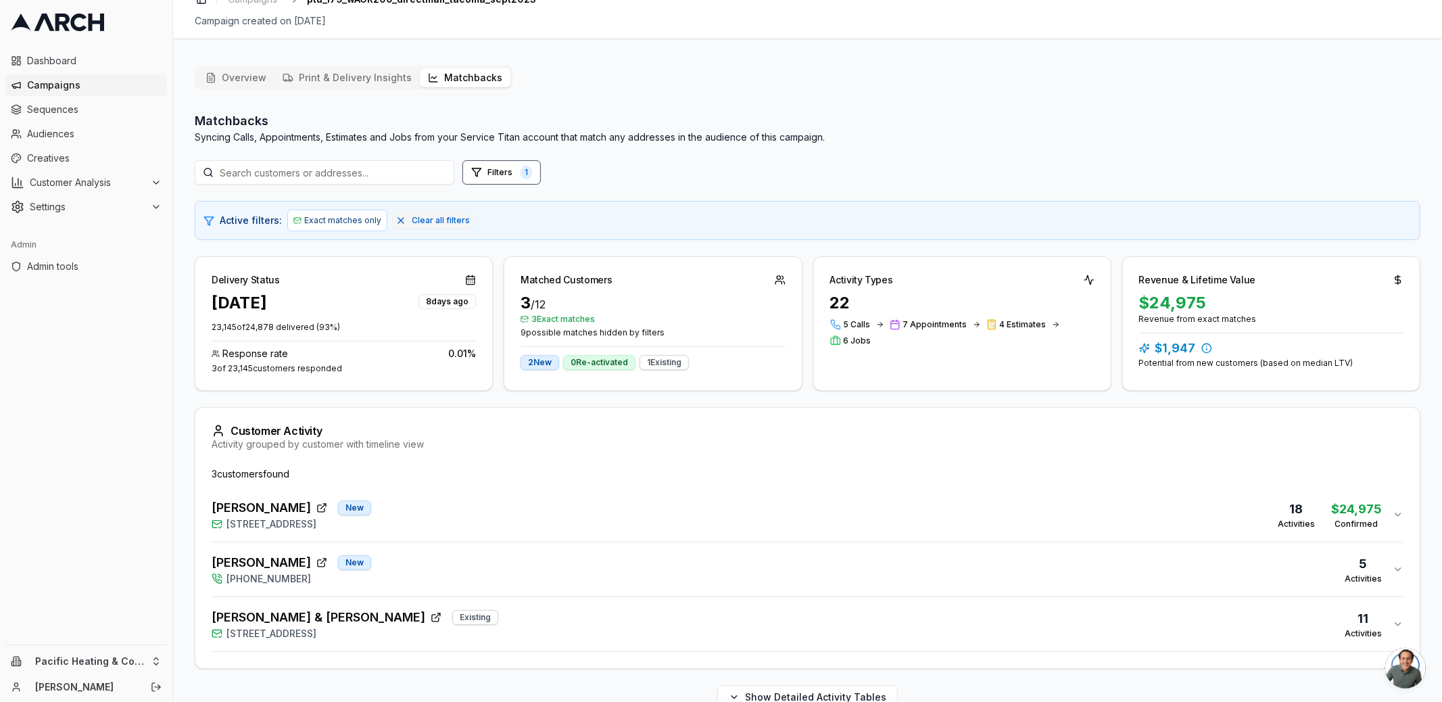
scroll to position [0, 0]
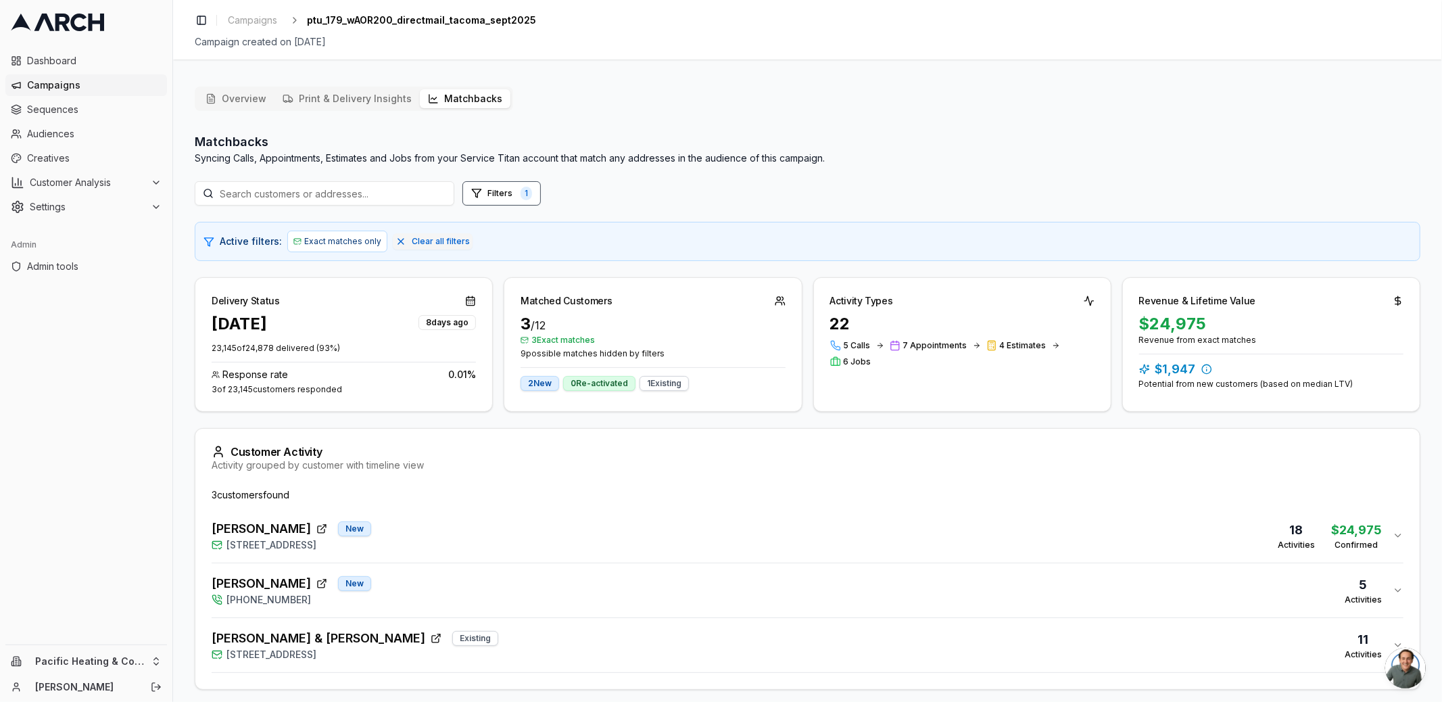
click at [616, 84] on div "Overview Print & Delivery Insights Matchbacks Matchbacks Syncing Calls, Appoint…" at bounding box center [807, 414] width 1269 height 676
click at [393, 28] on ol "Campaigns ptu_179_wAOR200_directmail_tacoma_sept2025" at bounding box center [379, 20] width 314 height 19
click at [68, 87] on span "Campaigns" at bounding box center [94, 85] width 135 height 14
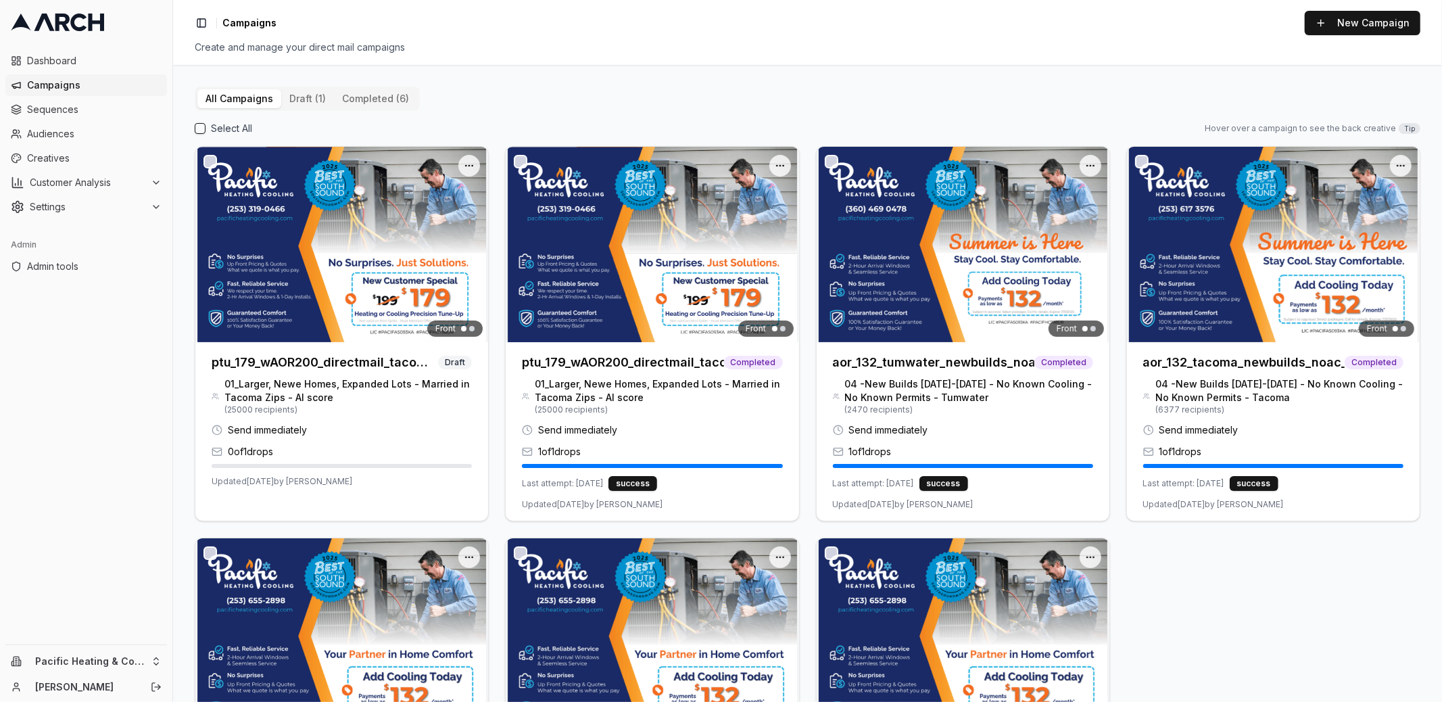
click at [78, 32] on link at bounding box center [86, 22] width 162 height 34
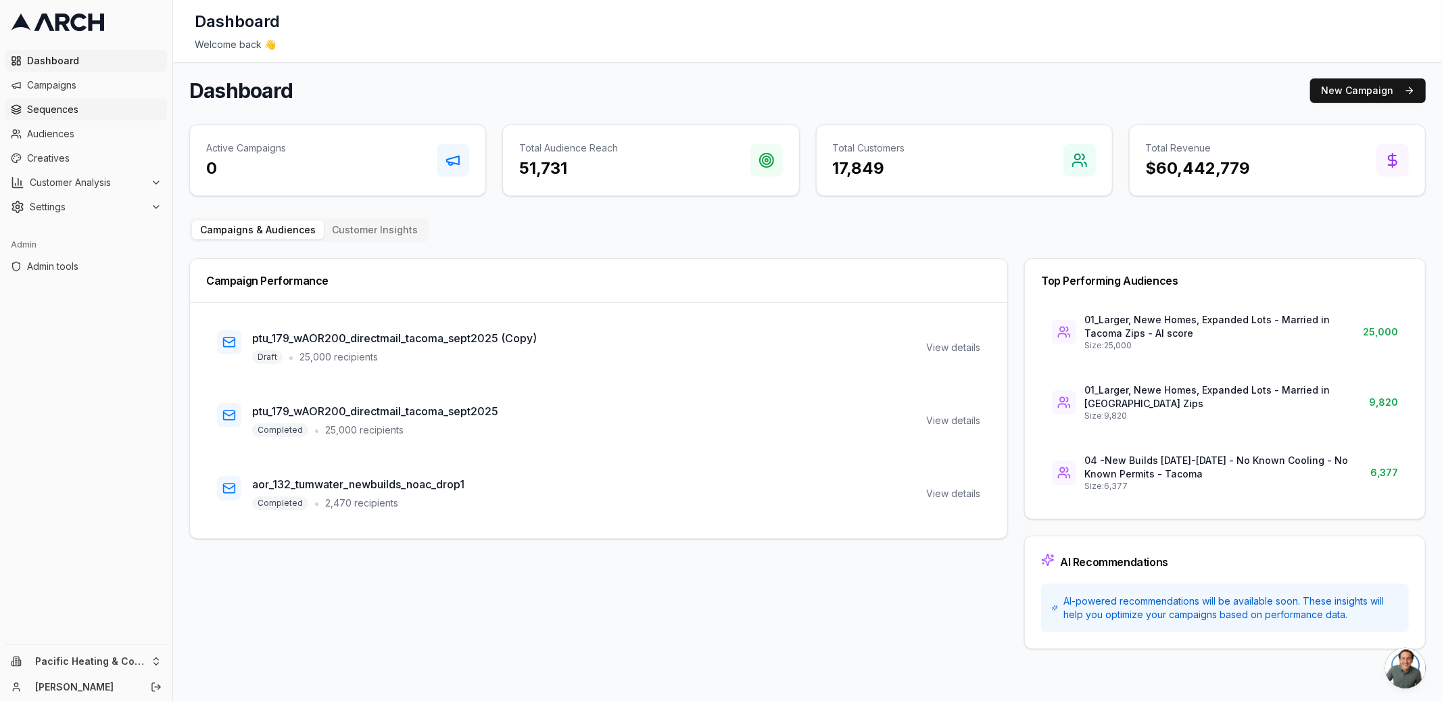
click at [72, 109] on span "Sequences" at bounding box center [94, 110] width 135 height 14
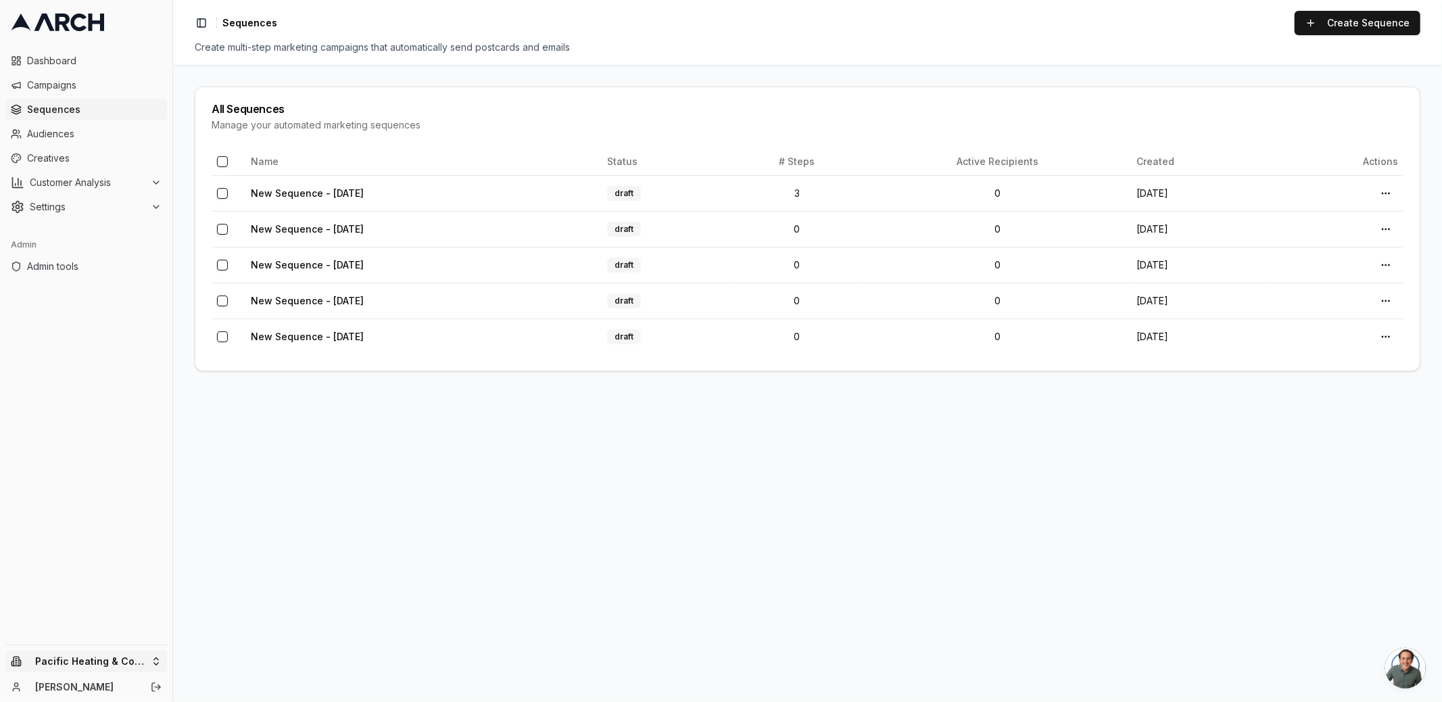
click at [149, 656] on html "Dashboard Campaigns Sequences Audiences Creatives Customer Analysis Settings Ad…" at bounding box center [721, 351] width 1442 height 702
click at [220, 441] on input "text" at bounding box center [259, 452] width 122 height 27
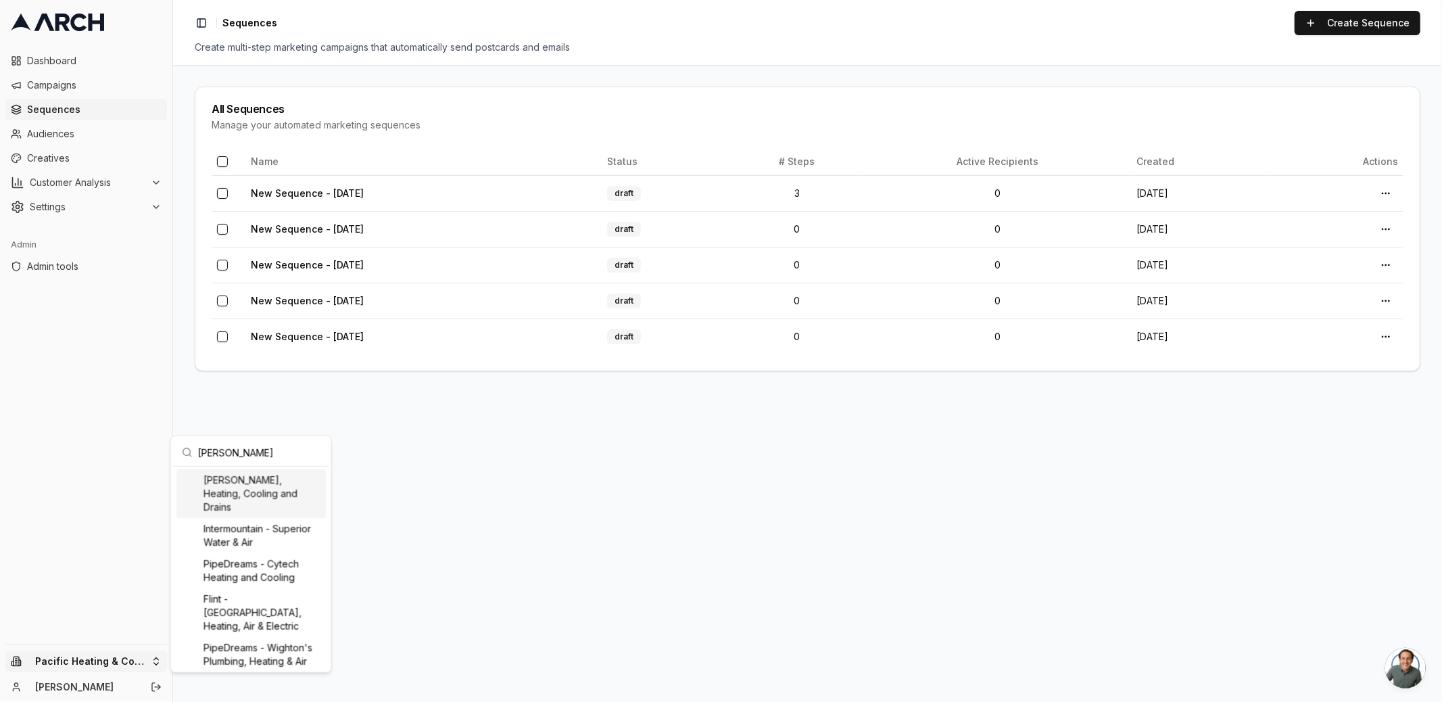
type input "[PERSON_NAME]"
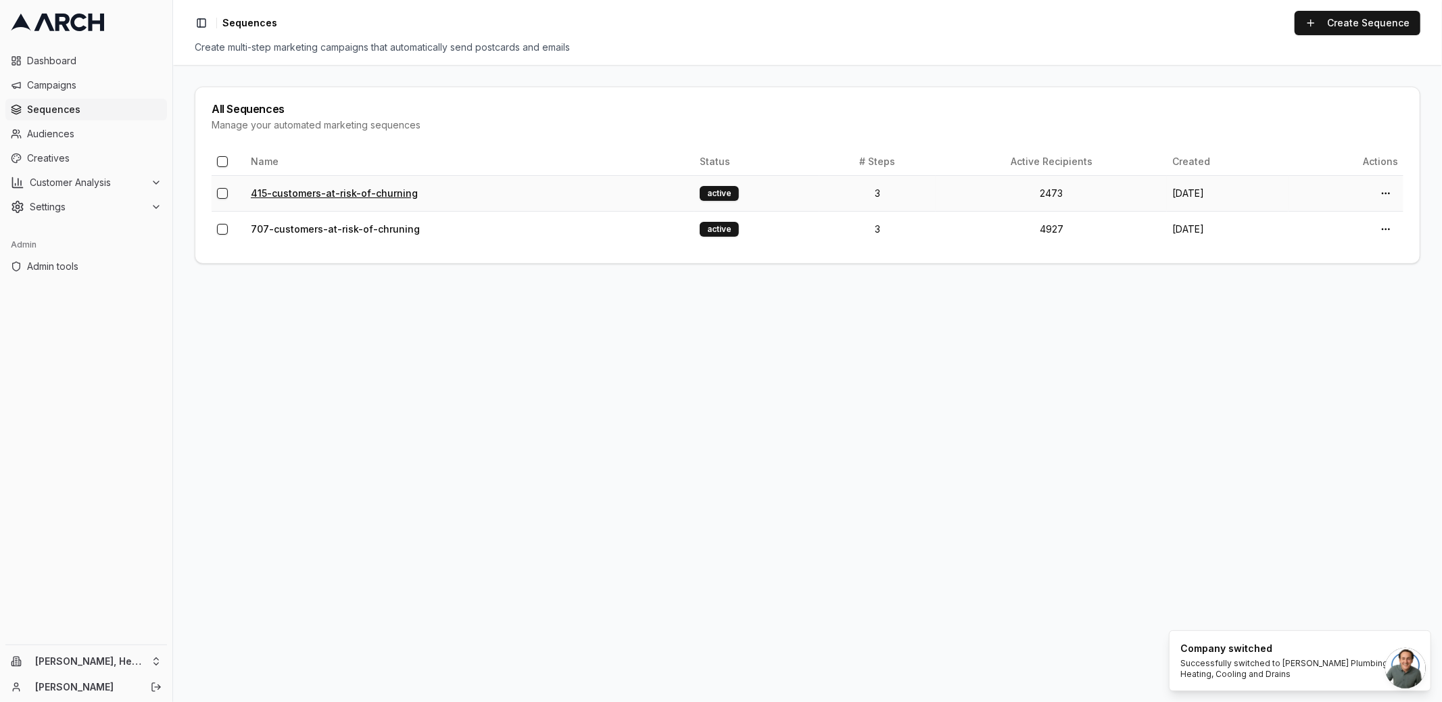
click at [320, 191] on link "415-customers-at-risk-of-churning" at bounding box center [334, 192] width 167 height 11
click at [331, 223] on link "707-customers-at-risk-of-chruning" at bounding box center [335, 228] width 169 height 11
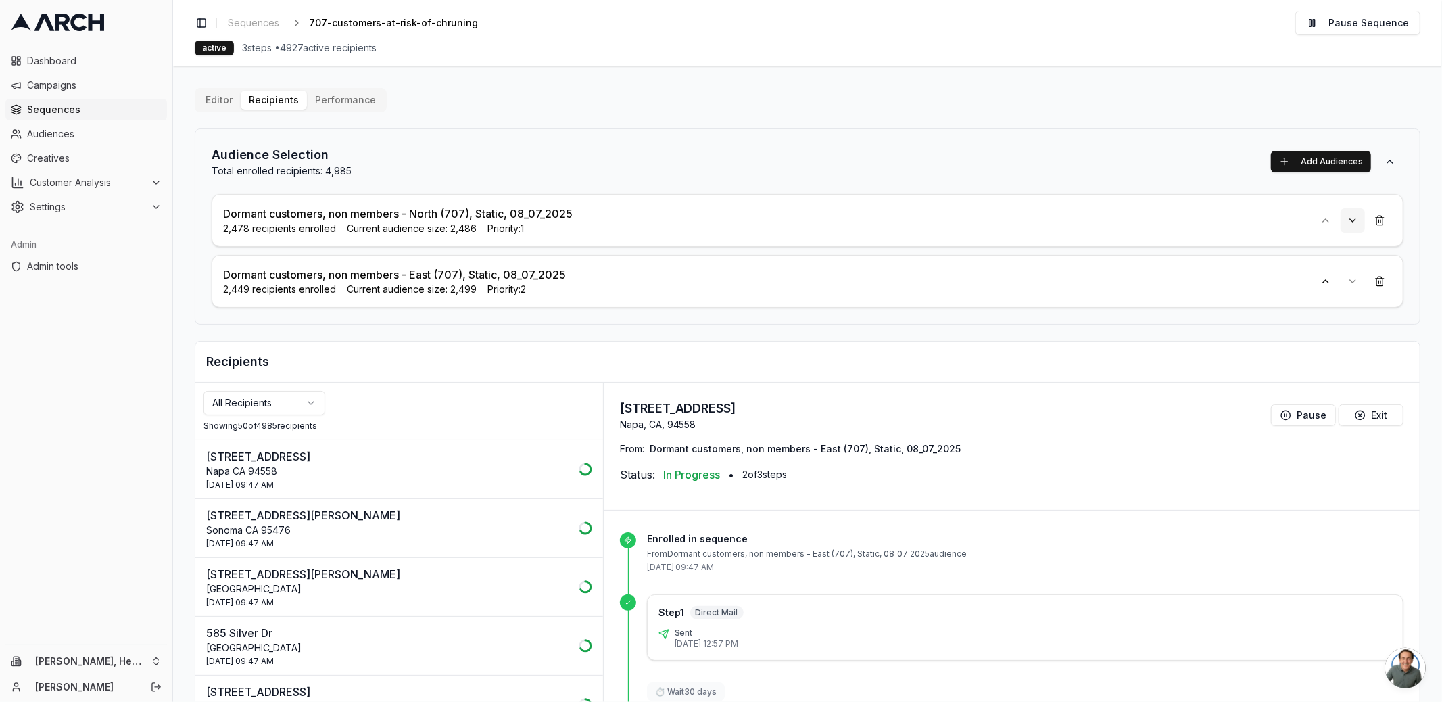
click at [1346, 221] on button at bounding box center [1352, 220] width 24 height 24
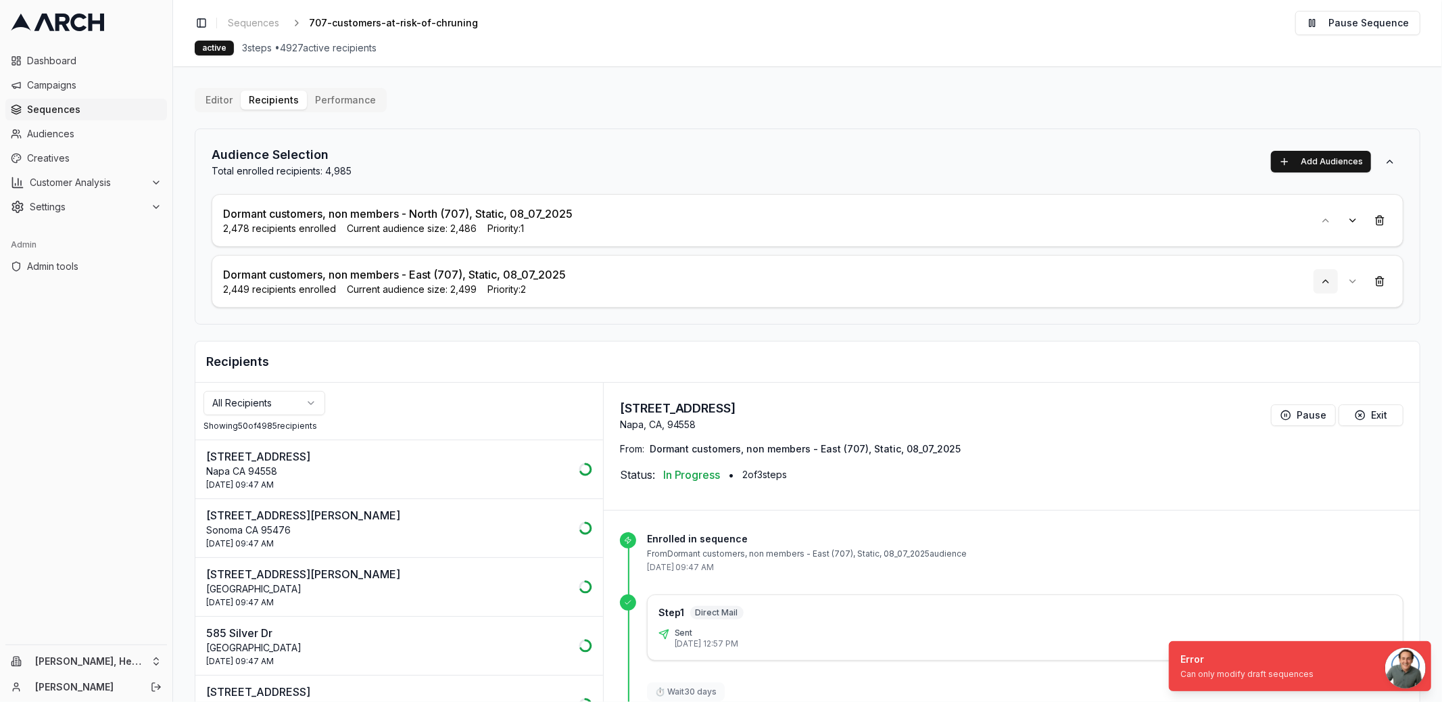
click at [1318, 284] on button at bounding box center [1325, 281] width 24 height 24
click at [1098, 307] on div "Audience Selection Total enrolled recipients: 4,985 Add Audiences Dormant custo…" at bounding box center [807, 226] width 1225 height 196
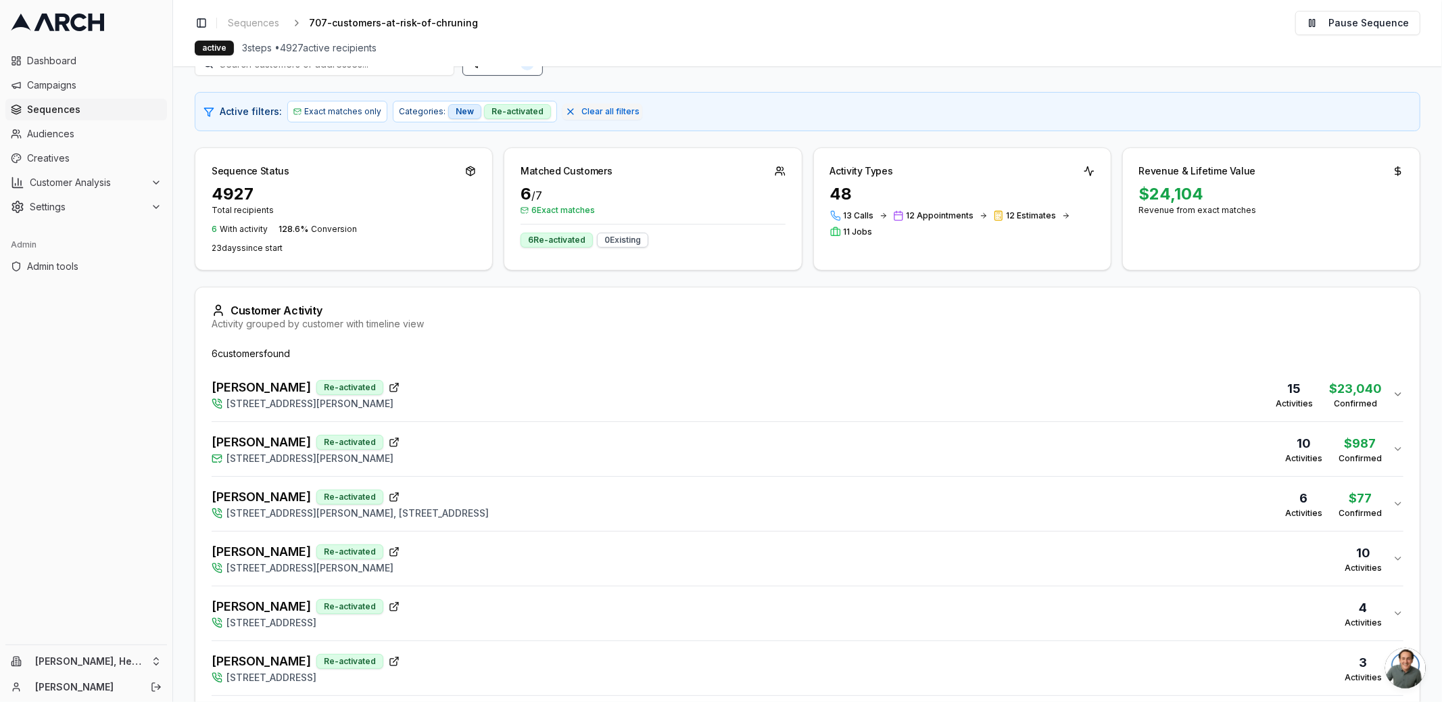
scroll to position [146, 0]
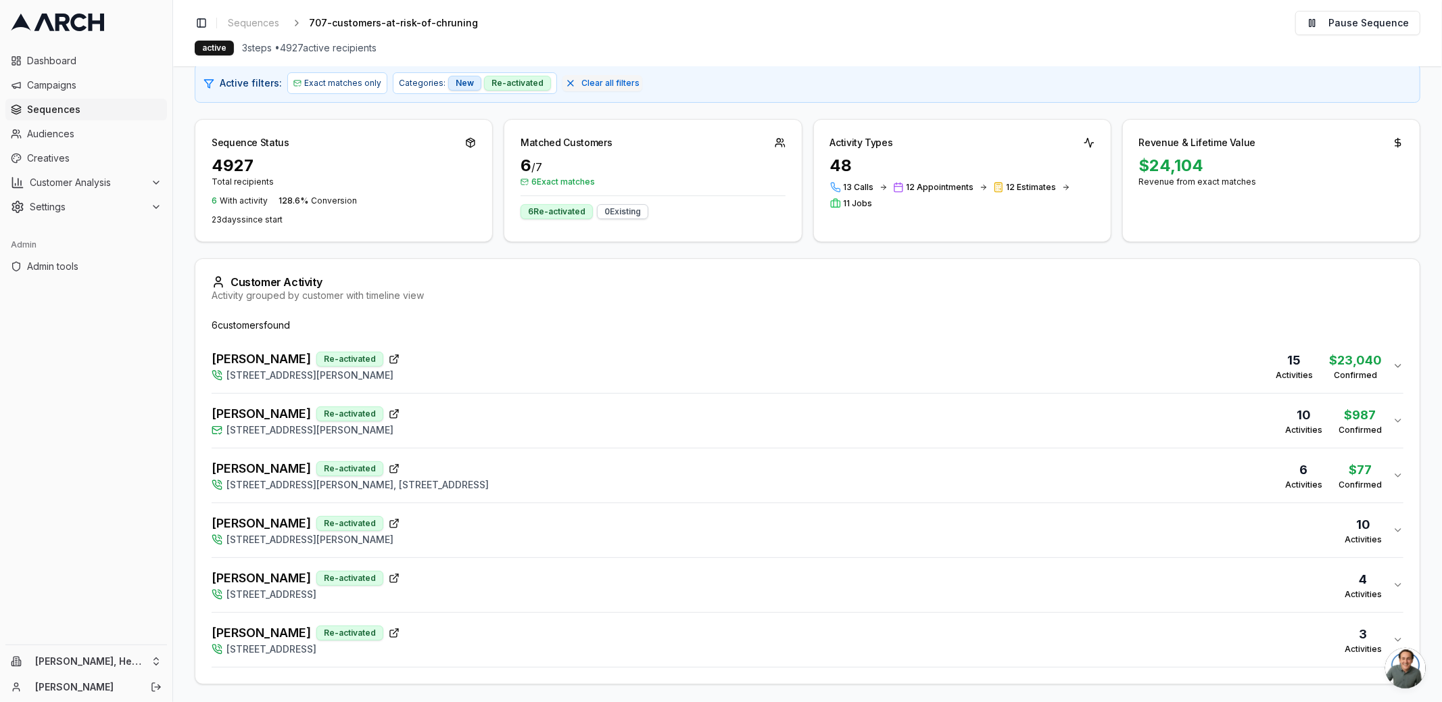
click at [440, 357] on div "Brian Snook Re-activated 3611 Baxter Avenue, Napa, CA 94558 15 Activities $ 23,…" at bounding box center [802, 365] width 1181 height 32
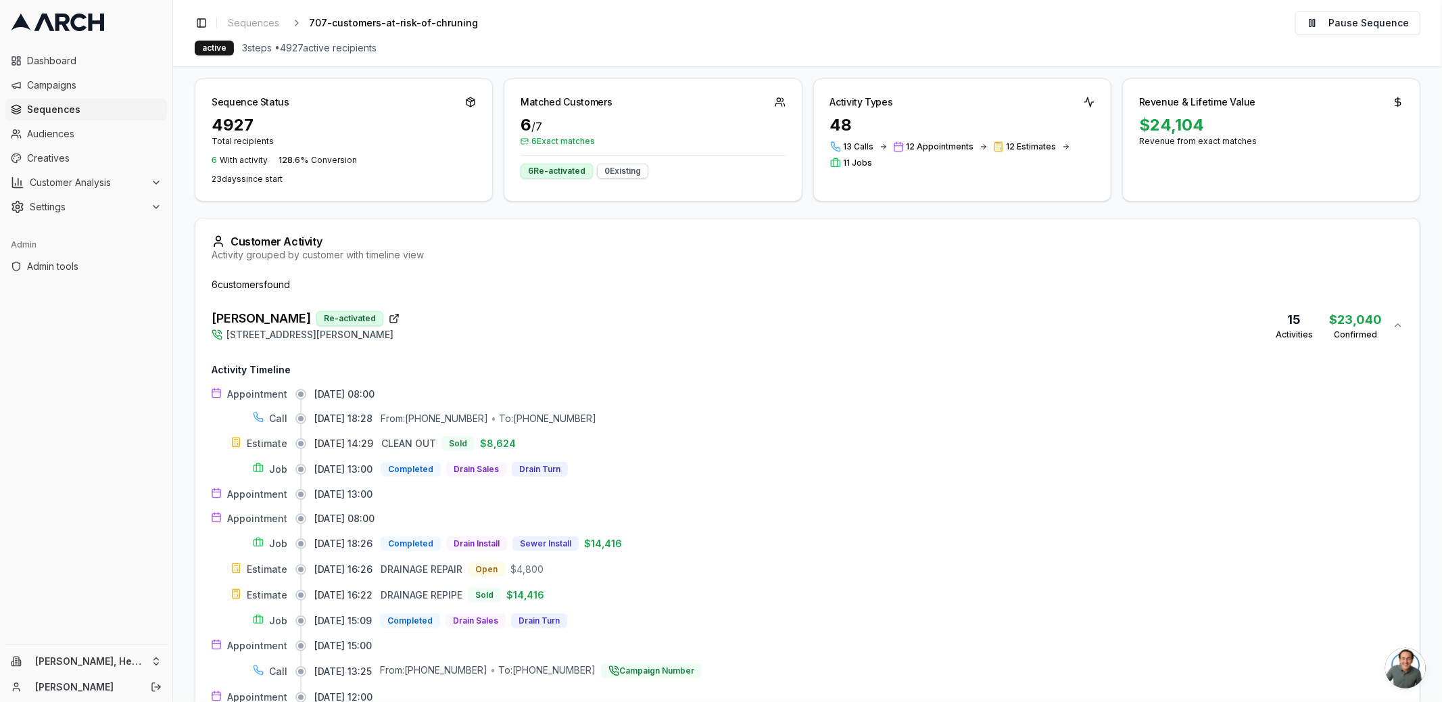
scroll to position [109, 0]
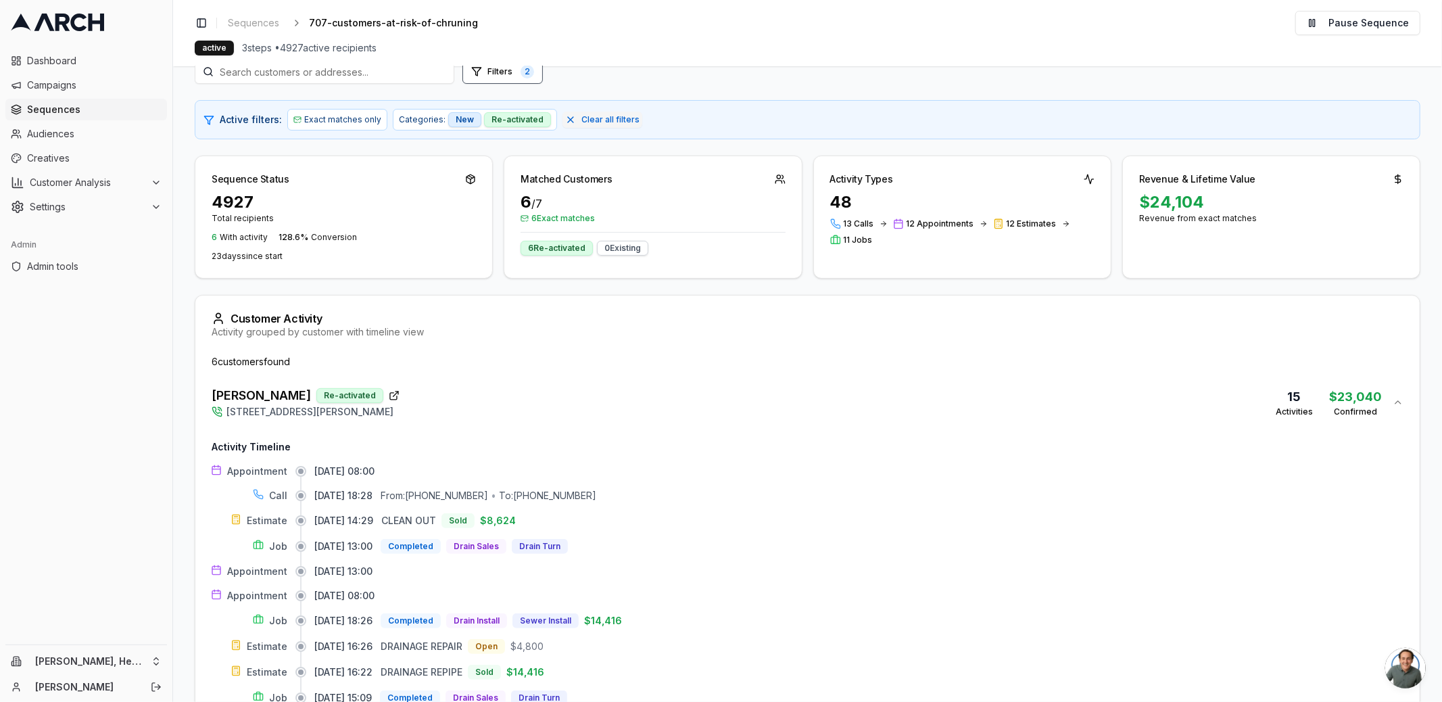
click at [467, 406] on div "Brian Snook Re-activated 3611 Baxter Avenue, Napa, CA 94558 15 Activities $ 23,…" at bounding box center [802, 402] width 1181 height 32
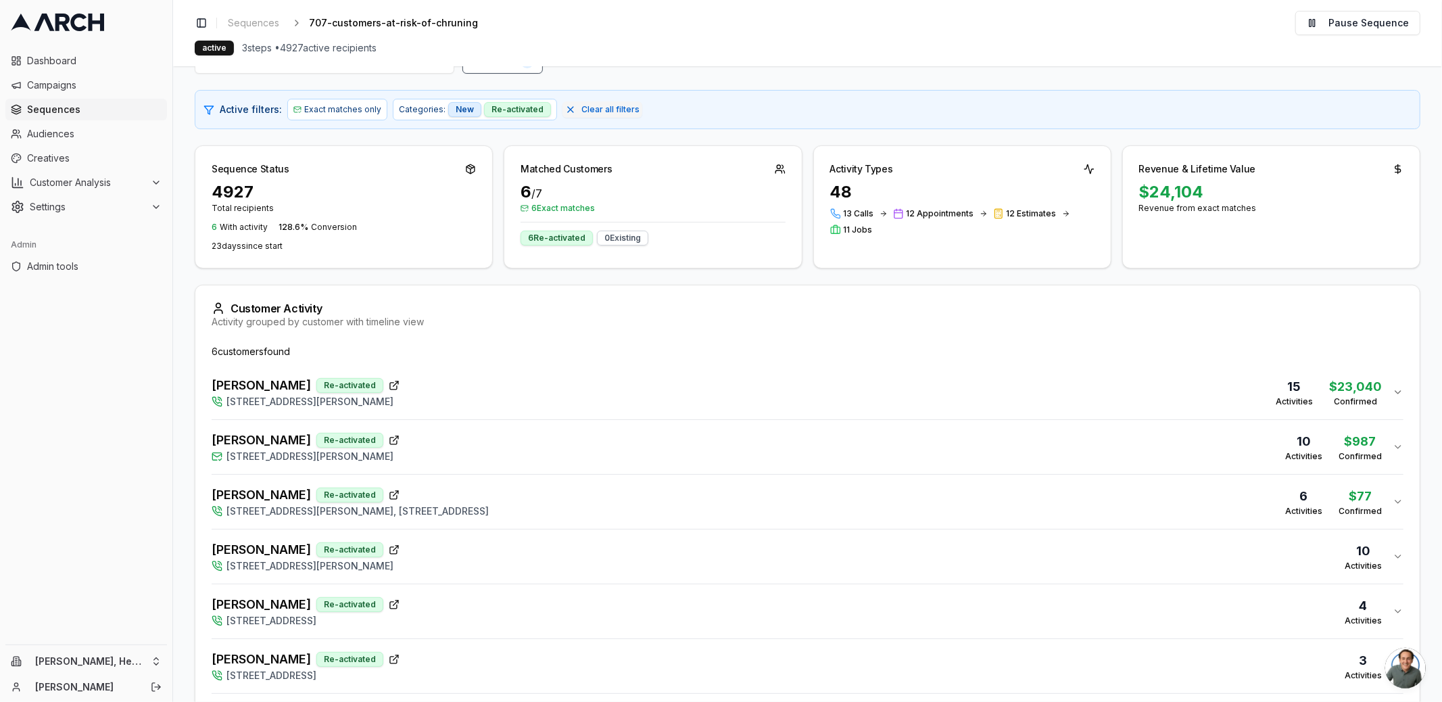
scroll to position [146, 0]
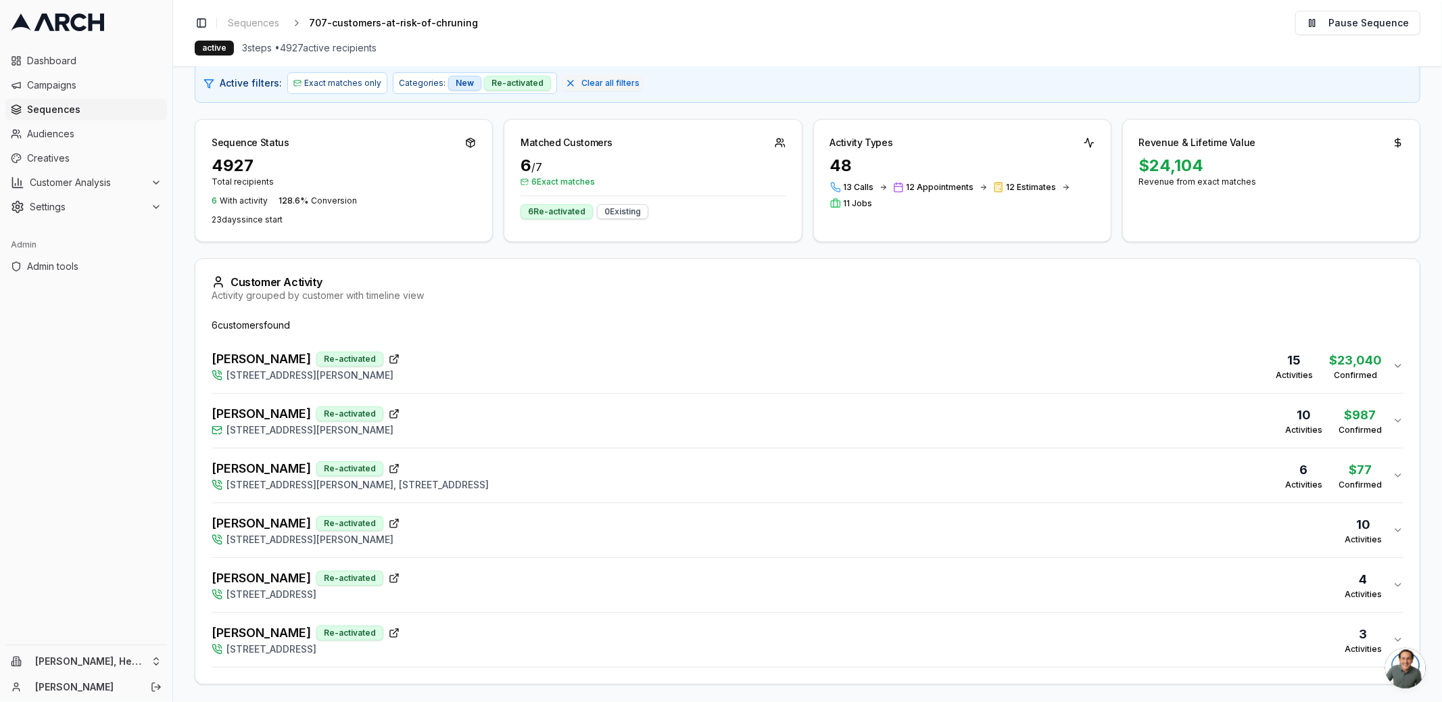
click at [477, 416] on div "Sahazan Miller Re-activated 158 Santana Drive, Vacaville, CA 95687 10 Activitie…" at bounding box center [802, 420] width 1181 height 32
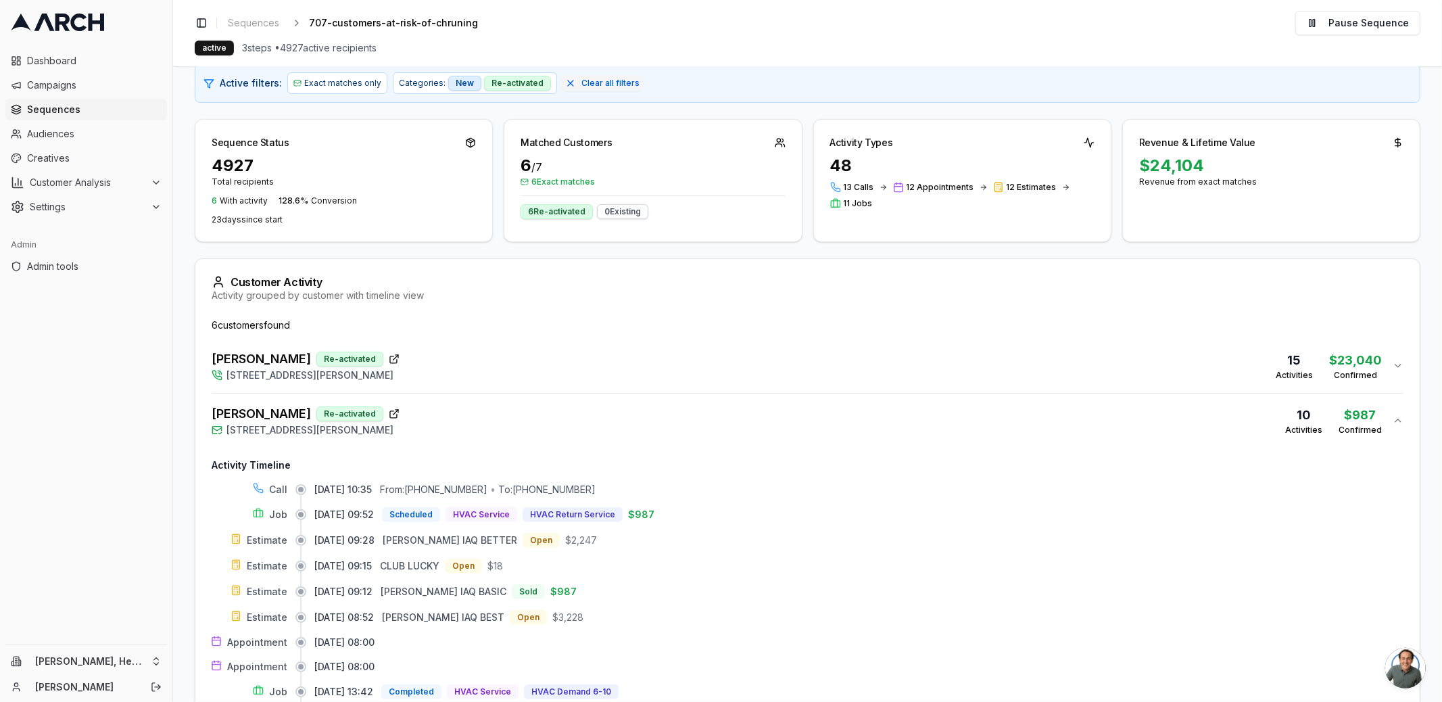
click at [477, 414] on div "Sahazan Miller Re-activated 158 Santana Drive, Vacaville, CA 95687 10 Activitie…" at bounding box center [802, 420] width 1181 height 32
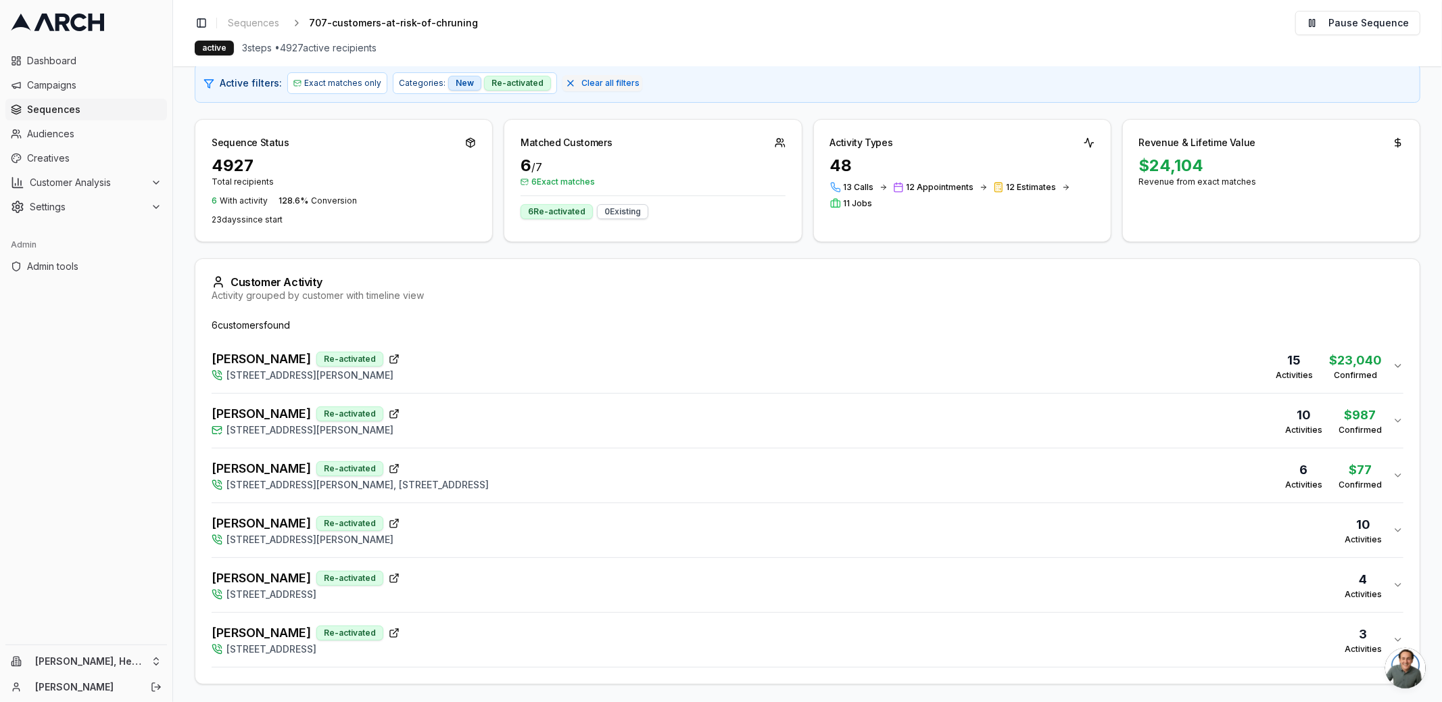
click at [489, 465] on div "Rockett, Danielle Re-activated 108 Lynn Court, Vallejo, CA 94591, 12014 Southea…" at bounding box center [350, 475] width 277 height 32
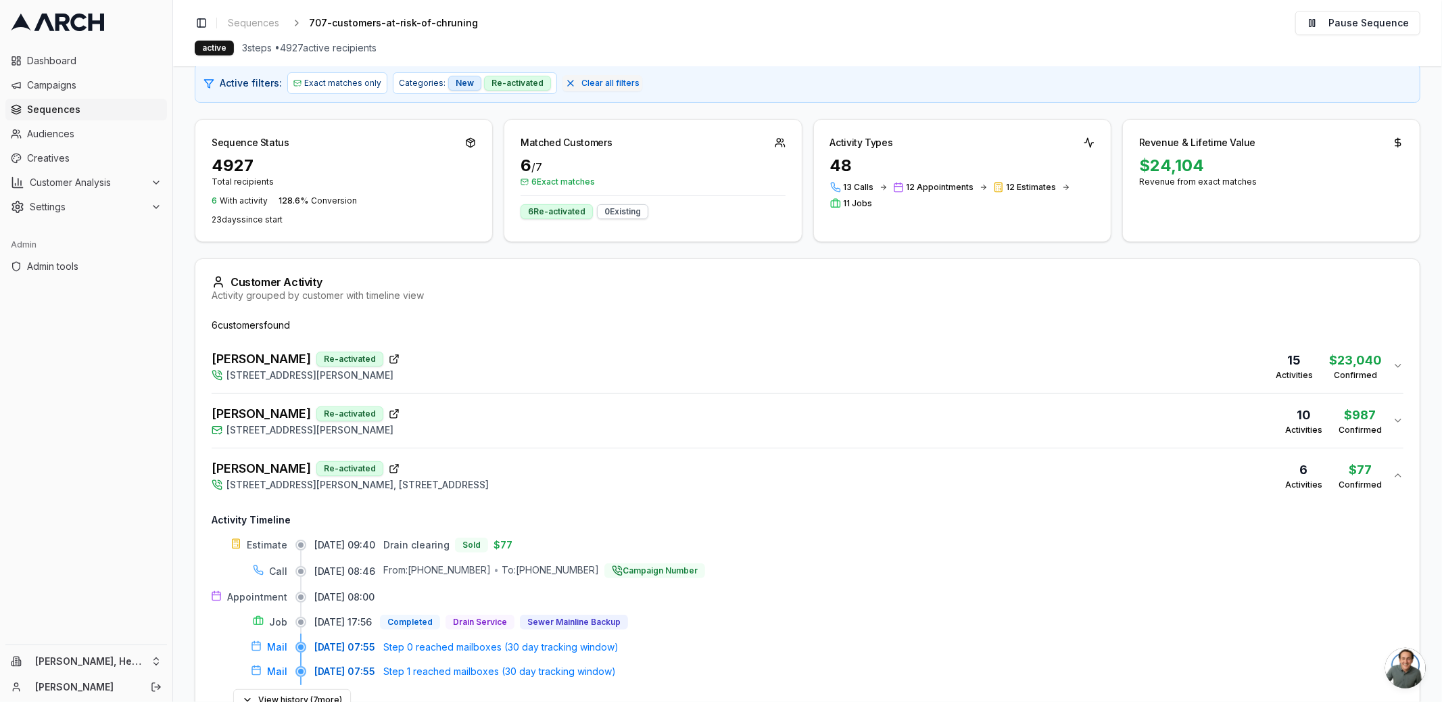
click at [489, 465] on div "Rockett, Danielle Re-activated 108 Lynn Court, Vallejo, CA 94591, 12014 Southea…" at bounding box center [350, 475] width 277 height 32
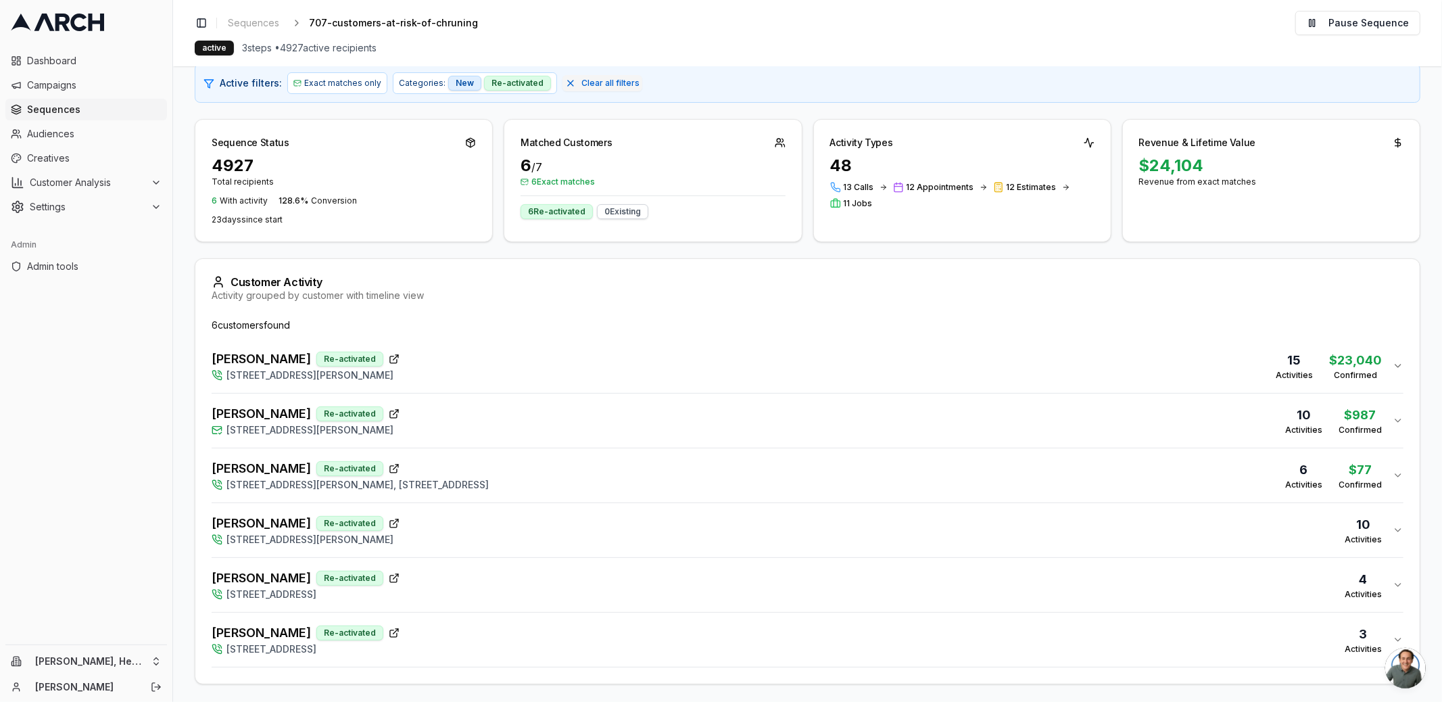
click at [501, 524] on div "Bogel, Phil Re-activated 1007 Wyatt Avenue, Napa, CA 94559 10 Activities" at bounding box center [802, 530] width 1181 height 32
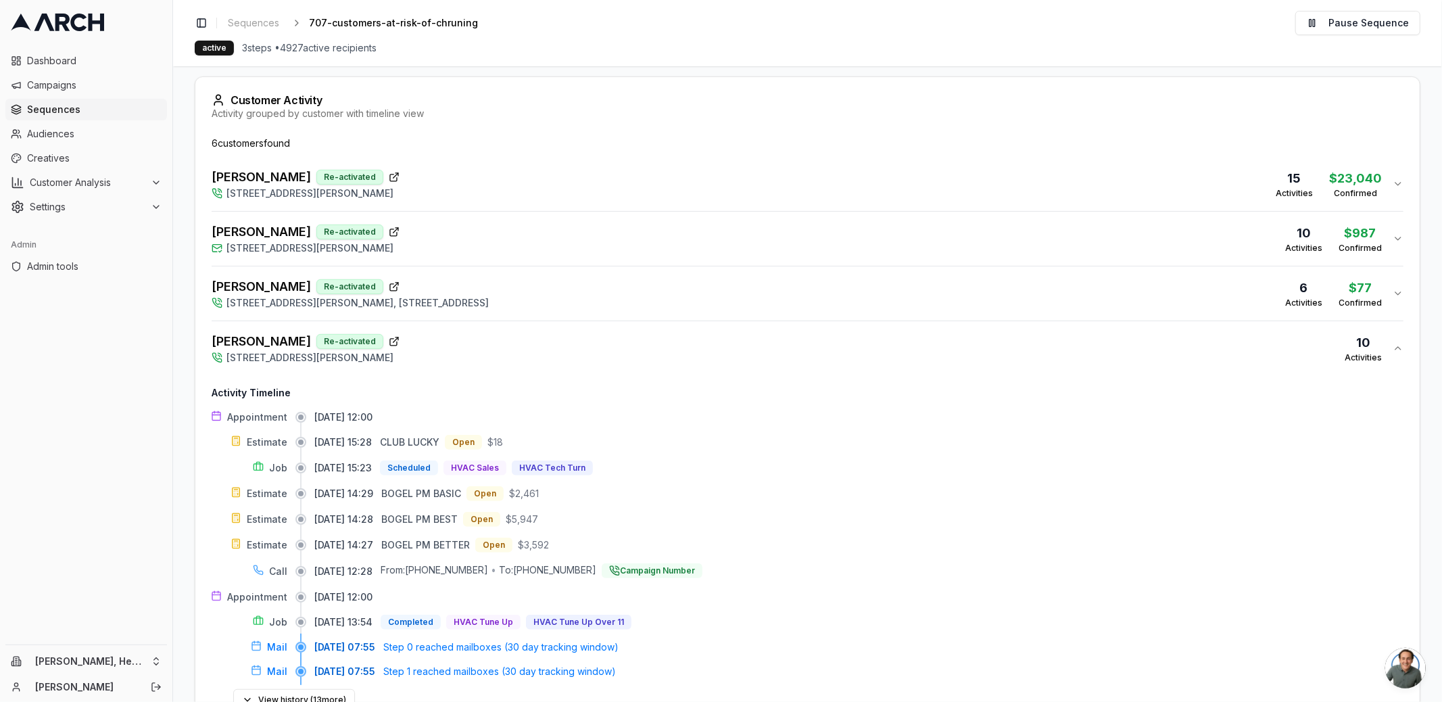
scroll to position [513, 0]
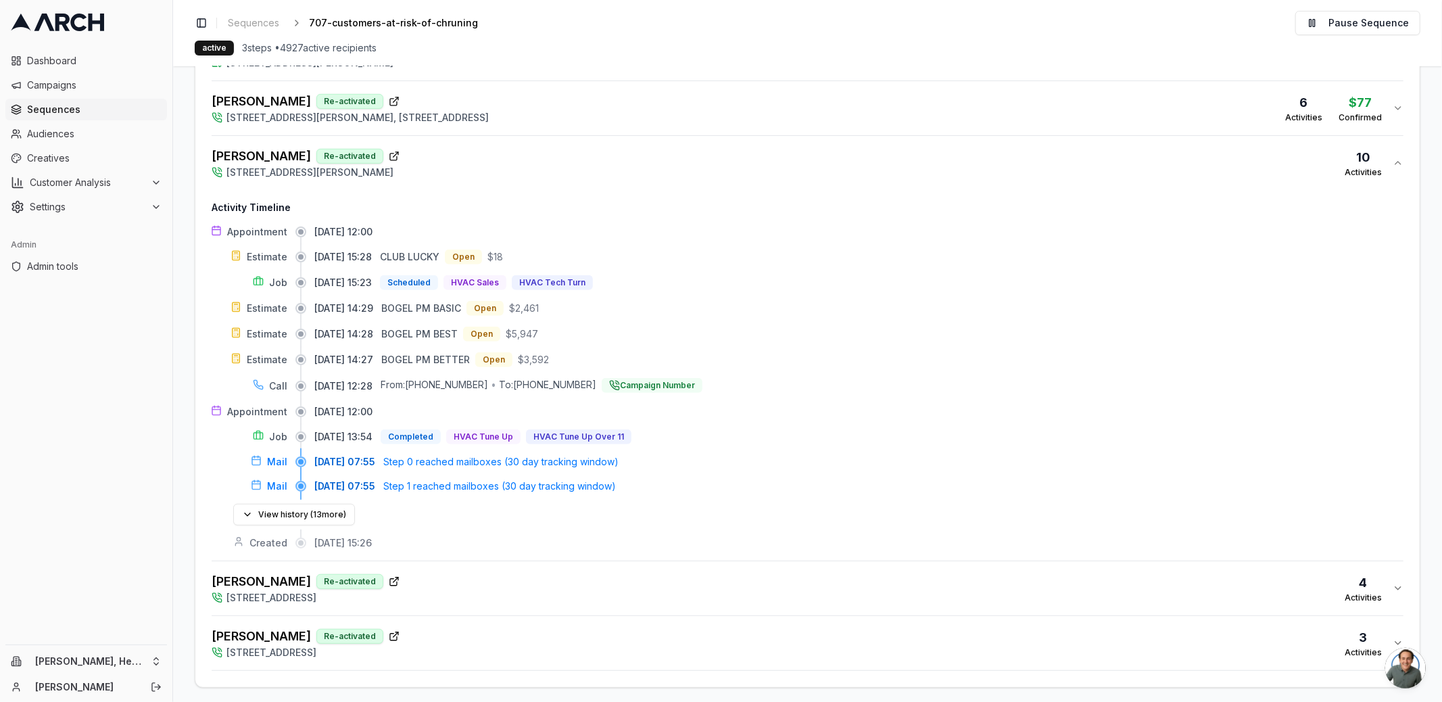
click at [509, 616] on button "Diane Baines Re-activated 2417 Appletree Drive, Santa Rosa, CA 95403 3 Activiti…" at bounding box center [808, 643] width 1192 height 54
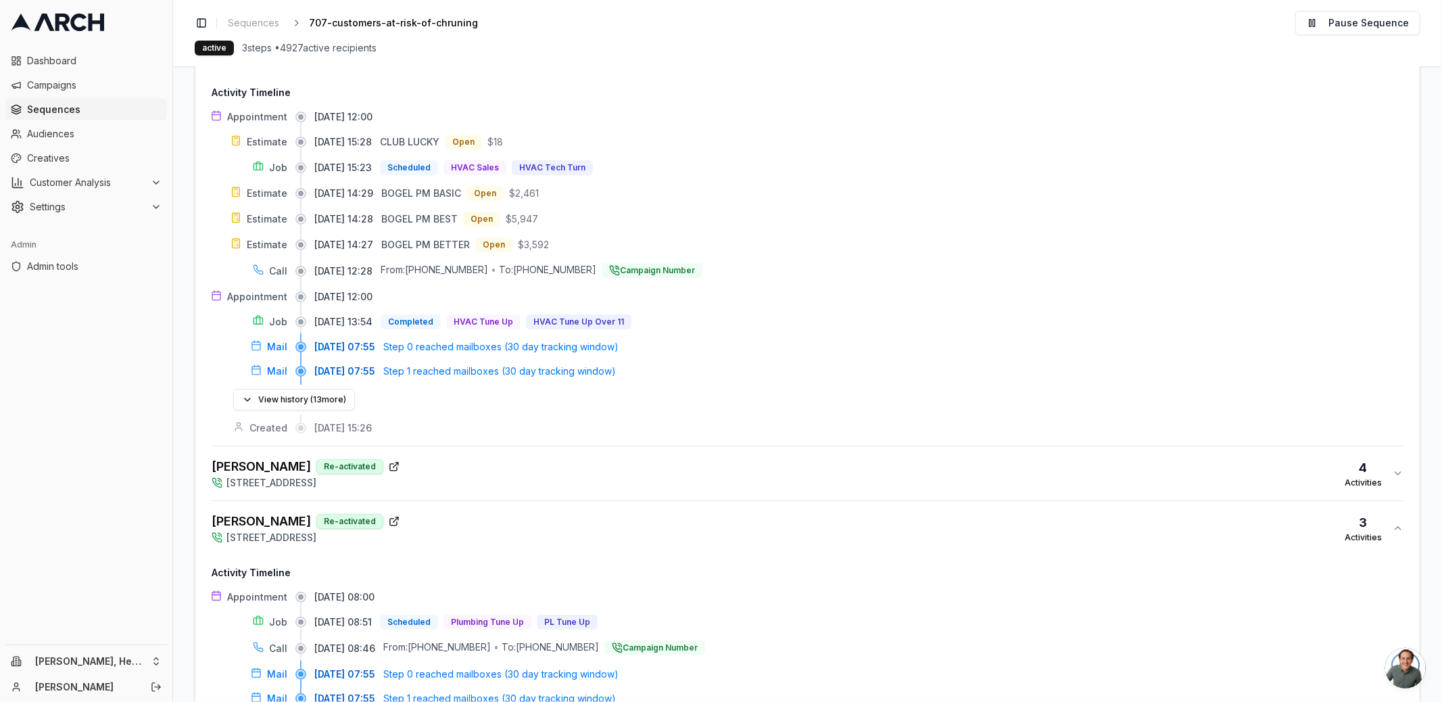
scroll to position [714, 0]
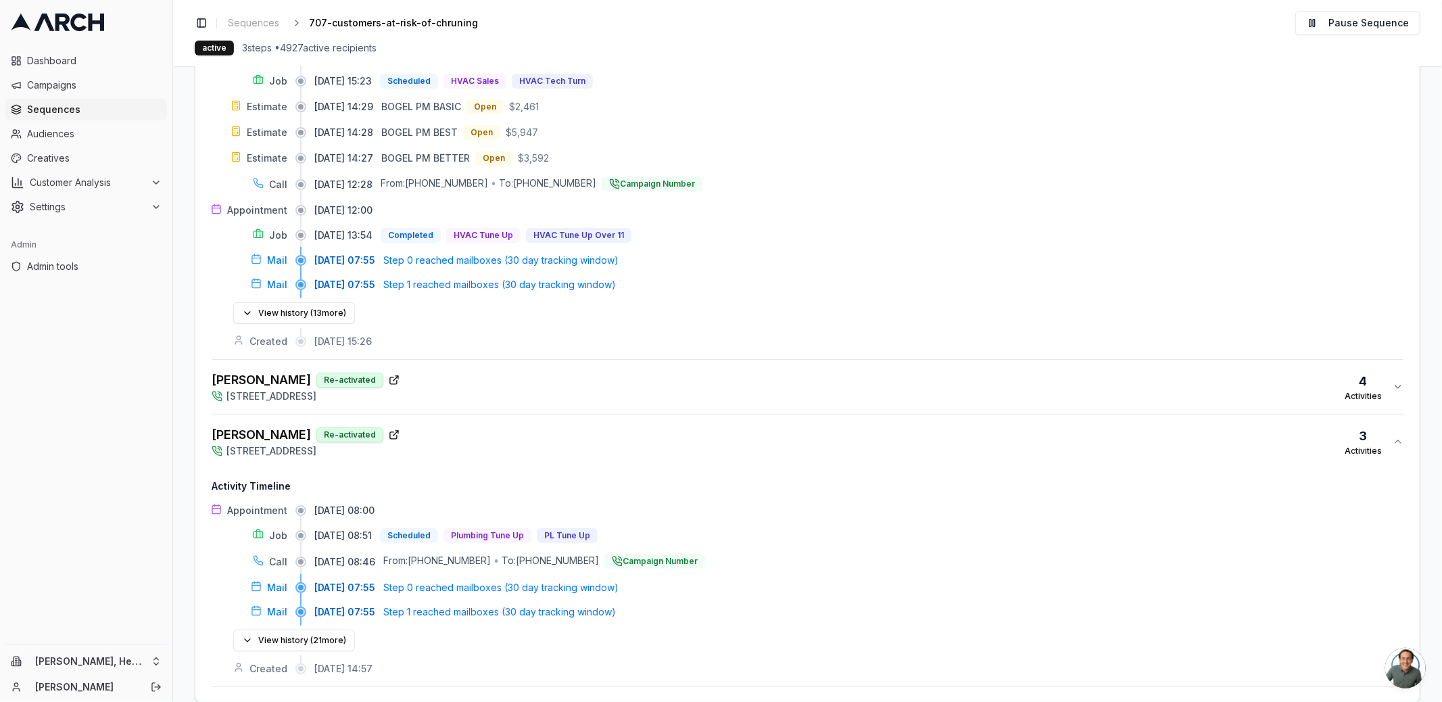
click at [498, 403] on button "Nacion, Alfonso Re-activated 1379 Encore Drive, Fairfield, CA 94534 4 Activities" at bounding box center [808, 387] width 1192 height 54
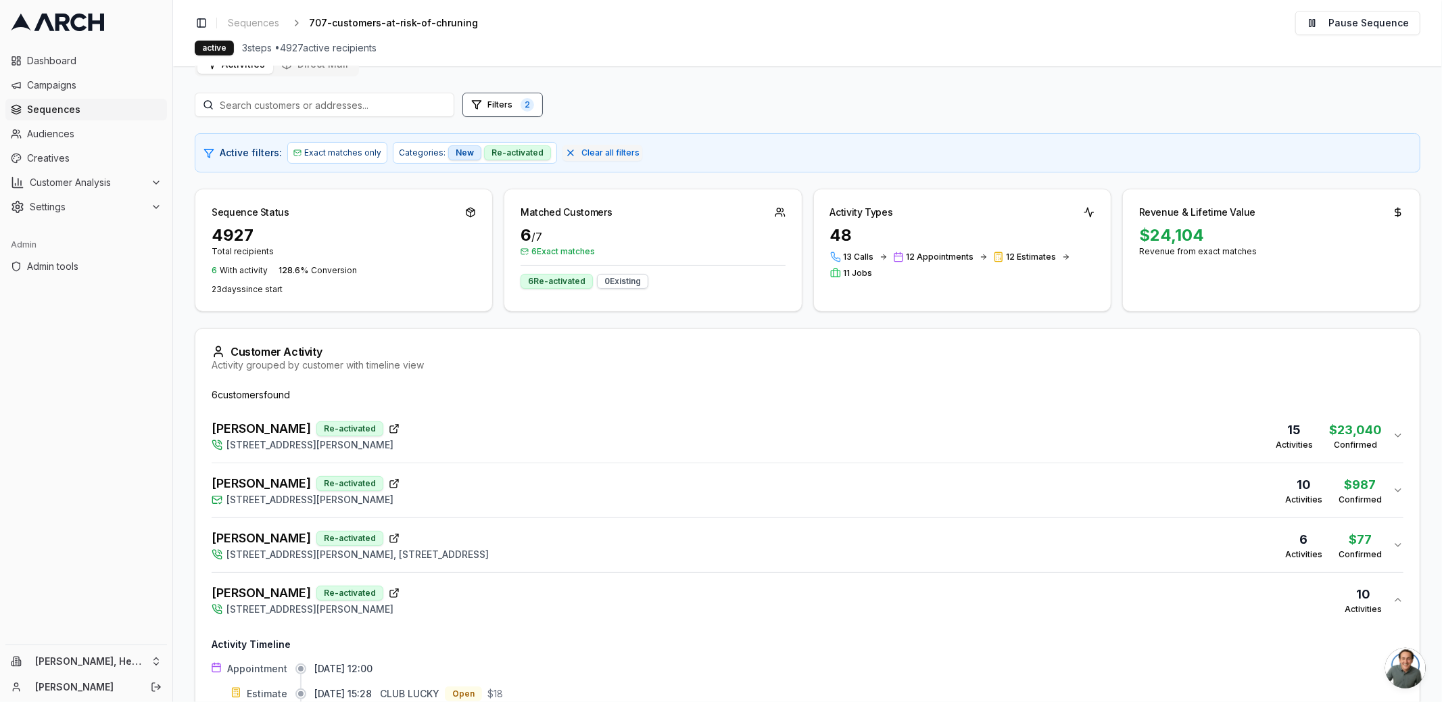
scroll to position [0, 0]
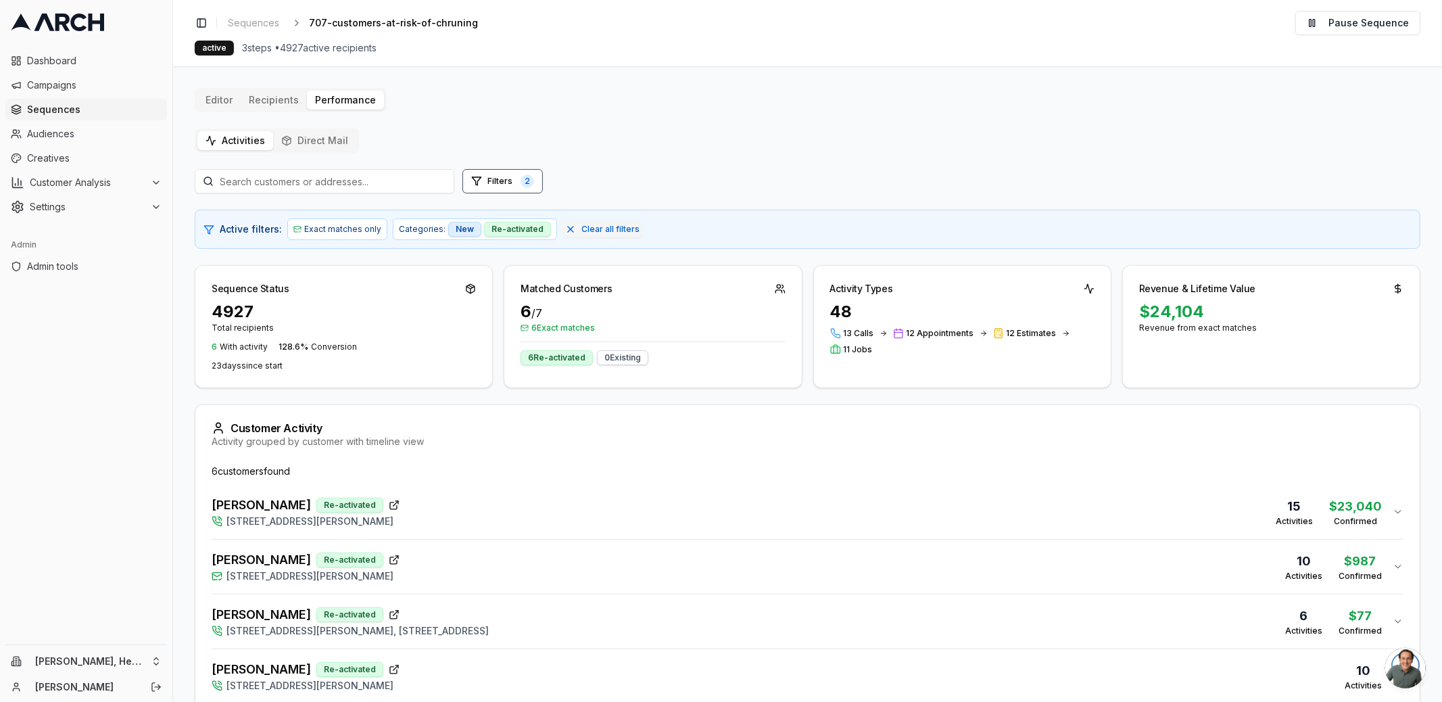
click at [497, 358] on div "Sequence Status 4927 Total recipients 6 With activity 128.6 % Conversion 23 day…" at bounding box center [807, 326] width 1225 height 123
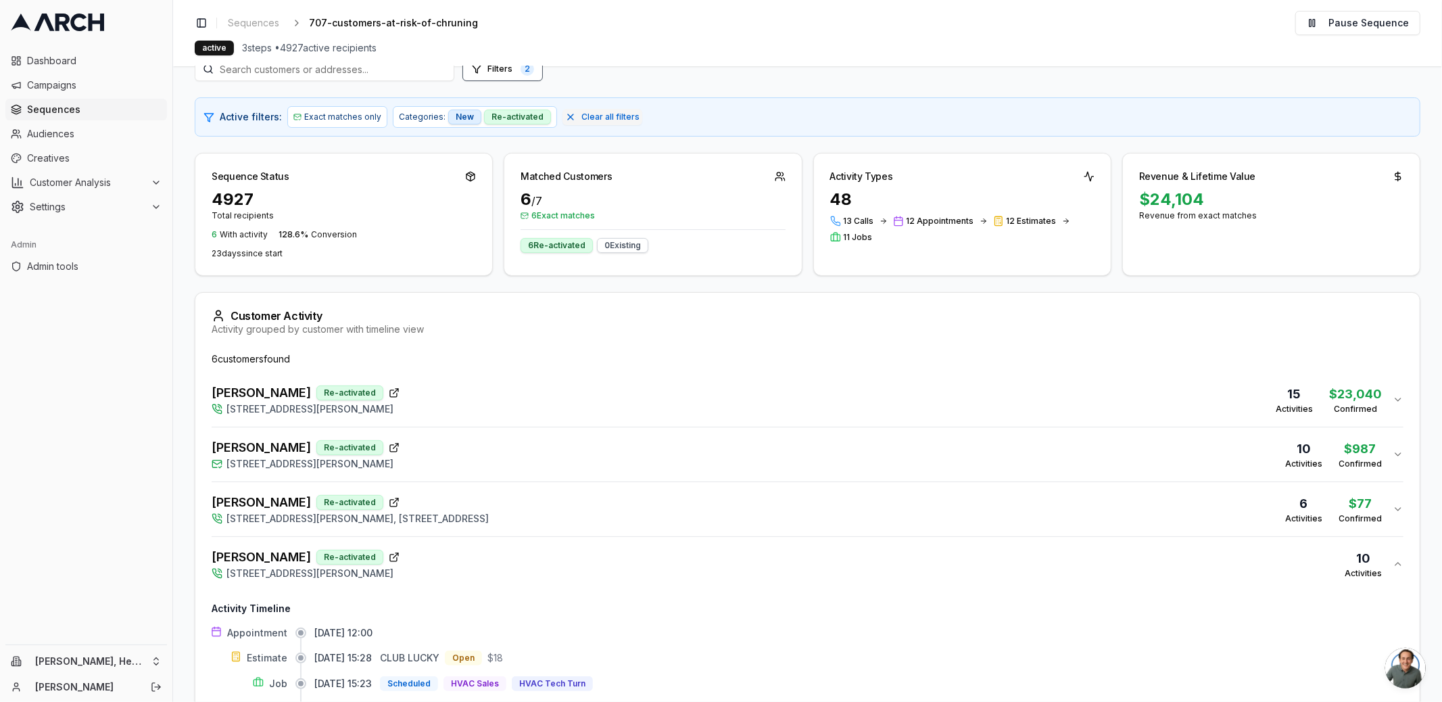
scroll to position [280, 0]
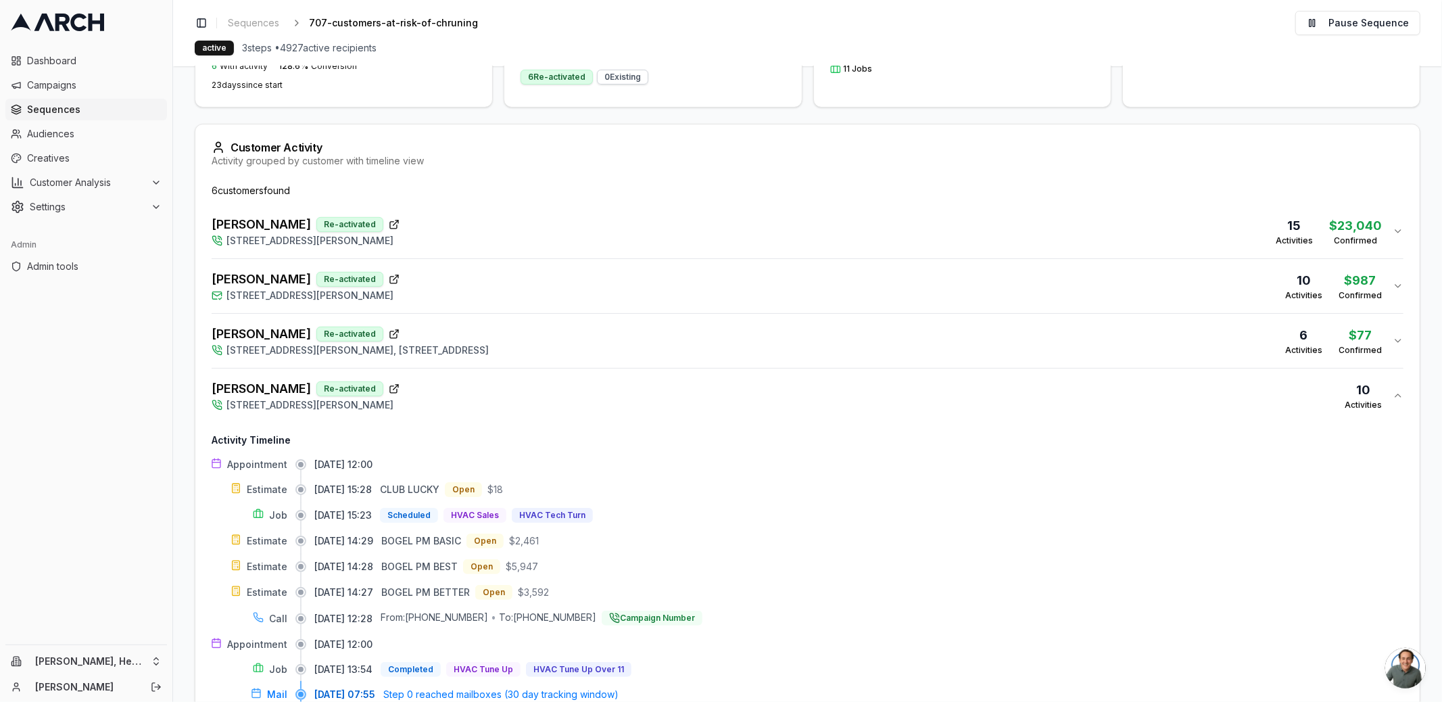
click at [489, 335] on div "Rockett, Danielle Re-activated 108 Lynn Court, Vallejo, CA 94591, 12014 Southea…" at bounding box center [350, 340] width 277 height 32
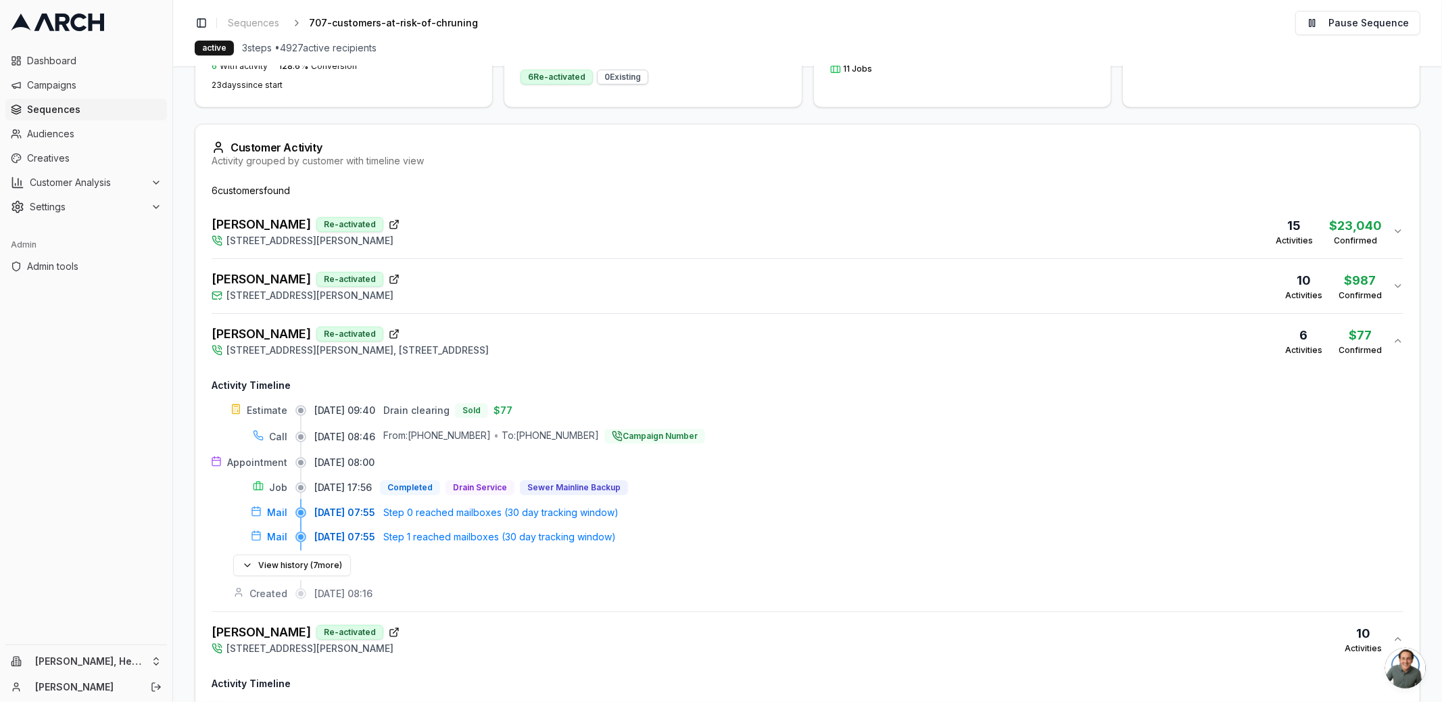
click at [496, 287] on div "Sahazan Miller Re-activated 158 Santana Drive, Vacaville, CA 95687 10 Activitie…" at bounding box center [802, 286] width 1181 height 32
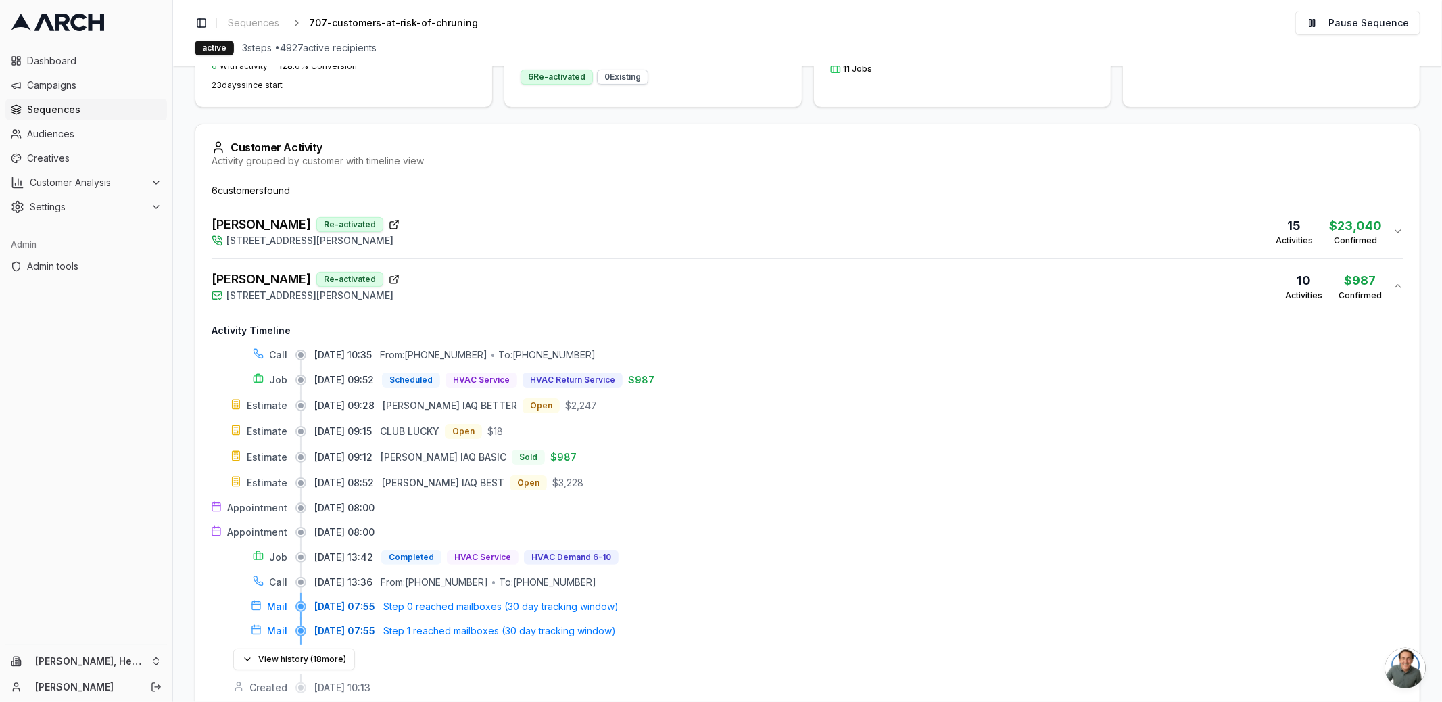
click at [497, 223] on div "Brian Snook Re-activated 3611 Baxter Avenue, Napa, CA 94558 15 Activities $ 23,…" at bounding box center [802, 231] width 1181 height 32
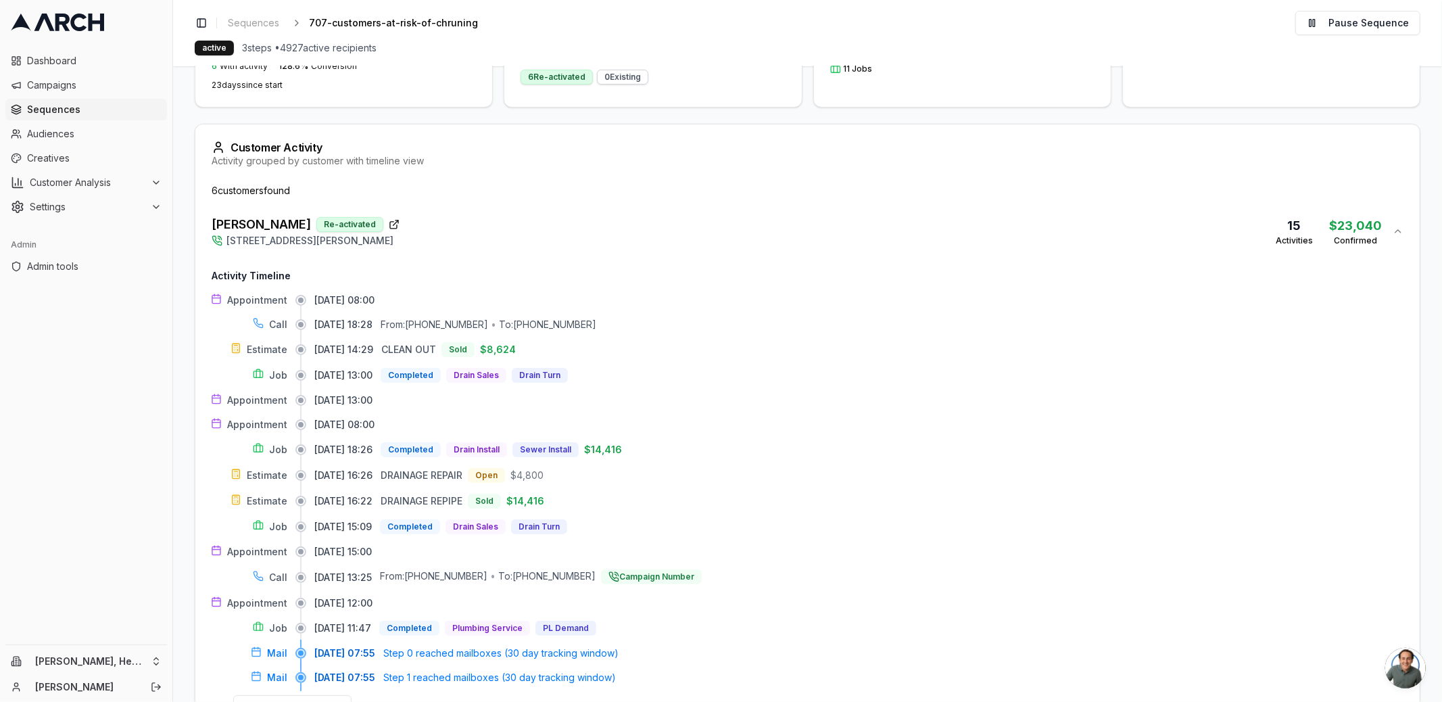
click at [497, 223] on div "Brian Snook Re-activated 3611 Baxter Avenue, Napa, CA 94558 15 Activities $ 23,…" at bounding box center [802, 231] width 1181 height 32
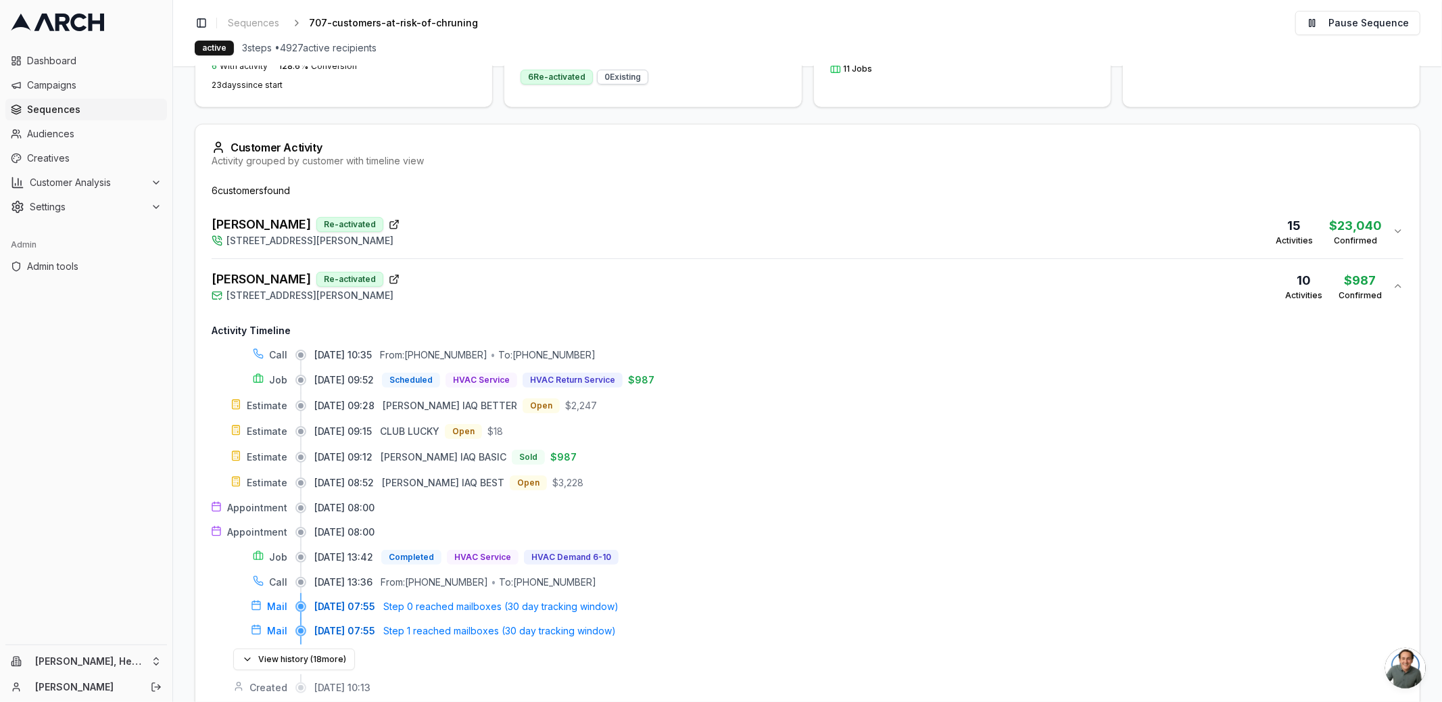
click at [543, 295] on div "Sahazan Miller Re-activated 158 Santana Drive, Vacaville, CA 95687 10 Activitie…" at bounding box center [802, 286] width 1181 height 32
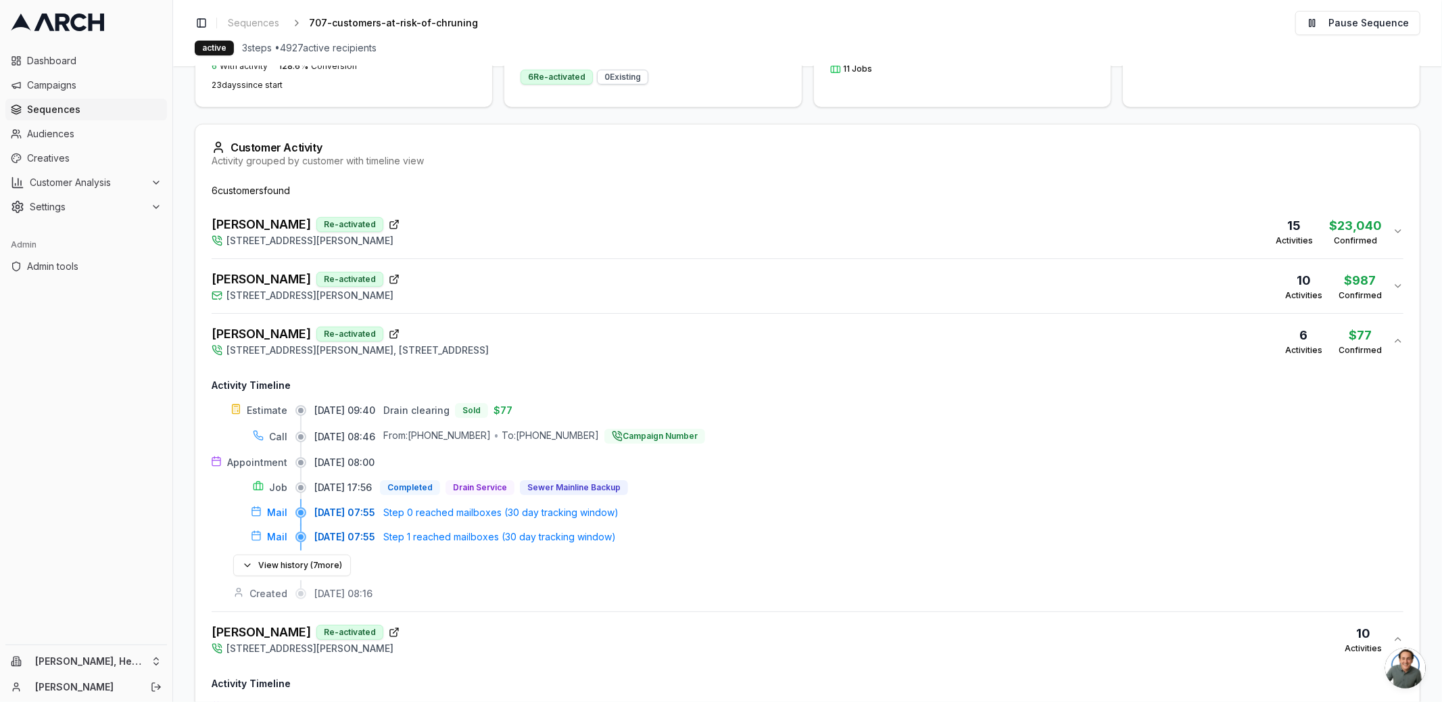
click at [489, 345] on span "108 Lynn Court, Vallejo, CA 94591, 12014 Southeast 219th Court, Kent, WA 98031" at bounding box center [357, 350] width 262 height 14
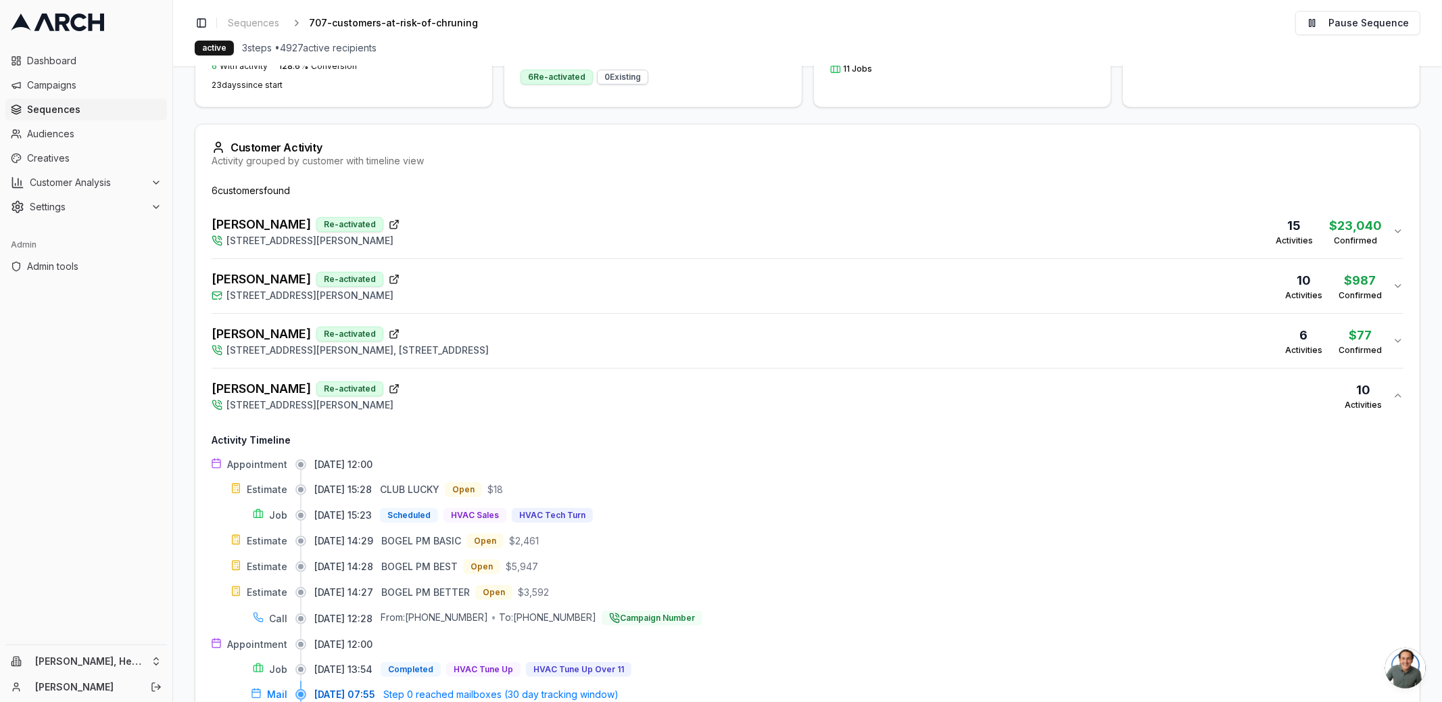
click at [610, 404] on div "Bogel, Phil Re-activated 1007 Wyatt Avenue, Napa, CA 94559 10 Activities" at bounding box center [802, 395] width 1181 height 32
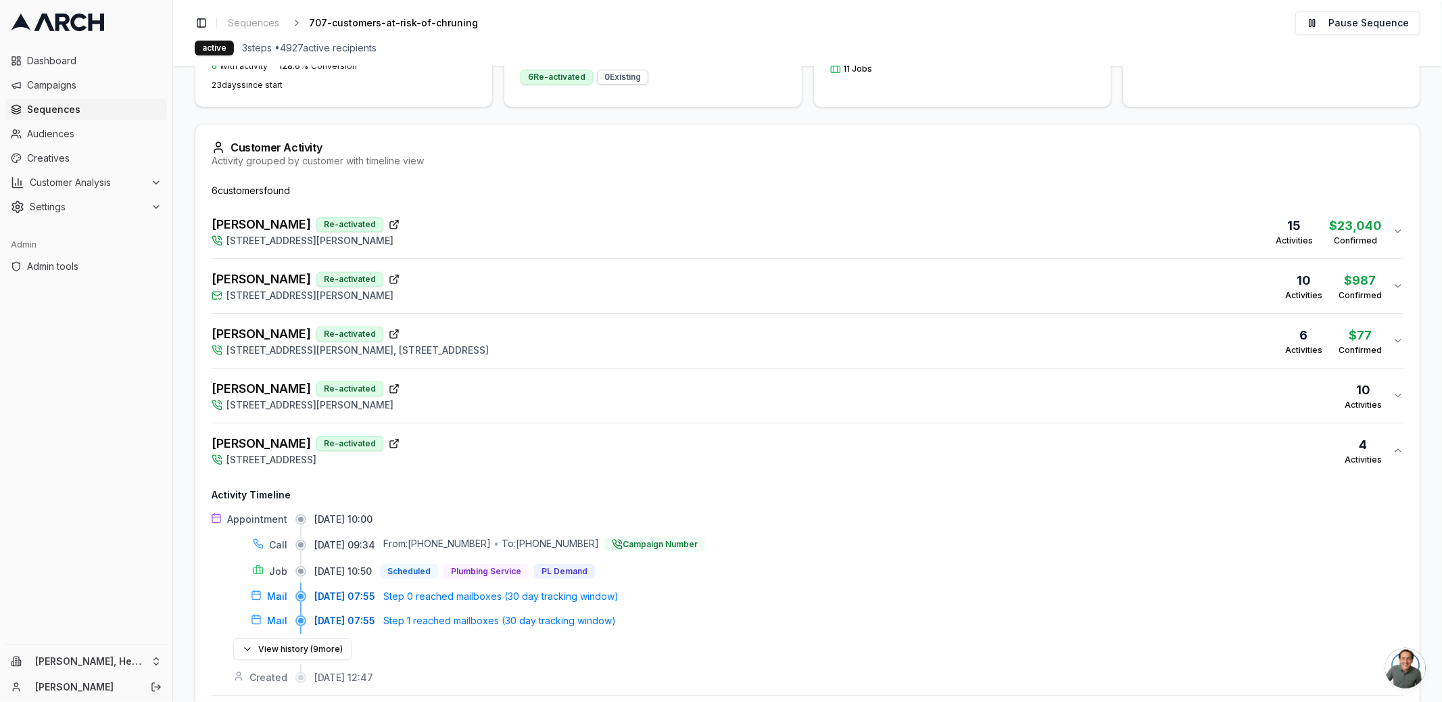
click at [608, 445] on div "Nacion, Alfonso Re-activated 1379 Encore Drive, Fairfield, CA 94534 4 Activities" at bounding box center [802, 450] width 1181 height 32
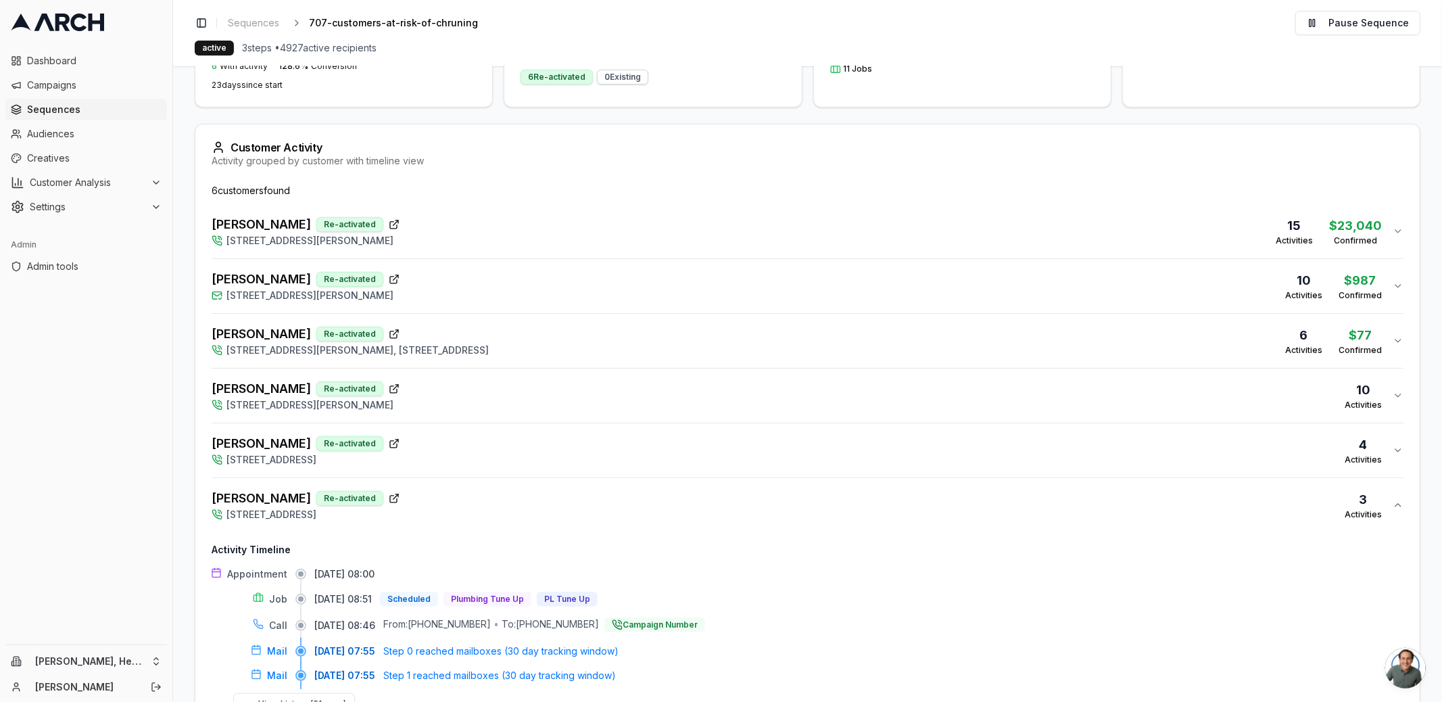
click at [606, 507] on div "Diane Baines Re-activated 2417 Appletree Drive, Santa Rosa, CA 95403 3 Activiti…" at bounding box center [802, 505] width 1181 height 32
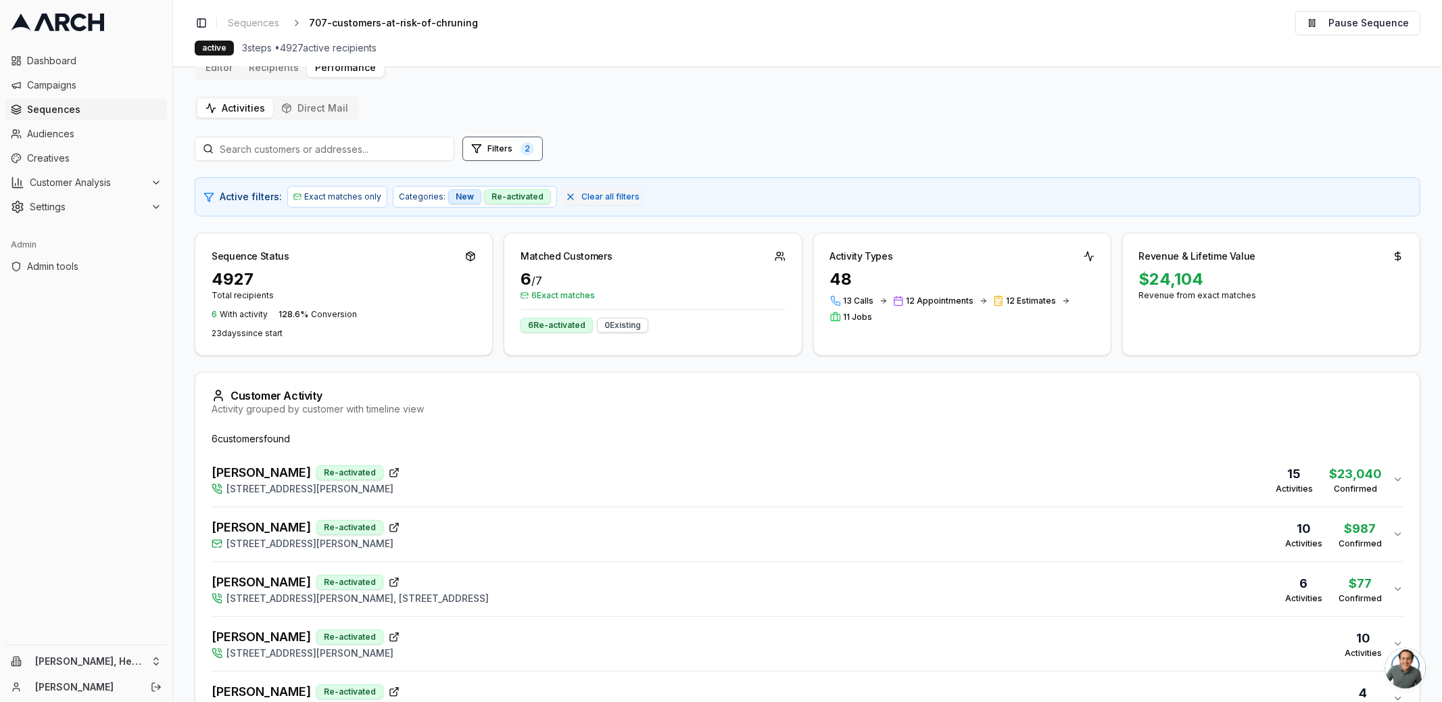
scroll to position [0, 0]
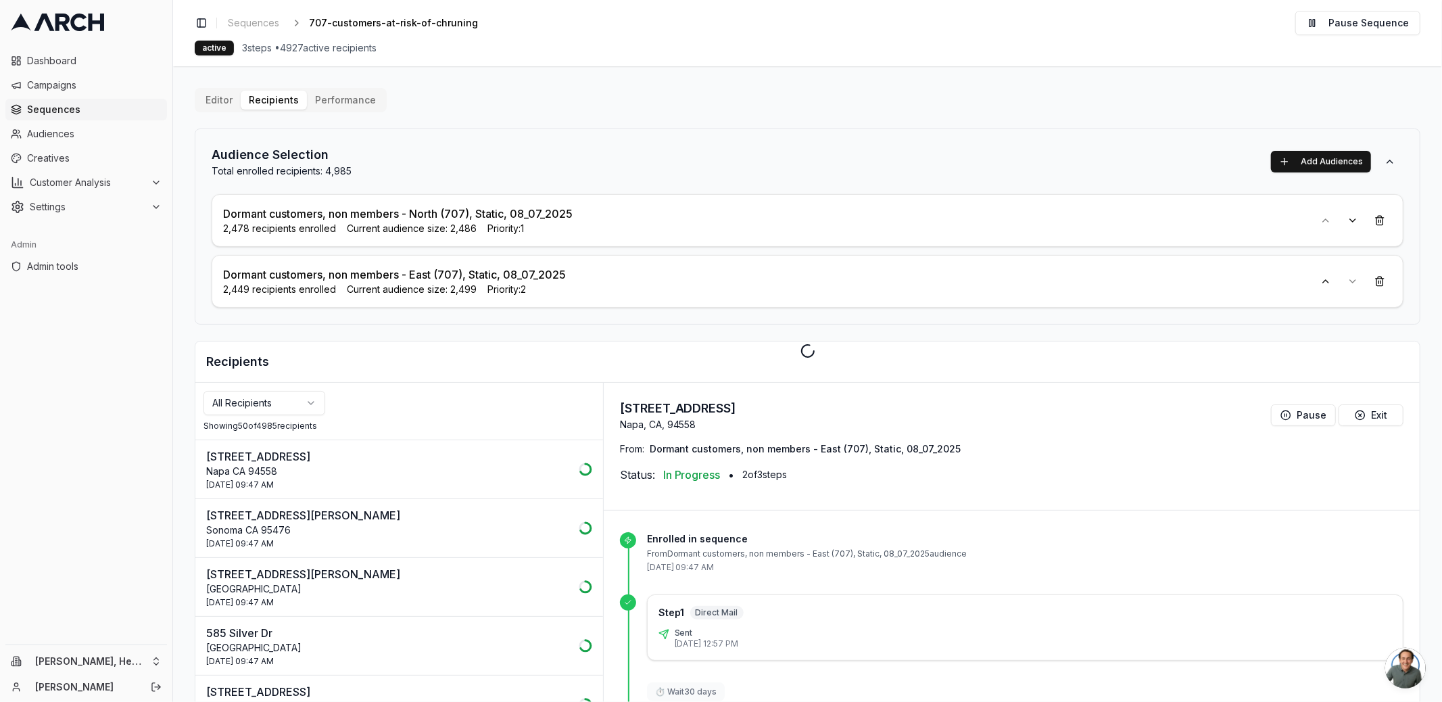
click at [286, 98] on div "Editor Recipients Performance Audience Selection Total enrolled recipients: 4,9…" at bounding box center [807, 438] width 1225 height 701
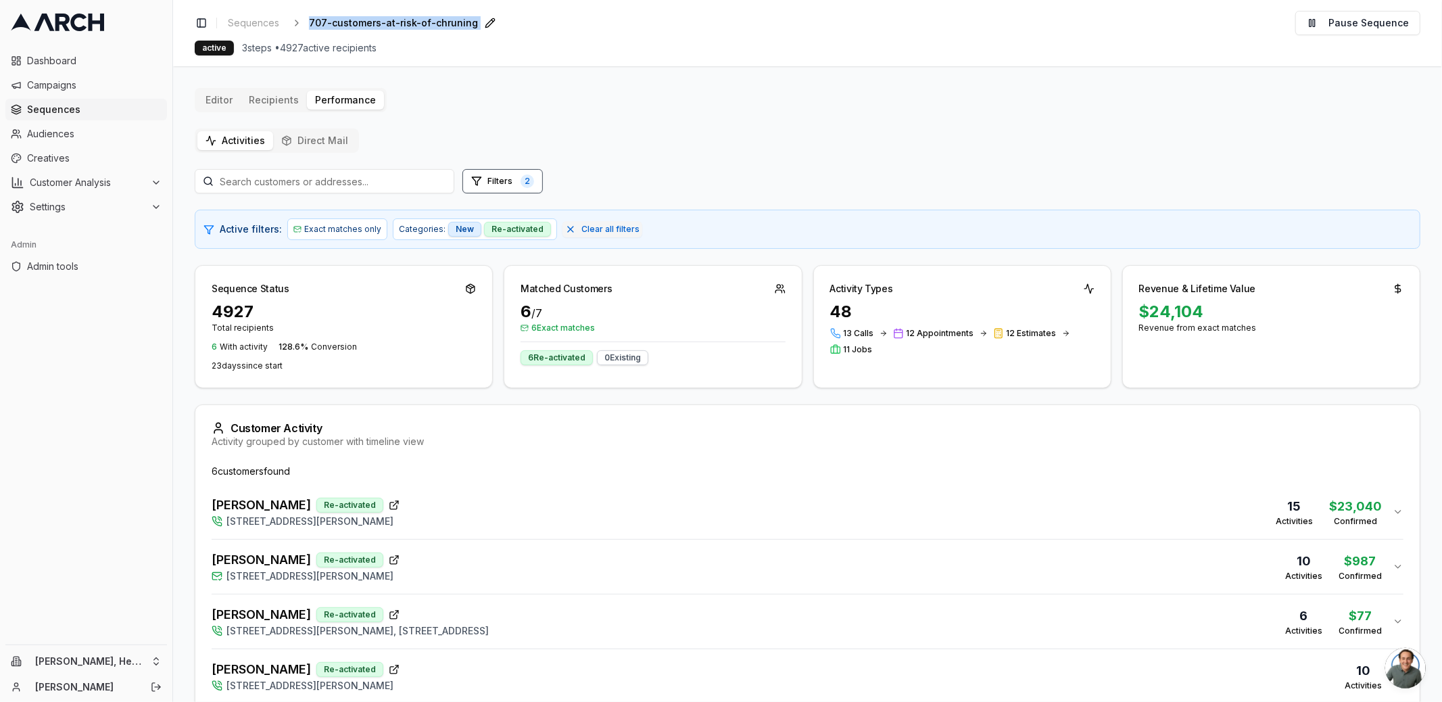
drag, startPoint x: 519, startPoint y: 29, endPoint x: 308, endPoint y: 27, distance: 210.9
click at [308, 27] on div "Toggle Sidebar Sequences 707-customers-at-risk-of-chruning Edit Pause Sequence" at bounding box center [807, 23] width 1225 height 24
copy div "707-customers-at-risk-of-chruning"
click at [429, 128] on div "Activities Direct Mail Filters 2 Active filters: Exact matches only Categories:…" at bounding box center [807, 479] width 1225 height 702
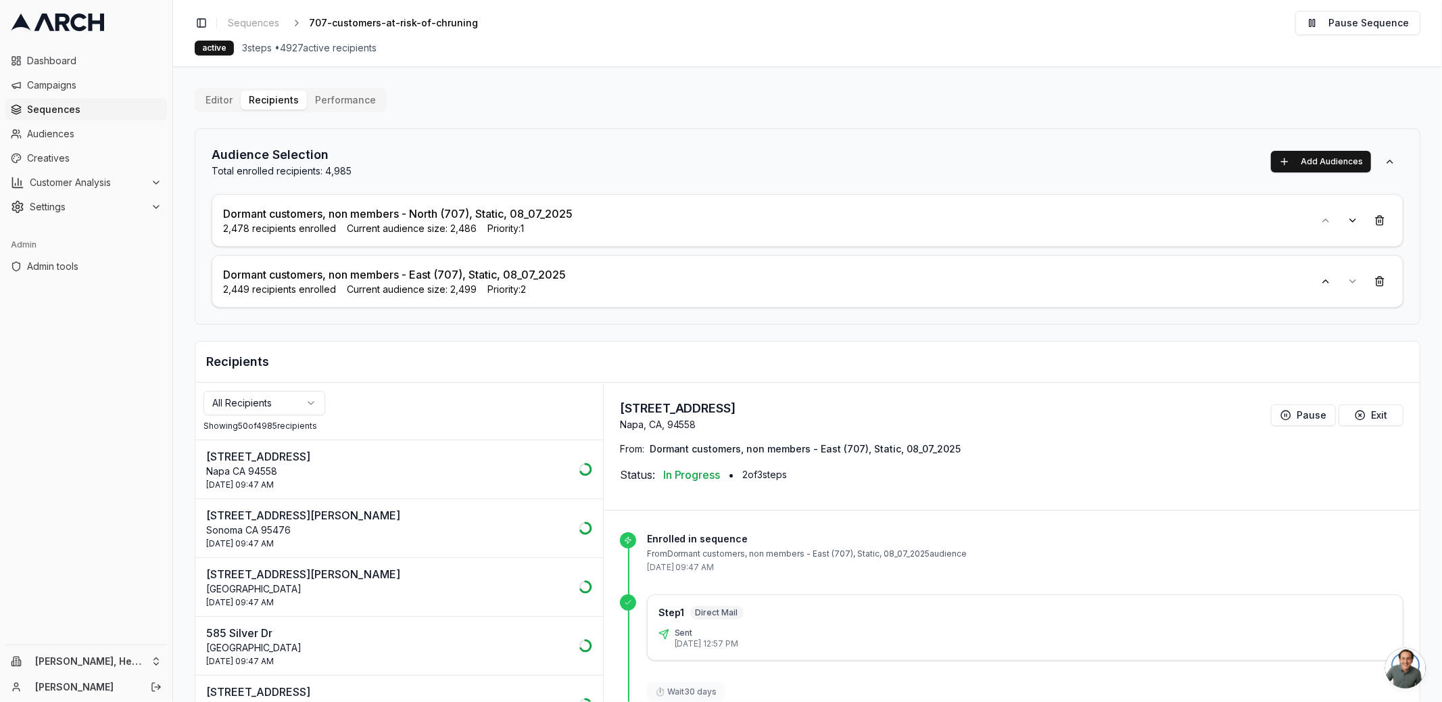
click at [99, 105] on span "Sequences" at bounding box center [94, 110] width 135 height 14
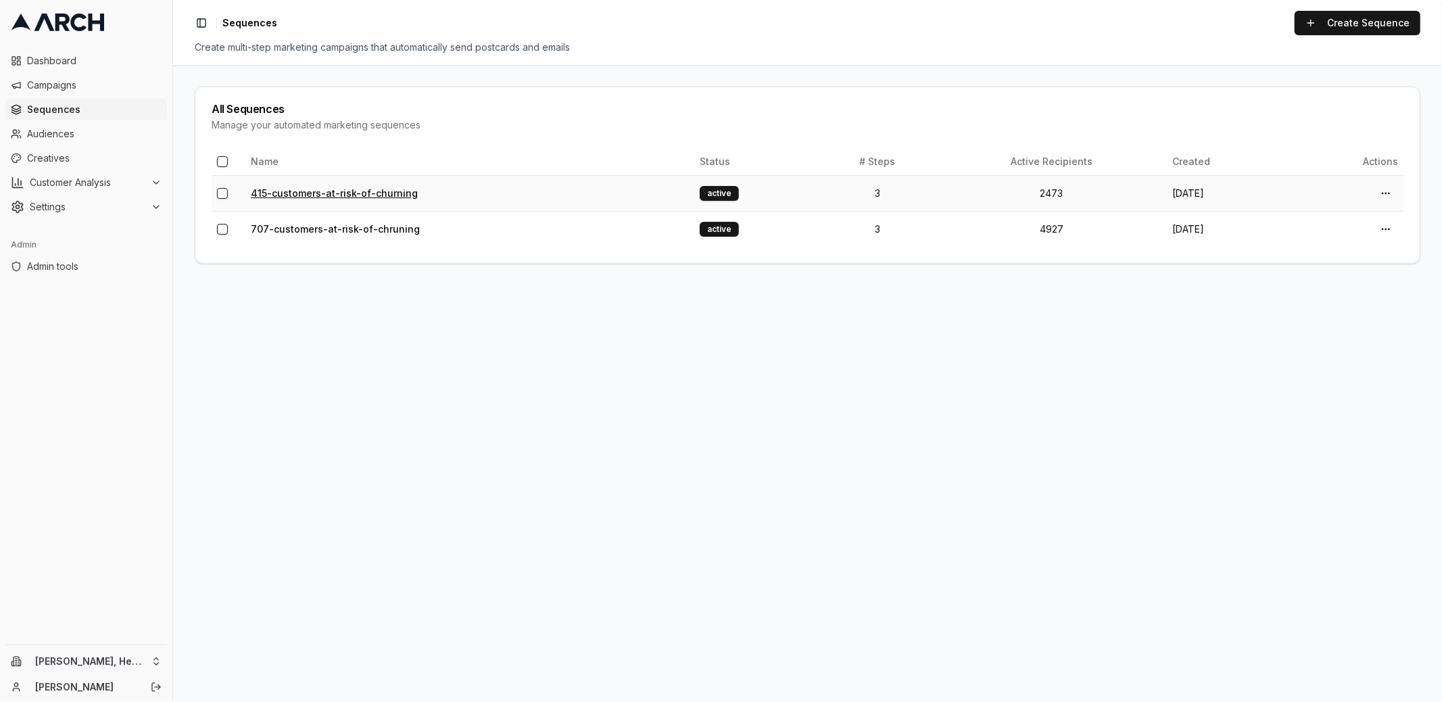
click at [297, 191] on link "415-customers-at-risk-of-churning" at bounding box center [334, 192] width 167 height 11
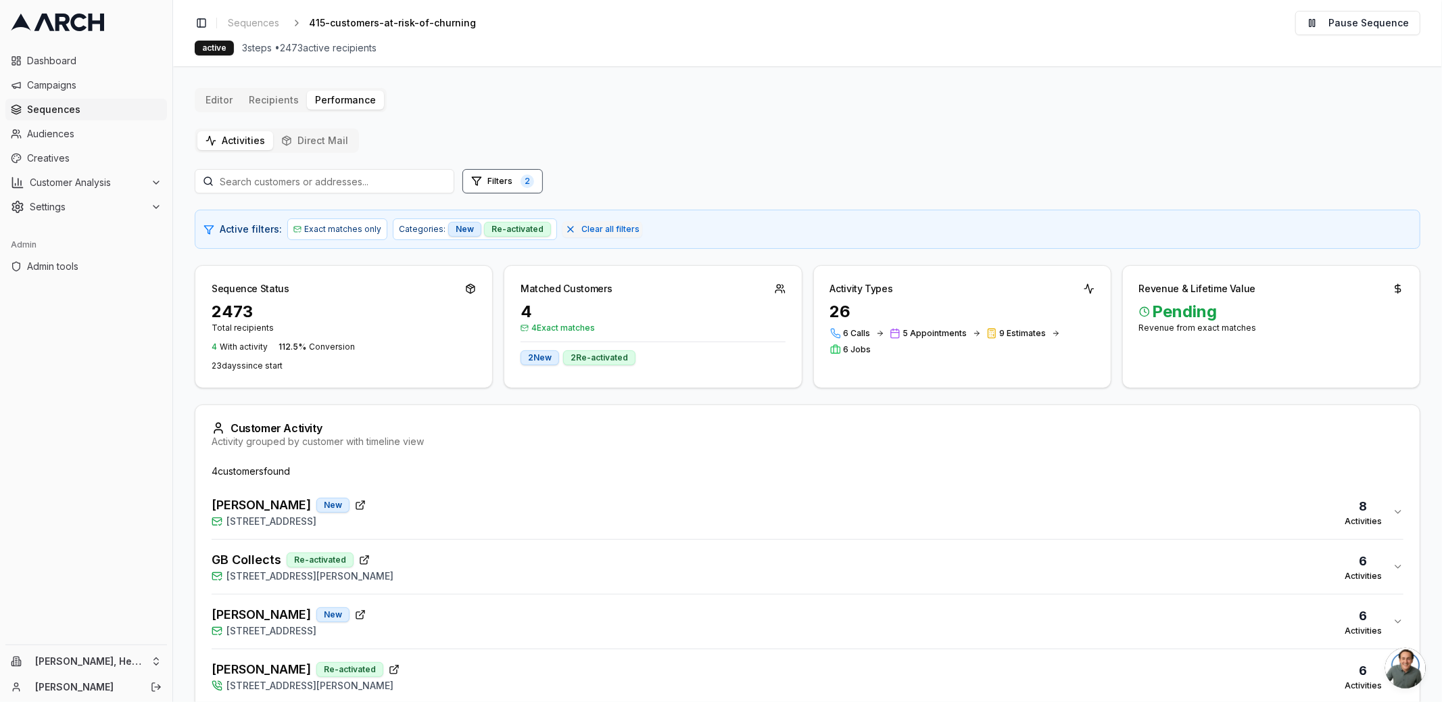
scroll to position [37, 0]
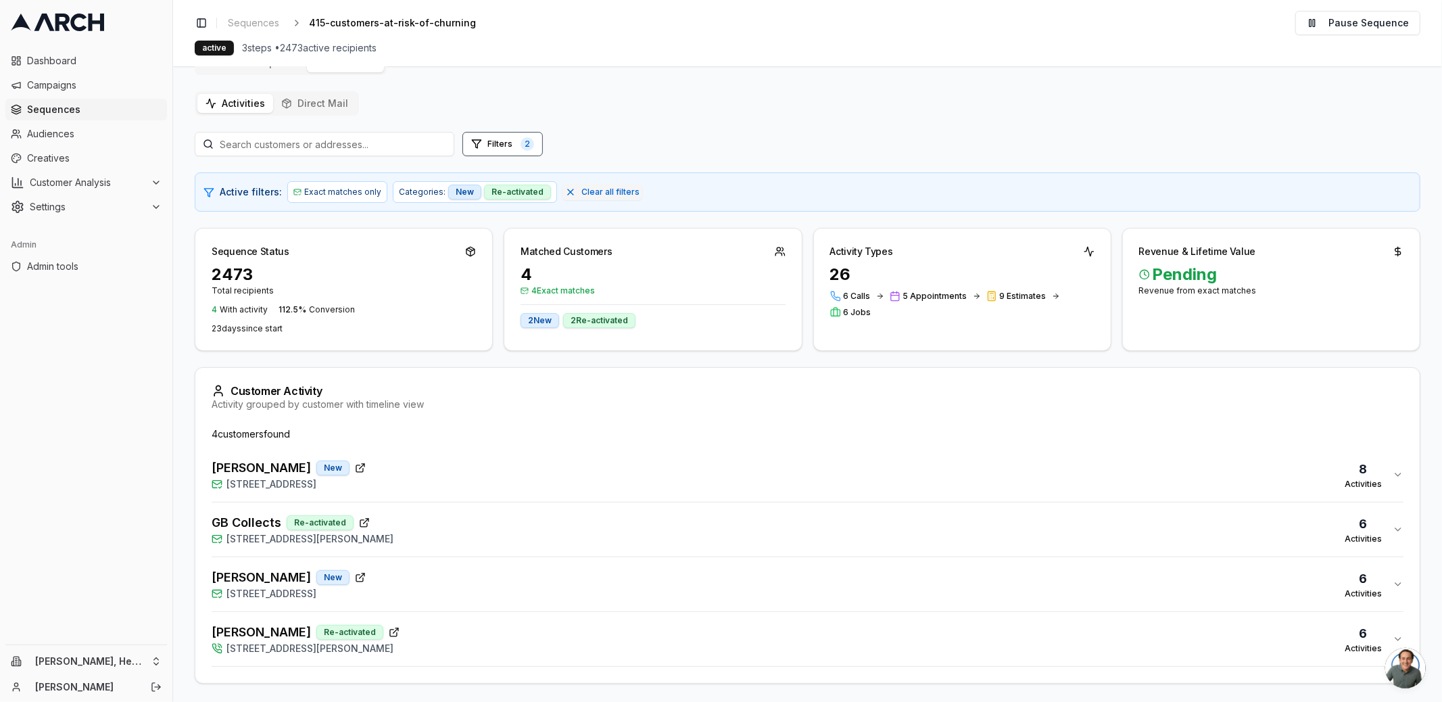
click at [436, 533] on div "GB Collects Re-activated [STREET_ADDRESS][PERSON_NAME] 6 Activities" at bounding box center [802, 529] width 1181 height 32
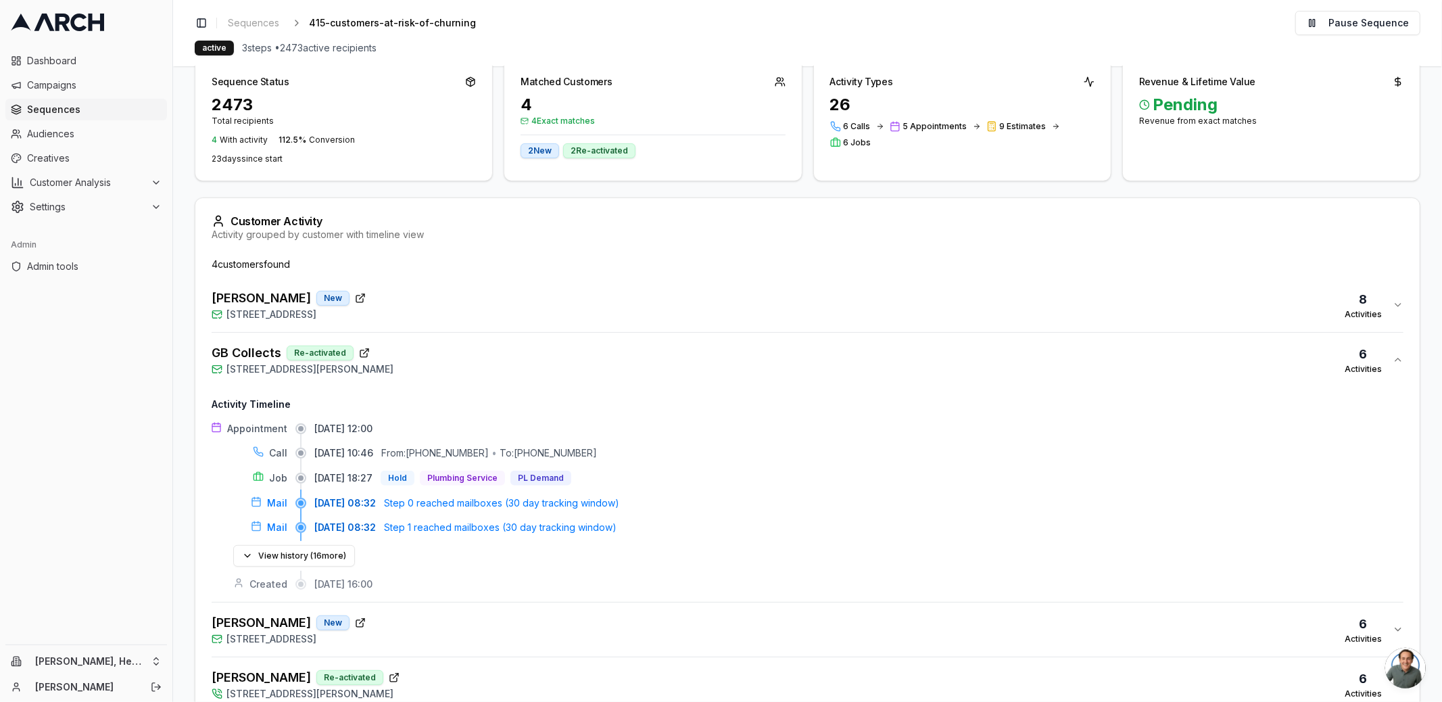
scroll to position [251, 0]
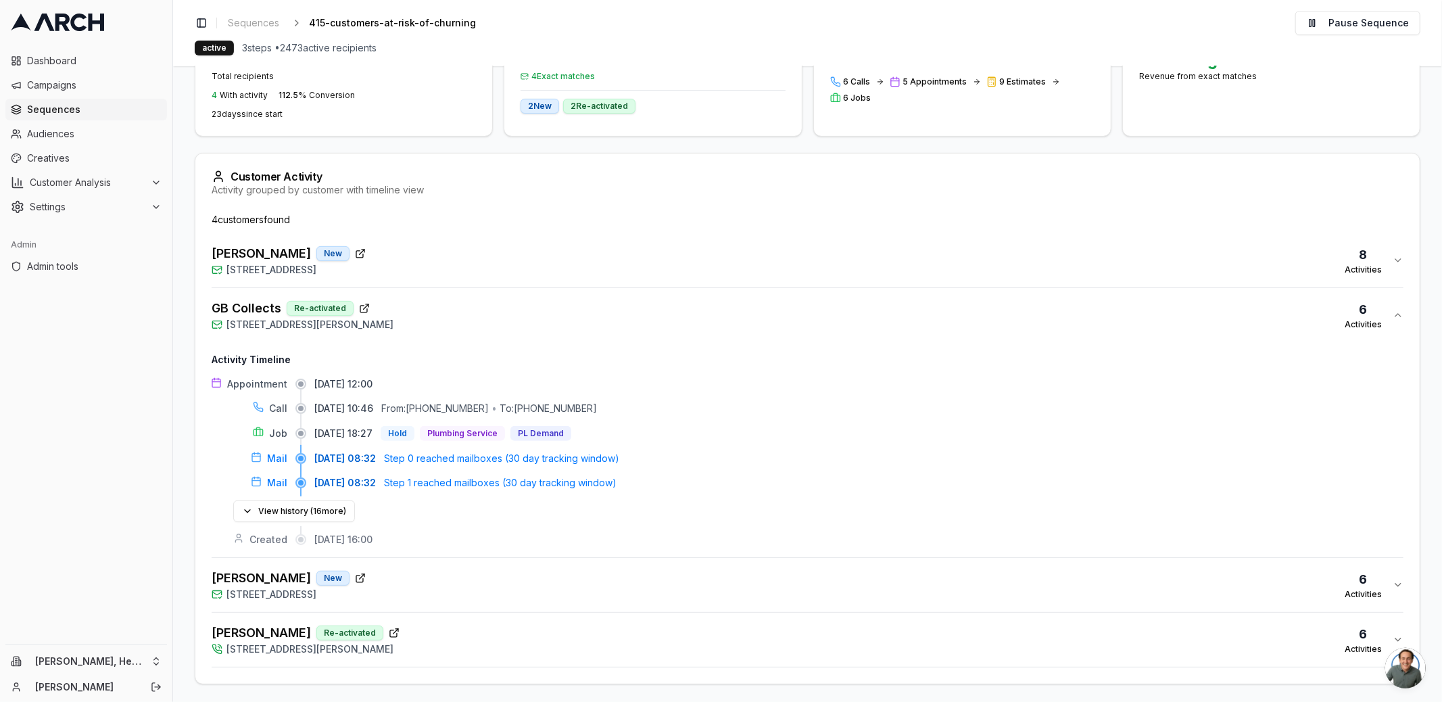
click at [468, 642] on div "[PERSON_NAME] Re-activated [STREET_ADDRESS][PERSON_NAME] 6 Activities" at bounding box center [802, 639] width 1181 height 32
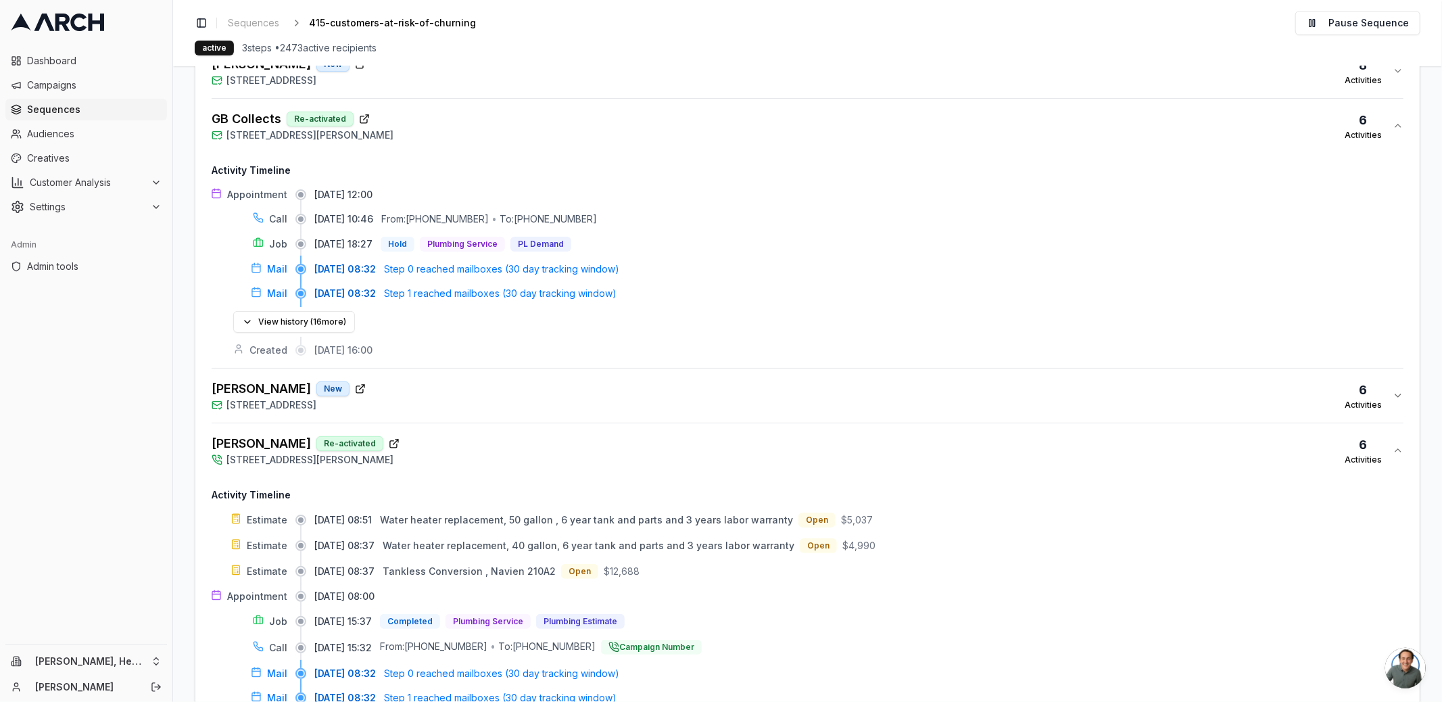
scroll to position [544, 0]
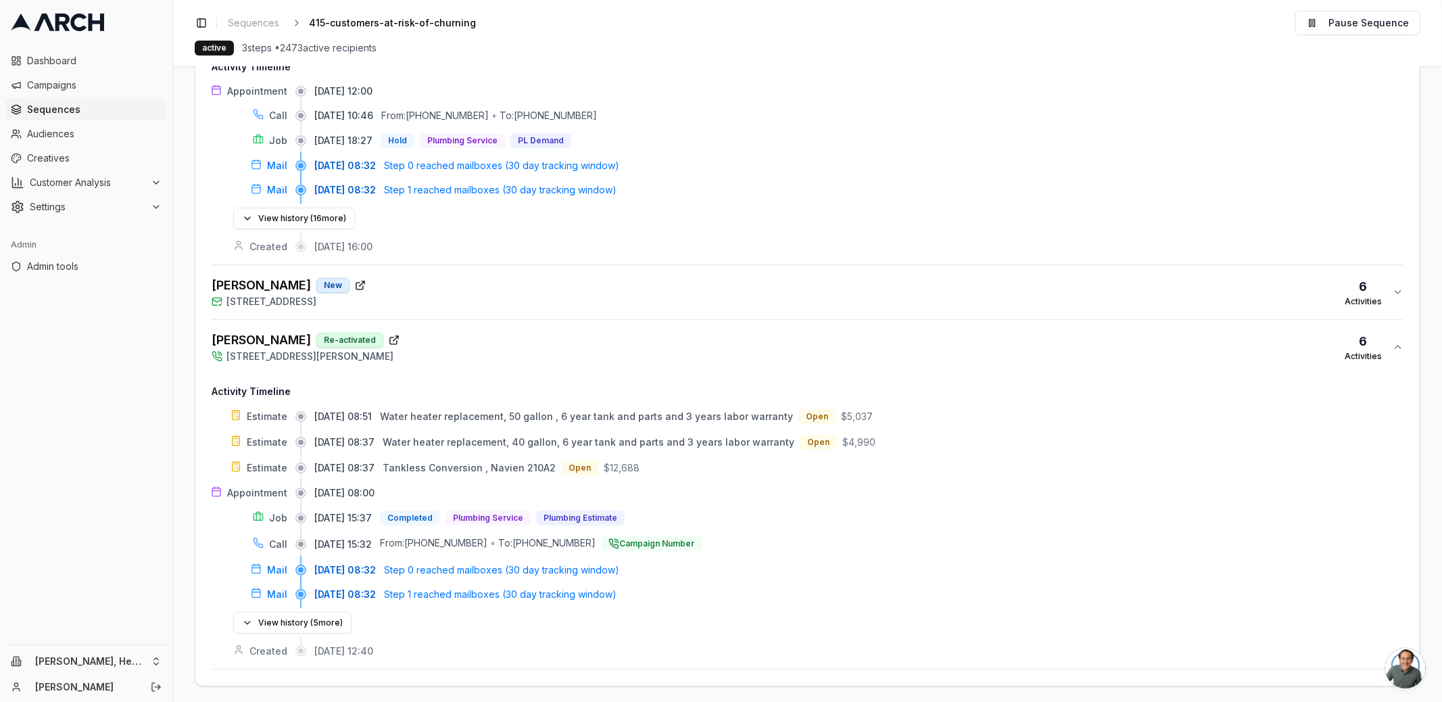
click at [473, 343] on div "[PERSON_NAME] Re-activated [STREET_ADDRESS][PERSON_NAME] 6 Activities" at bounding box center [802, 347] width 1181 height 32
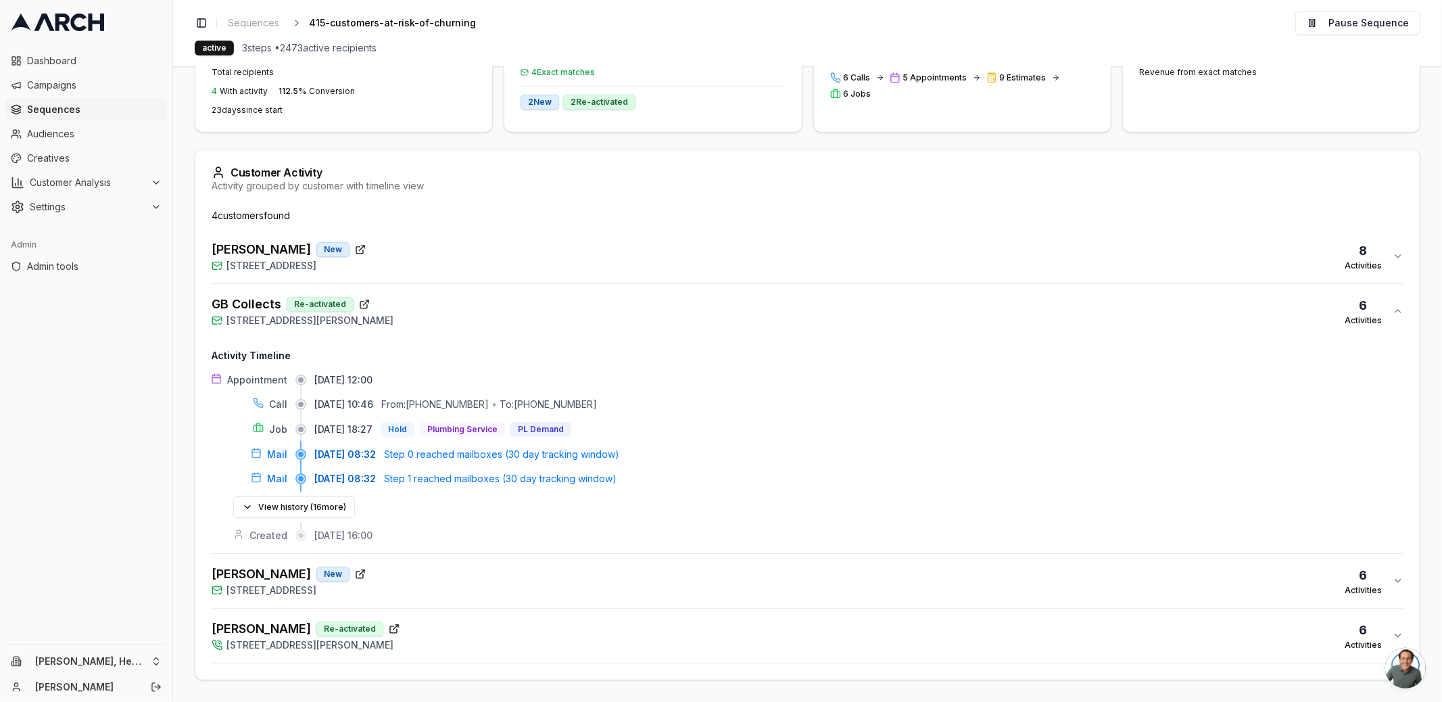
scroll to position [251, 0]
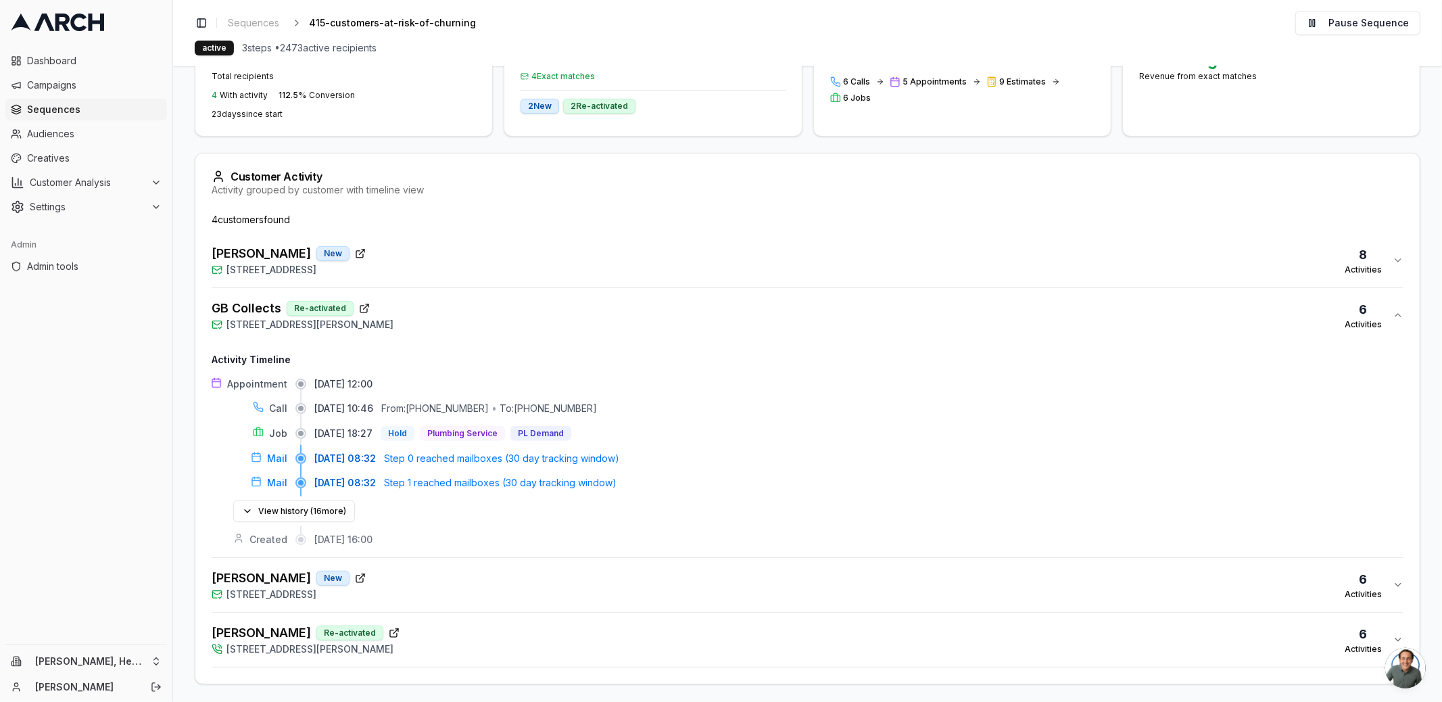
click at [454, 322] on div "GB Collects Re-activated [STREET_ADDRESS][PERSON_NAME] 6 Activities" at bounding box center [802, 315] width 1181 height 32
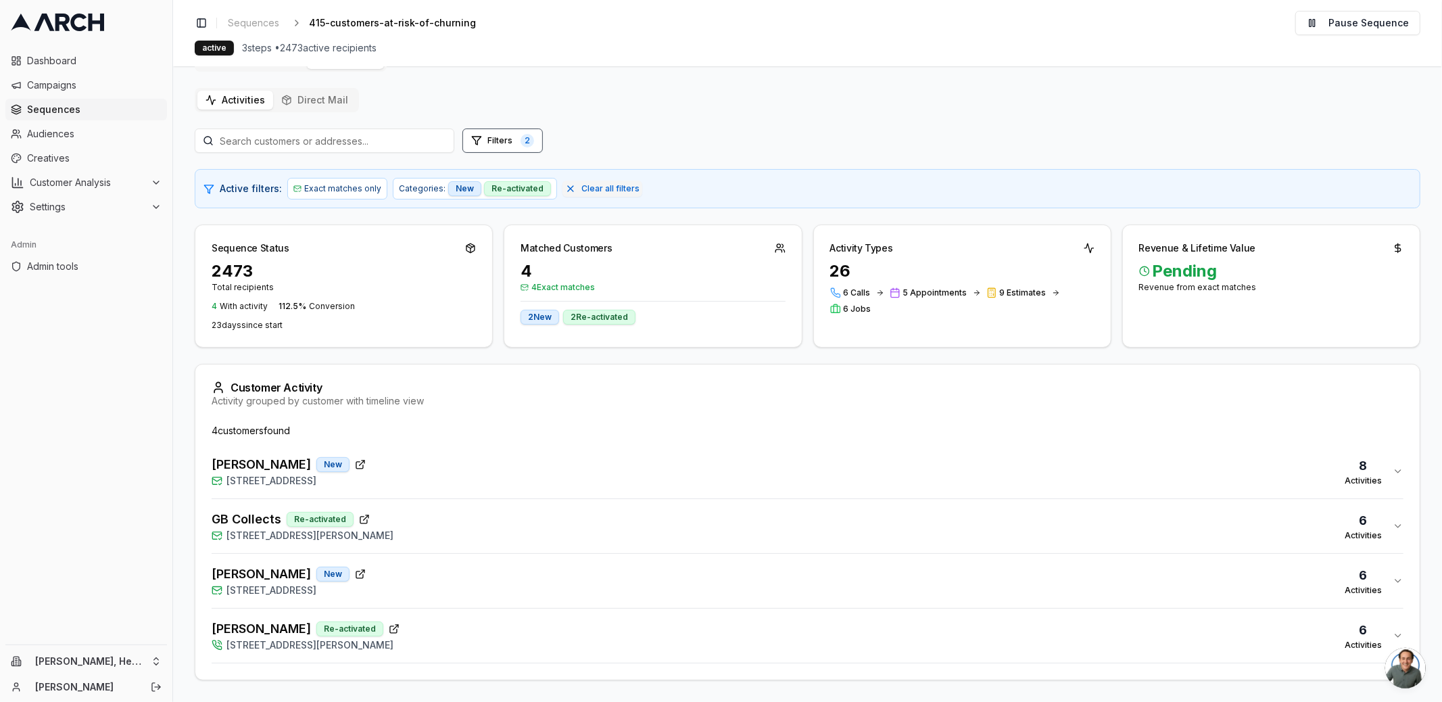
scroll to position [37, 0]
click at [455, 465] on div "Richard Jimenez New 218 Seagull Row, Novato, CA 94945 8 Activities" at bounding box center [802, 474] width 1181 height 32
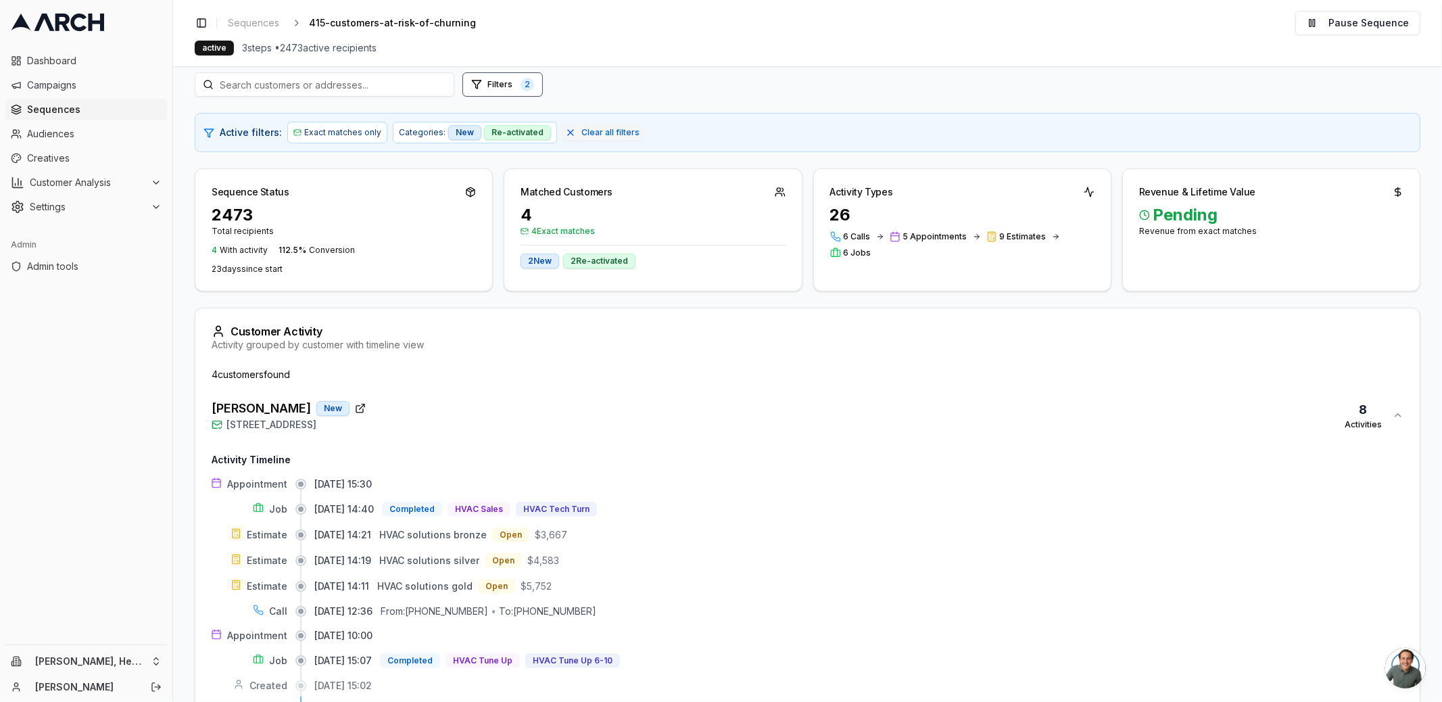
click at [435, 411] on div "Richard Jimenez New 218 Seagull Row, Novato, CA 94945 8 Activities" at bounding box center [802, 415] width 1181 height 32
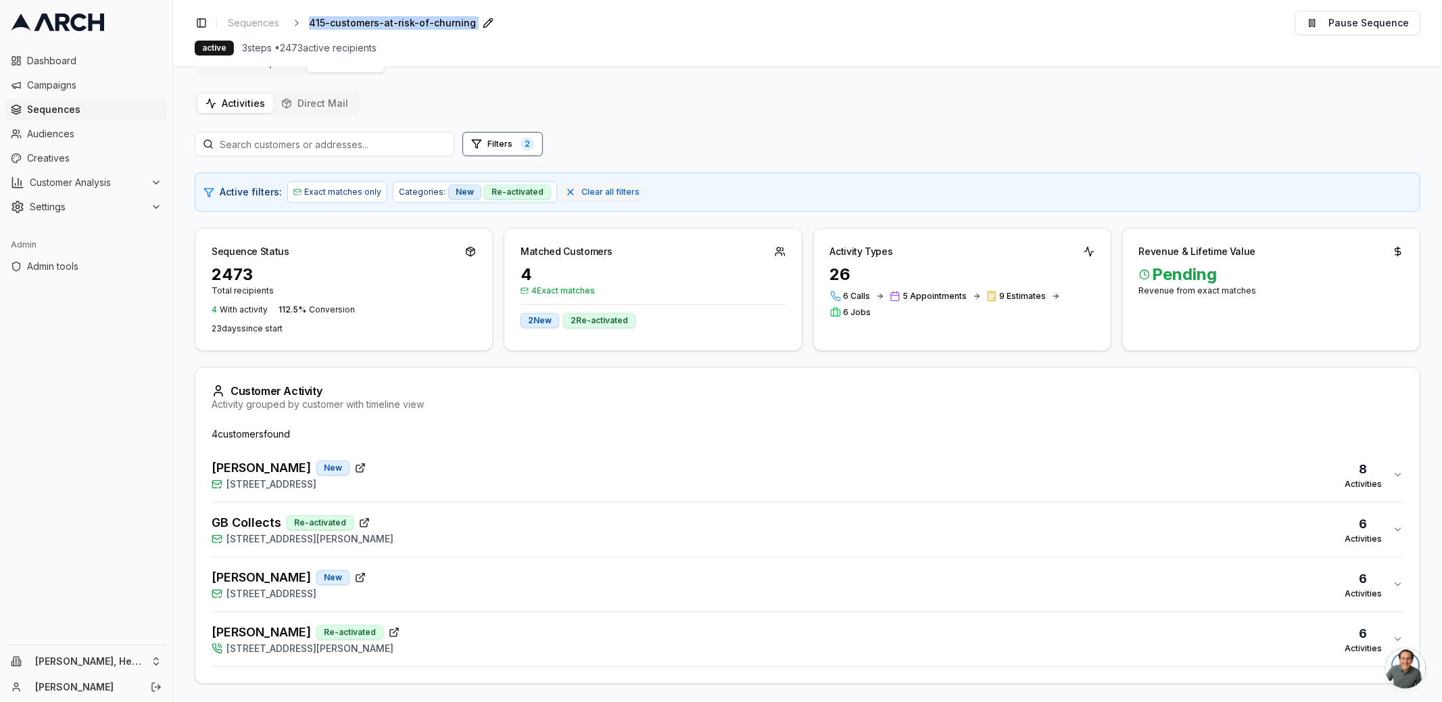
drag, startPoint x: 505, startPoint y: 24, endPoint x: 308, endPoint y: 23, distance: 196.7
click at [308, 23] on div "Toggle Sidebar Sequences 415-customers-at-risk-of-churning Edit Pause Sequence" at bounding box center [807, 23] width 1225 height 24
copy div "415-customers-at-risk-of-churning"
click at [323, 360] on div "Filters 2 Active filters: Exact matches only Categories: New Re-activated Clear…" at bounding box center [807, 408] width 1225 height 552
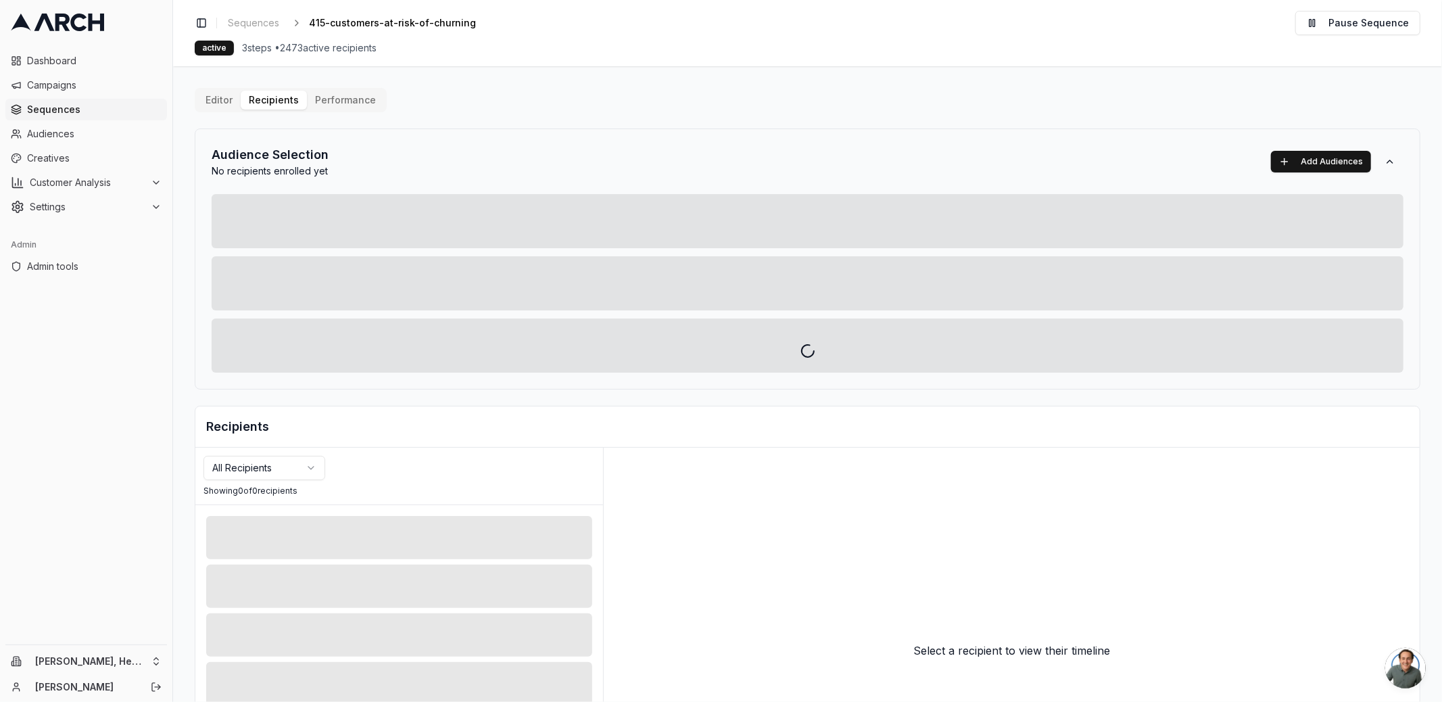
click at [274, 466] on div at bounding box center [807, 351] width 1269 height 702
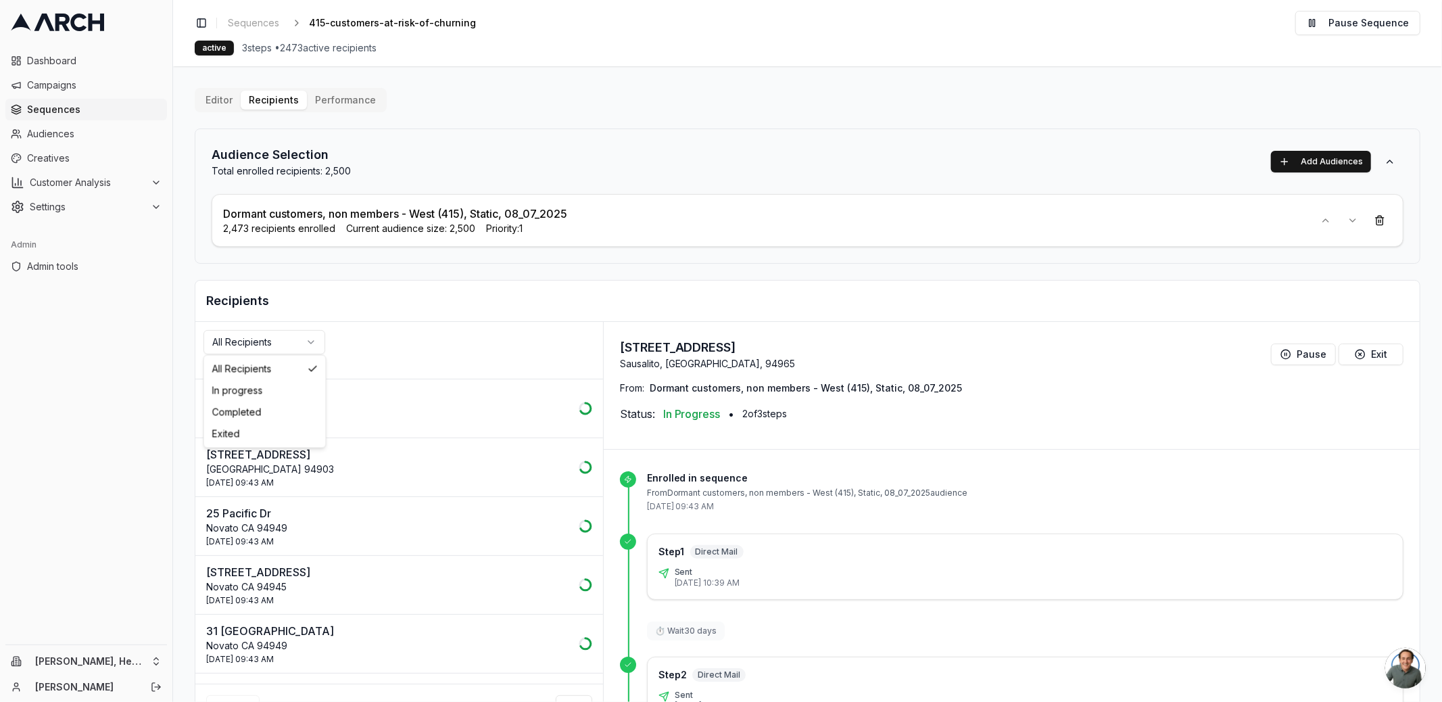
click at [270, 335] on html "Dashboard Campaigns Sequences Audiences Creatives Customer Analysis Settings Ad…" at bounding box center [721, 351] width 1442 height 702
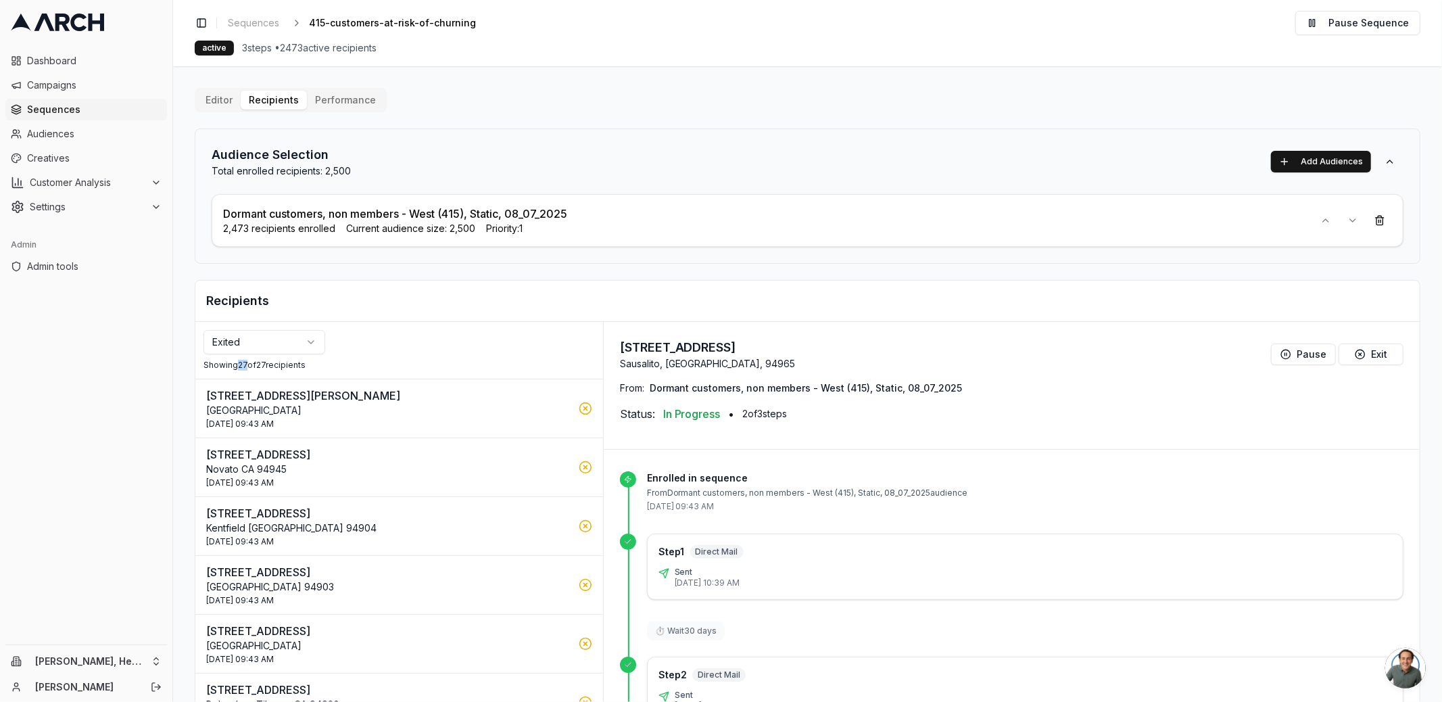
drag, startPoint x: 247, startPoint y: 363, endPoint x: 239, endPoint y: 363, distance: 8.1
click at [239, 363] on div "Showing 27 of 27 recipients" at bounding box center [398, 365] width 391 height 11
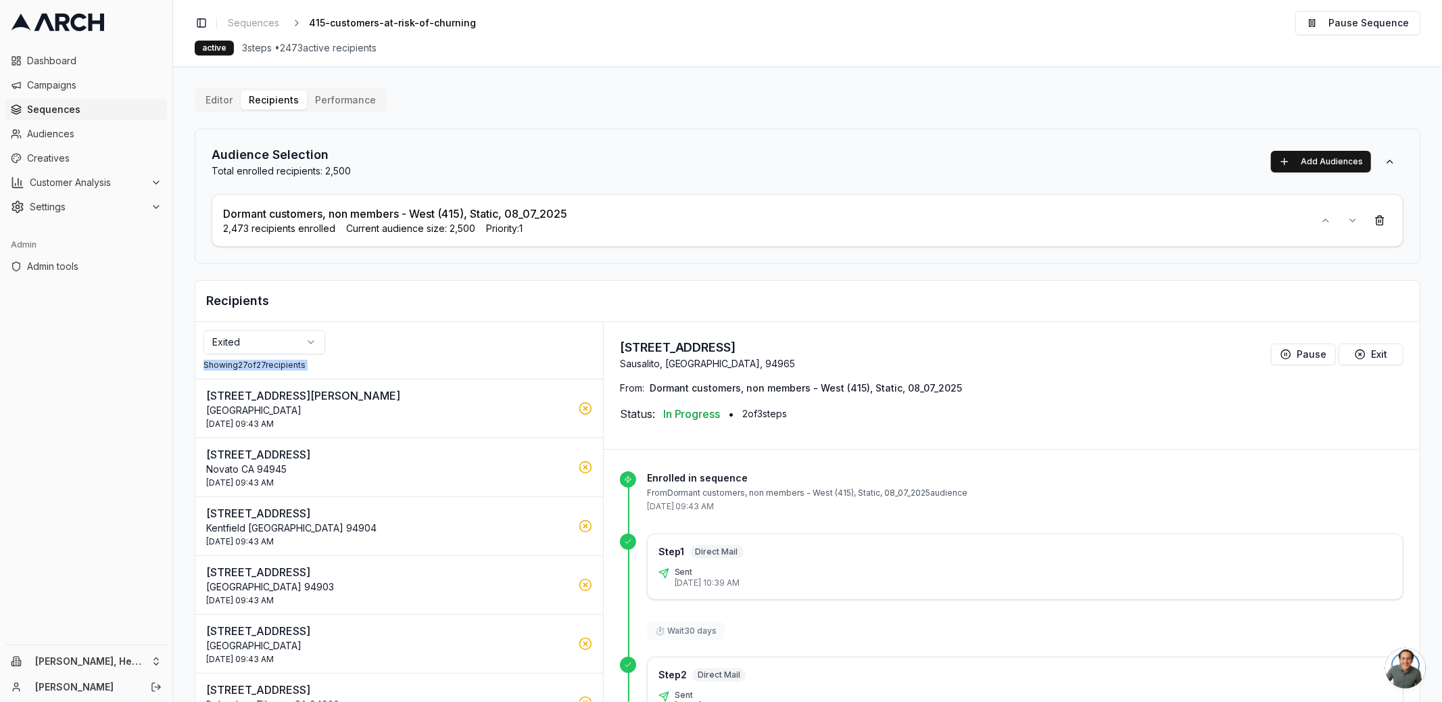
click at [275, 364] on div "Showing 27 of 27 recipients" at bounding box center [398, 365] width 391 height 11
click at [289, 360] on div "Showing 27 of 27 recipients" at bounding box center [398, 365] width 391 height 11
click at [339, 296] on h2 "Recipients" at bounding box center [807, 300] width 1202 height 19
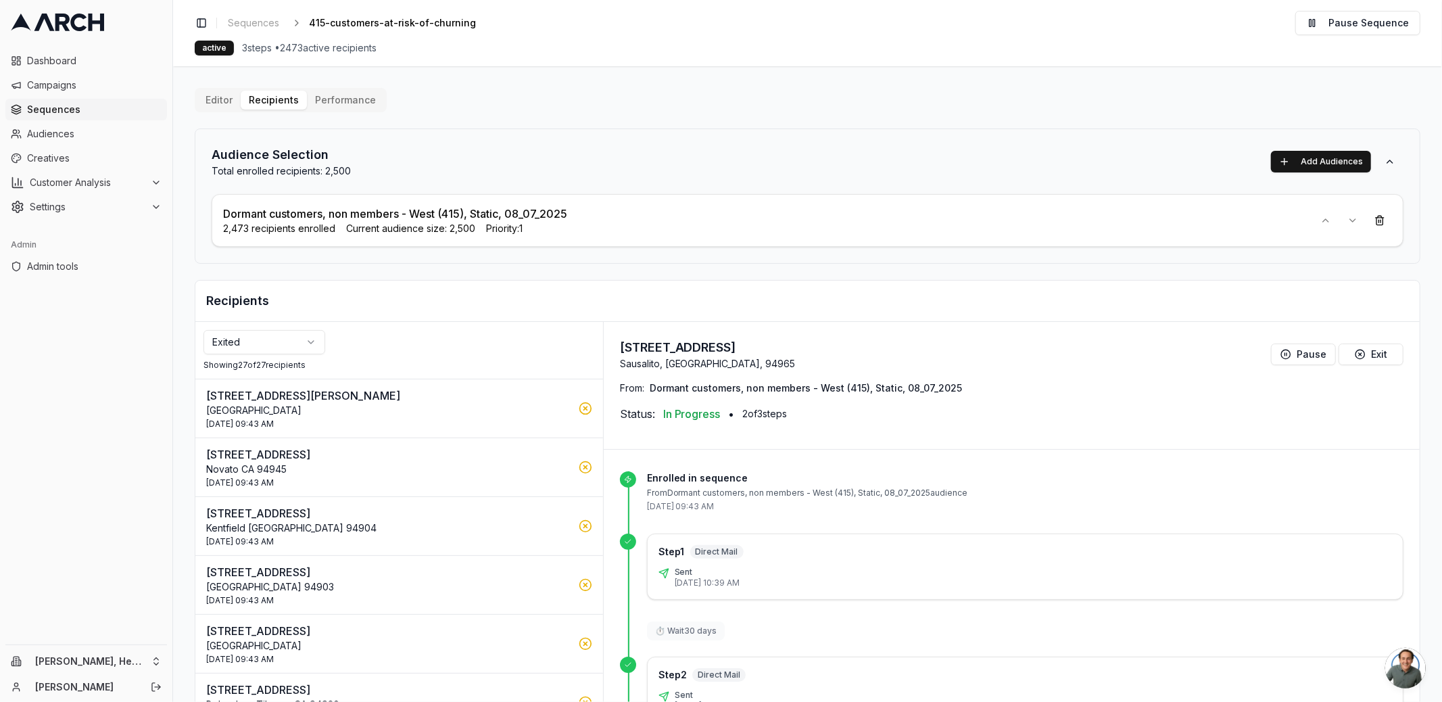
click at [246, 295] on h2 "Recipients" at bounding box center [807, 300] width 1202 height 19
click at [257, 304] on h2 "Recipients" at bounding box center [807, 300] width 1202 height 19
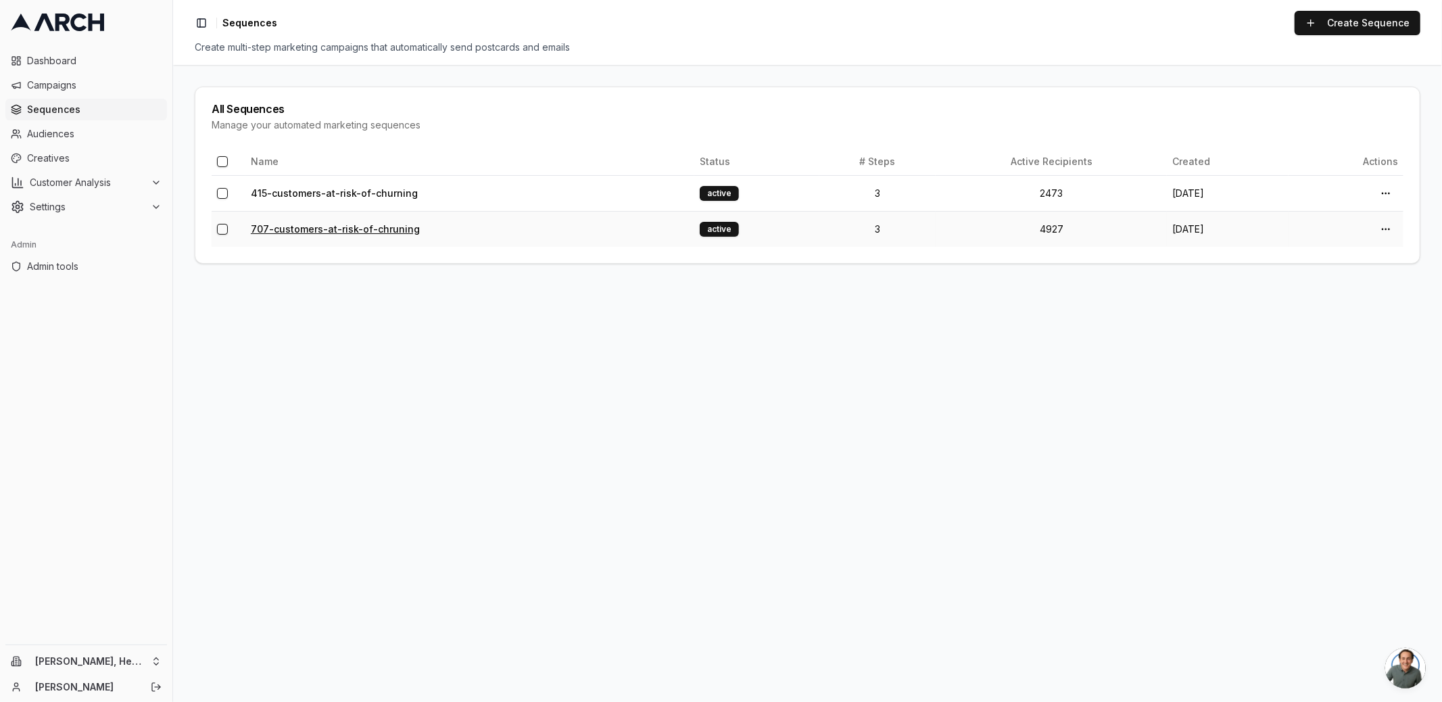
click at [311, 225] on link "707-customers-at-risk-of-chruning" at bounding box center [335, 228] width 169 height 11
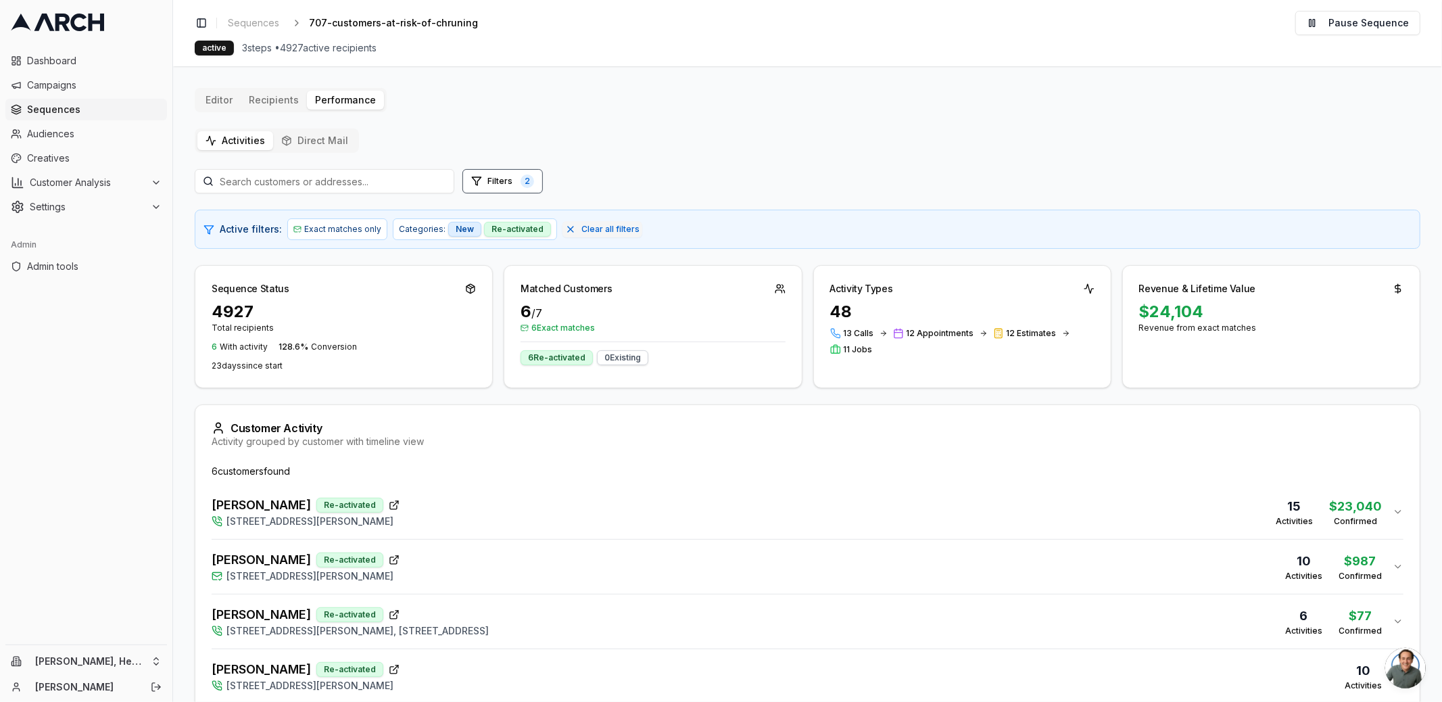
click at [309, 133] on button "Direct Mail" at bounding box center [314, 140] width 83 height 19
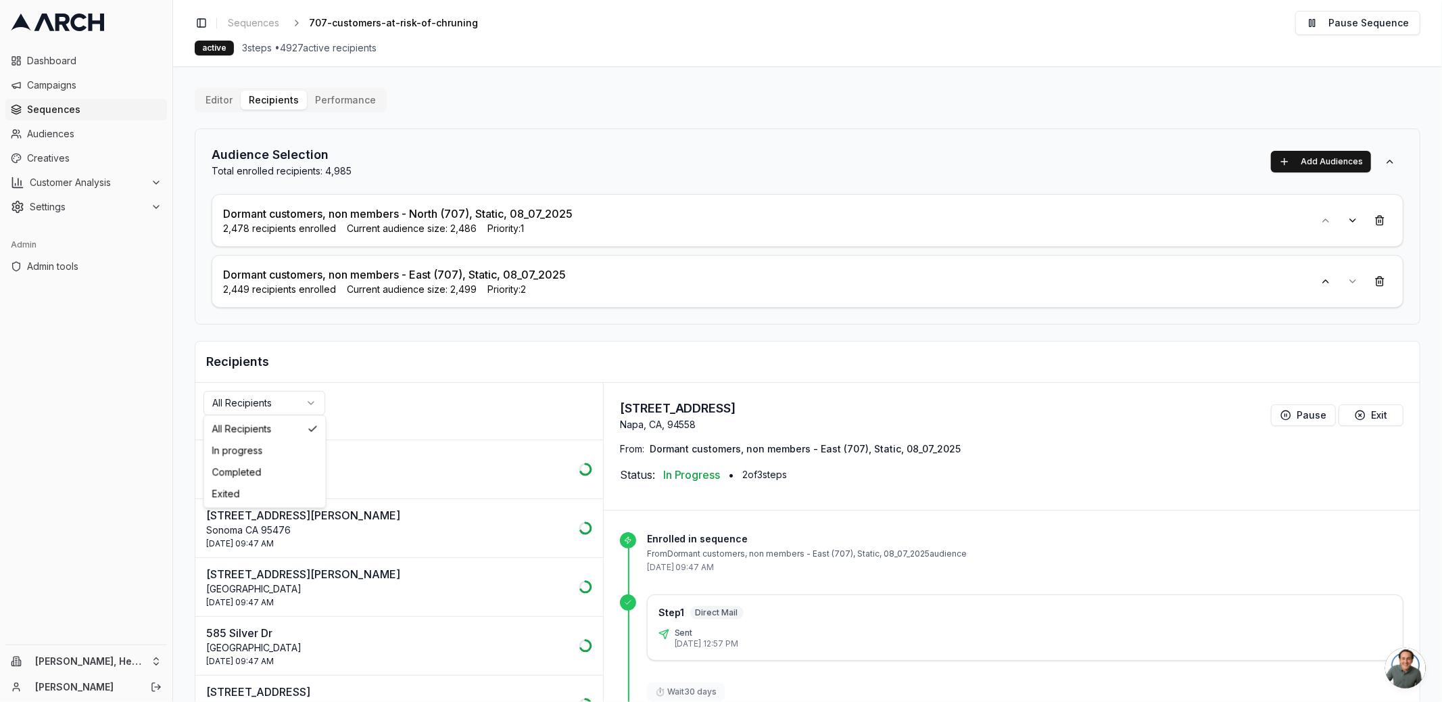
click at [304, 395] on html "Dashboard Campaigns Sequences Audiences Creatives Customer Analysis Settings Ad…" at bounding box center [721, 351] width 1442 height 702
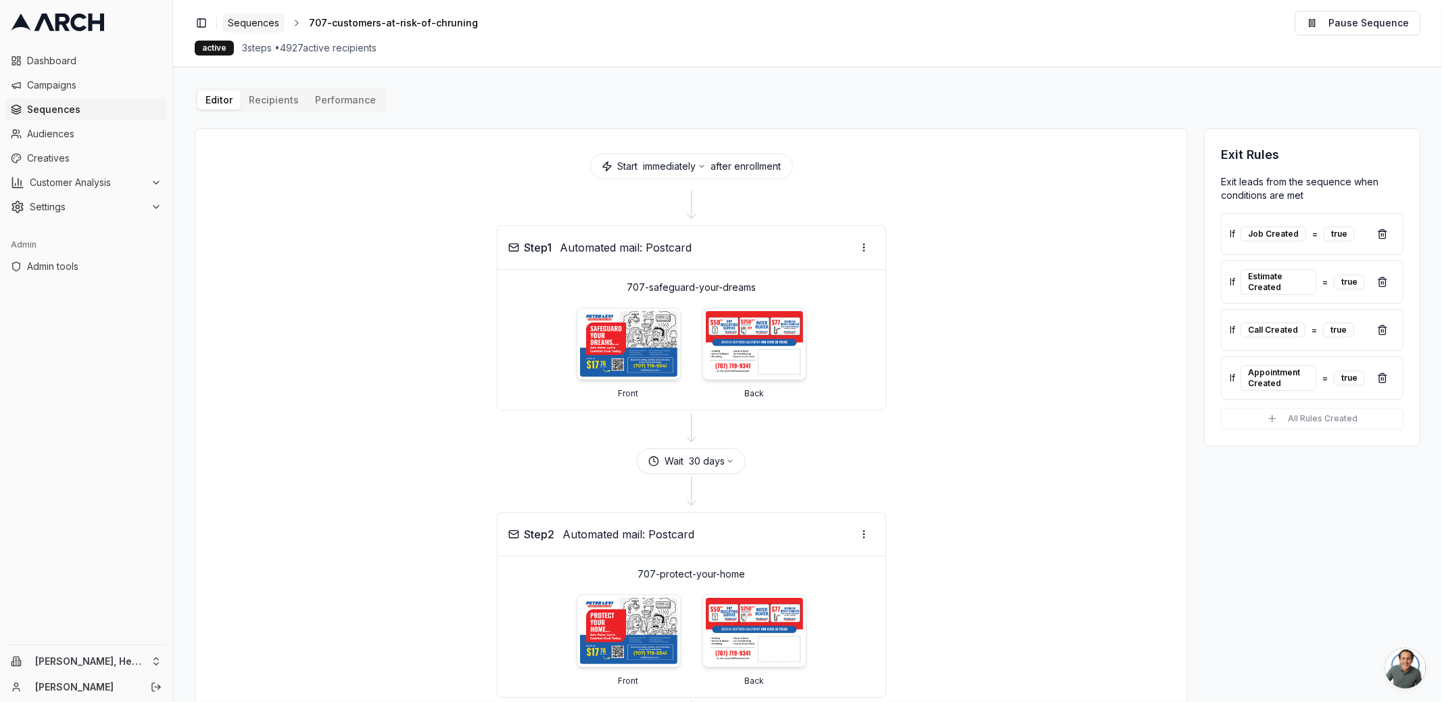
click at [253, 26] on span "Sequences" at bounding box center [253, 23] width 51 height 14
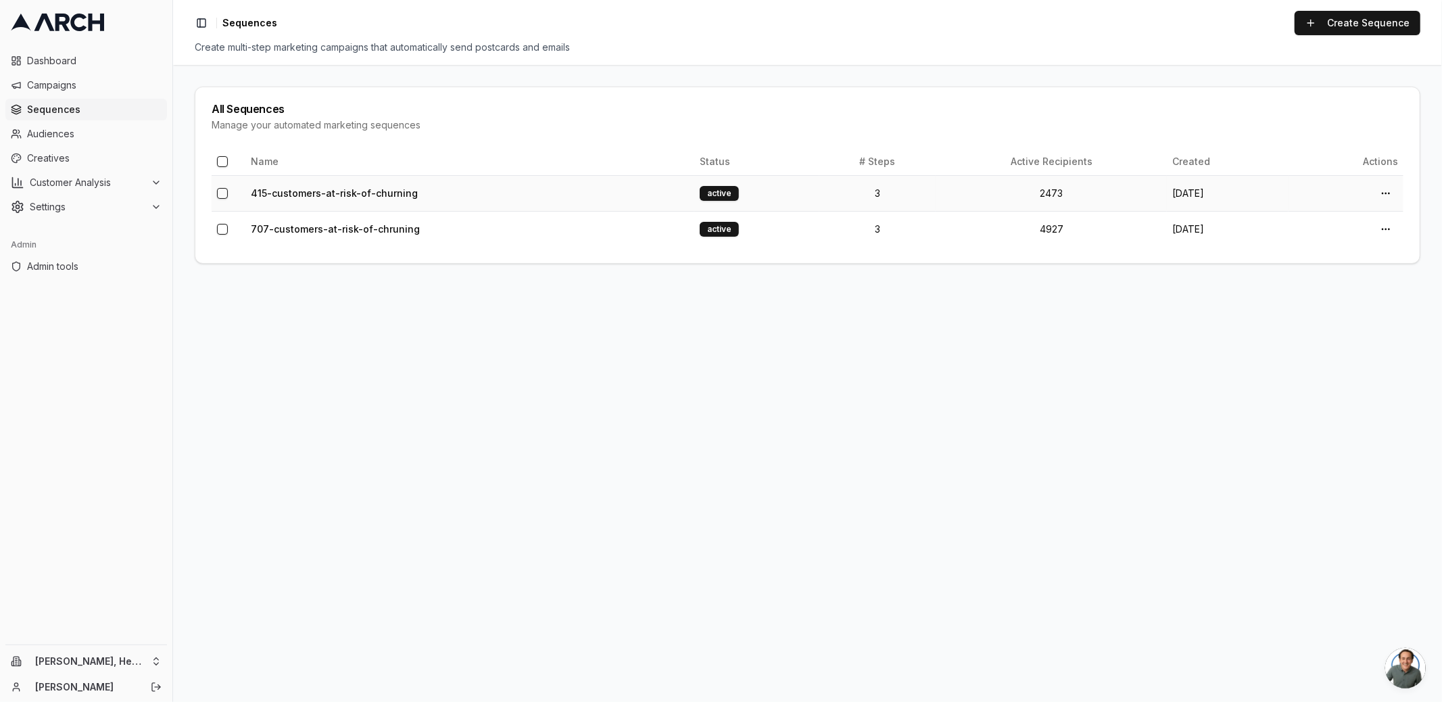
click at [304, 186] on td "415-customers-at-risk-of-churning" at bounding box center [469, 193] width 449 height 36
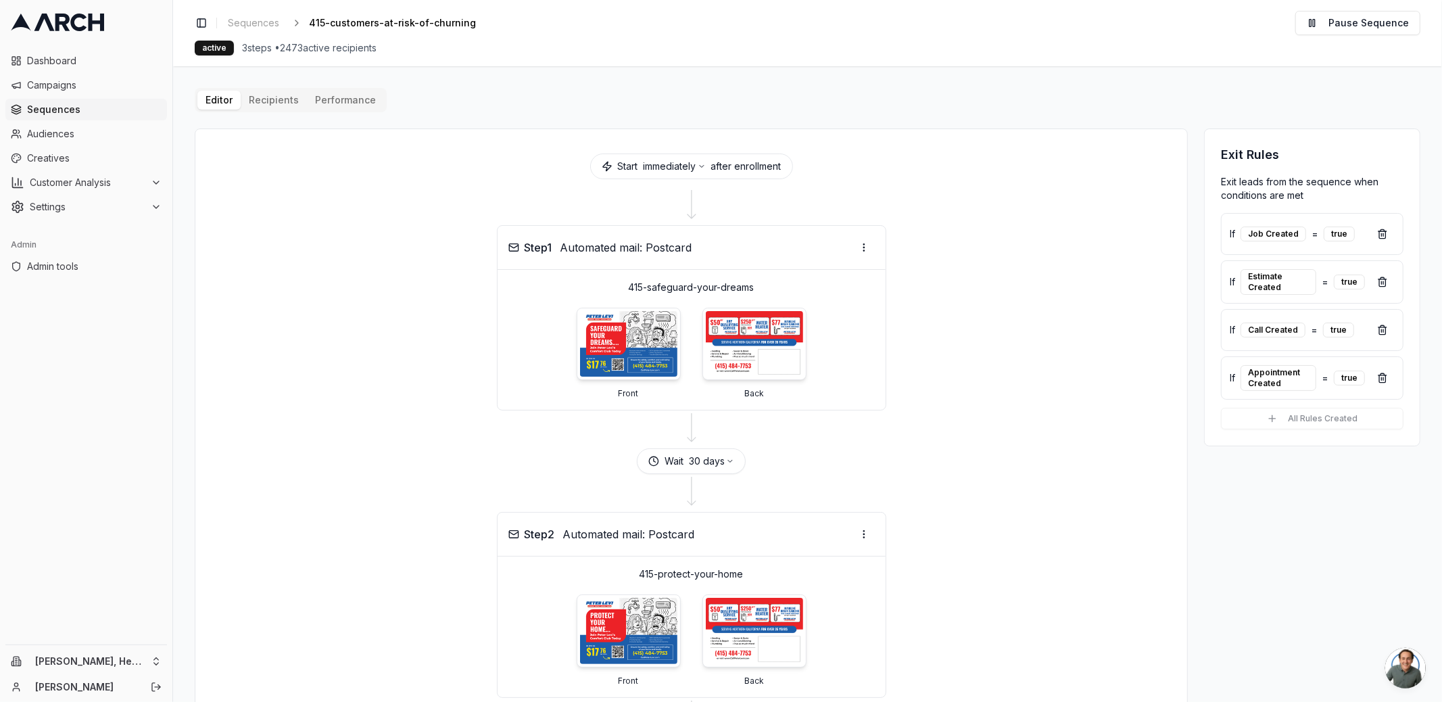
click at [272, 94] on div "Editor Recipients Performance Start immediately after enrollment Step 1 Automat…" at bounding box center [807, 555] width 1225 height 934
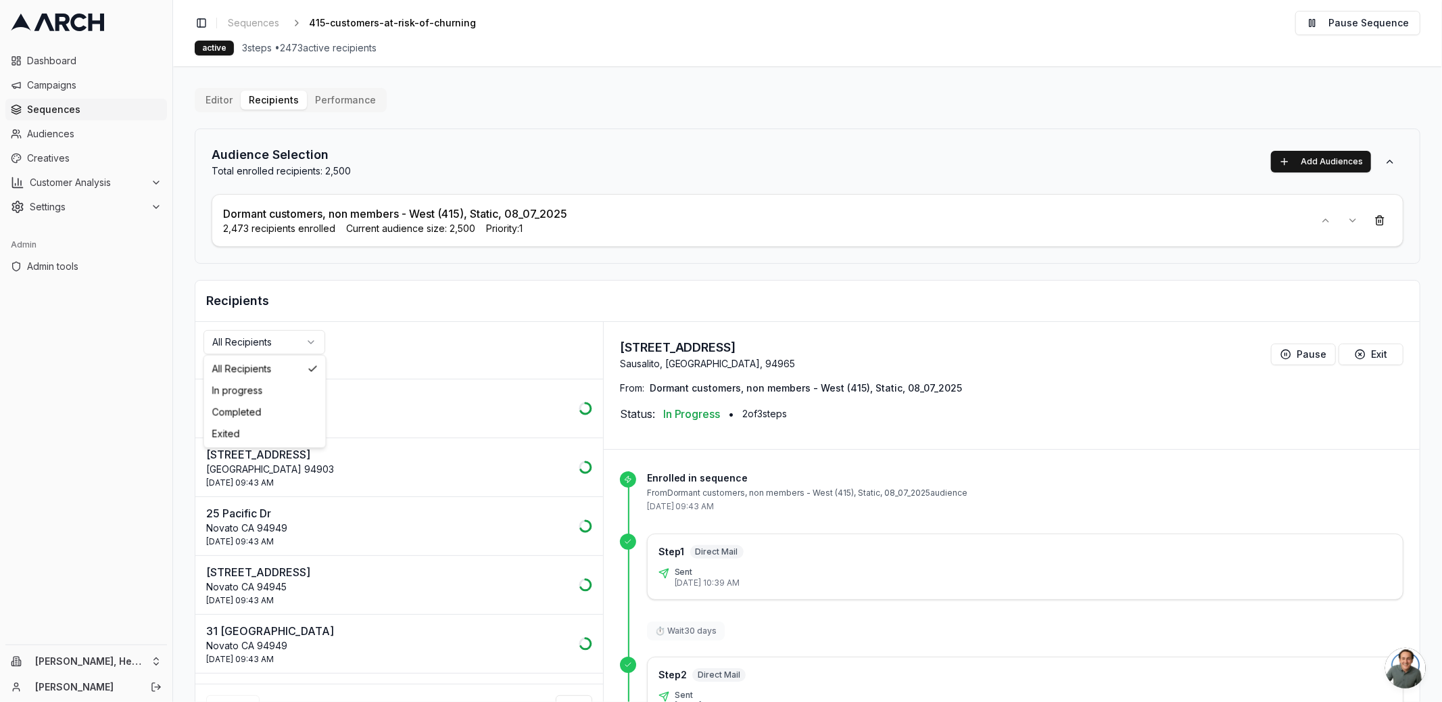
click at [283, 340] on html "Dashboard Campaigns Sequences Audiences Creatives Customer Analysis Settings Ad…" at bounding box center [721, 351] width 1442 height 702
click at [266, 367] on div "Showing 50 of 2500 recipients" at bounding box center [398, 365] width 391 height 11
click at [283, 366] on div "Showing 50 of 2500 recipients" at bounding box center [398, 365] width 391 height 11
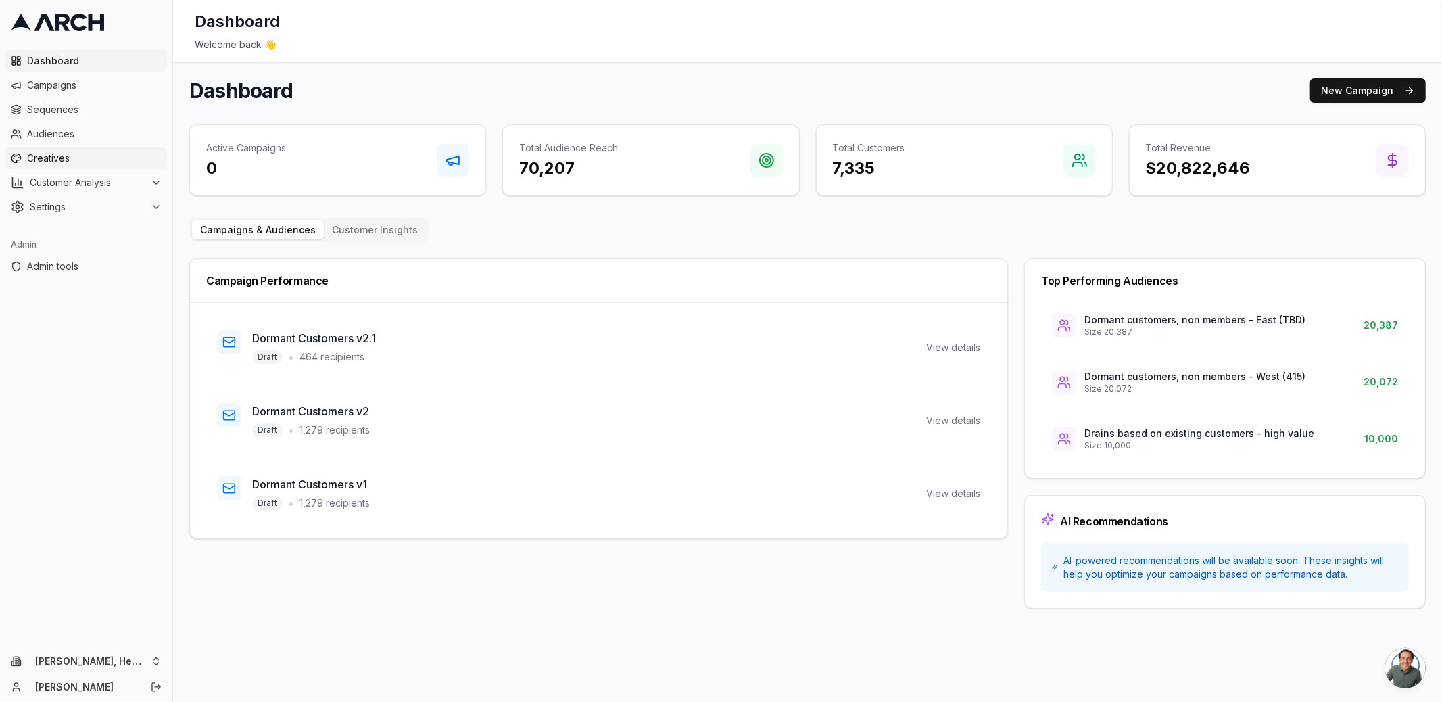
click at [76, 154] on span "Creatives" at bounding box center [94, 158] width 135 height 14
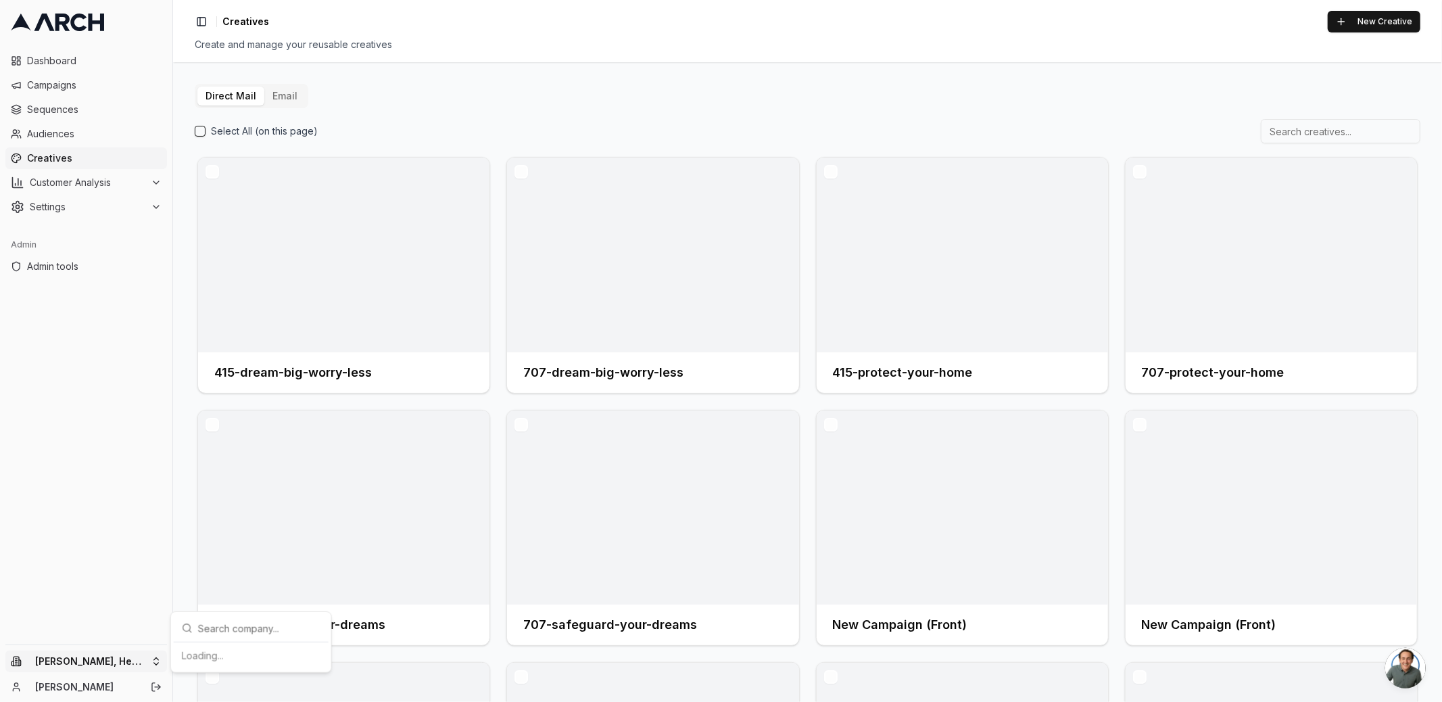
click at [149, 657] on html "Dashboard Campaigns Sequences Audiences Creatives Customer Analysis Settings Ad…" at bounding box center [721, 351] width 1442 height 702
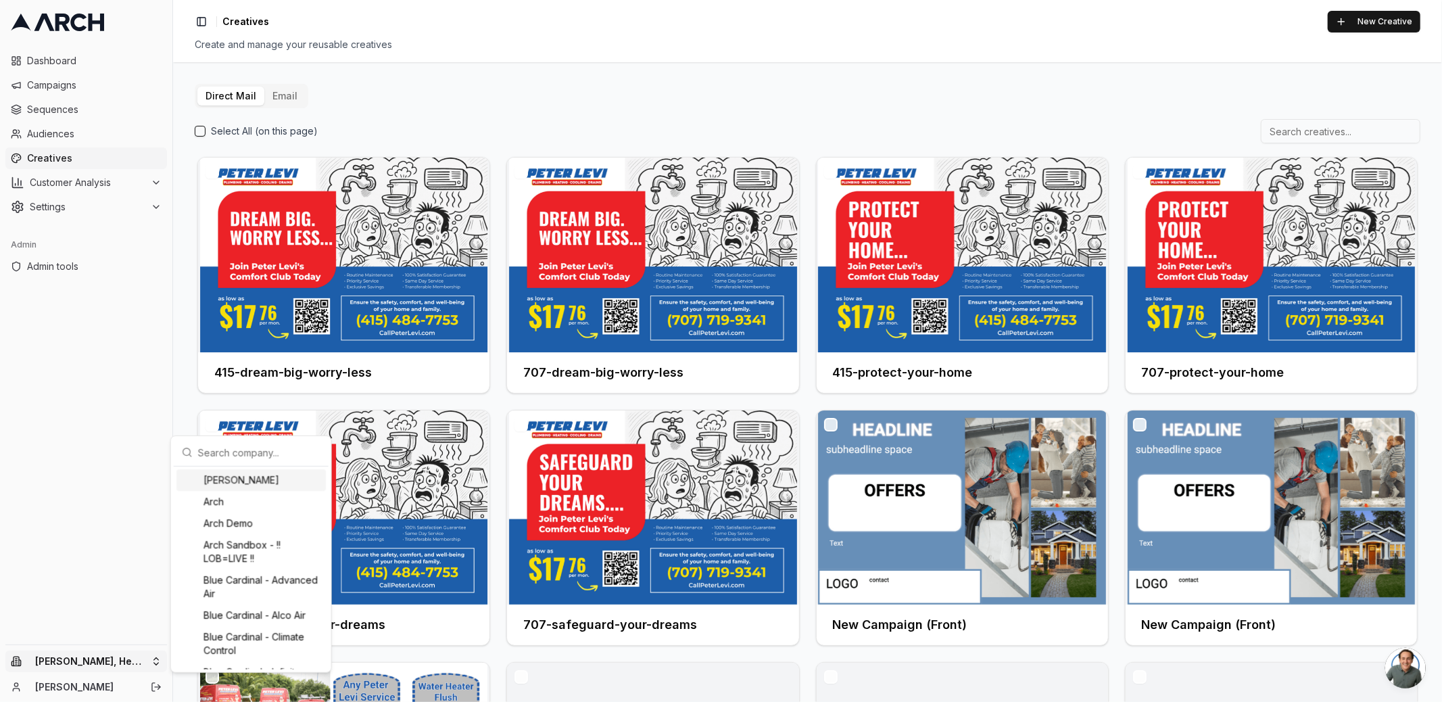
click at [229, 445] on input "text" at bounding box center [259, 452] width 122 height 27
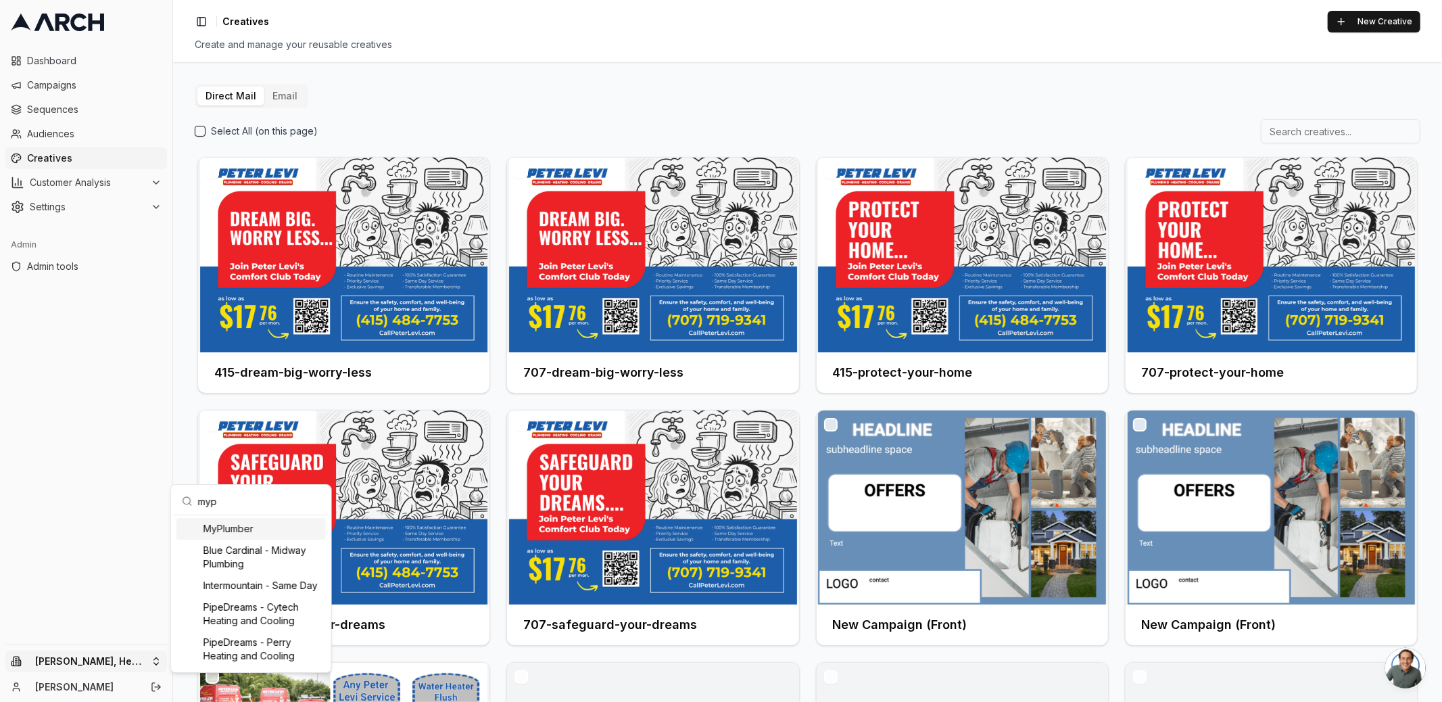
type input "mypl"
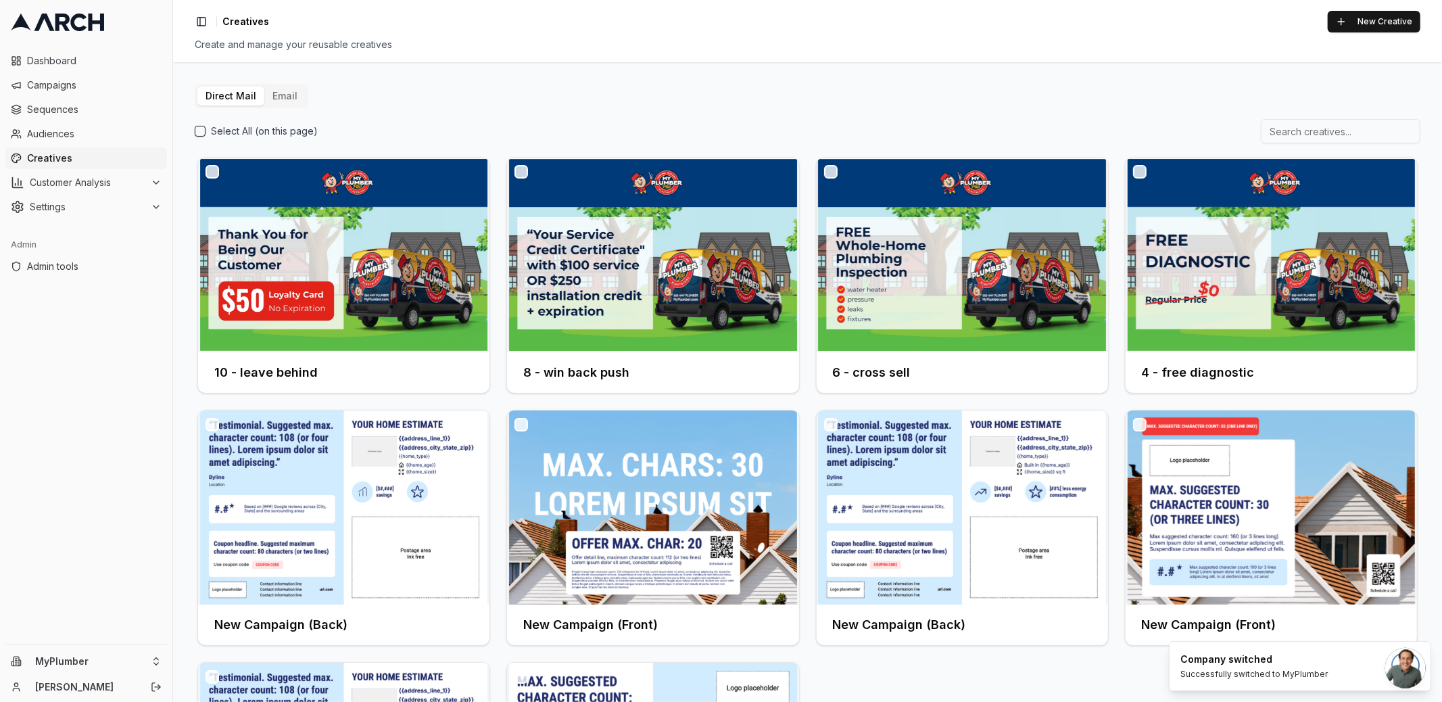
click at [287, 95] on button "Email" at bounding box center [284, 96] width 41 height 19
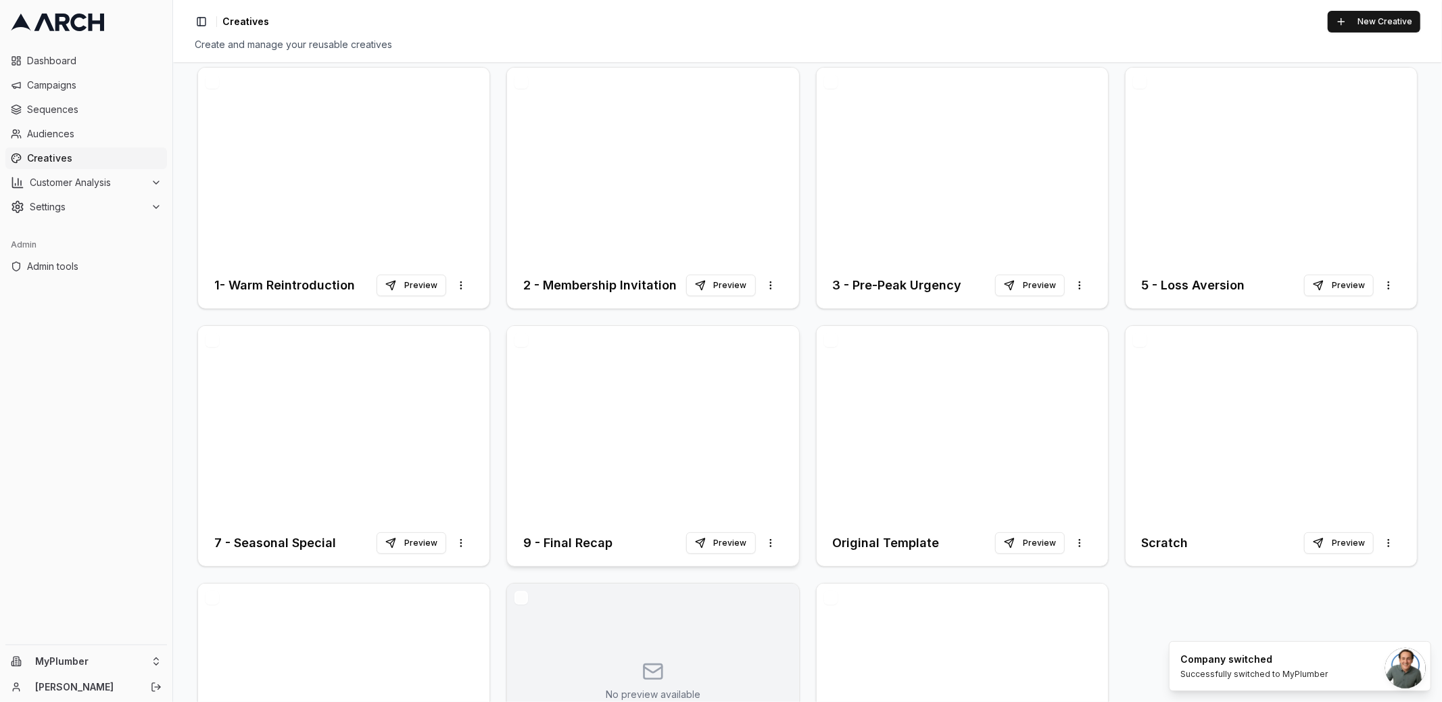
scroll to position [91, 0]
click at [1015, 541] on button "Preview" at bounding box center [1030, 542] width 70 height 22
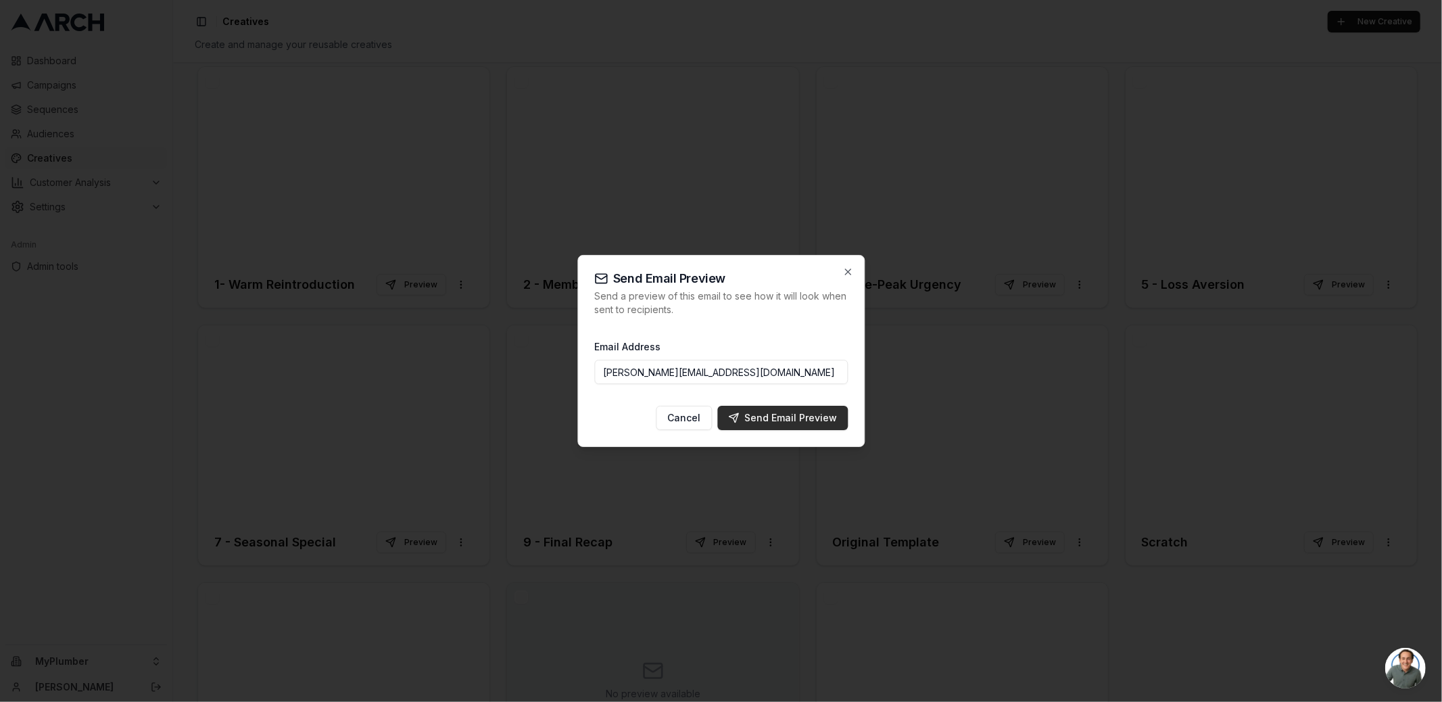
click at [772, 418] on div "Send Email Preview" at bounding box center [782, 418] width 109 height 14
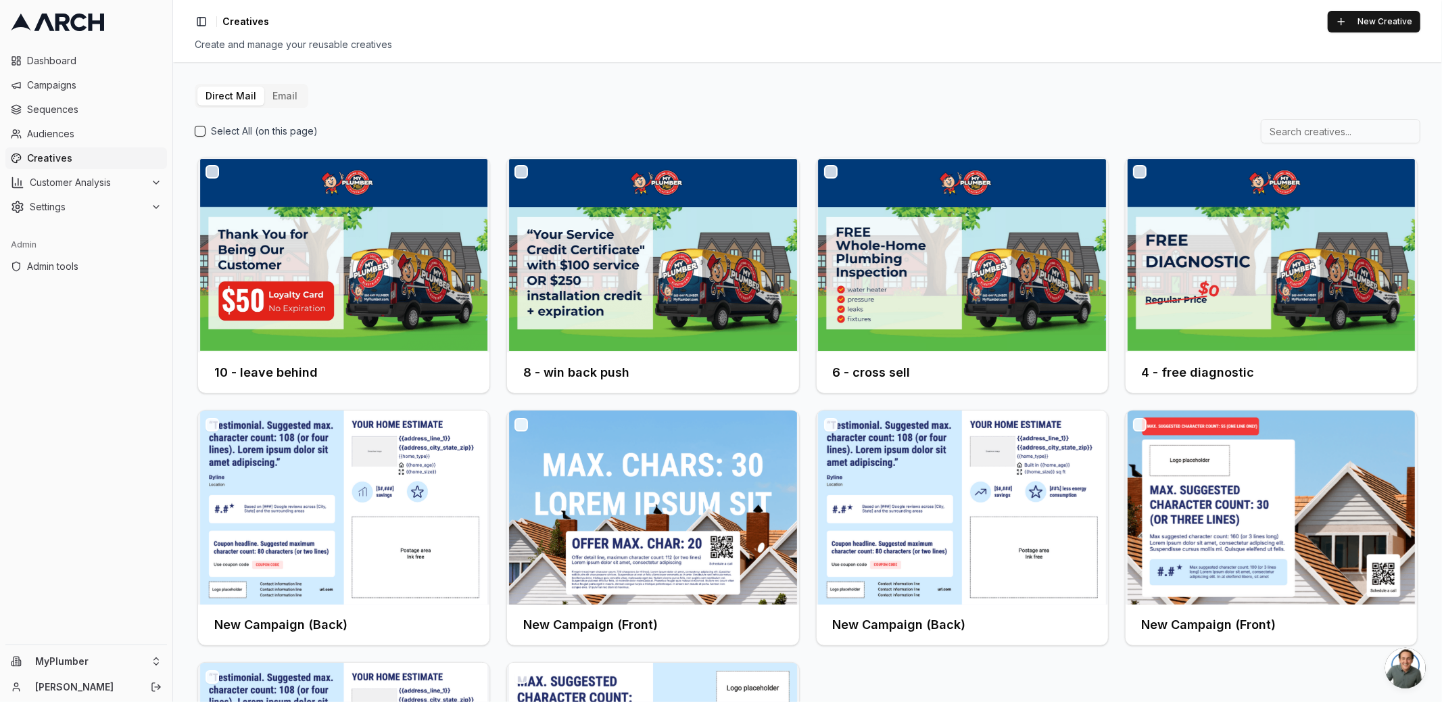
click at [478, 120] on div "Select All (on this page)" at bounding box center [807, 131] width 1225 height 24
click at [441, 93] on div "Direct Mail Email Select All (on this page) 10 - leave behind 8 - win back push…" at bounding box center [807, 492] width 1225 height 817
